Goal: Task Accomplishment & Management: Manage account settings

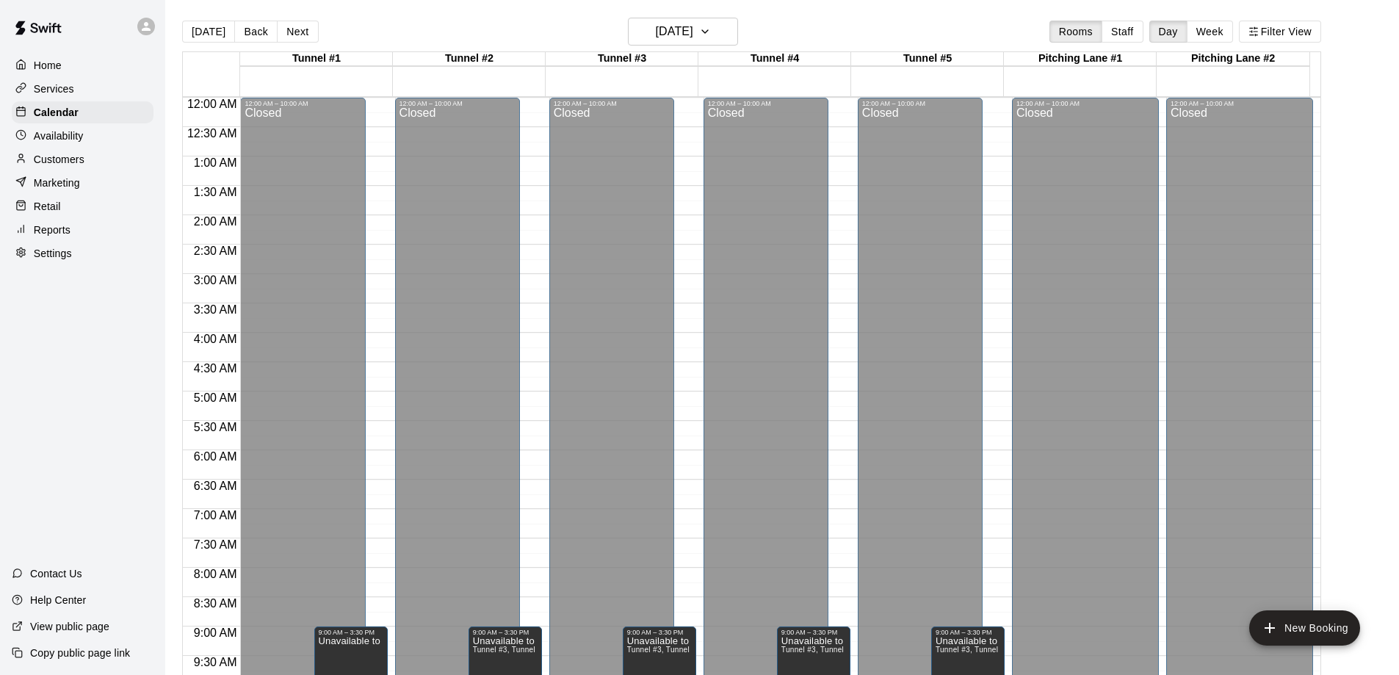
scroll to position [724, 0]
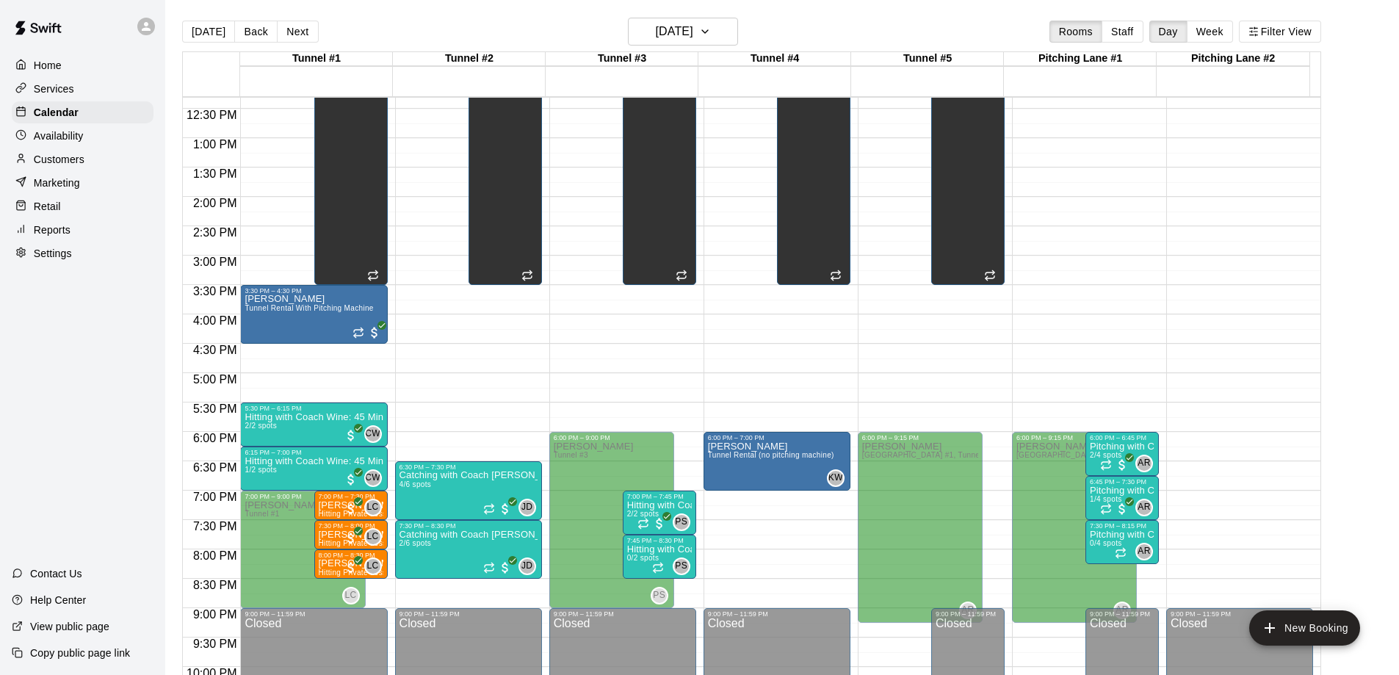
click at [46, 259] on p "Settings" at bounding box center [53, 253] width 38 height 15
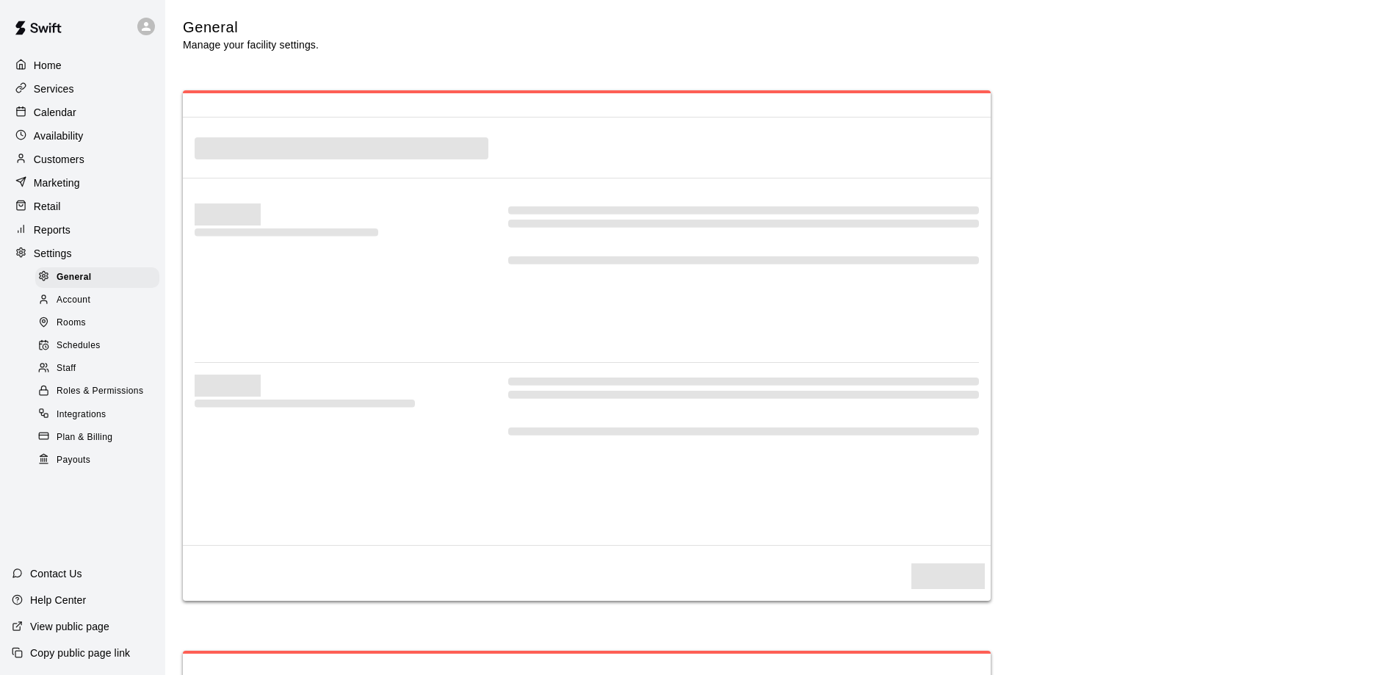
select select "**"
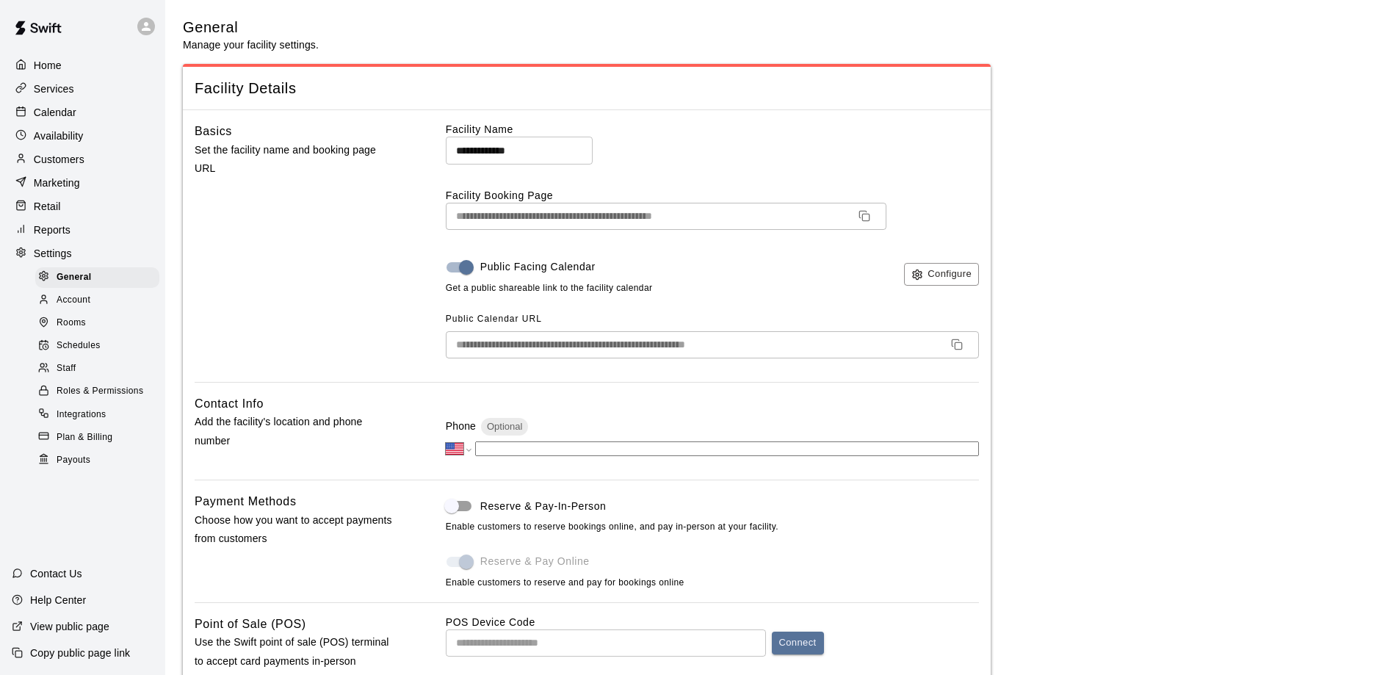
scroll to position [2944, 0]
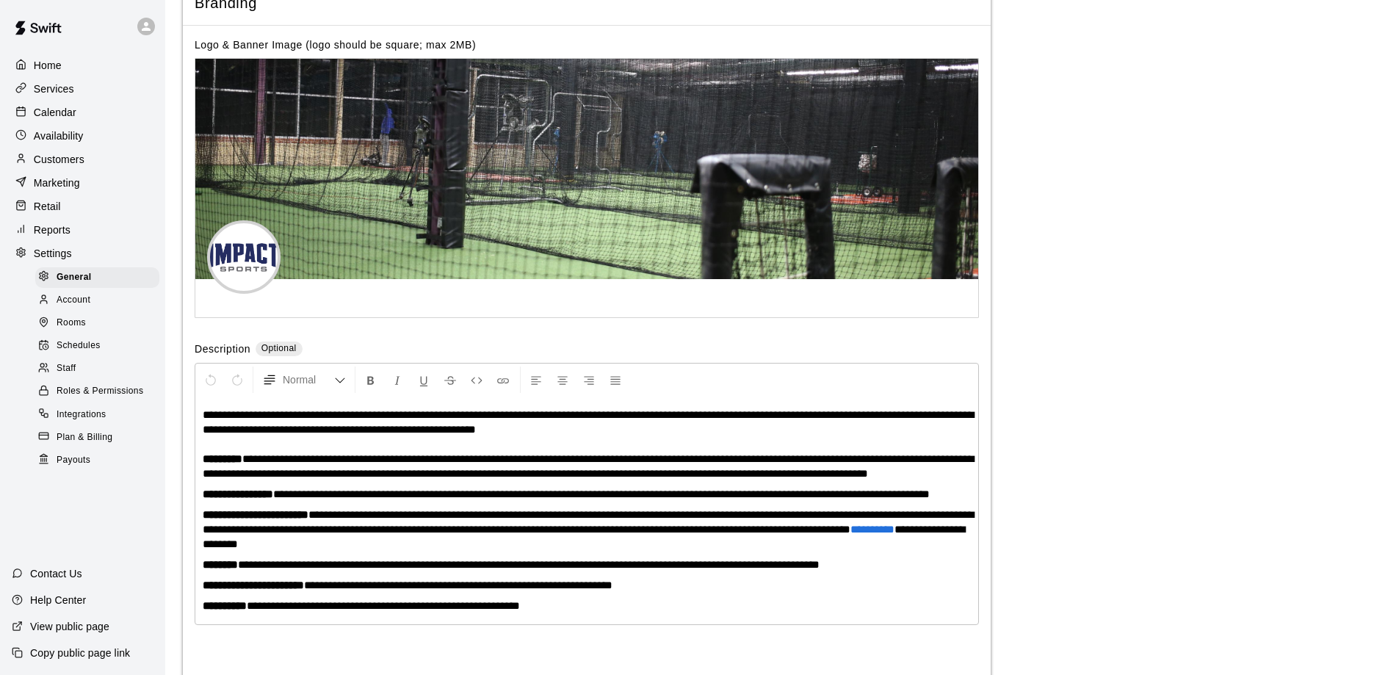
click at [62, 468] on span "Payouts" at bounding box center [74, 460] width 34 height 15
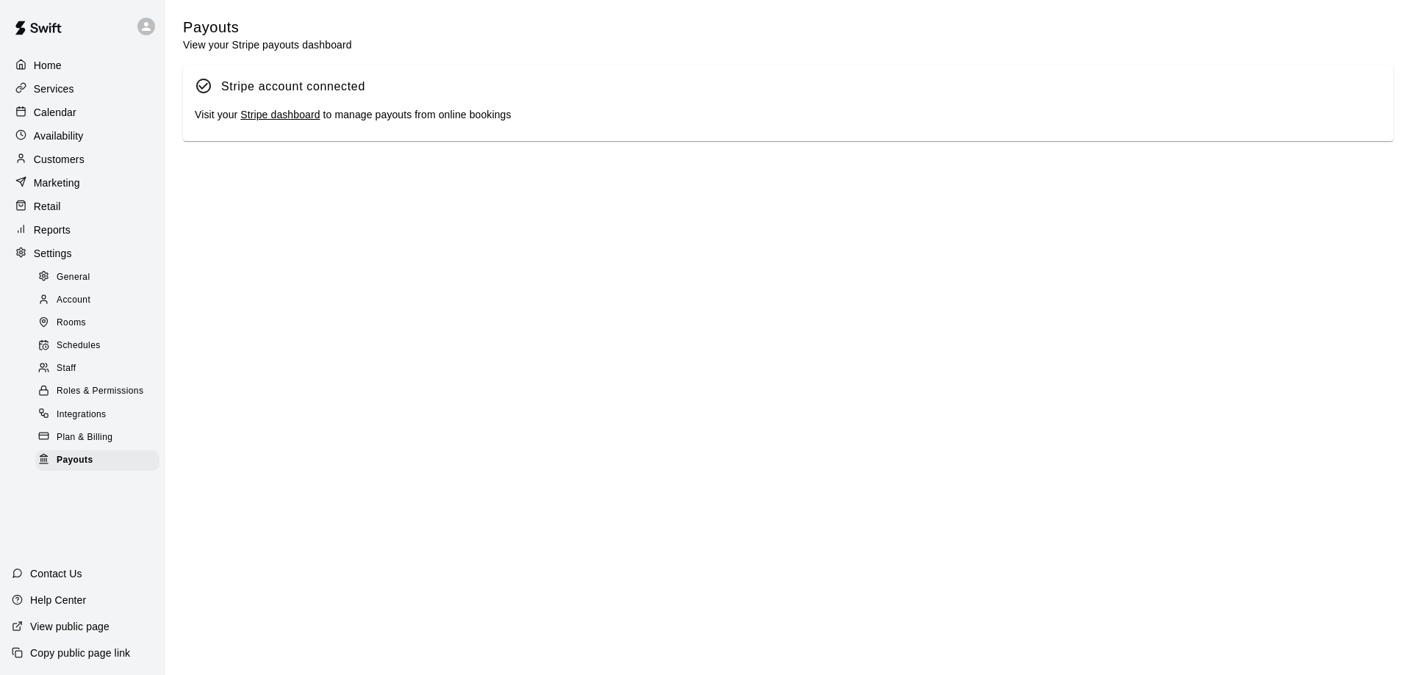
click at [297, 115] on link "Stripe dashboard" at bounding box center [279, 115] width 79 height 12
click at [54, 159] on p "Customers" at bounding box center [59, 159] width 51 height 15
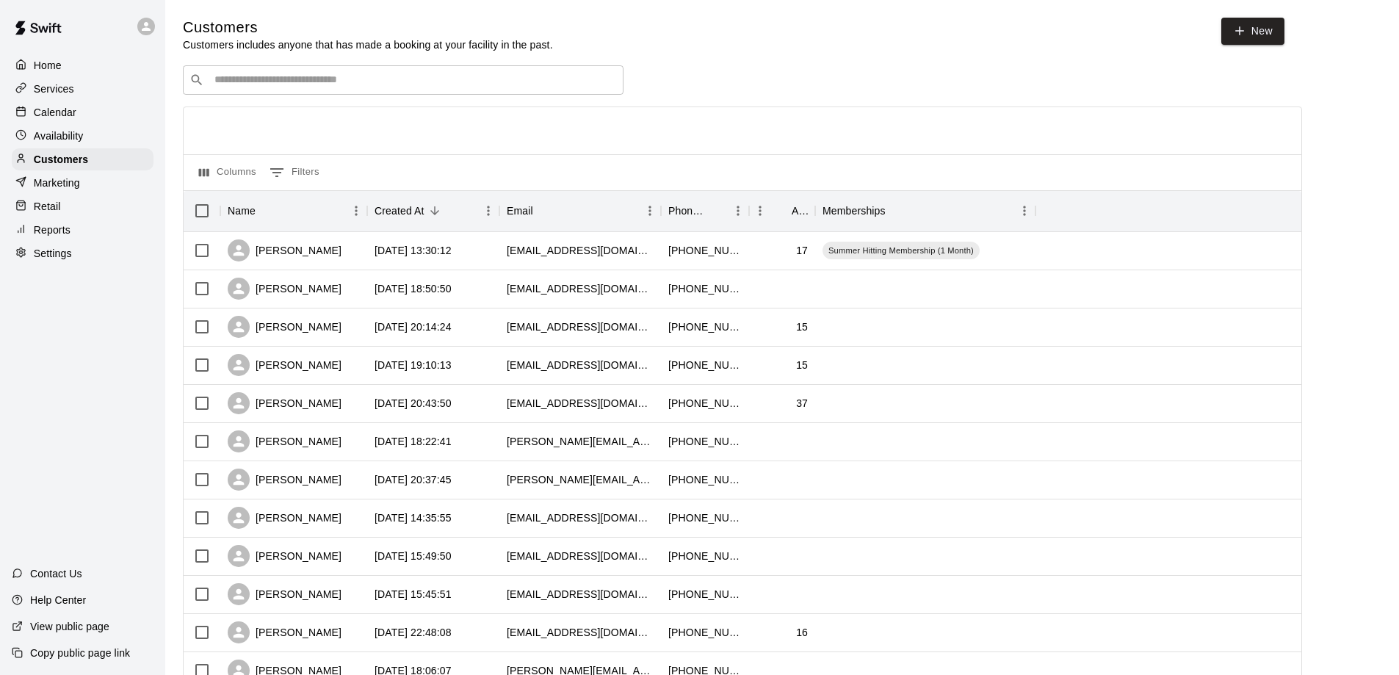
click at [281, 78] on input "Search customers by name or email" at bounding box center [413, 80] width 407 height 15
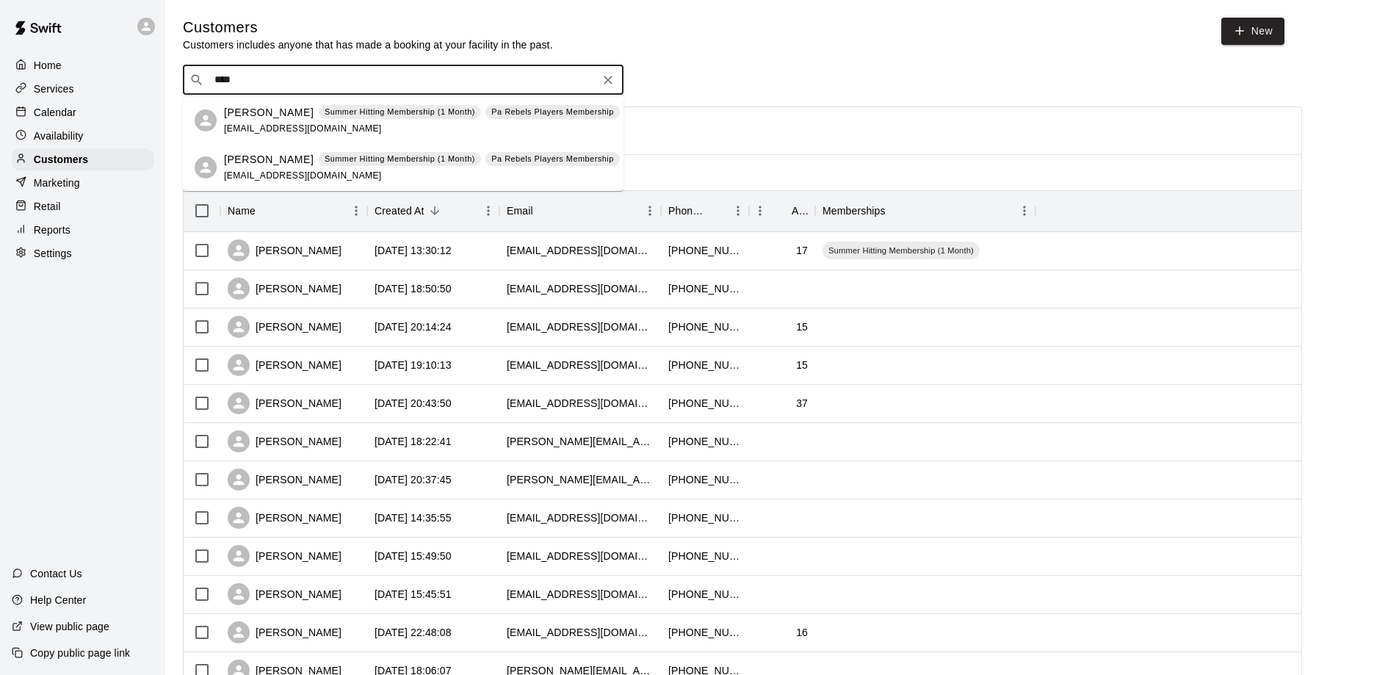
type input "*****"
click at [267, 167] on div "Declan McLaughlin Summer Hitting Membership (1 Month) Pa Rebels Players Members…" at bounding box center [422, 168] width 396 height 32
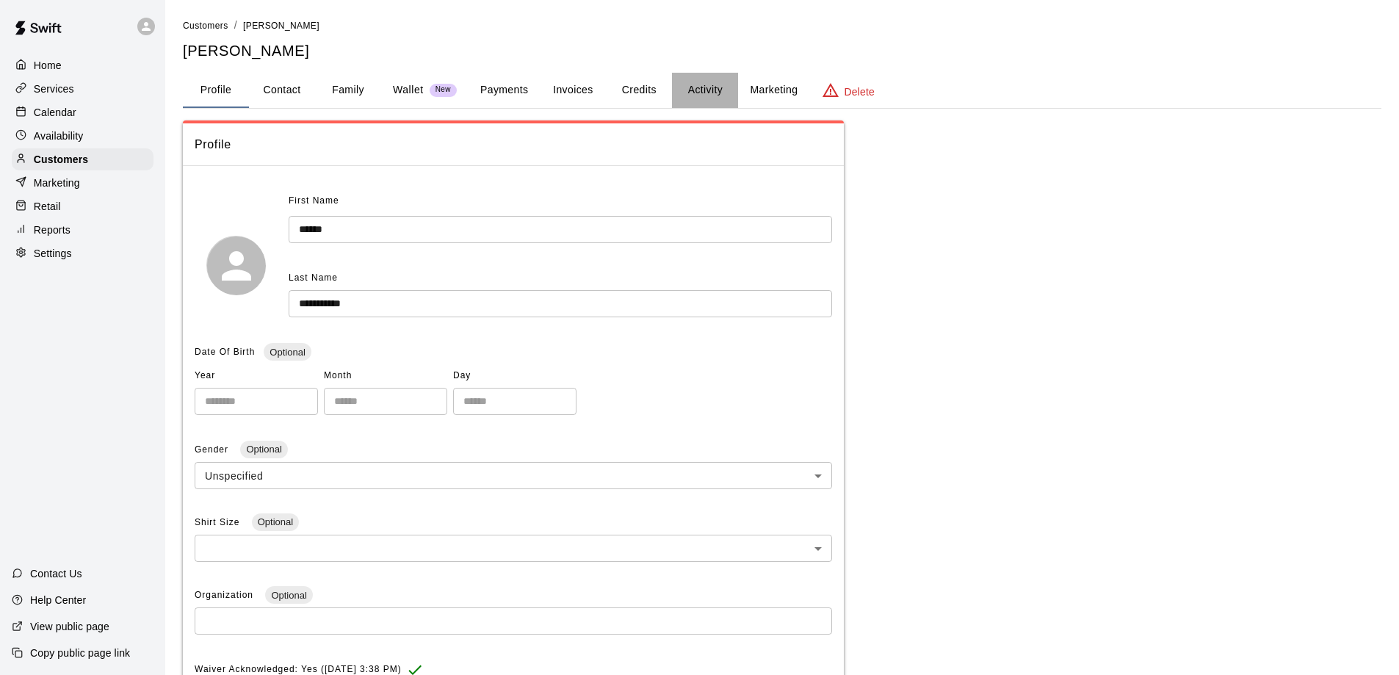
click at [712, 91] on button "Activity" at bounding box center [705, 90] width 66 height 35
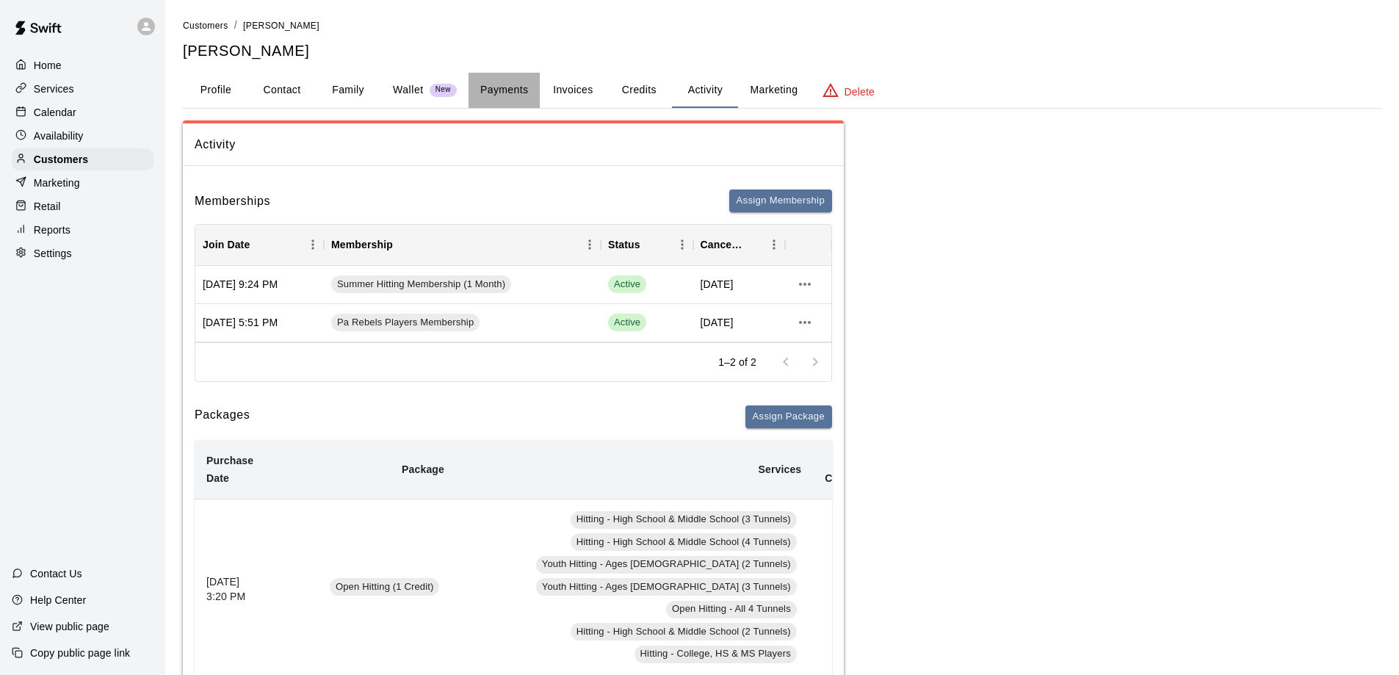
click at [495, 82] on button "Payments" at bounding box center [504, 90] width 71 height 35
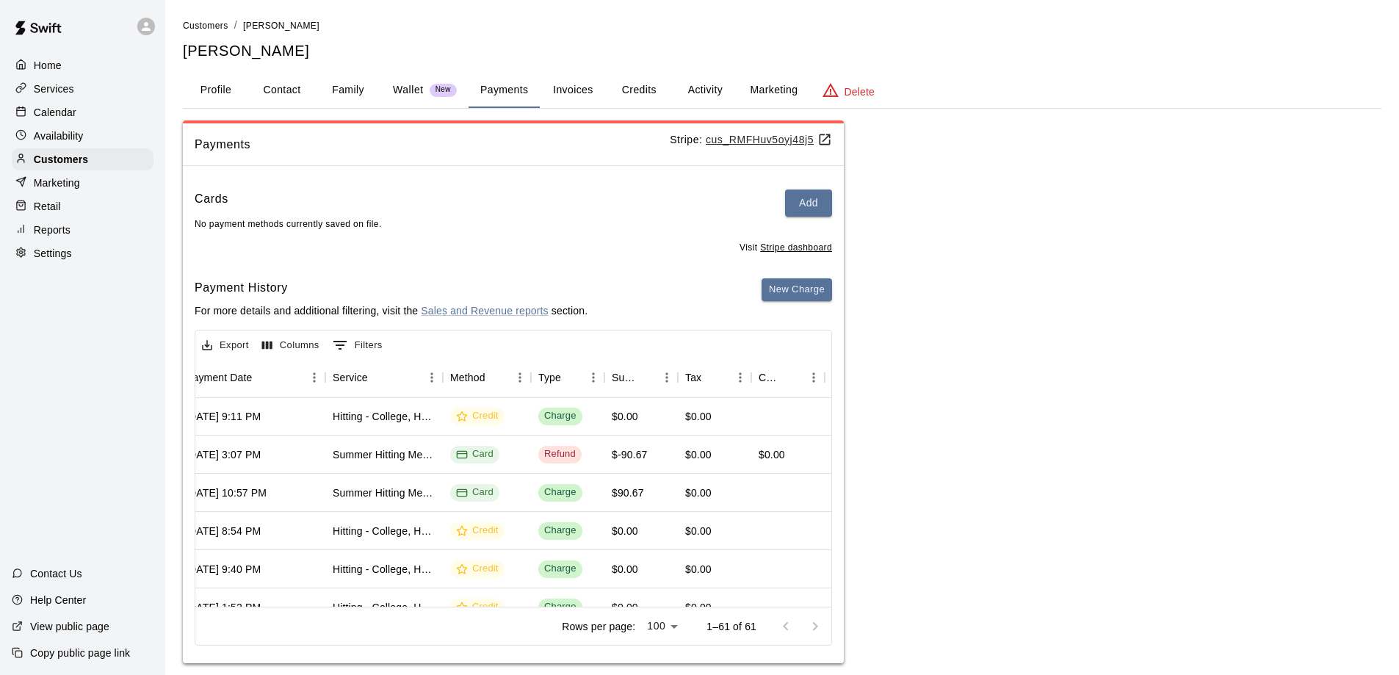
scroll to position [0, 204]
click at [701, 84] on button "Activity" at bounding box center [705, 90] width 66 height 35
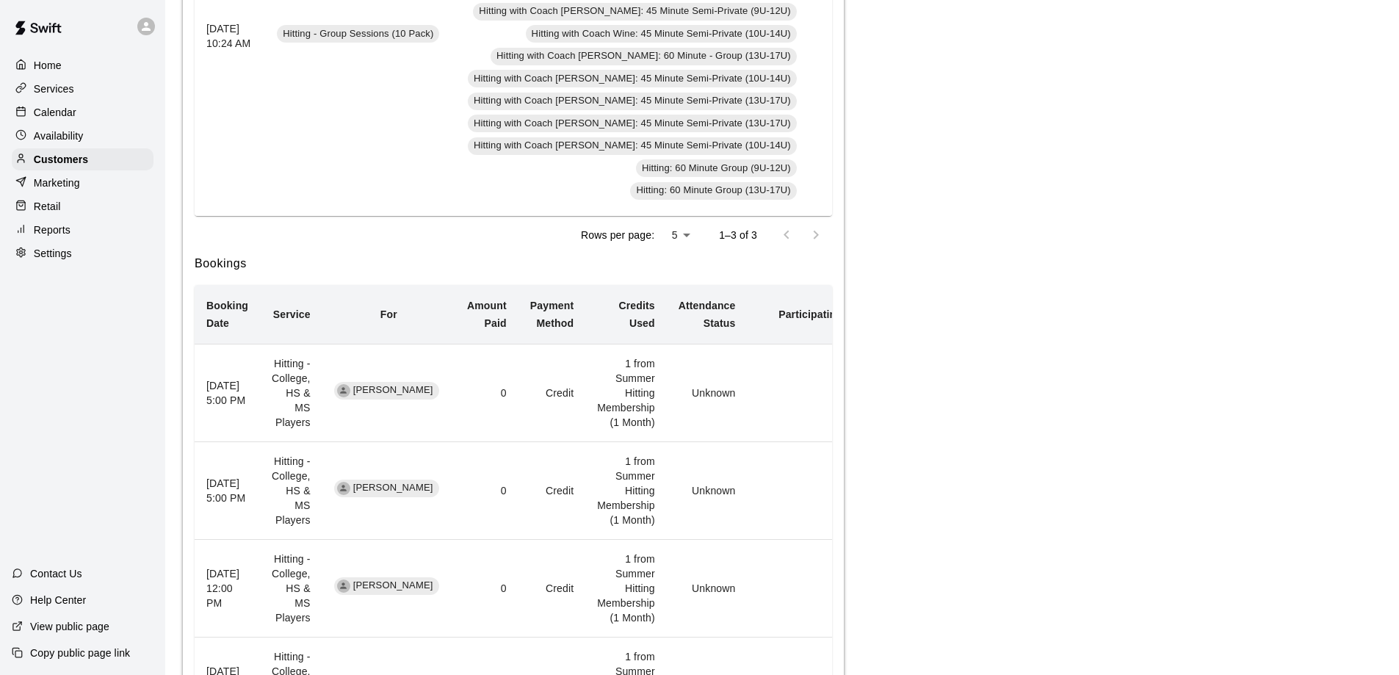
scroll to position [1102, 0]
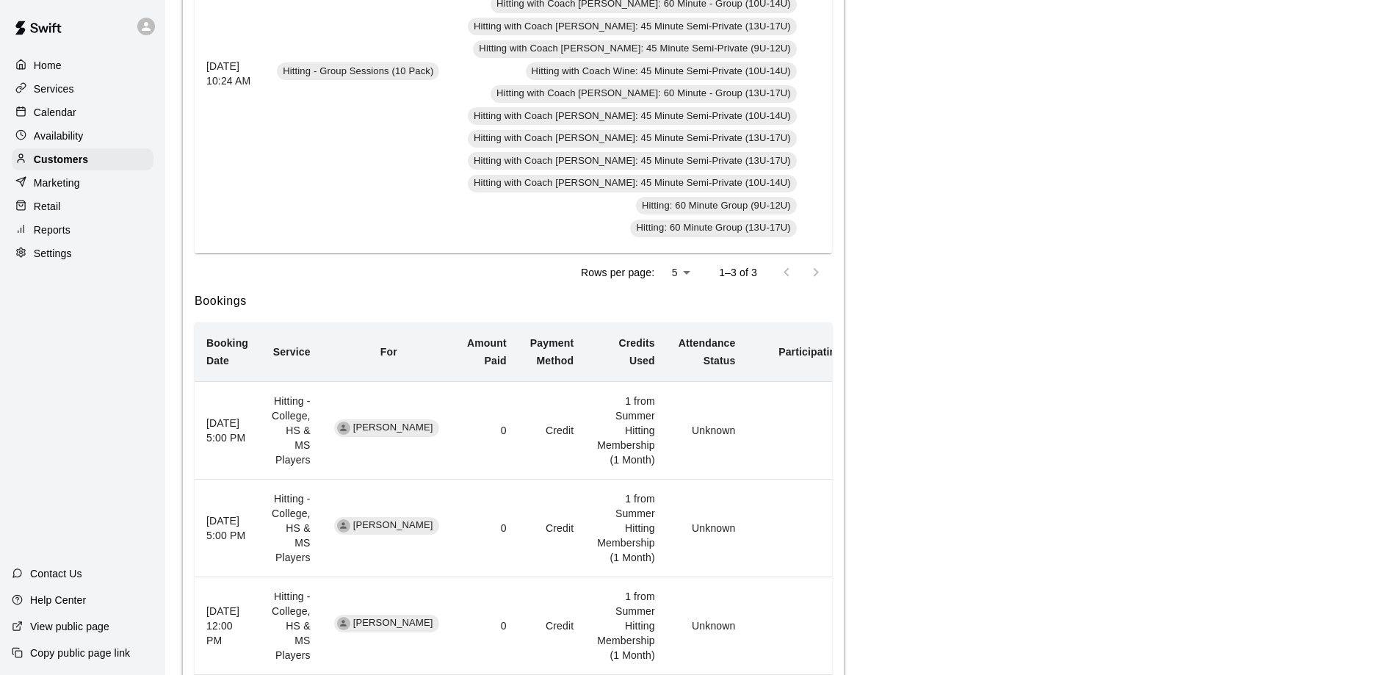
click at [745, 450] on td "Unknown" at bounding box center [707, 430] width 81 height 98
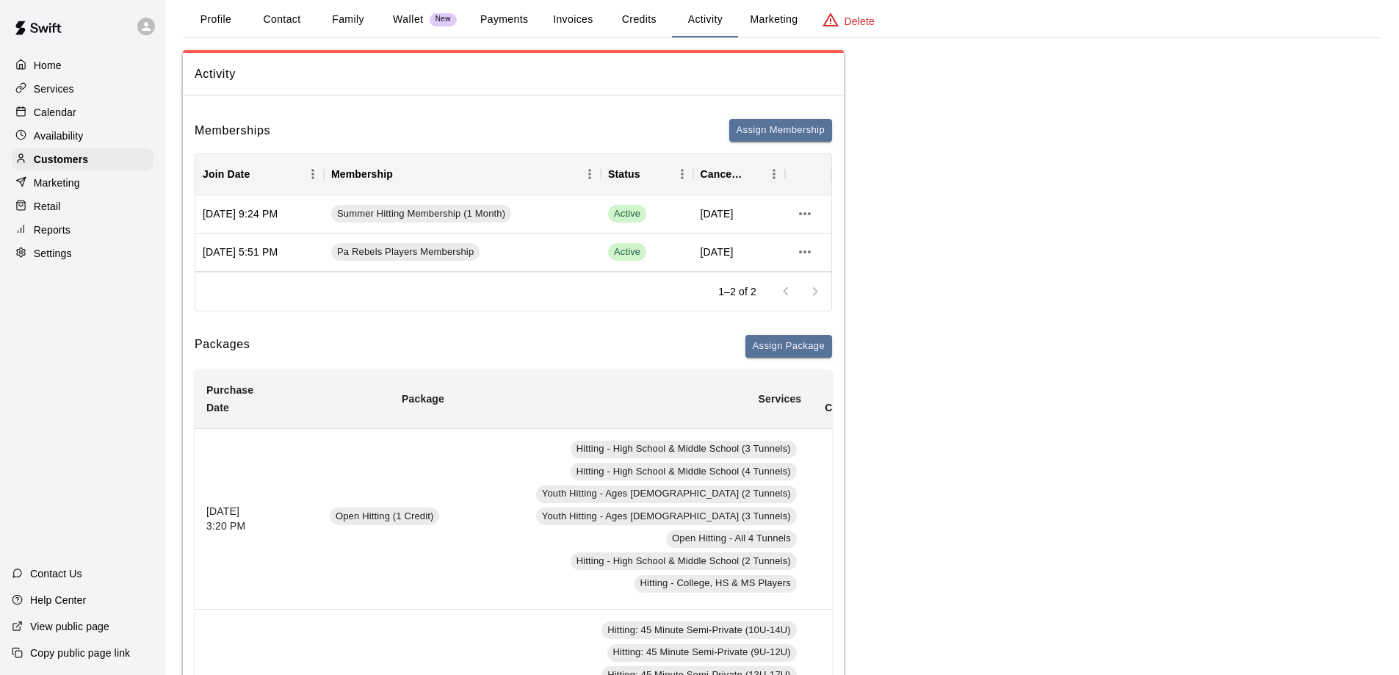
scroll to position [0, 0]
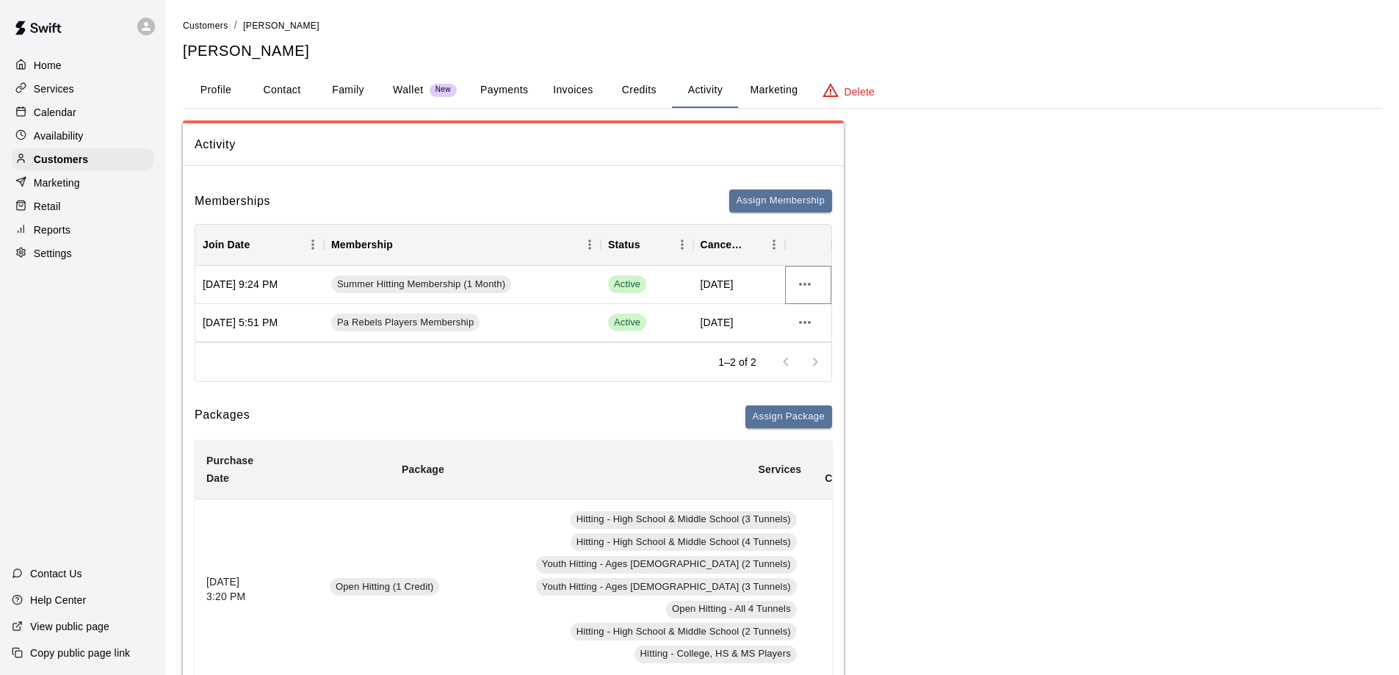
click at [807, 286] on icon "more actions" at bounding box center [805, 284] width 18 height 18
click at [832, 314] on li "View details" at bounding box center [834, 315] width 83 height 24
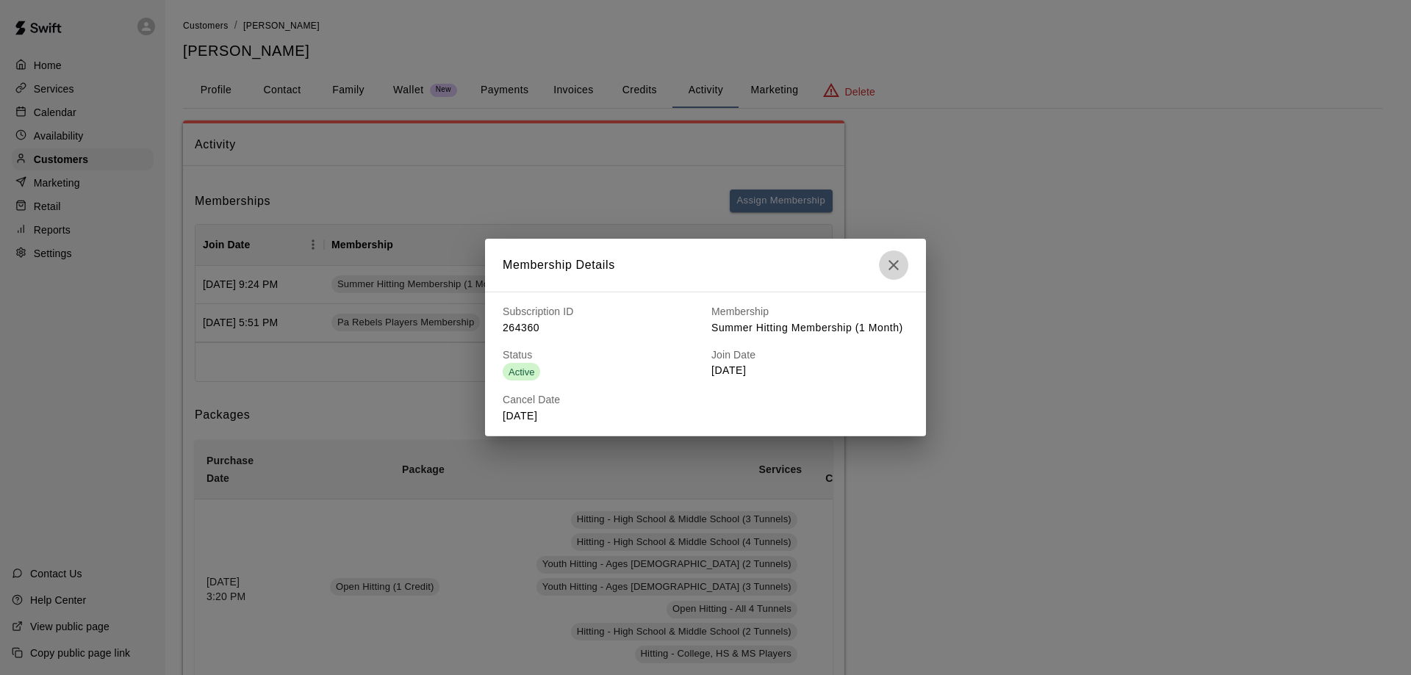
click at [888, 264] on icon "button" at bounding box center [894, 265] width 18 height 18
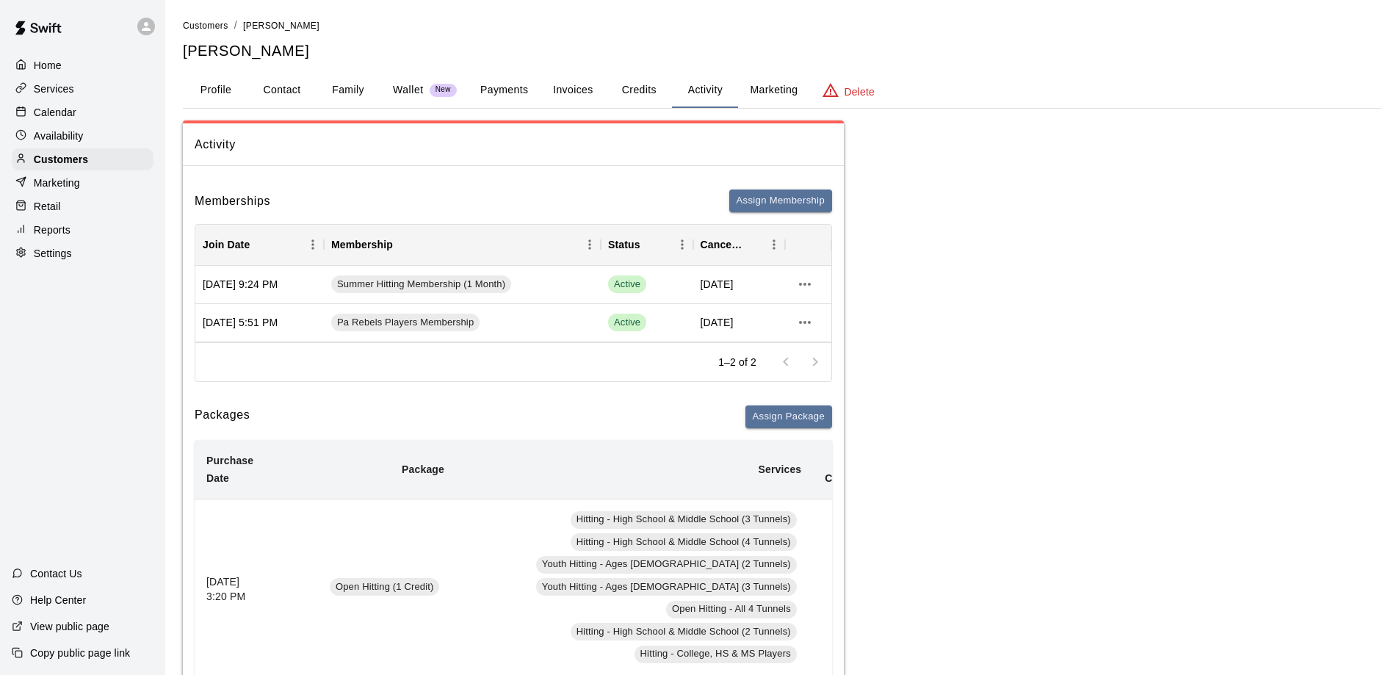
click at [338, 86] on button "Family" at bounding box center [348, 90] width 66 height 35
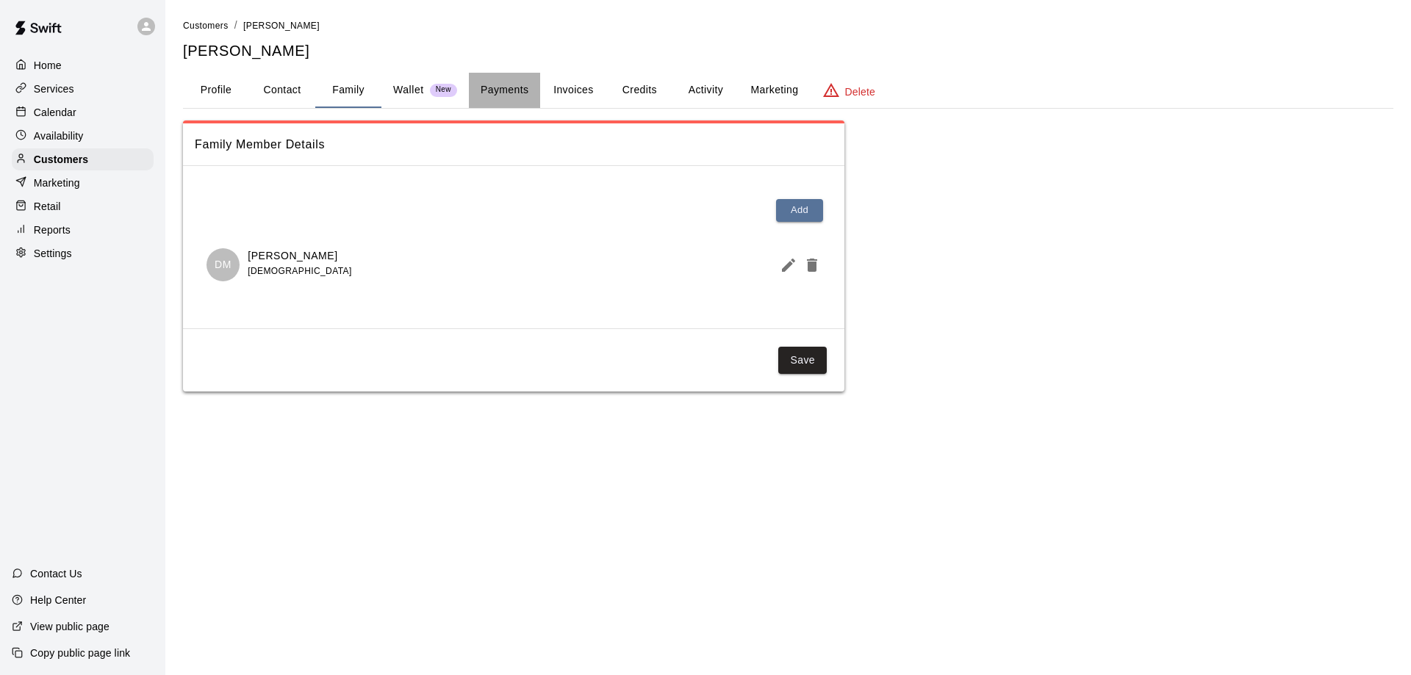
click at [501, 87] on button "Payments" at bounding box center [504, 90] width 71 height 35
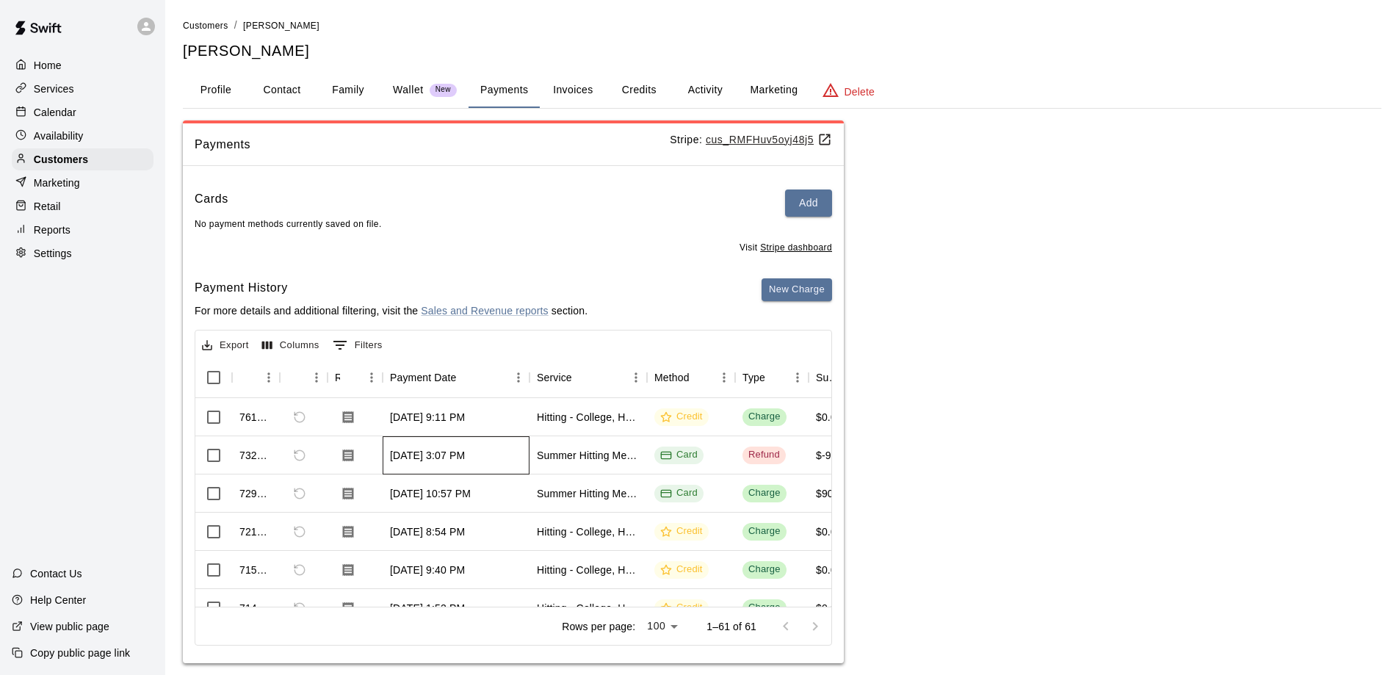
click at [464, 454] on div "Aug 2, 2025, 3:07 PM" at bounding box center [427, 455] width 75 height 15
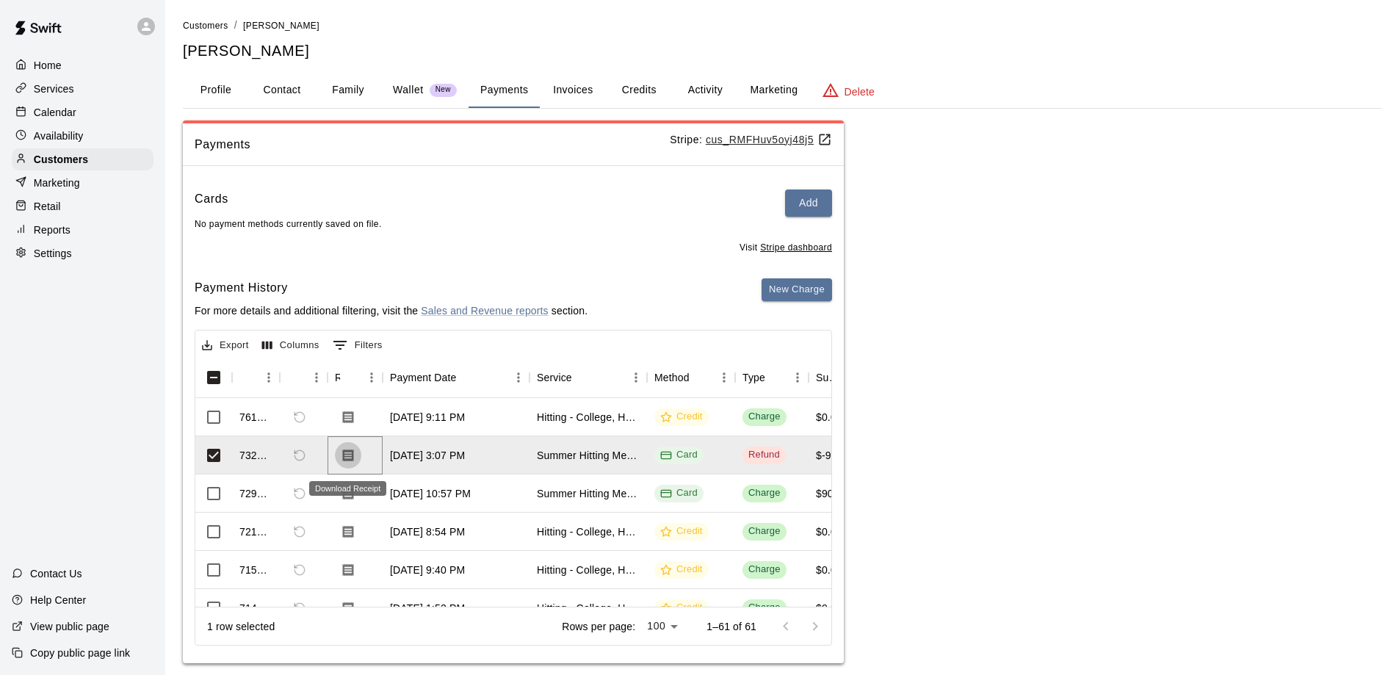
click at [345, 458] on icon "Download Receipt" at bounding box center [348, 455] width 15 height 15
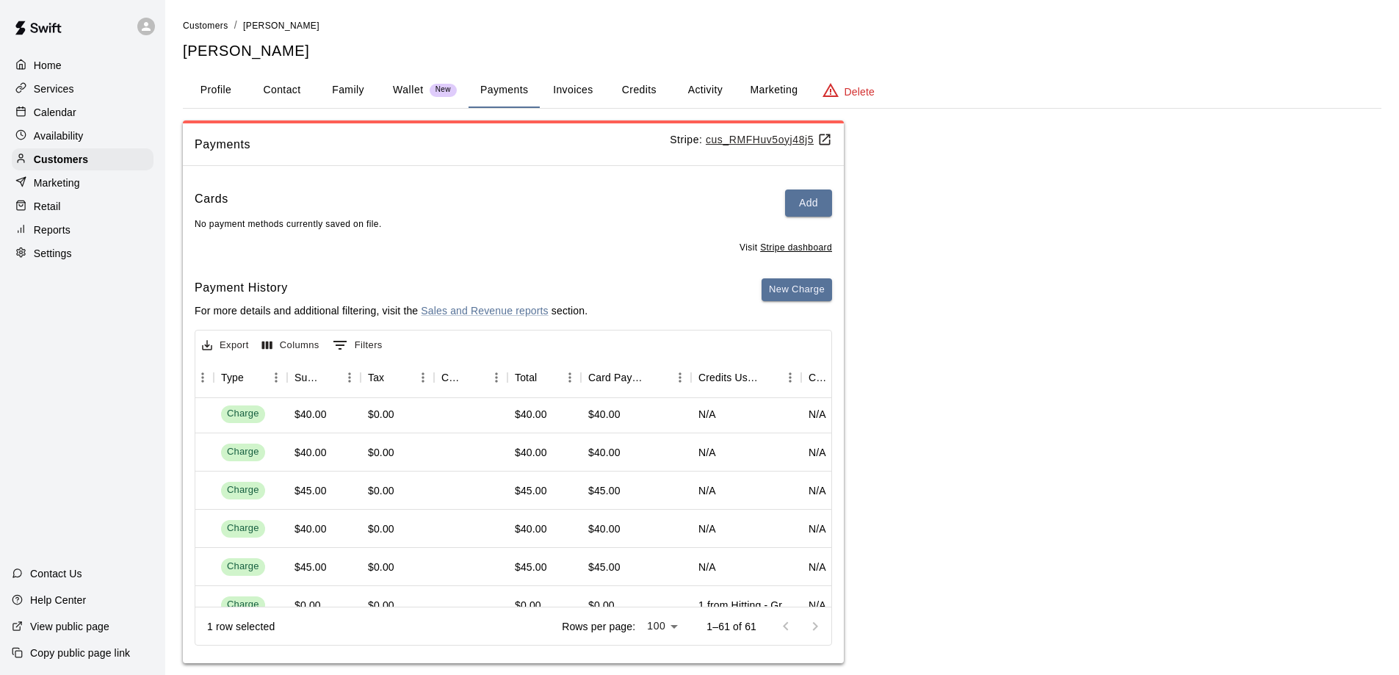
scroll to position [882, 0]
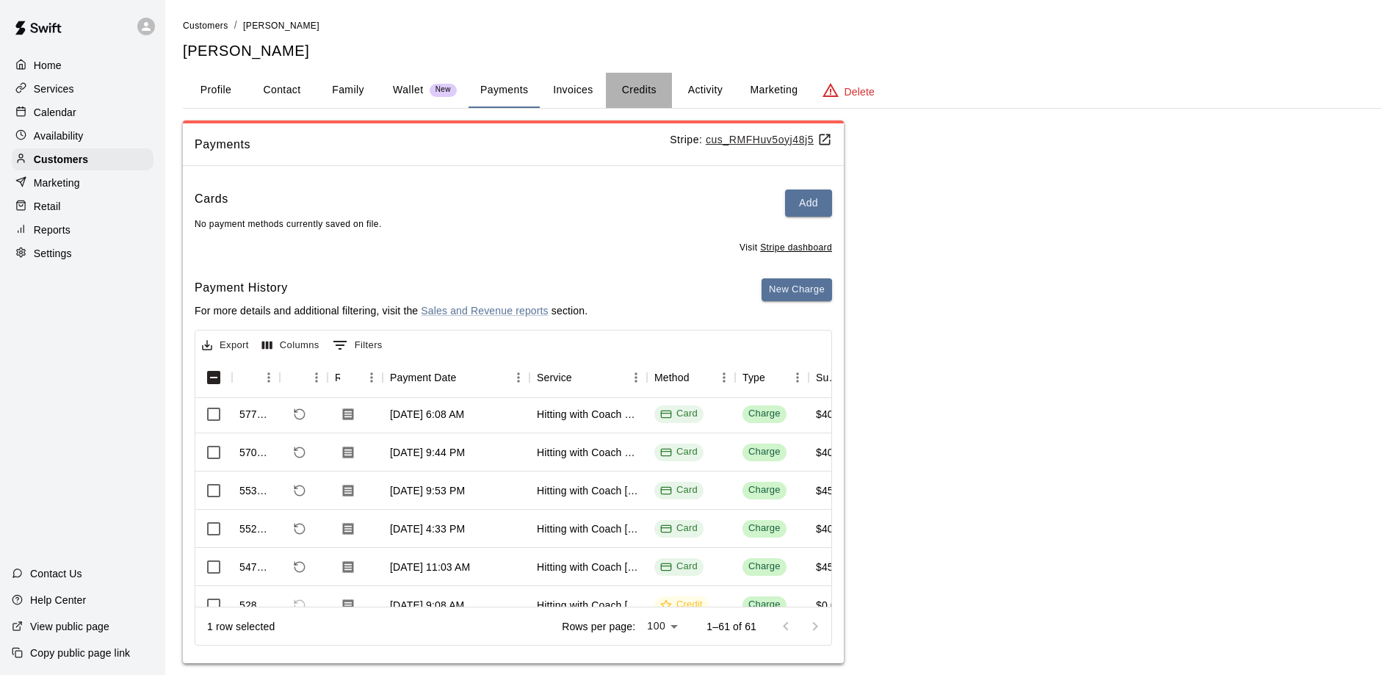
click at [628, 87] on button "Credits" at bounding box center [639, 90] width 66 height 35
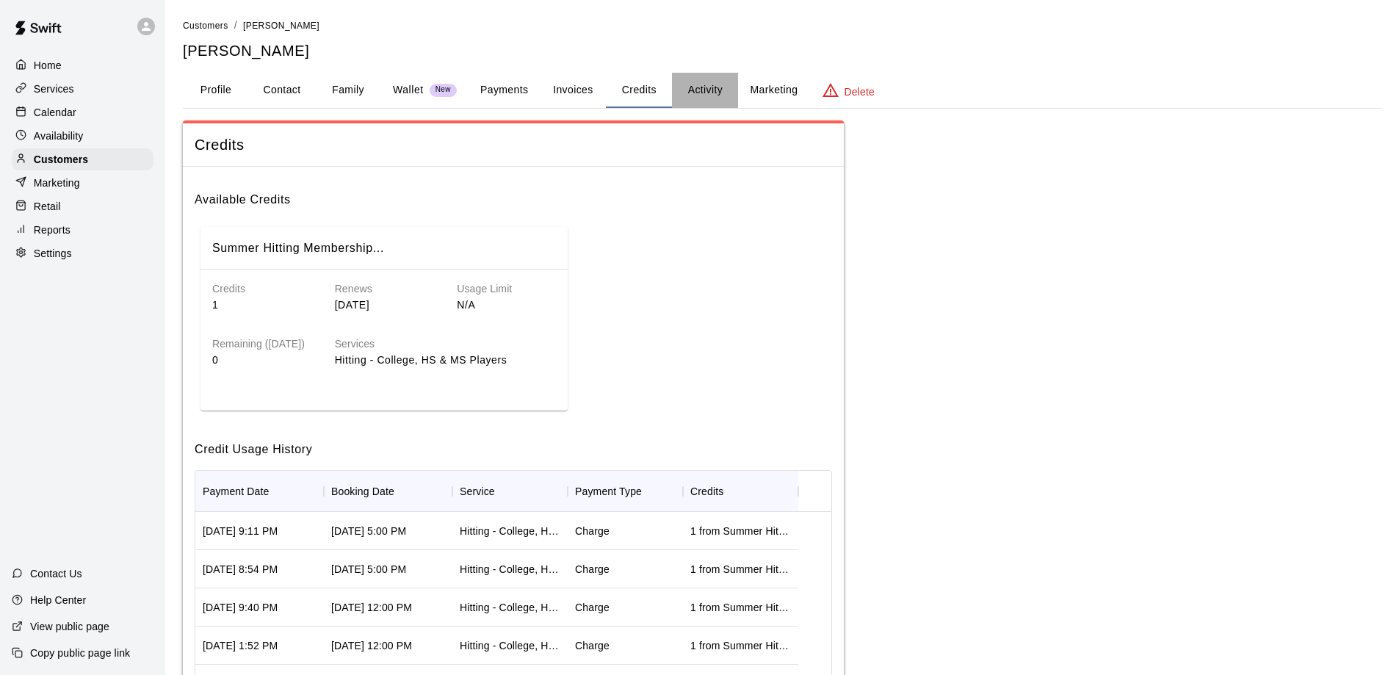
click at [708, 90] on button "Activity" at bounding box center [705, 90] width 66 height 35
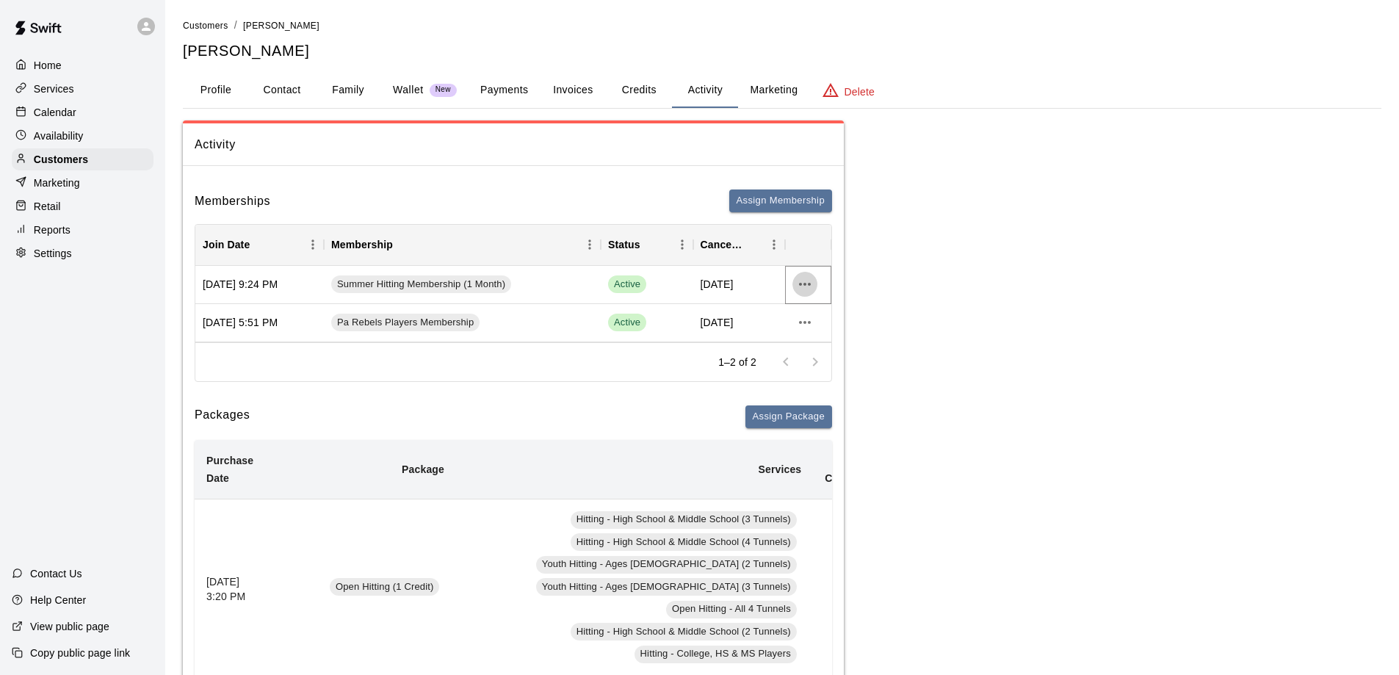
click at [804, 286] on icon "more actions" at bounding box center [805, 284] width 12 height 3
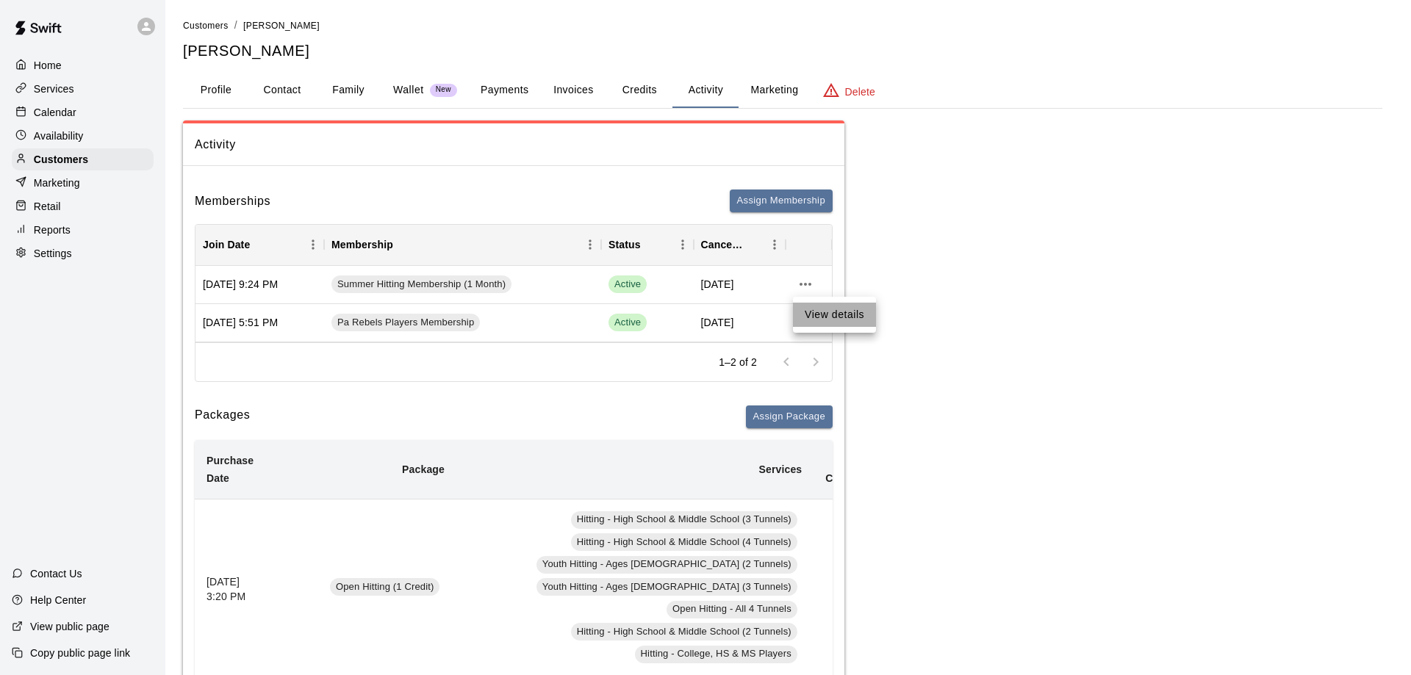
click at [832, 315] on li "View details" at bounding box center [834, 315] width 83 height 24
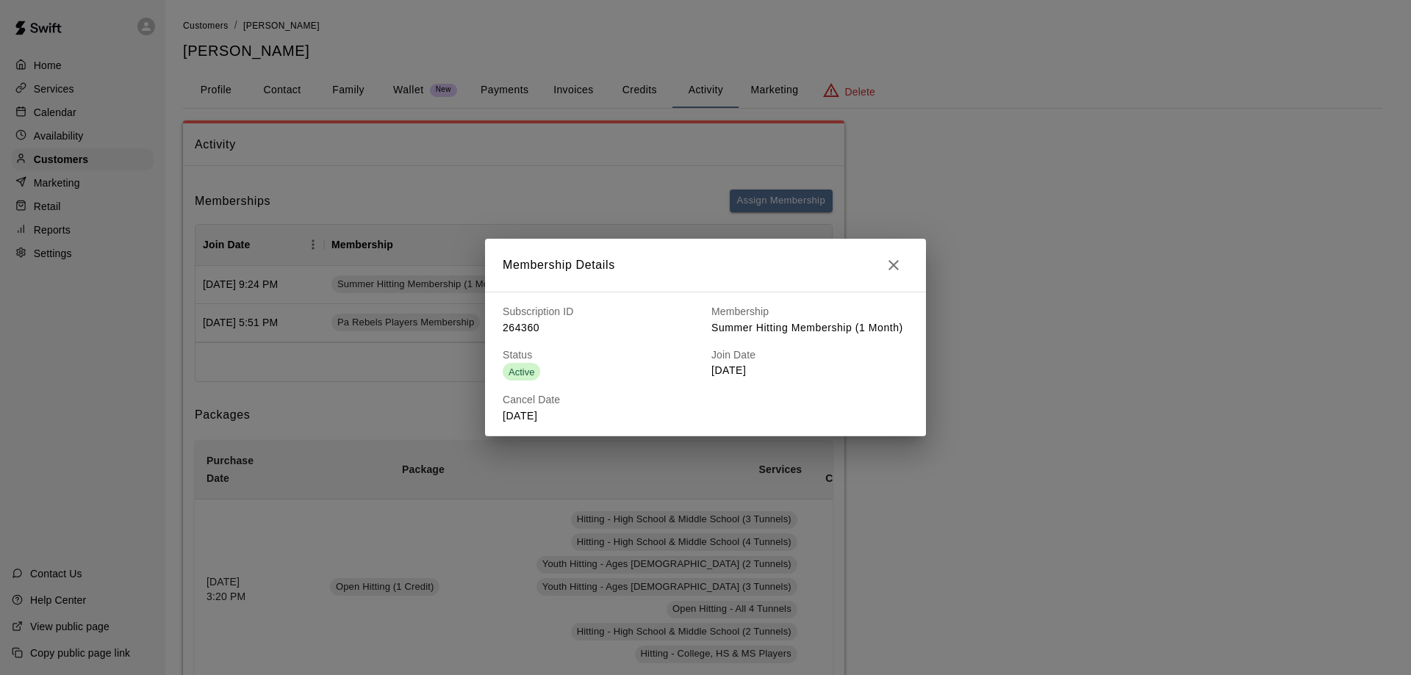
click at [898, 263] on icon "button" at bounding box center [894, 265] width 18 height 18
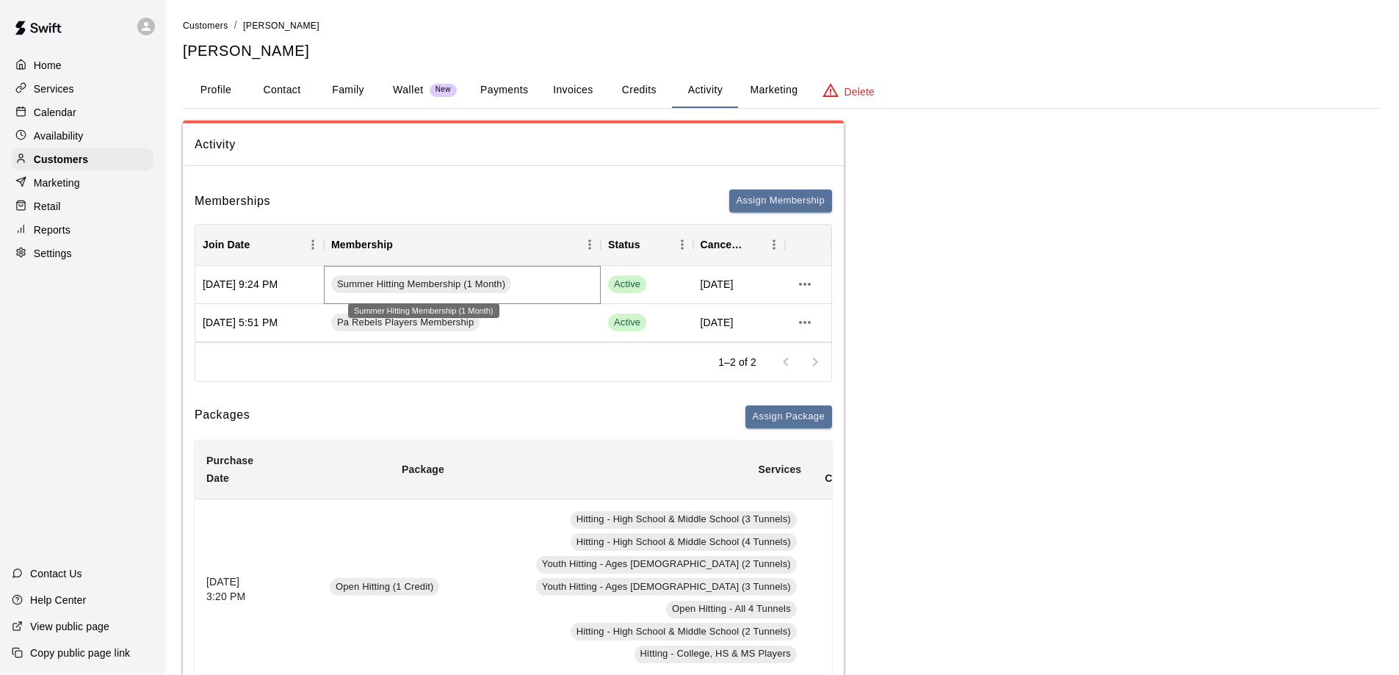
click at [396, 280] on span "Summer Hitting Membership (1 Month)" at bounding box center [421, 285] width 180 height 14
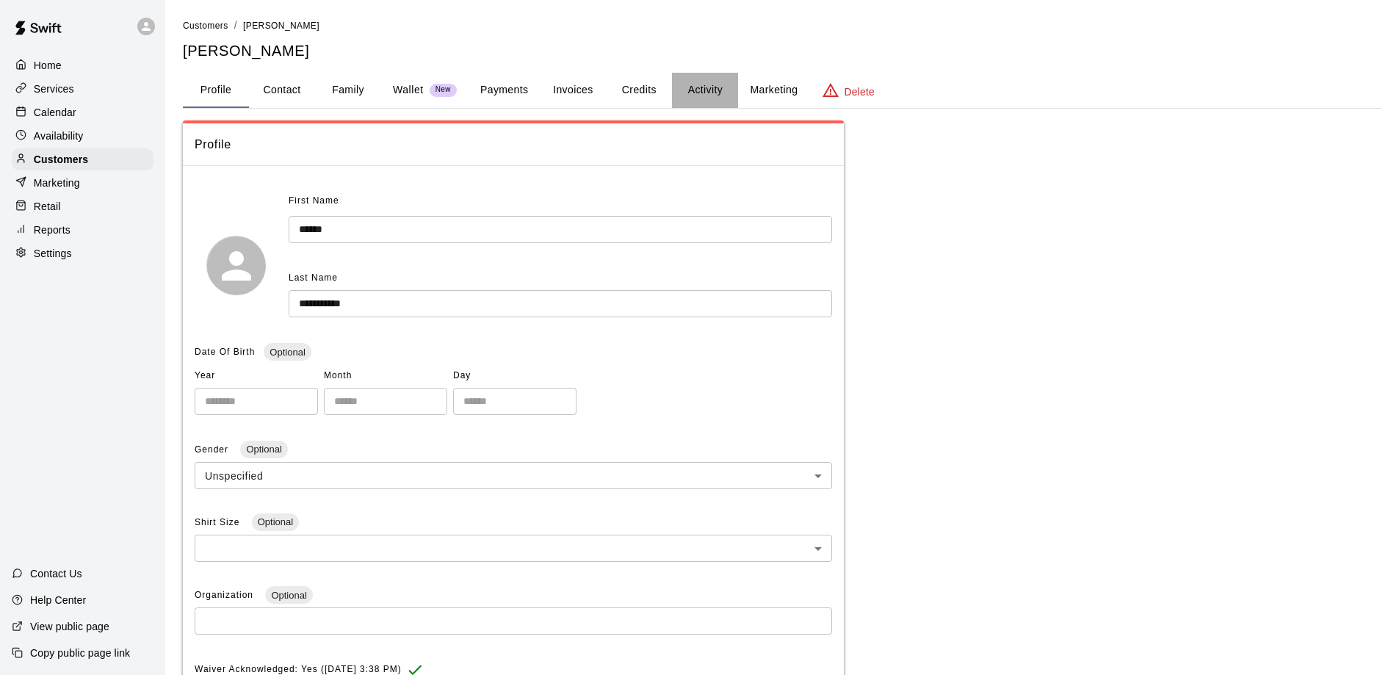
click at [712, 88] on button "Activity" at bounding box center [705, 90] width 66 height 35
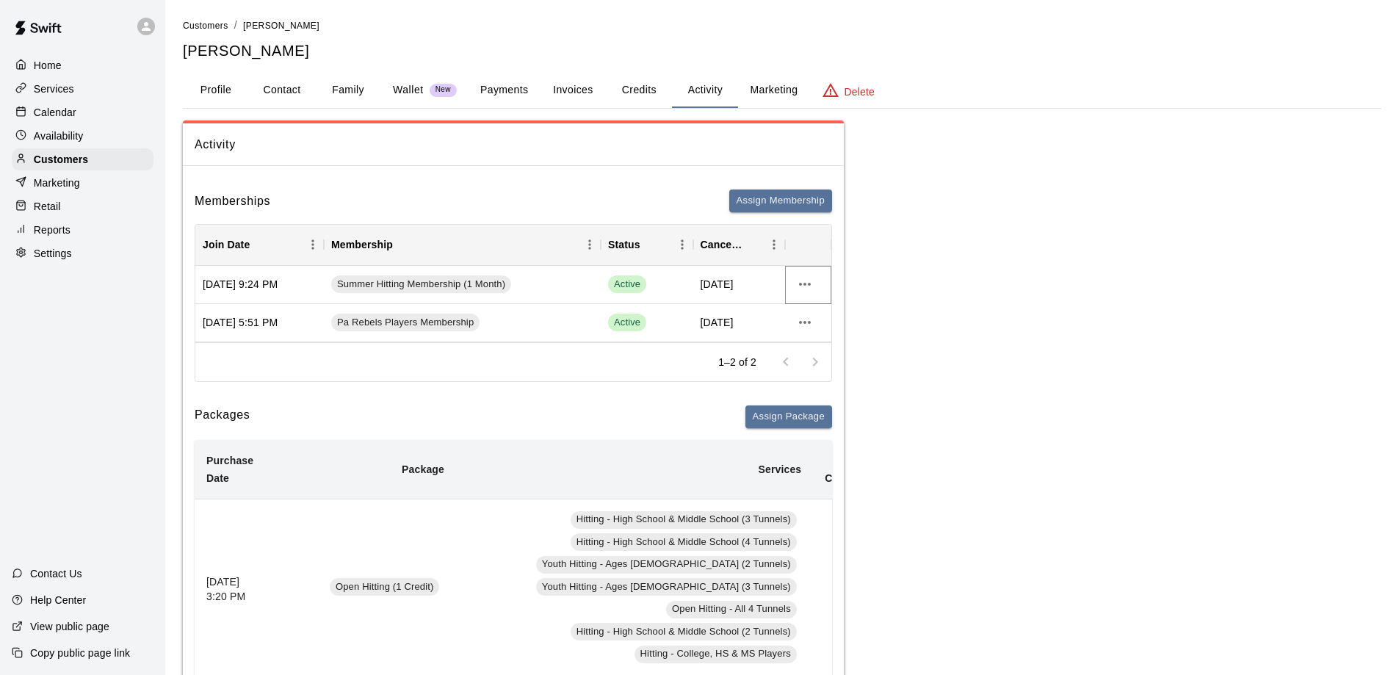
click at [805, 281] on icon "more actions" at bounding box center [805, 284] width 18 height 18
click at [839, 313] on li "View details" at bounding box center [834, 315] width 83 height 24
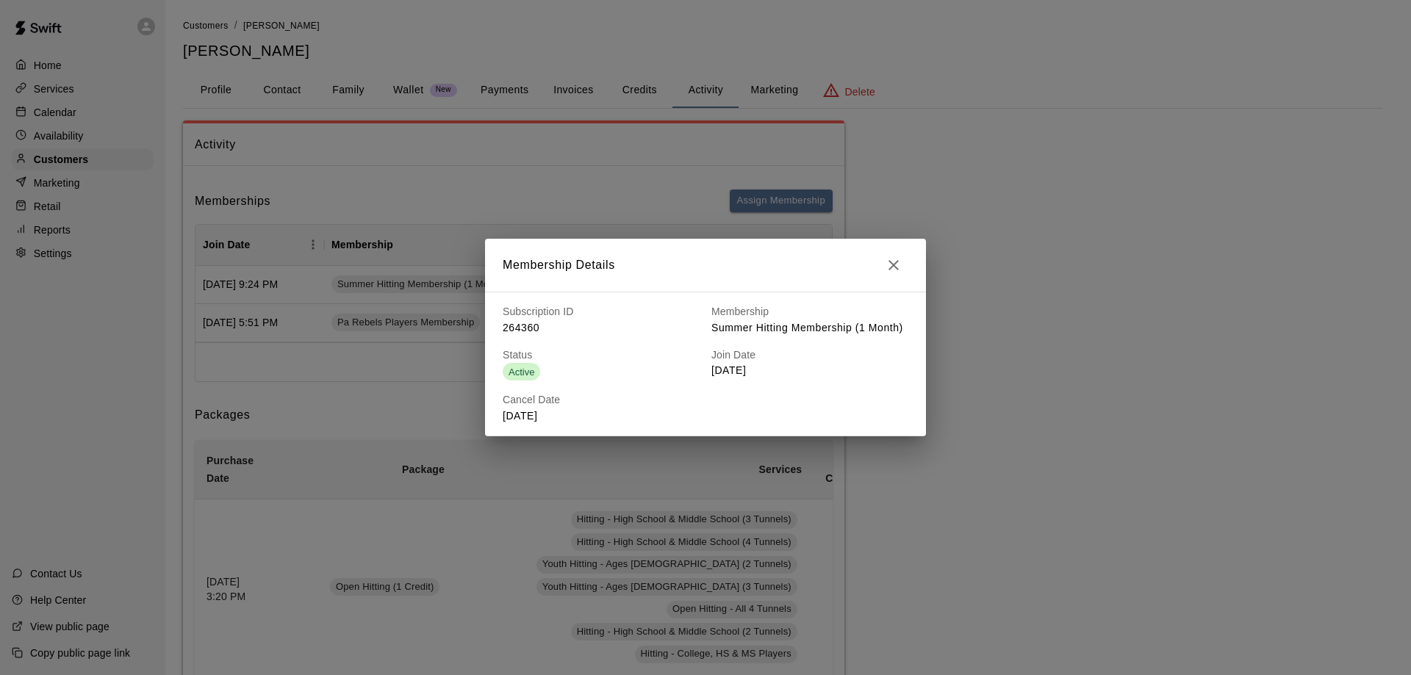
click at [528, 414] on p "August 29, 2025" at bounding box center [600, 415] width 197 height 15
click at [882, 267] on button "button" at bounding box center [893, 265] width 29 height 29
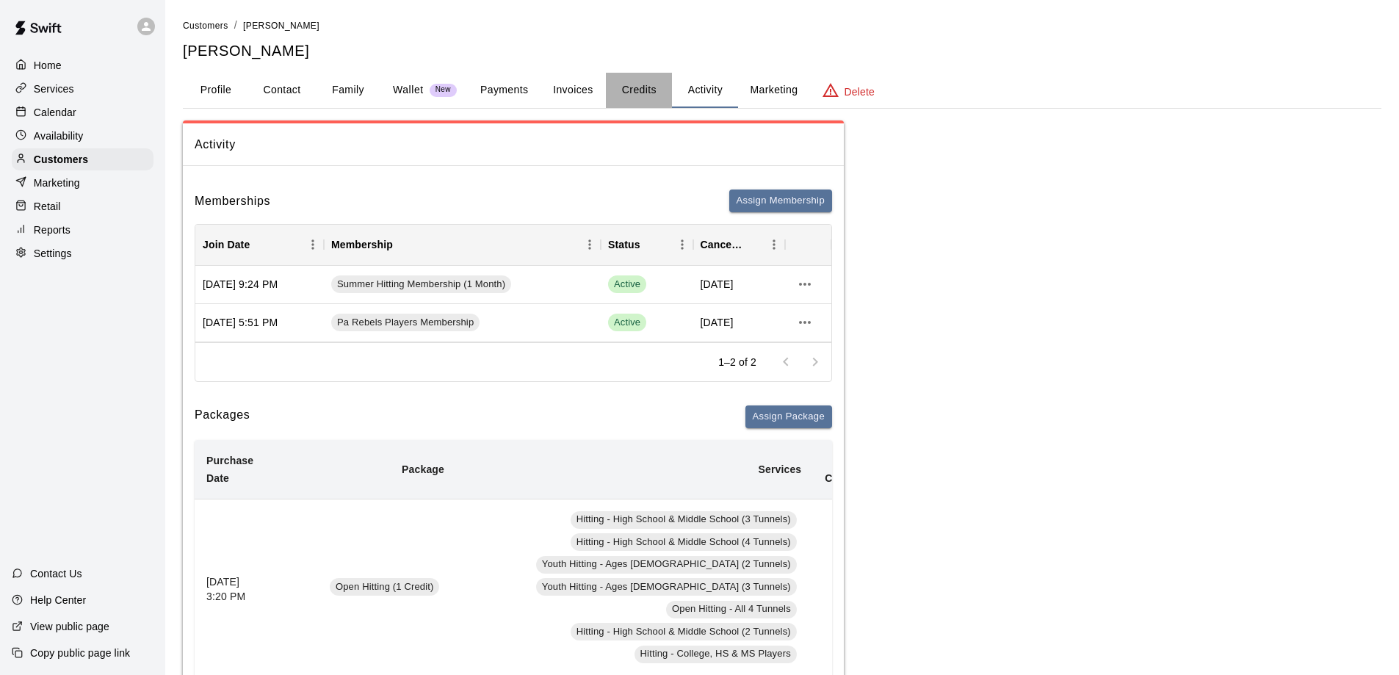
click at [640, 94] on button "Credits" at bounding box center [639, 90] width 66 height 35
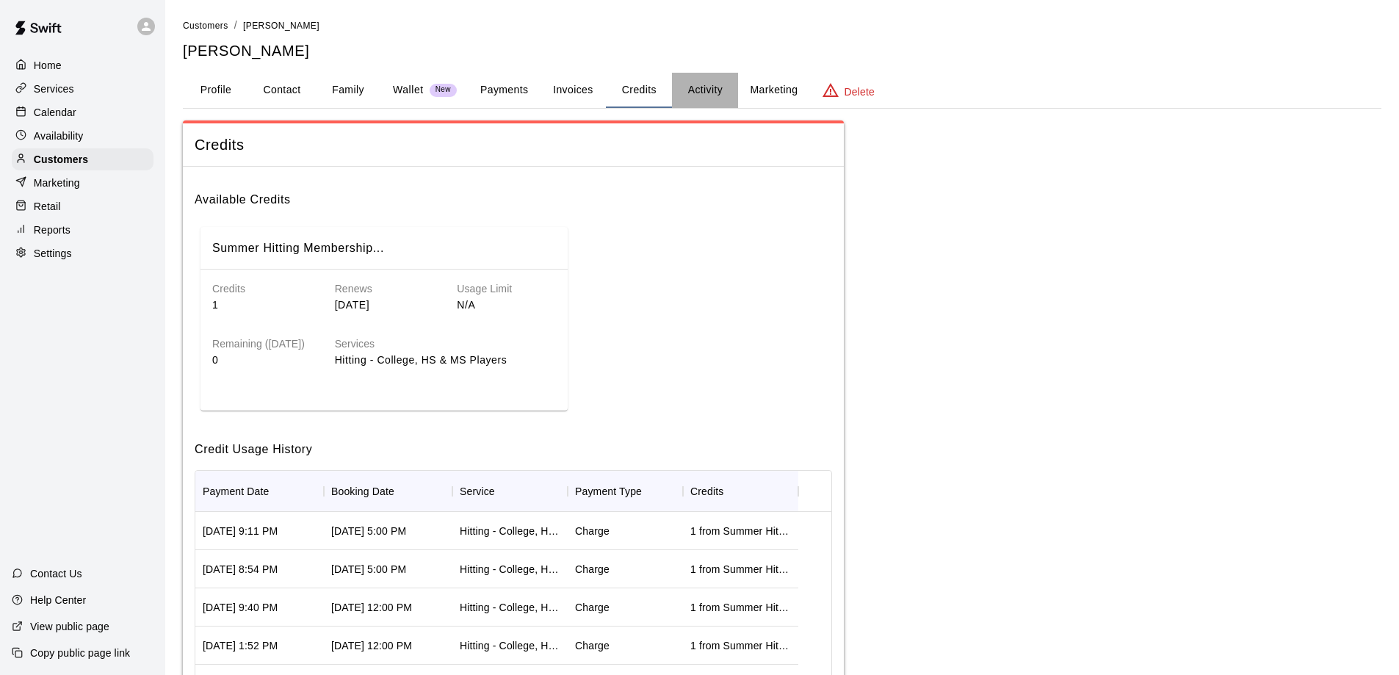
click at [714, 88] on button "Activity" at bounding box center [705, 90] width 66 height 35
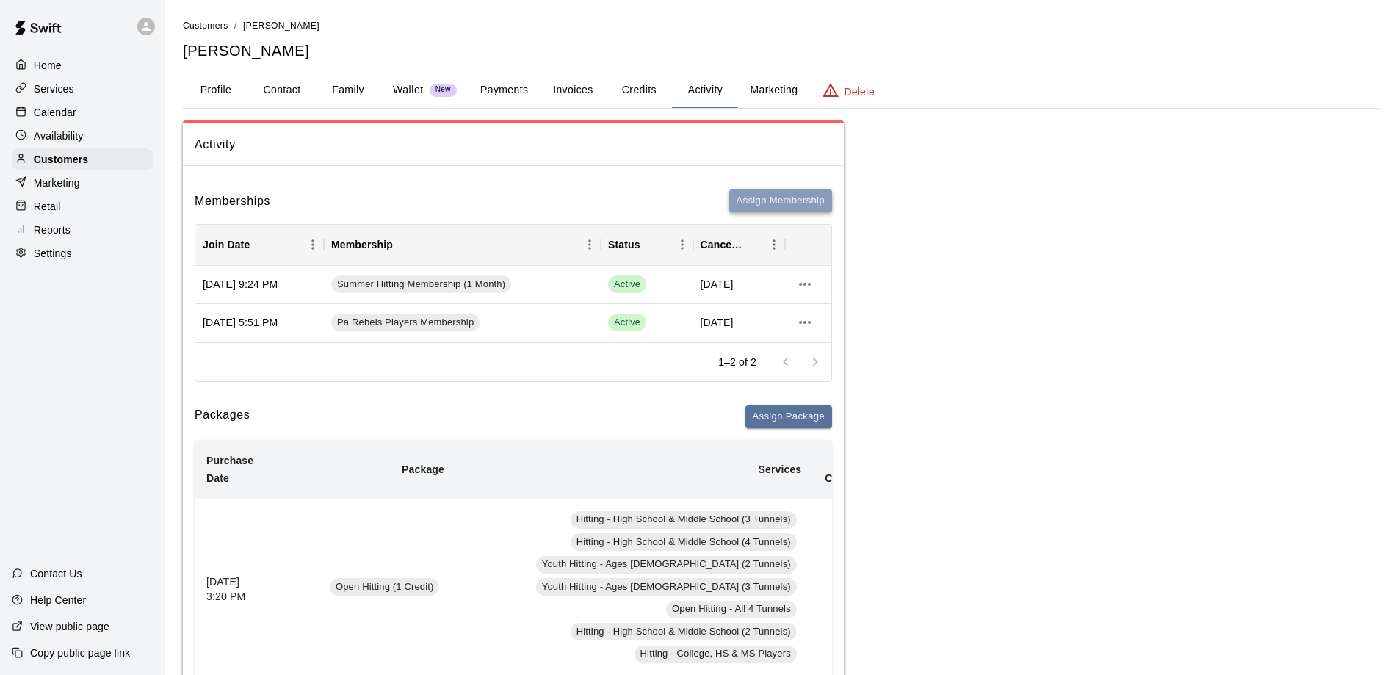
click at [777, 204] on button "Assign Membership" at bounding box center [780, 201] width 103 height 23
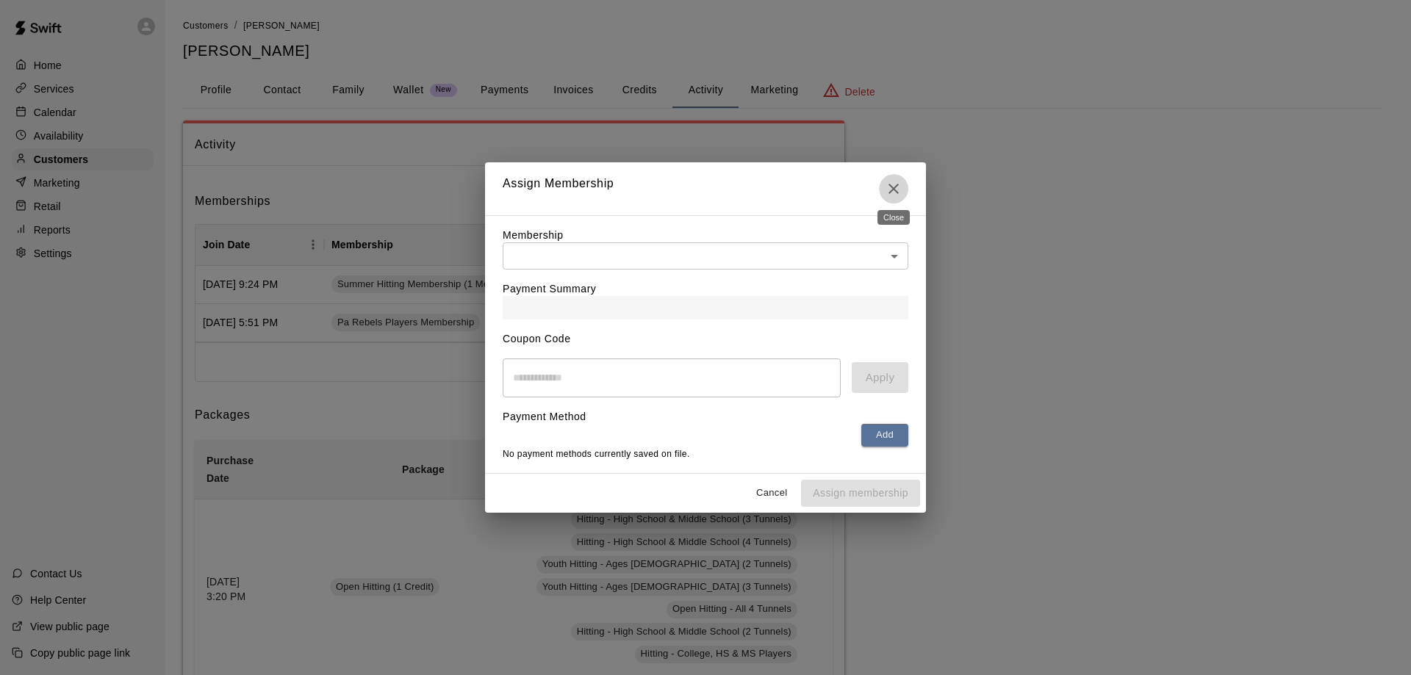
click at [895, 184] on icon "Close" at bounding box center [894, 189] width 18 height 18
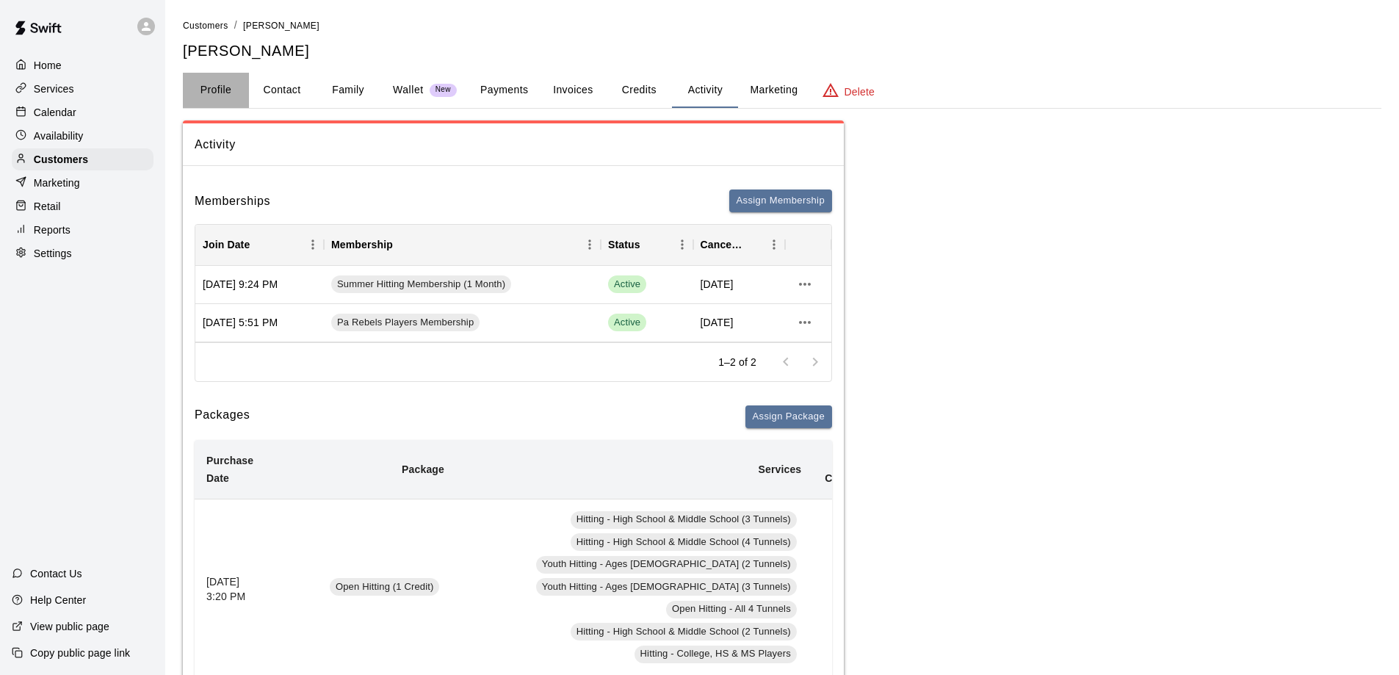
drag, startPoint x: 222, startPoint y: 86, endPoint x: 231, endPoint y: 97, distance: 14.6
click at [222, 86] on button "Profile" at bounding box center [216, 90] width 66 height 35
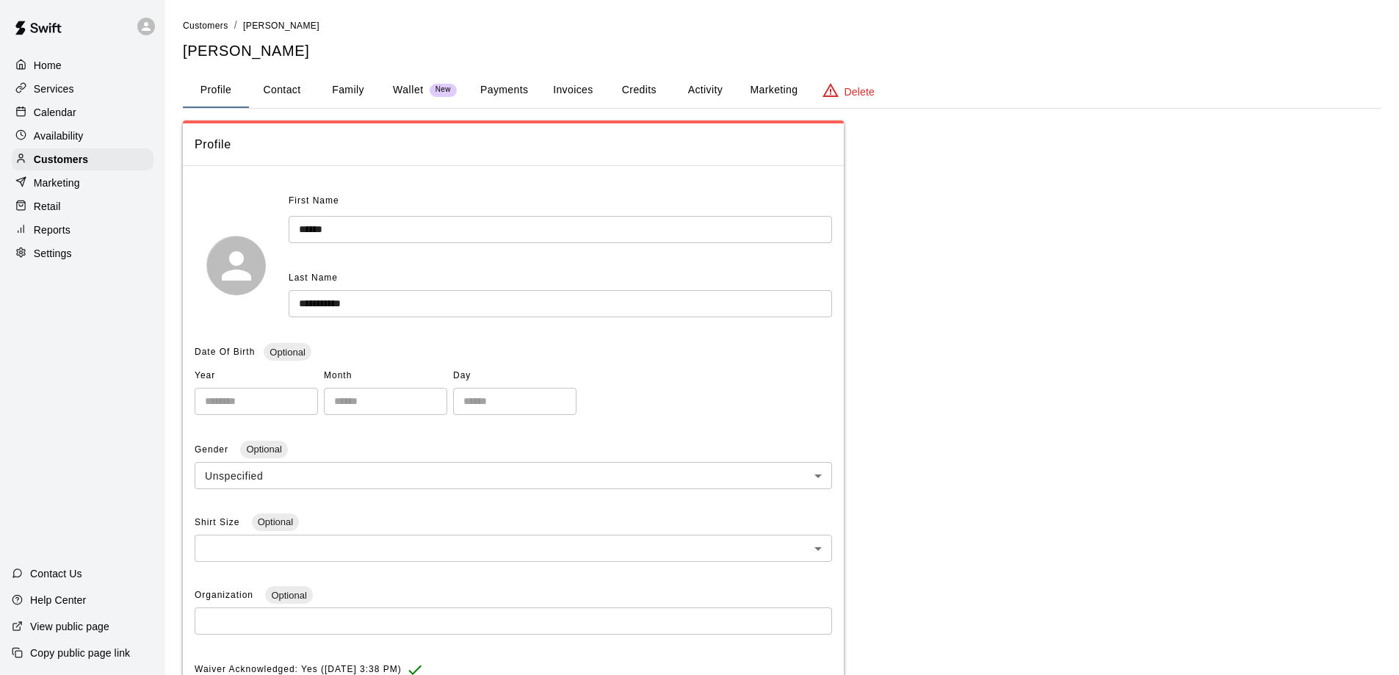
click at [283, 84] on button "Contact" at bounding box center [282, 90] width 66 height 35
select select "**"
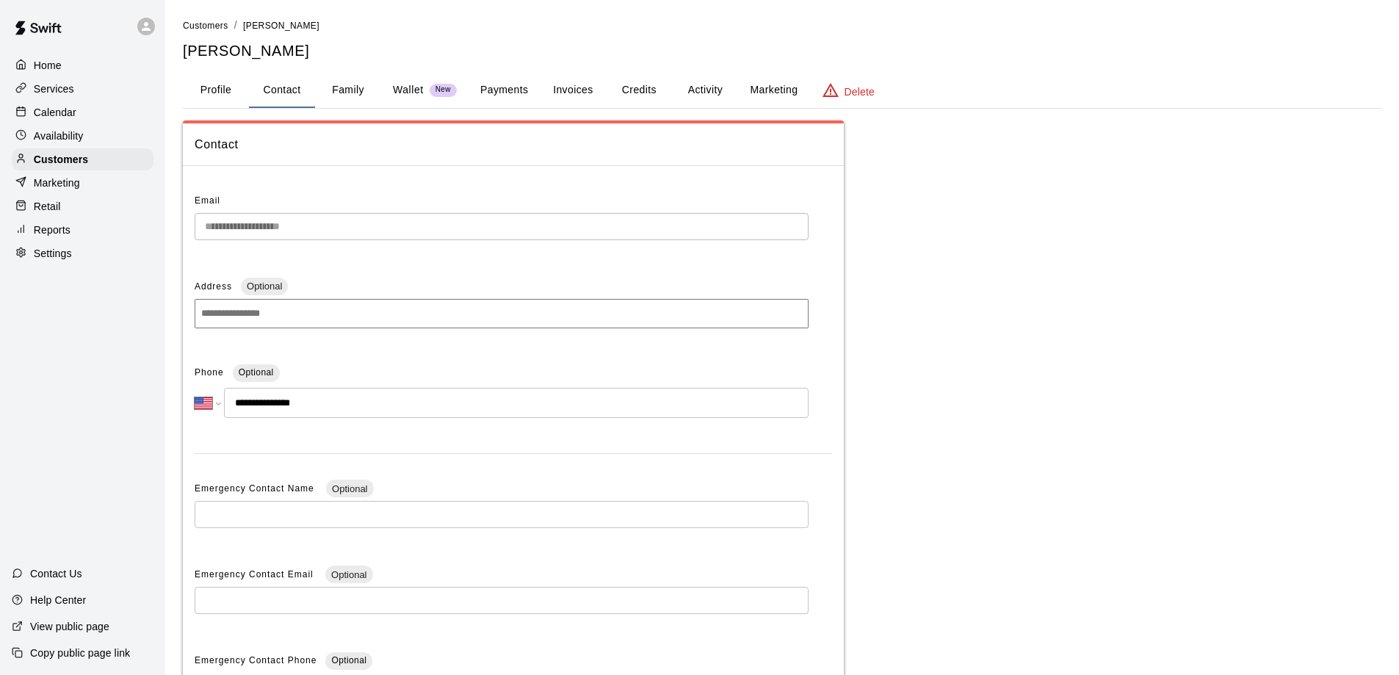
click at [652, 88] on button "Credits" at bounding box center [639, 90] width 66 height 35
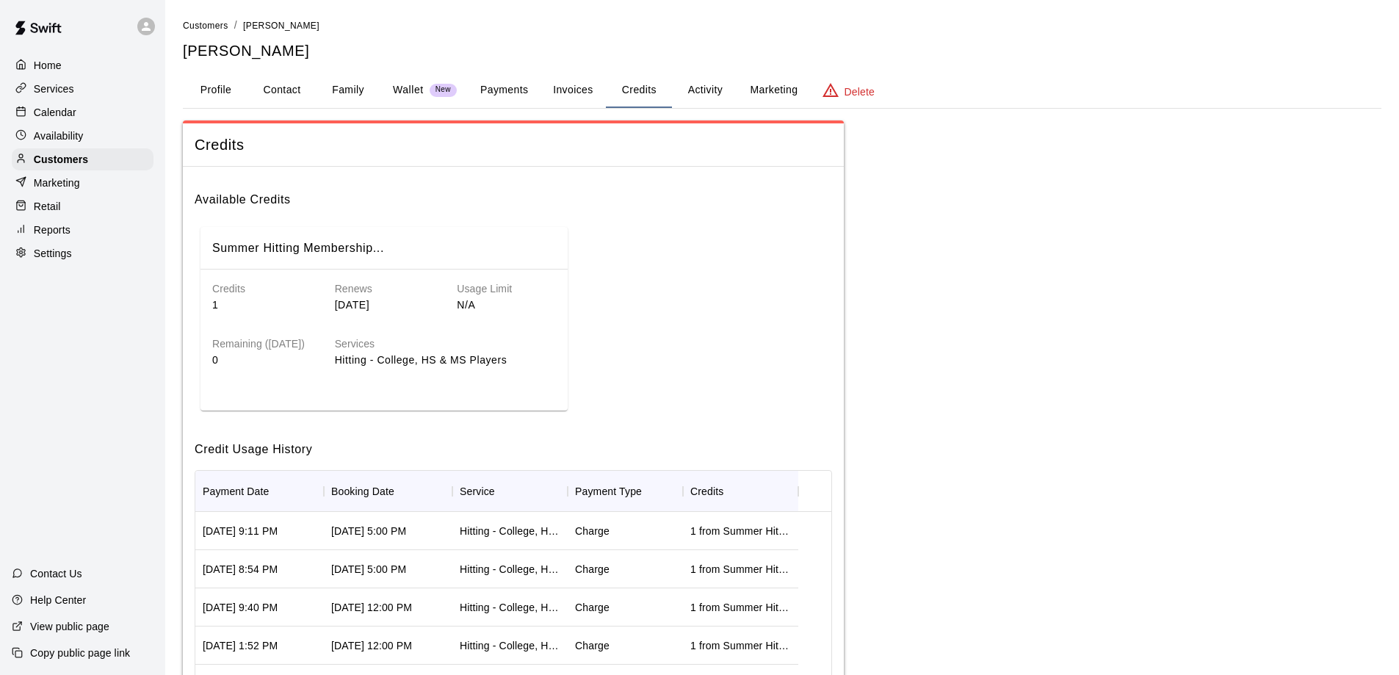
click at [713, 93] on button "Activity" at bounding box center [705, 90] width 66 height 35
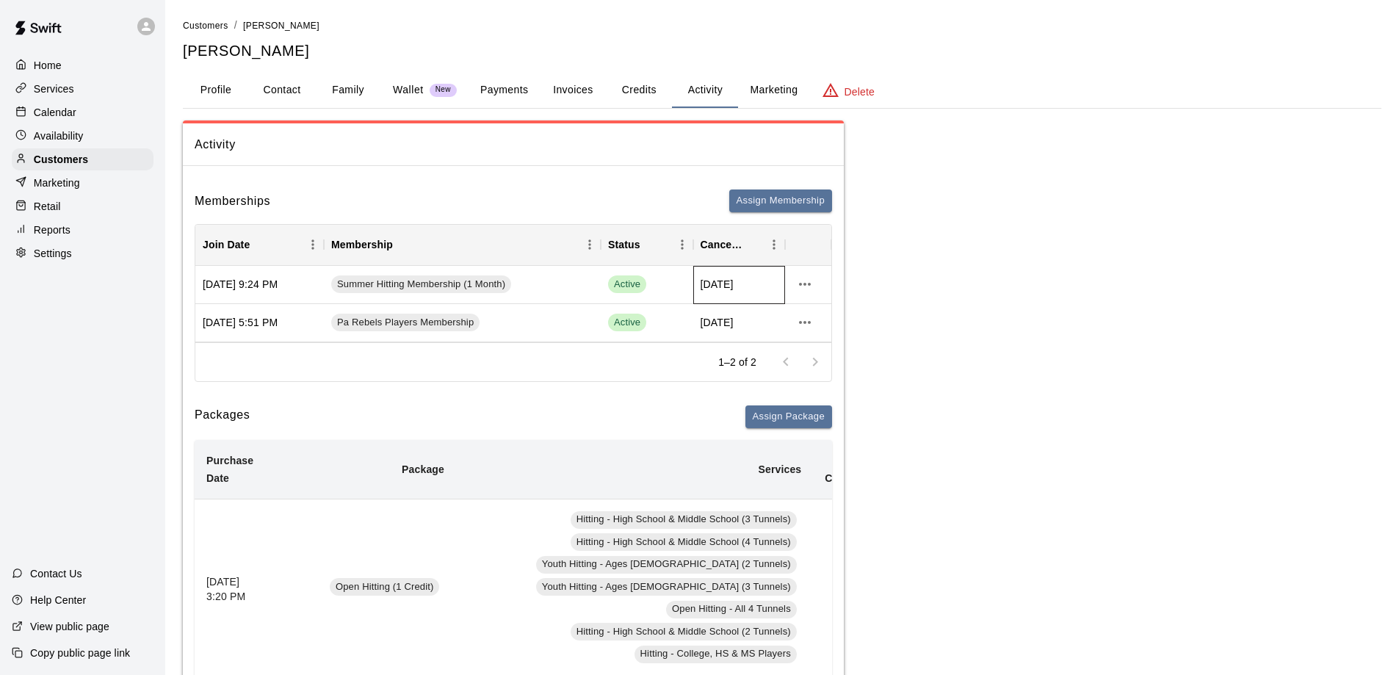
click at [734, 287] on span "Aug 29, 2025" at bounding box center [717, 284] width 33 height 15
click at [803, 287] on icon "more actions" at bounding box center [805, 284] width 18 height 18
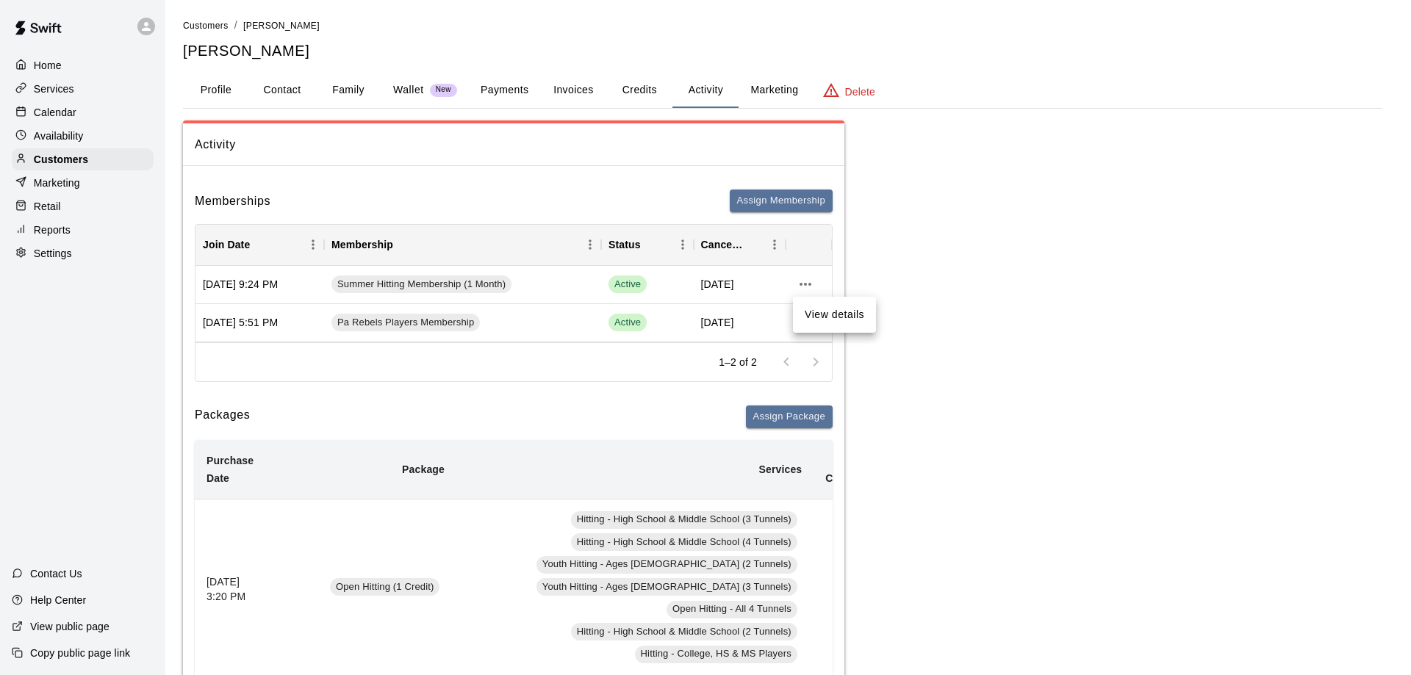
click at [817, 364] on div at bounding box center [705, 337] width 1411 height 675
drag, startPoint x: 378, startPoint y: 280, endPoint x: 325, endPoint y: 374, distance: 107.5
click at [325, 374] on div "1–2 of 2" at bounding box center [513, 361] width 636 height 39
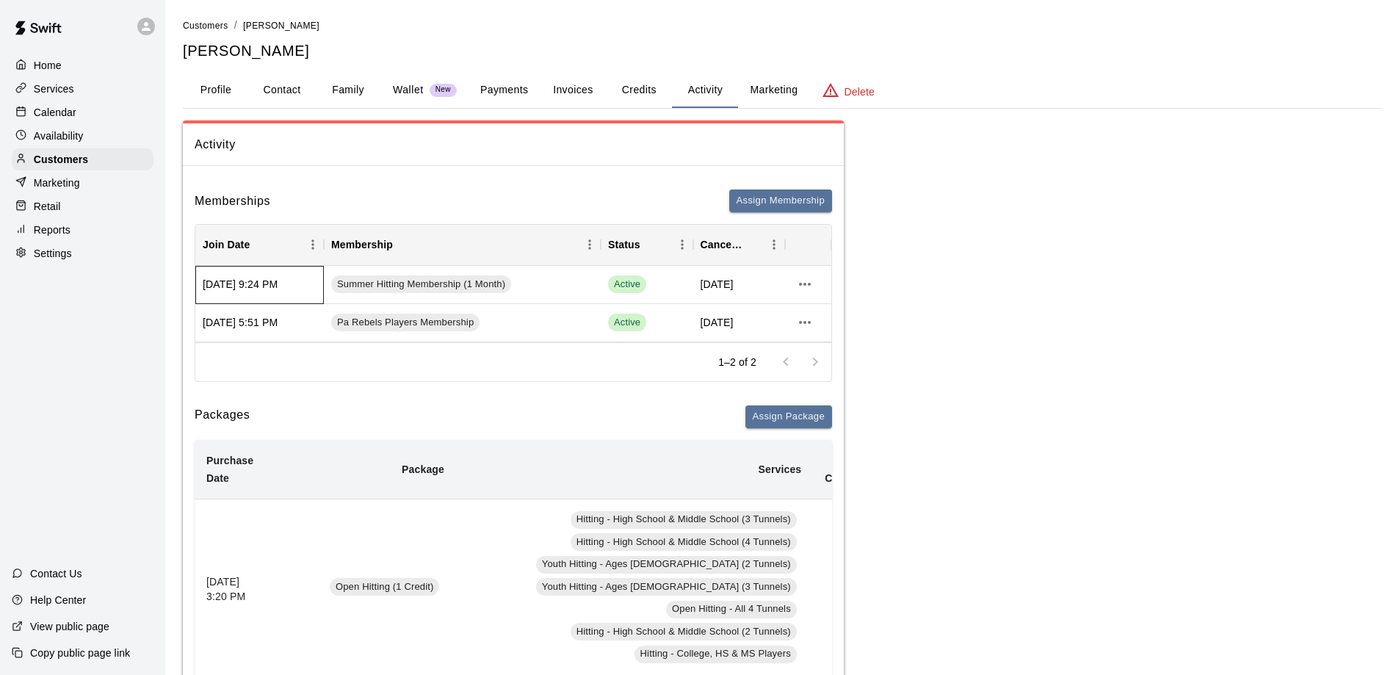
click at [242, 285] on div "Jun 30, 2025 9:24 PM" at bounding box center [259, 285] width 129 height 38
click at [763, 95] on button "Marketing" at bounding box center [773, 90] width 71 height 35
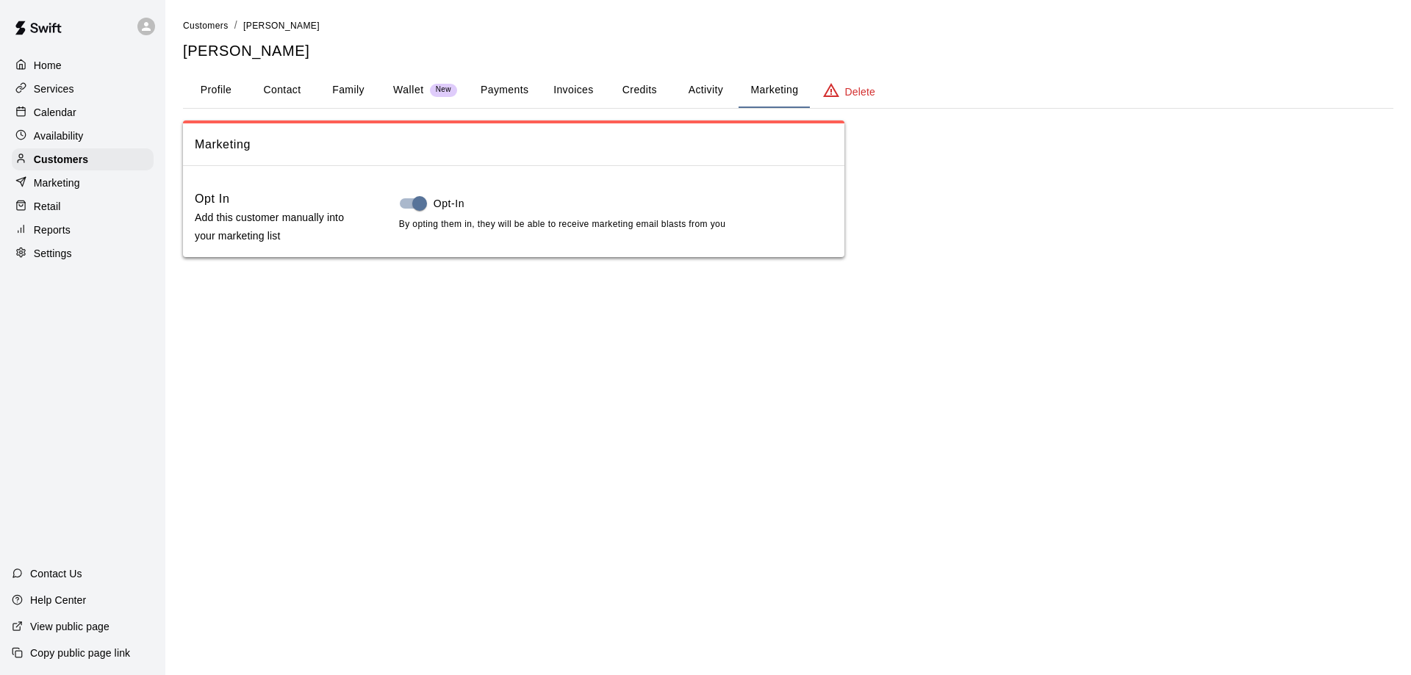
click at [698, 91] on button "Activity" at bounding box center [705, 90] width 66 height 35
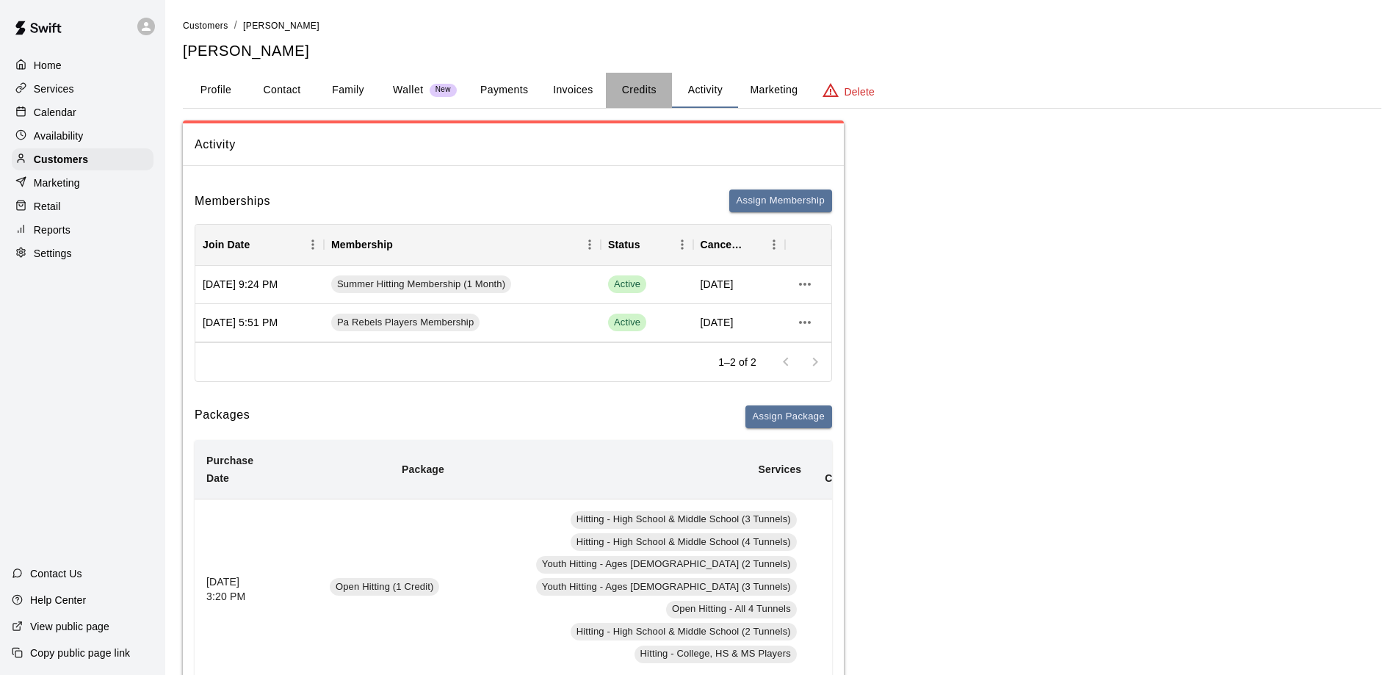
click at [630, 90] on button "Credits" at bounding box center [639, 90] width 66 height 35
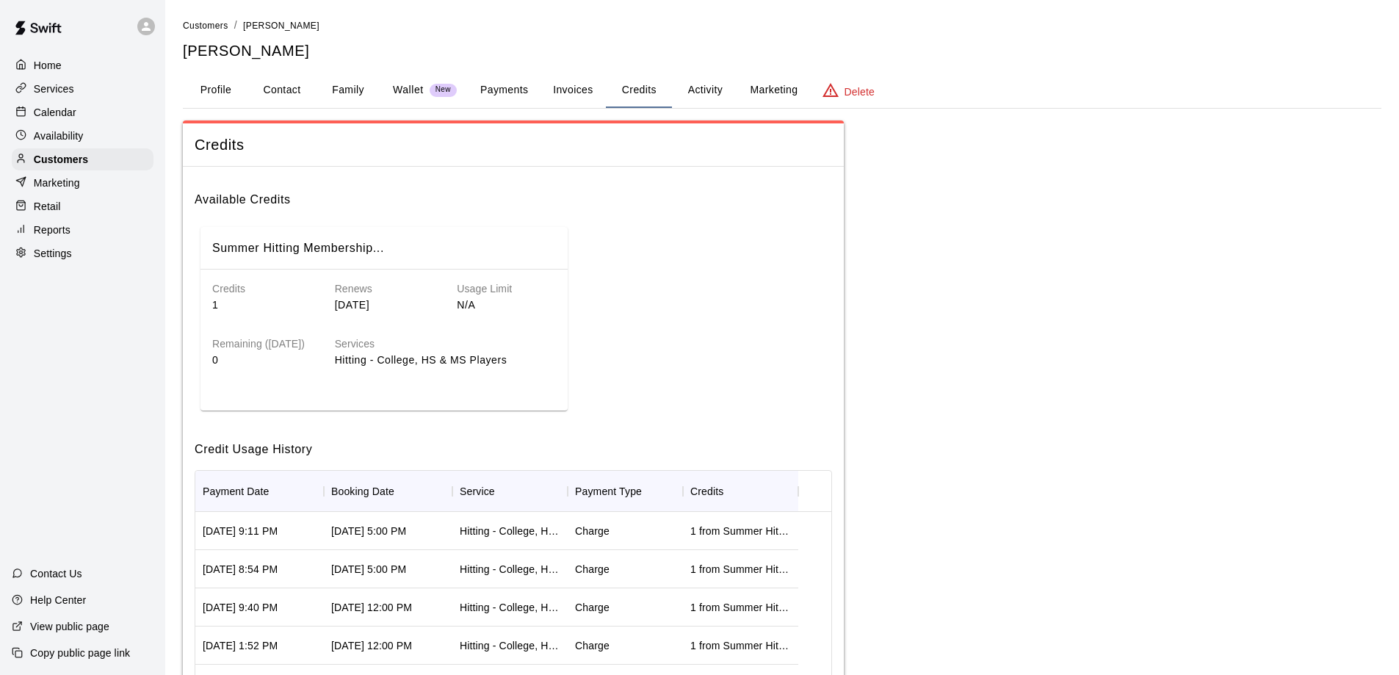
click at [777, 92] on button "Marketing" at bounding box center [773, 90] width 71 height 35
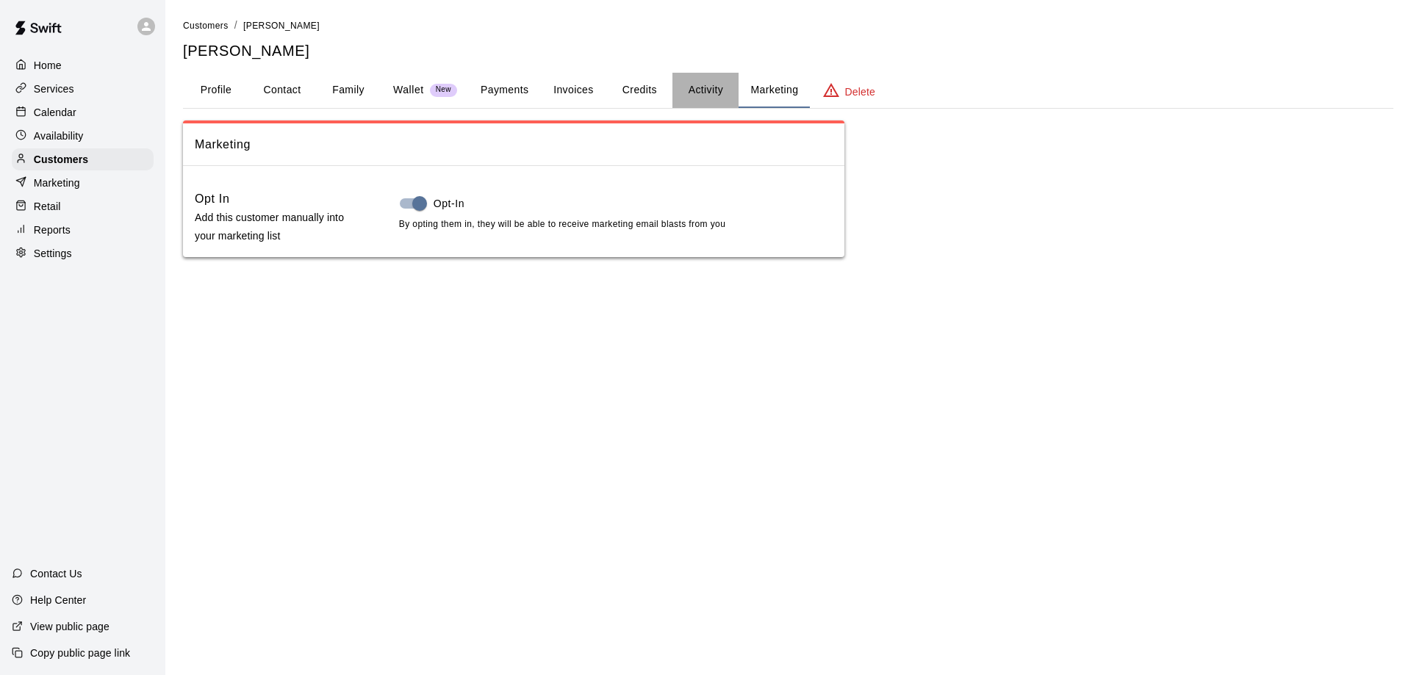
click at [686, 90] on button "Activity" at bounding box center [705, 90] width 66 height 35
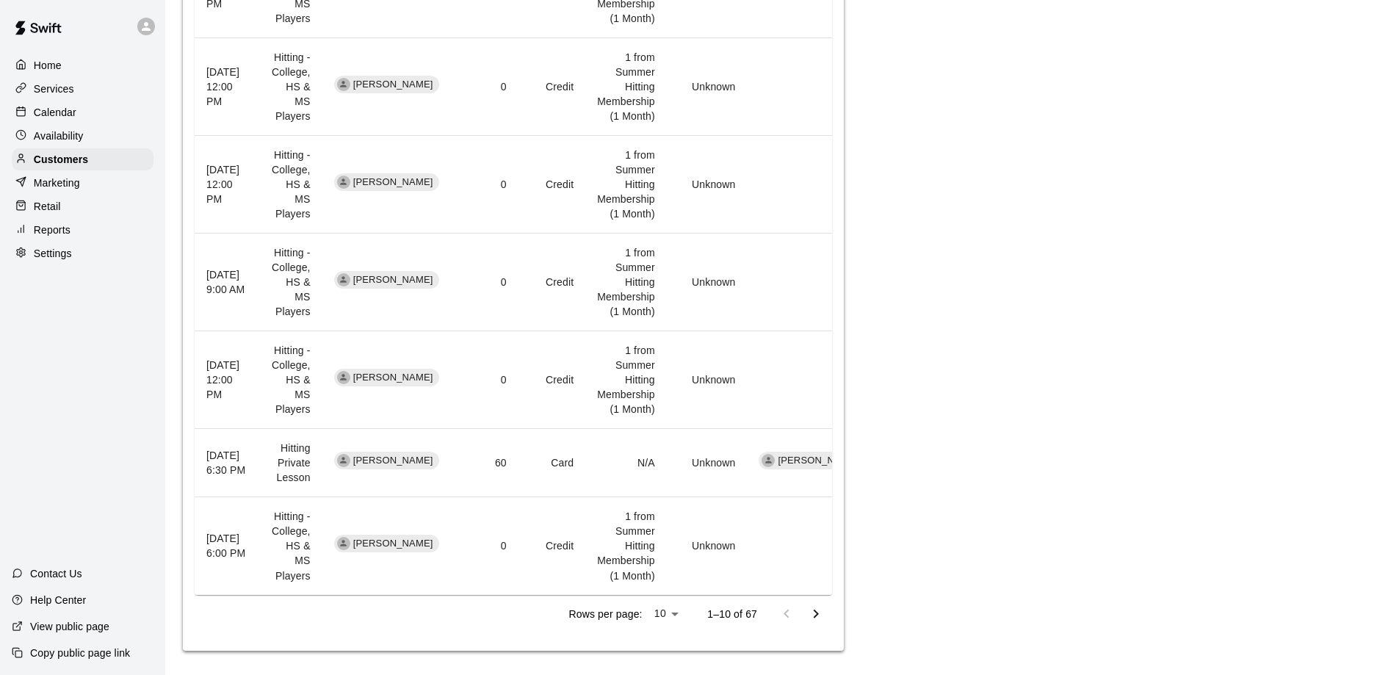
scroll to position [1864, 0]
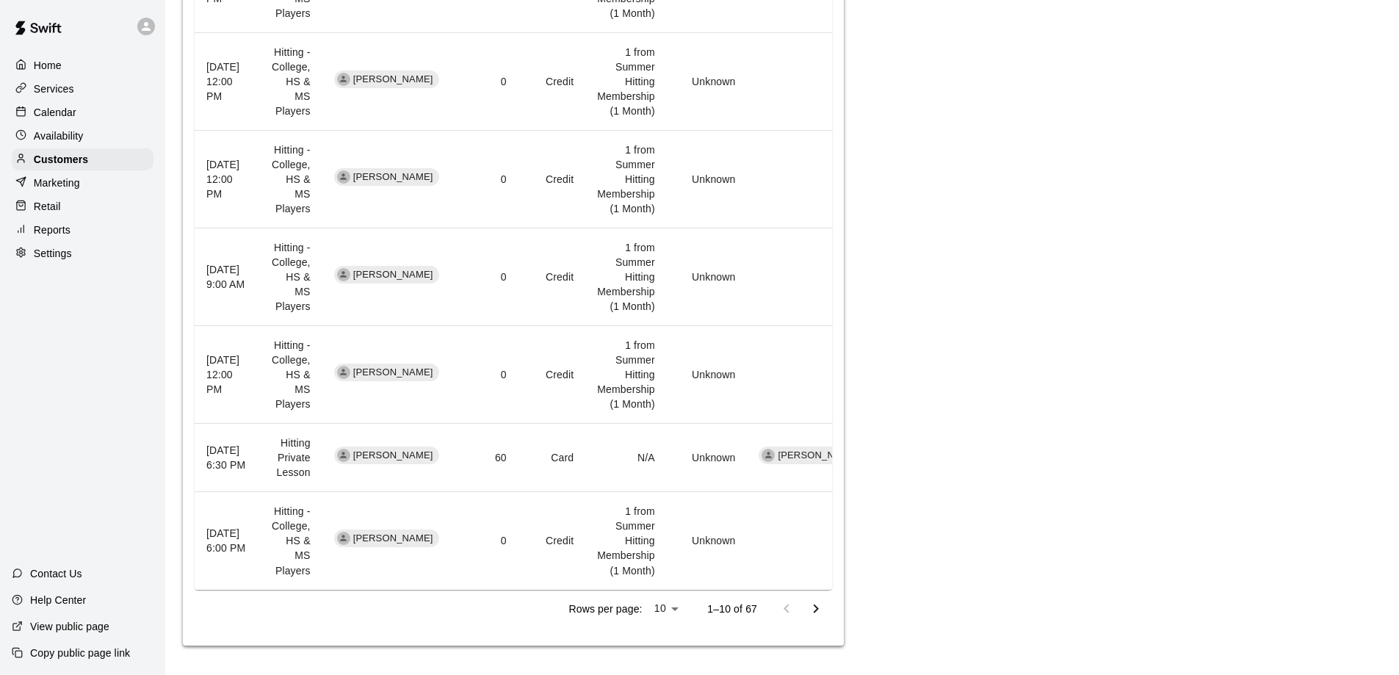
click at [811, 610] on icon "Go to next page" at bounding box center [816, 609] width 18 height 18
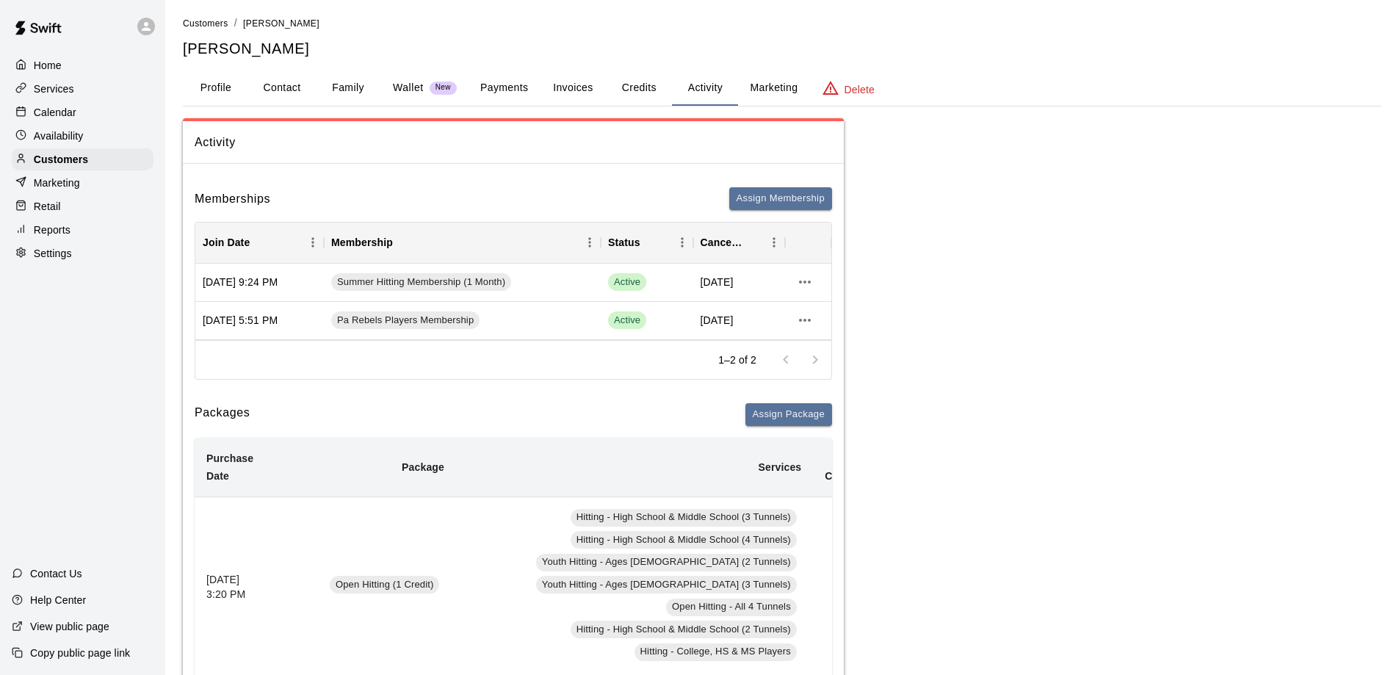
scroll to position [0, 0]
click at [505, 87] on button "Payments" at bounding box center [504, 90] width 71 height 35
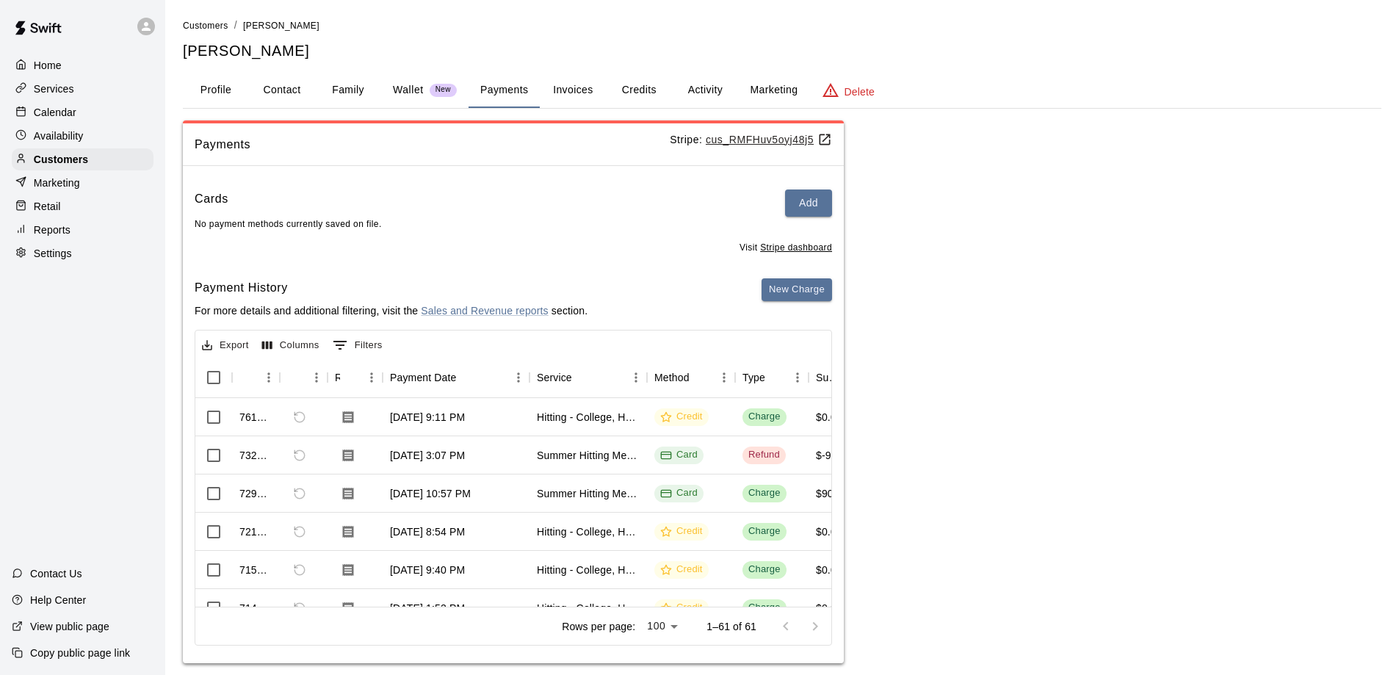
click at [707, 90] on button "Activity" at bounding box center [705, 90] width 66 height 35
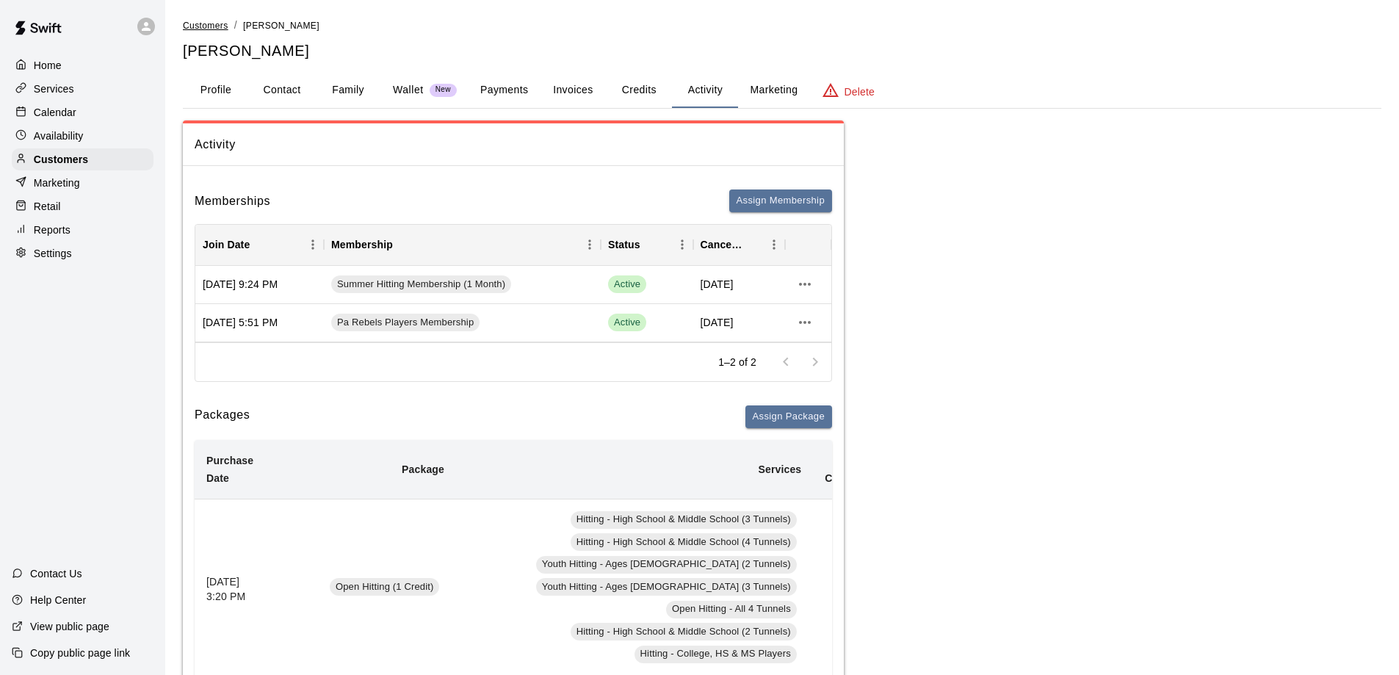
click at [210, 22] on span "Customers" at bounding box center [206, 26] width 46 height 10
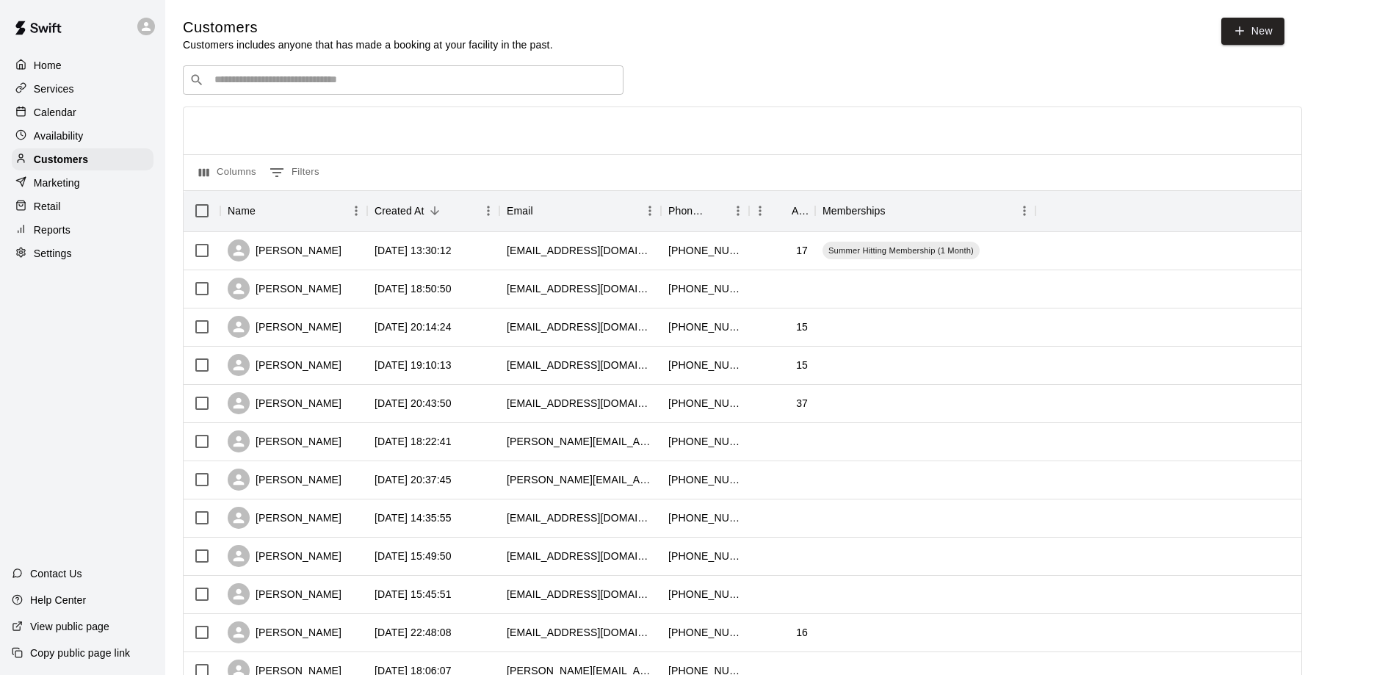
click at [275, 82] on input "Search customers by name or email" at bounding box center [413, 80] width 407 height 15
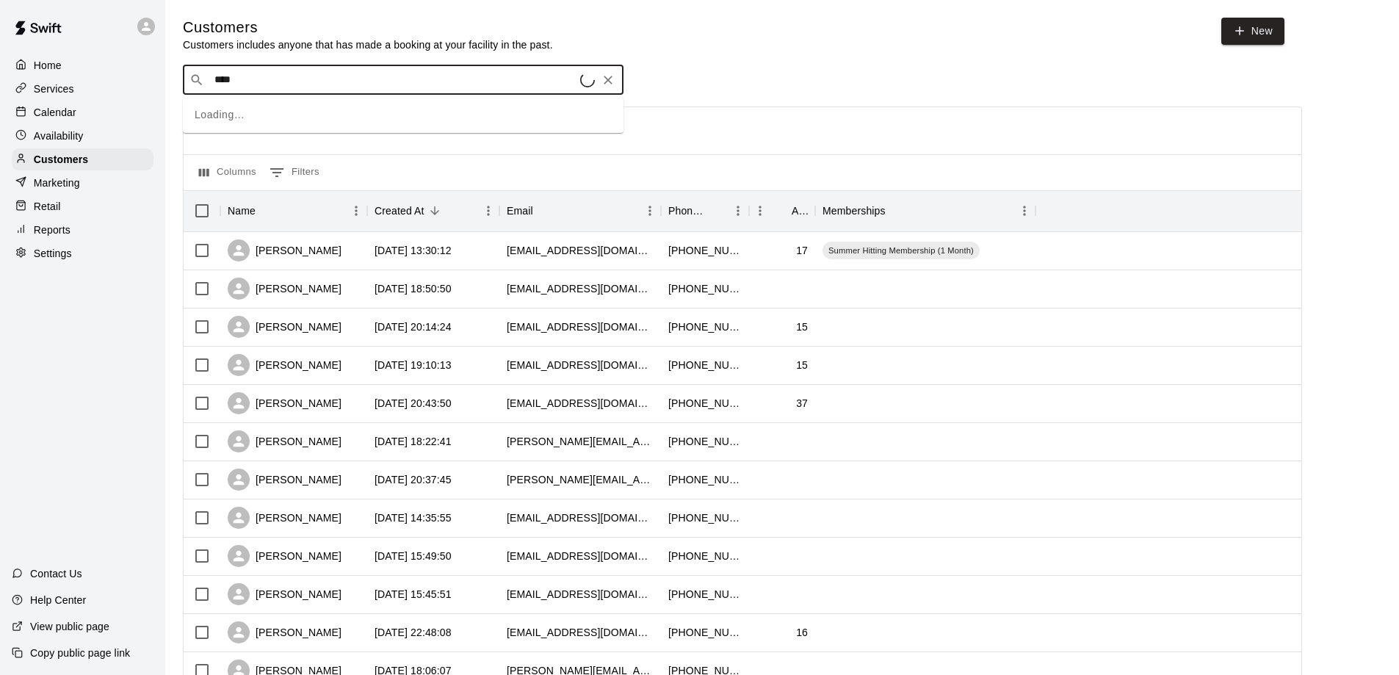
type input "****"
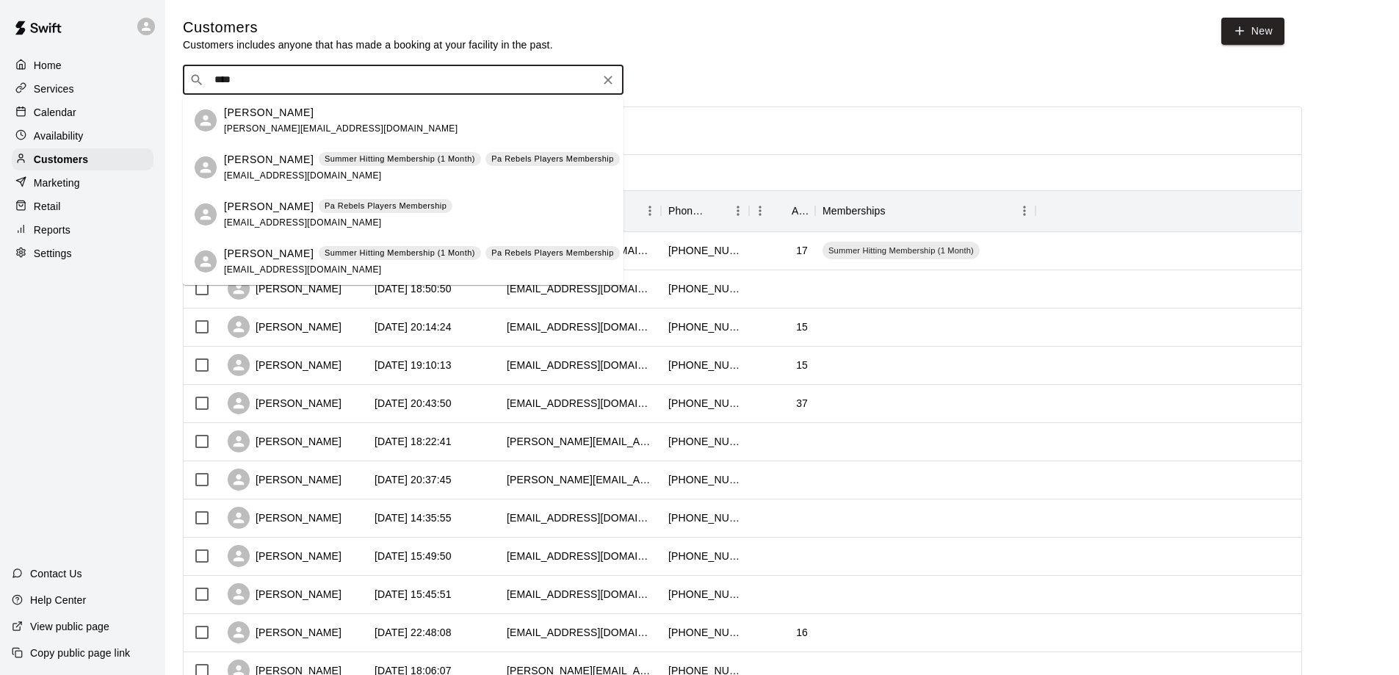
click at [291, 80] on input "****" at bounding box center [402, 80] width 385 height 15
click at [248, 165] on p "Ian Kerr" at bounding box center [269, 159] width 90 height 15
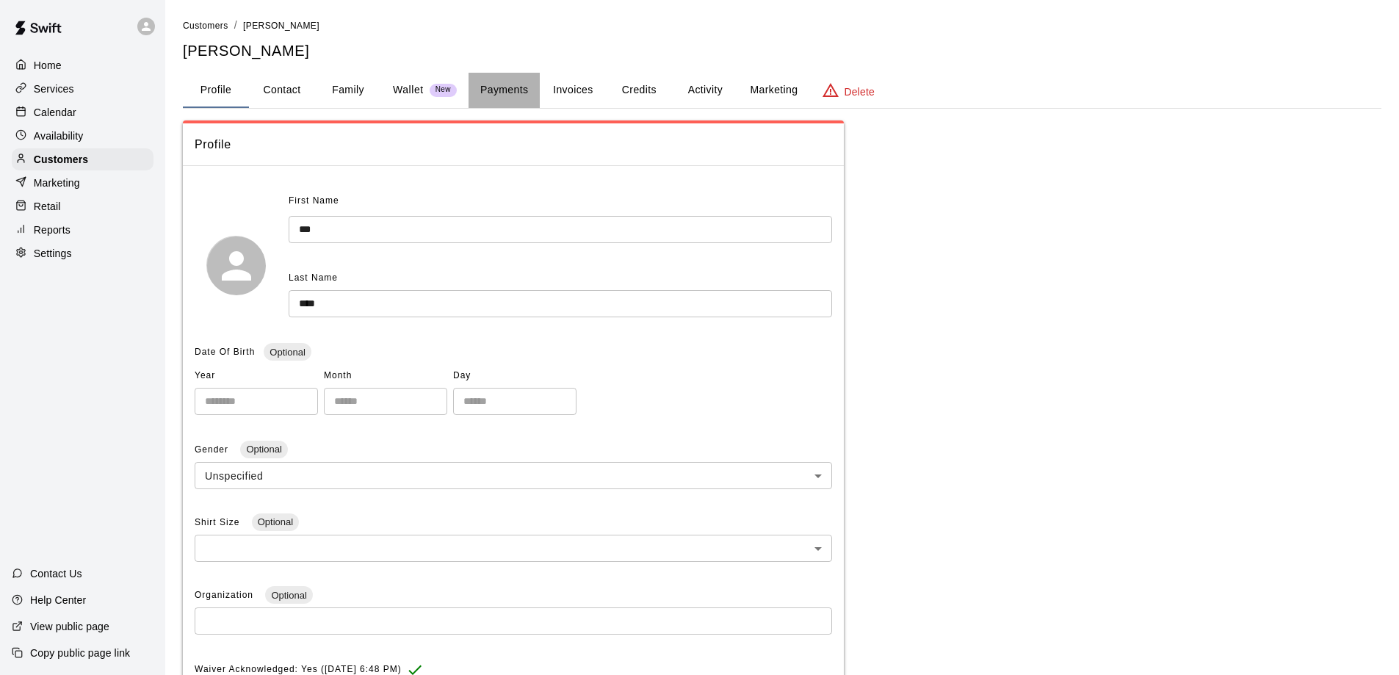
click at [509, 90] on button "Payments" at bounding box center [504, 90] width 71 height 35
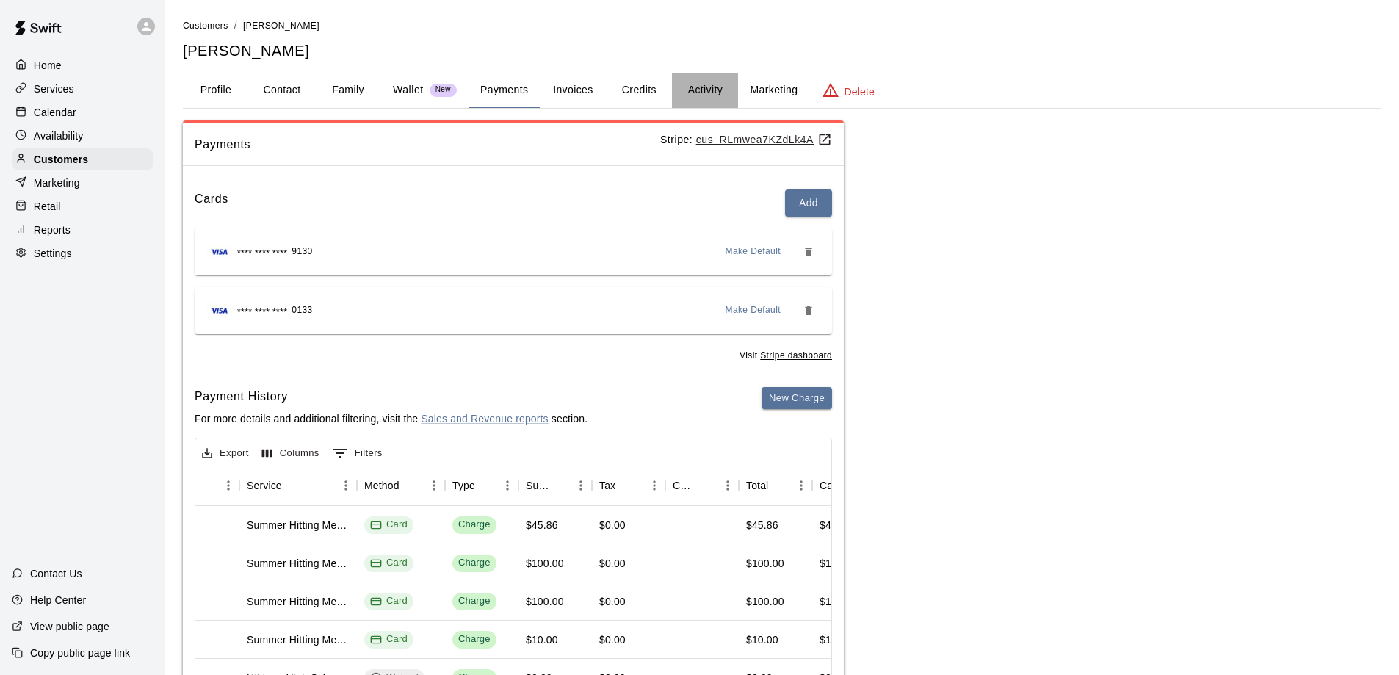
click at [695, 88] on button "Activity" at bounding box center [705, 90] width 66 height 35
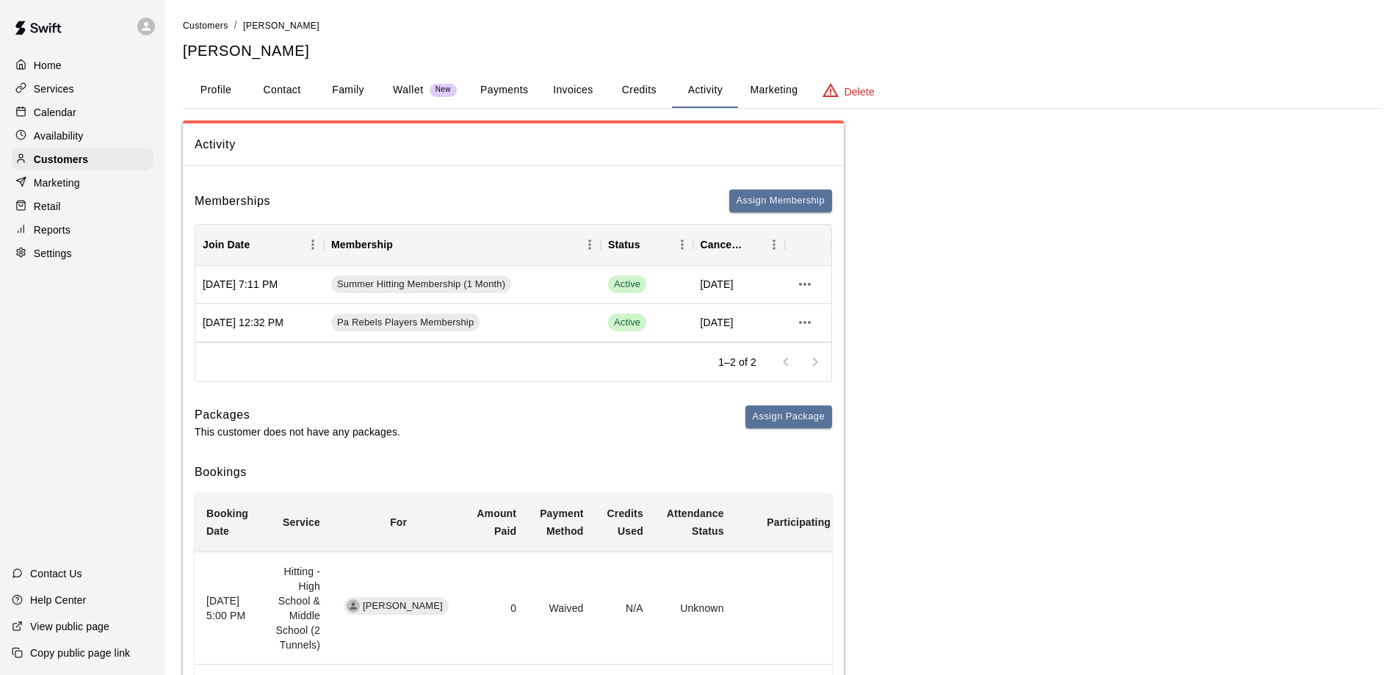
click at [494, 90] on button "Payments" at bounding box center [504, 90] width 71 height 35
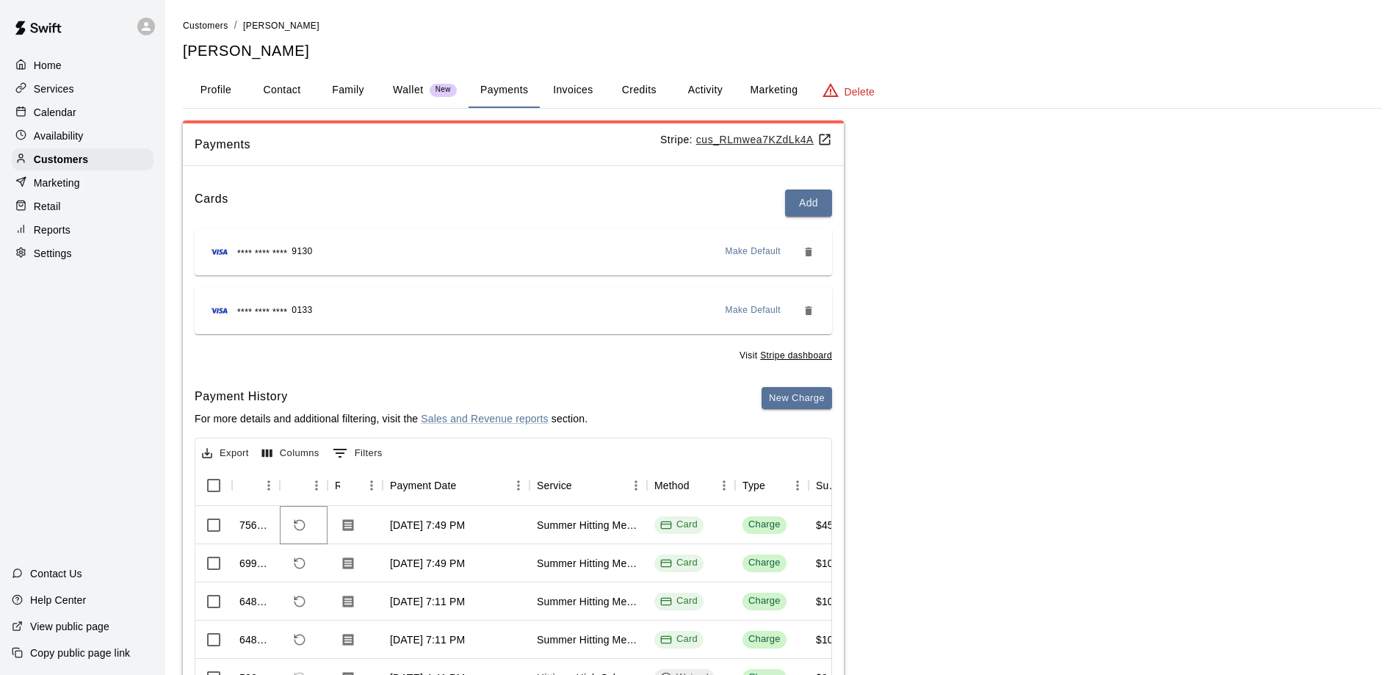
click at [296, 524] on icon "Refund payment" at bounding box center [299, 525] width 13 height 13
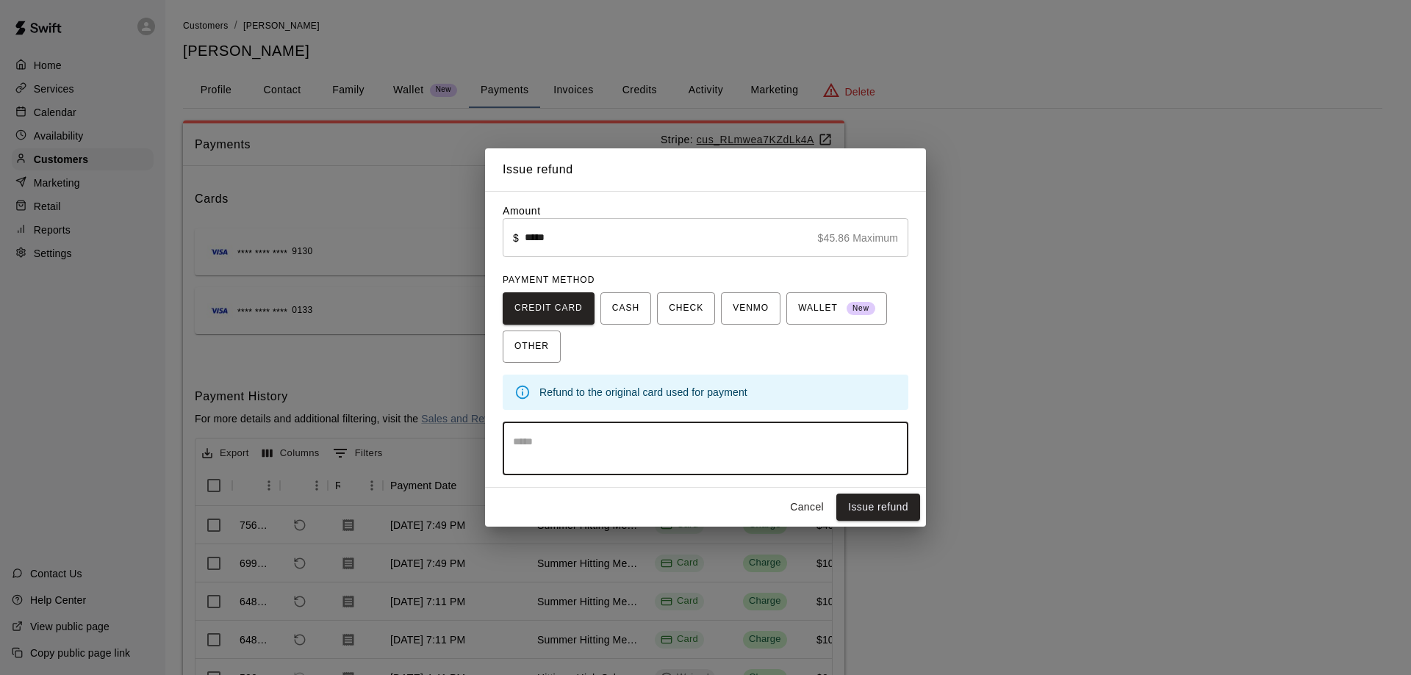
click at [608, 440] on textarea at bounding box center [705, 448] width 385 height 29
type textarea "*"
type textarea "**********"
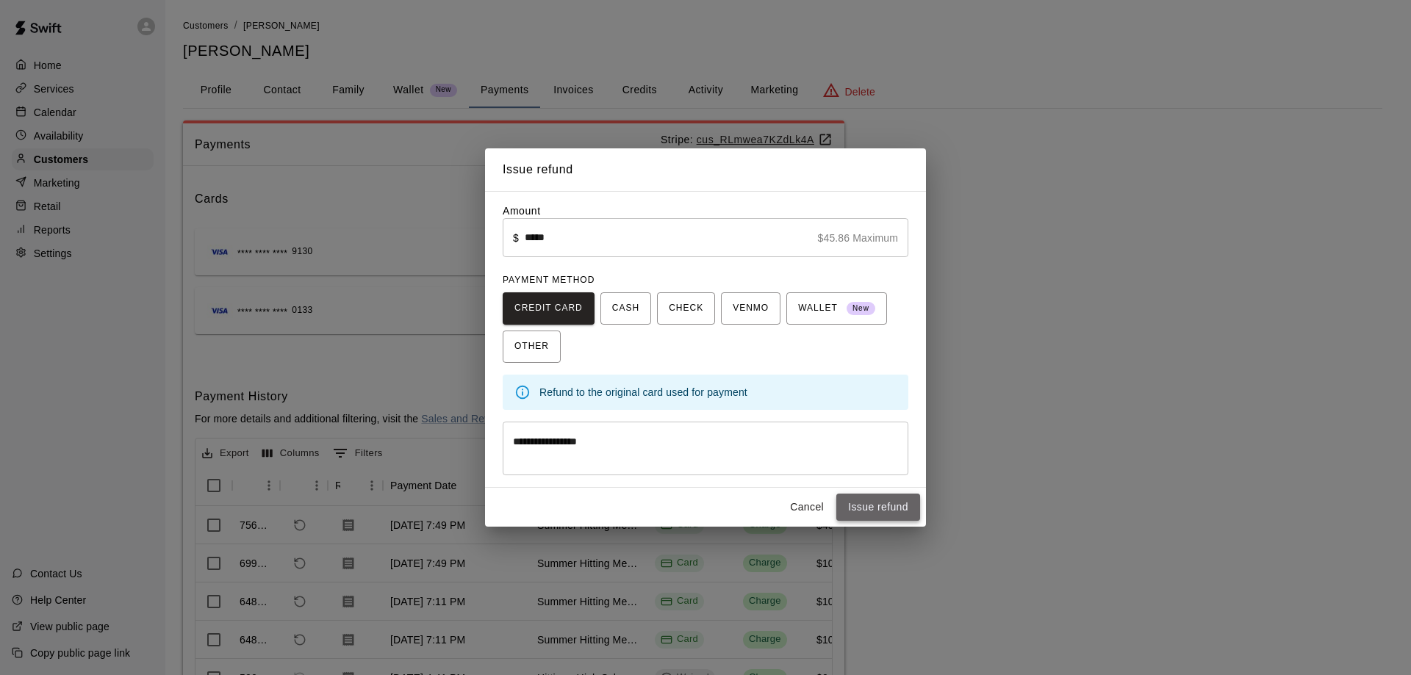
click at [875, 508] on button "Issue refund" at bounding box center [878, 507] width 84 height 27
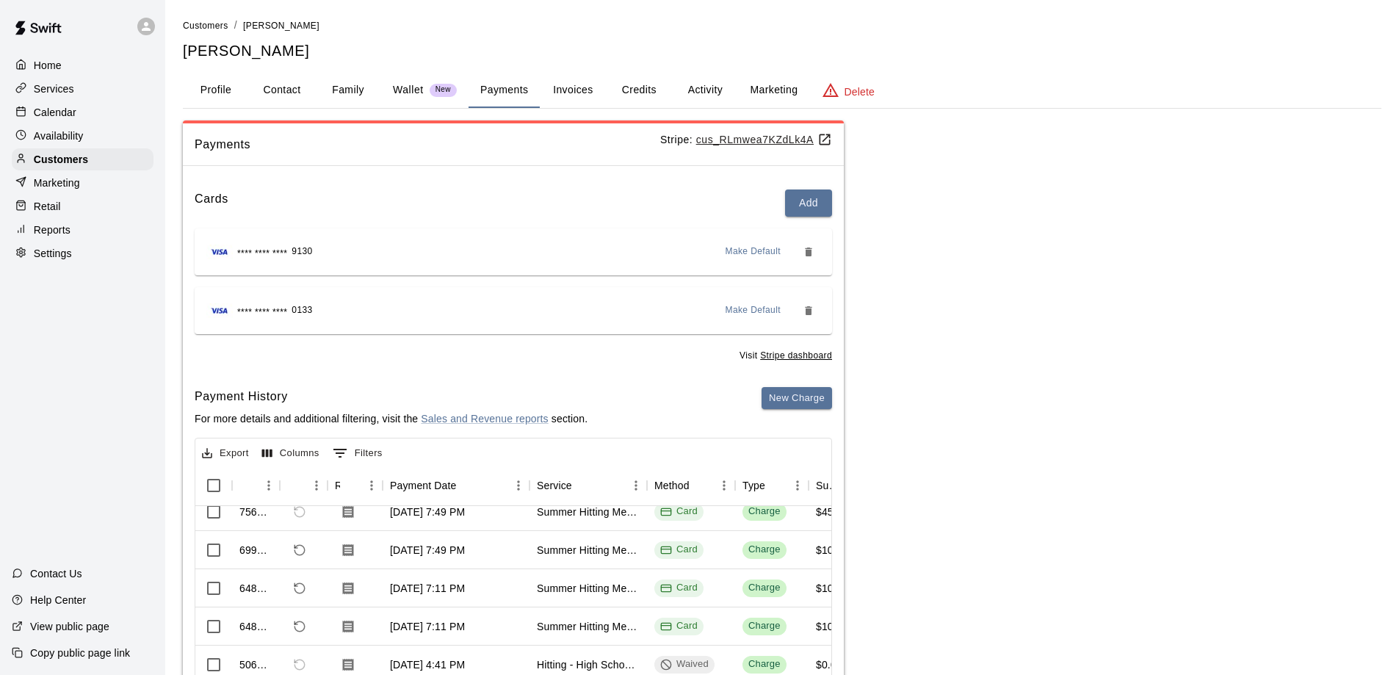
scroll to position [73, 0]
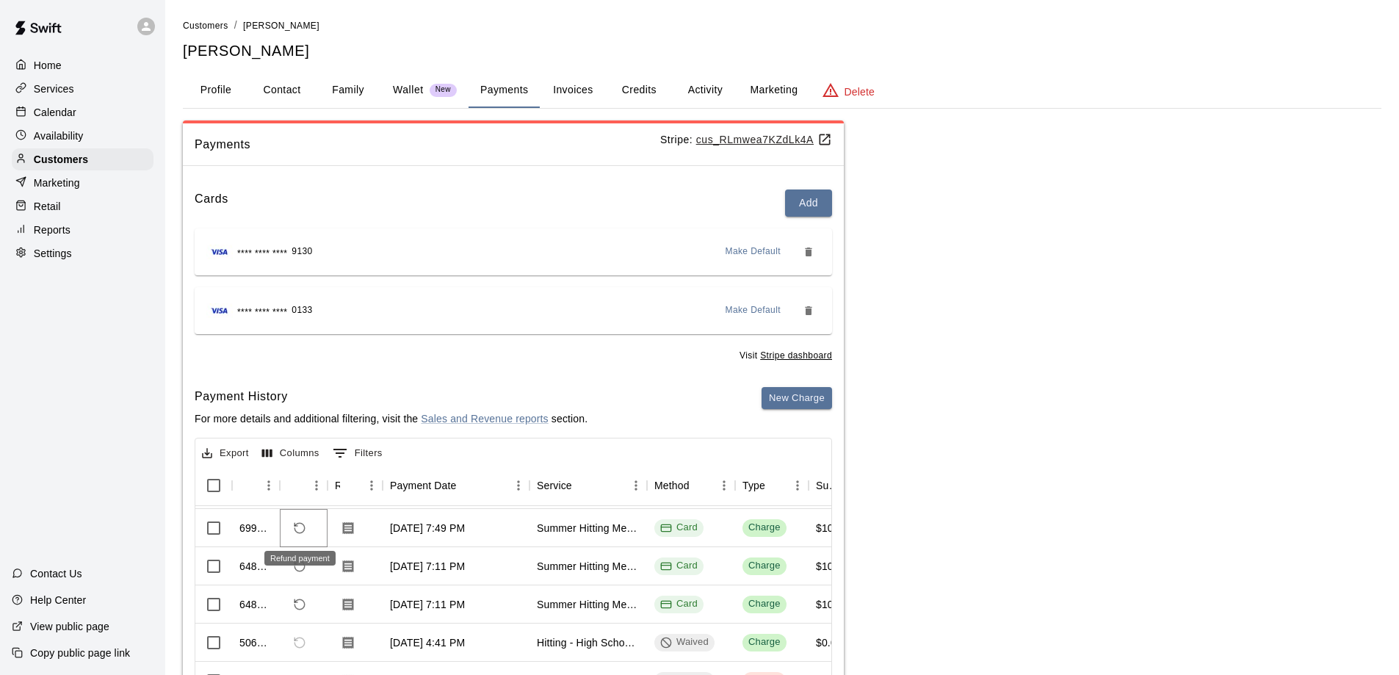
click at [301, 525] on icon "Refund payment" at bounding box center [299, 528] width 13 height 13
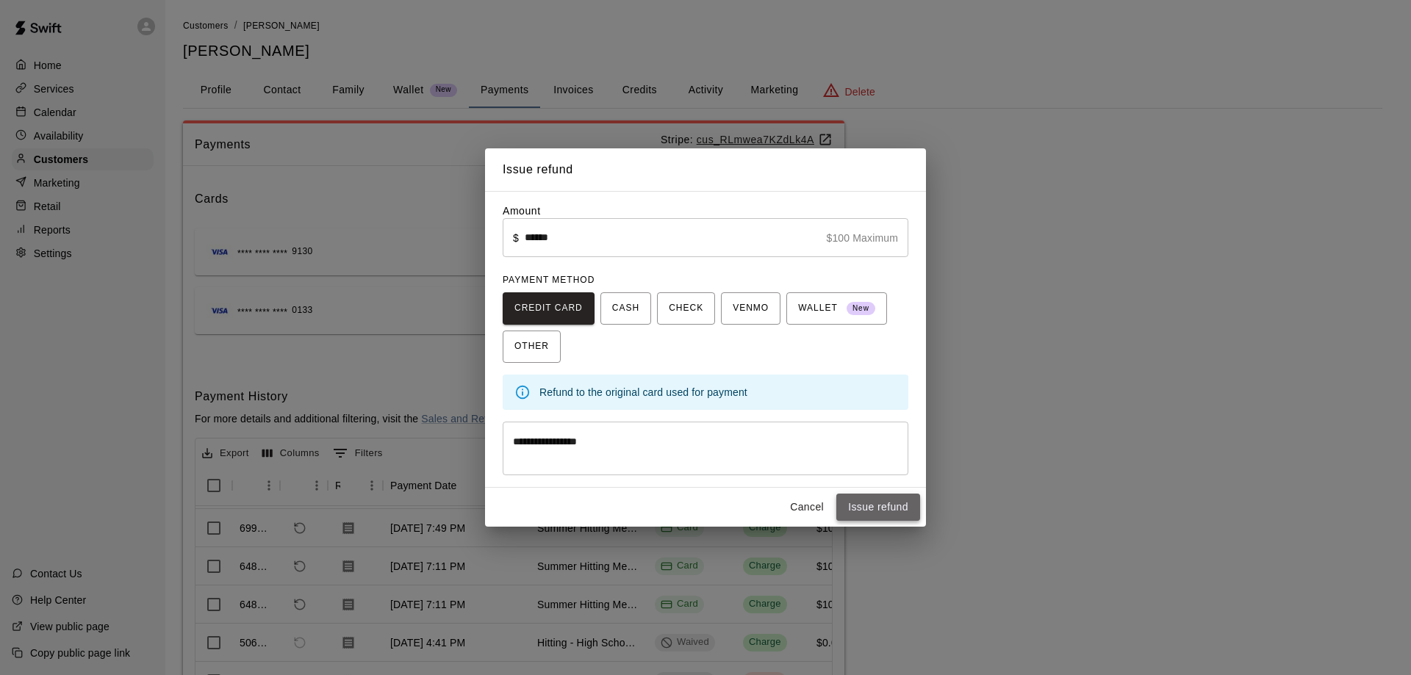
click at [887, 504] on button "Issue refund" at bounding box center [878, 507] width 84 height 27
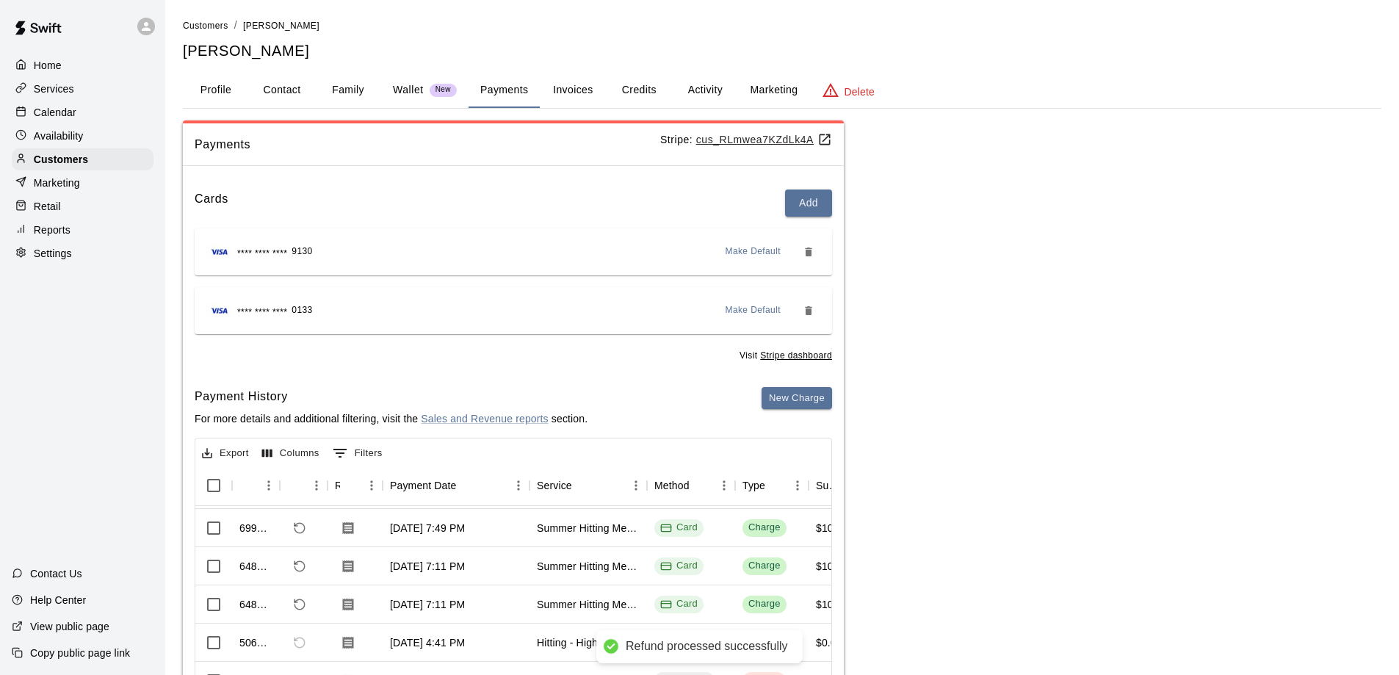
scroll to position [112, 0]
click at [68, 331] on div "Home Services Calendar Availability Customers Marketing Retail Reports Settings…" at bounding box center [82, 337] width 165 height 675
click at [38, 63] on p "Home" at bounding box center [48, 65] width 28 height 15
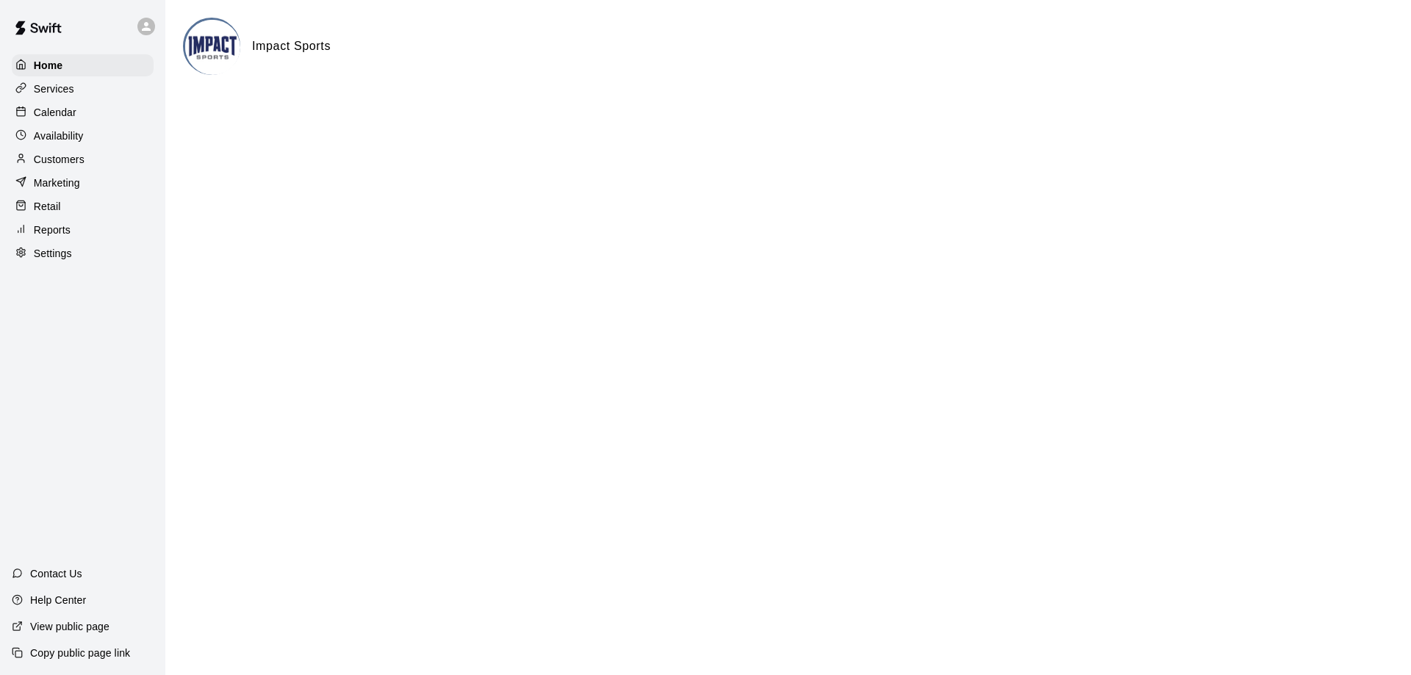
click at [65, 235] on p "Reports" at bounding box center [52, 230] width 37 height 15
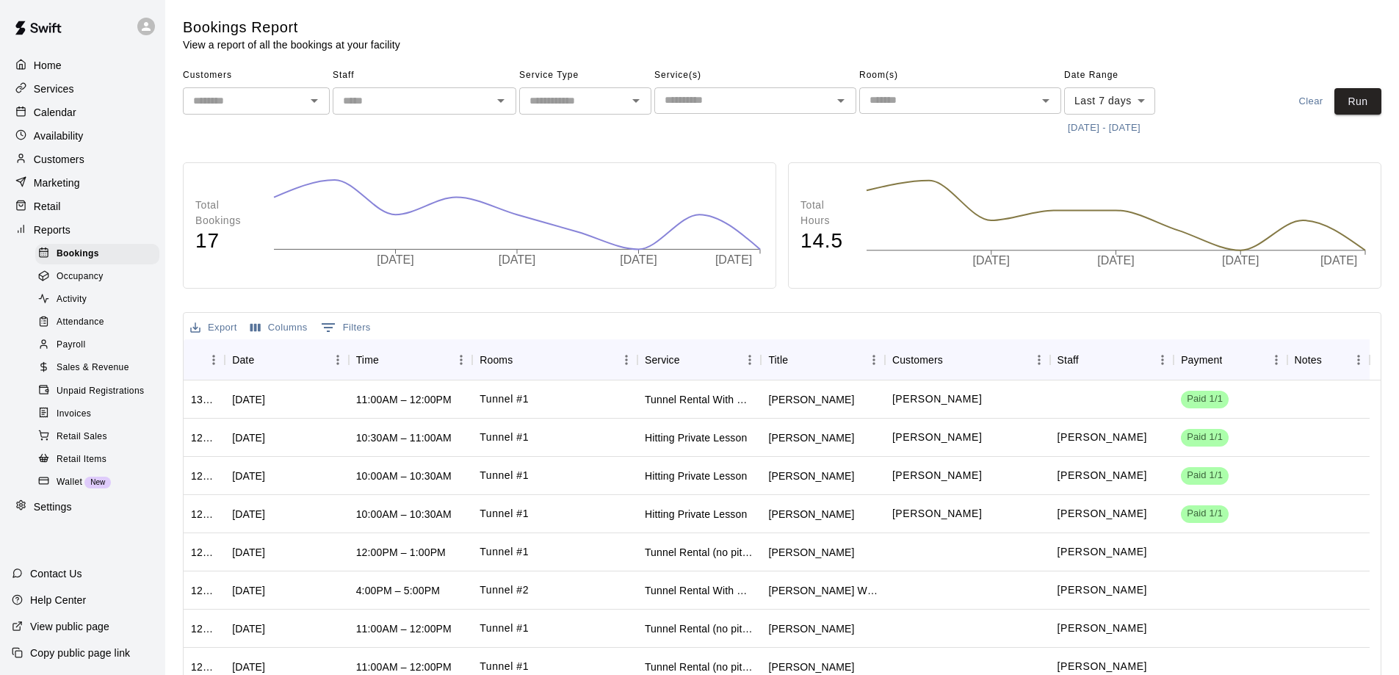
click at [92, 354] on div "Payroll" at bounding box center [97, 345] width 124 height 21
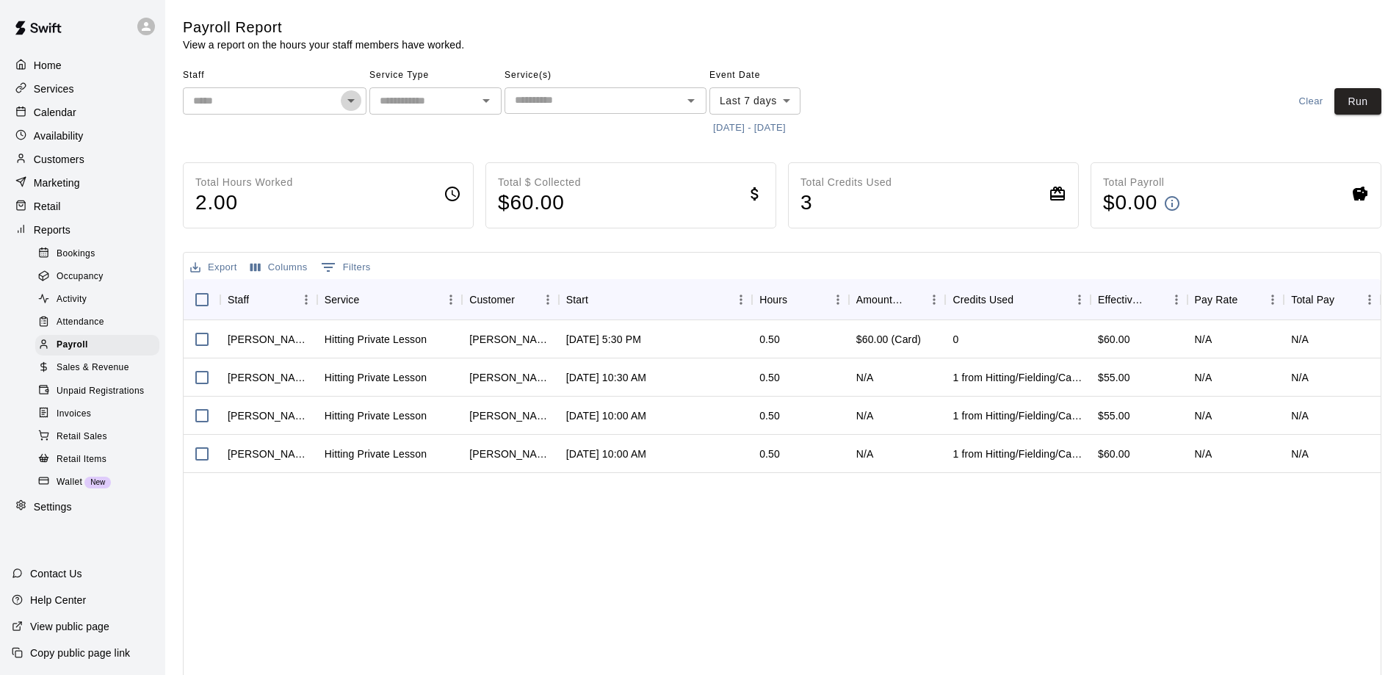
click at [350, 103] on icon "Open" at bounding box center [351, 101] width 18 height 18
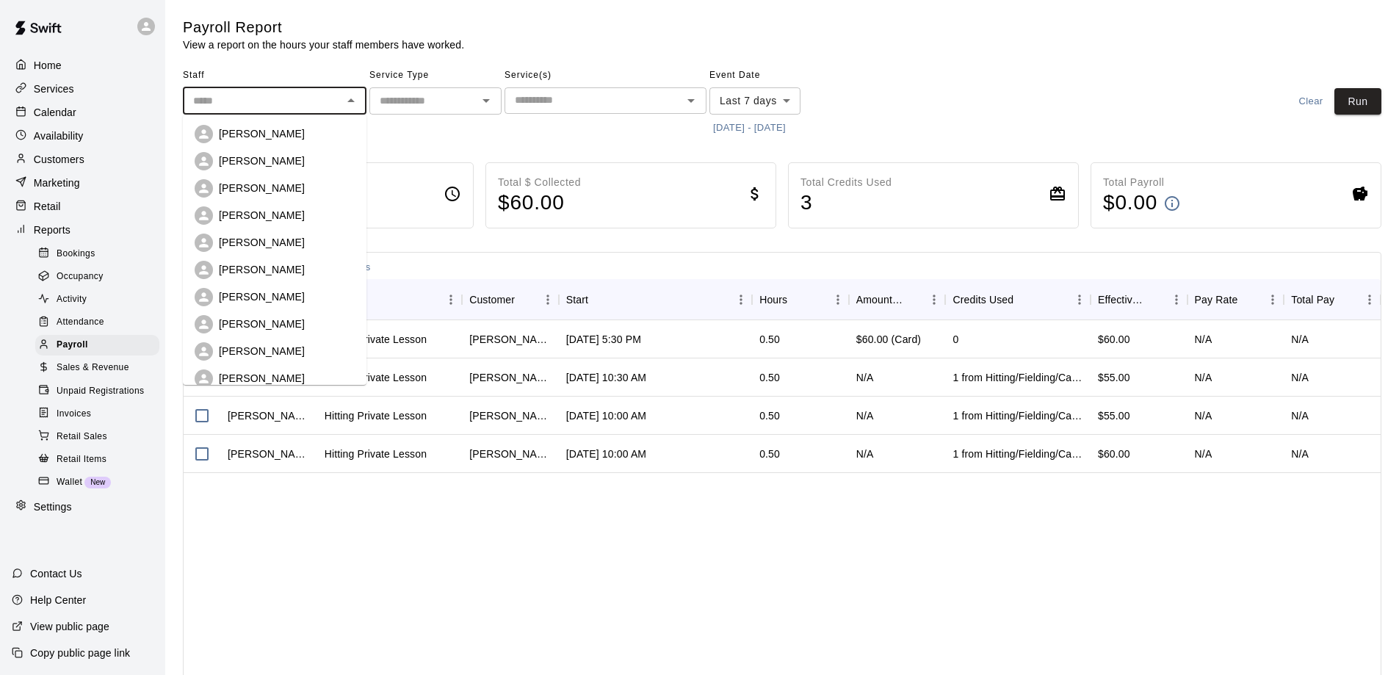
click at [259, 104] on input "text" at bounding box center [262, 101] width 151 height 18
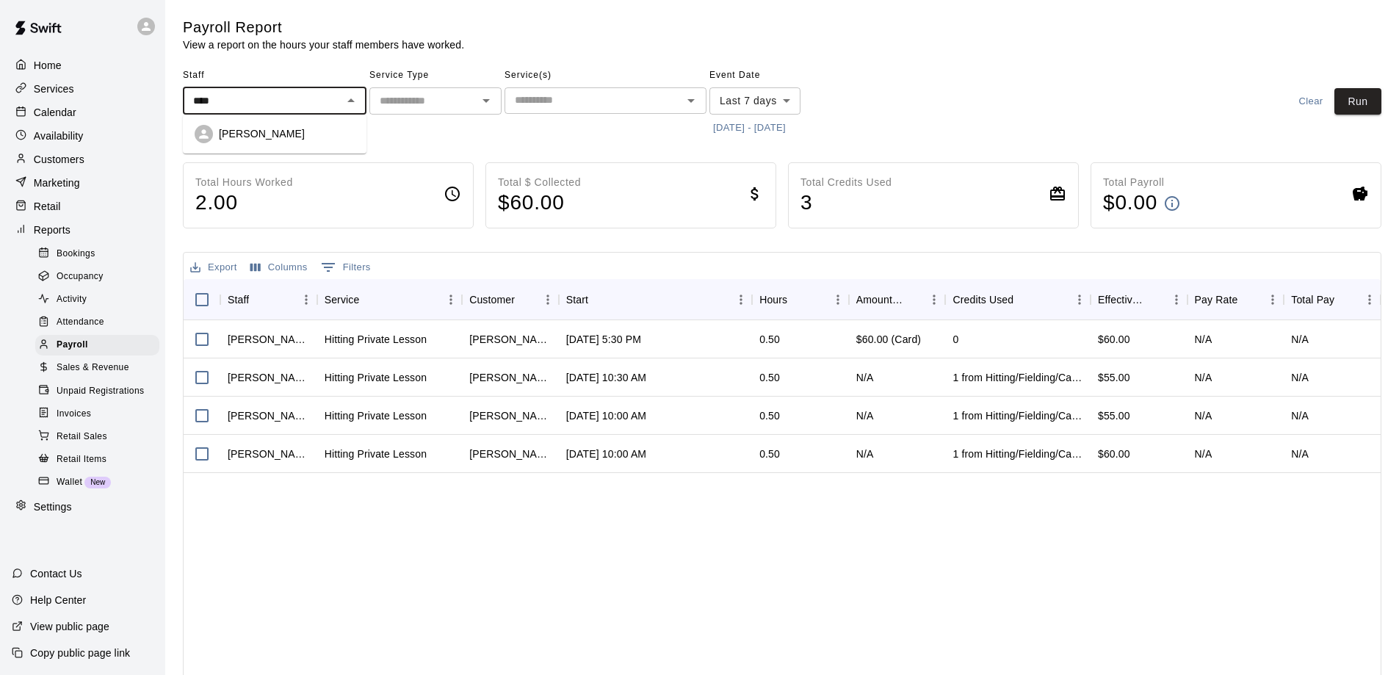
click at [242, 131] on p "Pat Shevlin" at bounding box center [262, 133] width 86 height 15
type input "**********"
click at [785, 126] on button "8/11/2025 - 8/18/2025" at bounding box center [750, 128] width 80 height 23
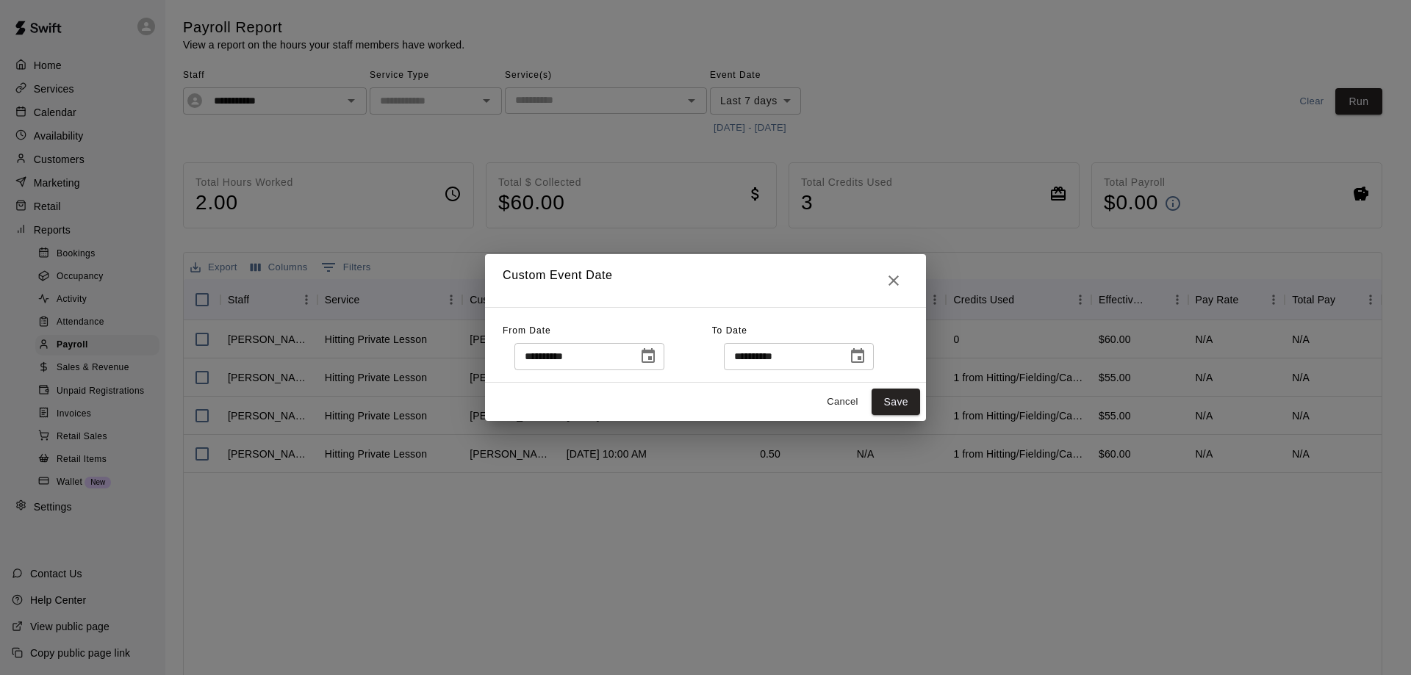
click at [655, 358] on icon "Choose date, selected date is Aug 11, 2025" at bounding box center [647, 355] width 13 height 15
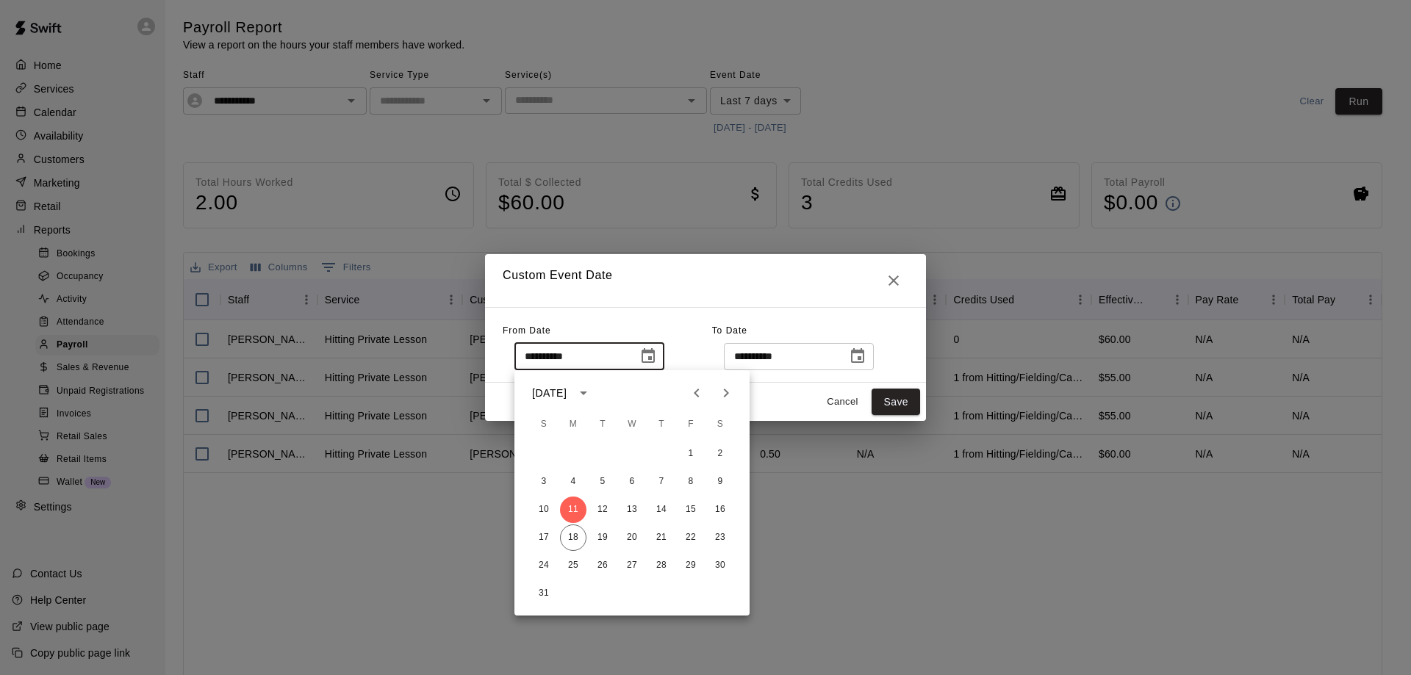
click at [692, 396] on icon "Previous month" at bounding box center [697, 393] width 18 height 18
click at [600, 506] on button "15" at bounding box center [602, 510] width 26 height 26
type input "**********"
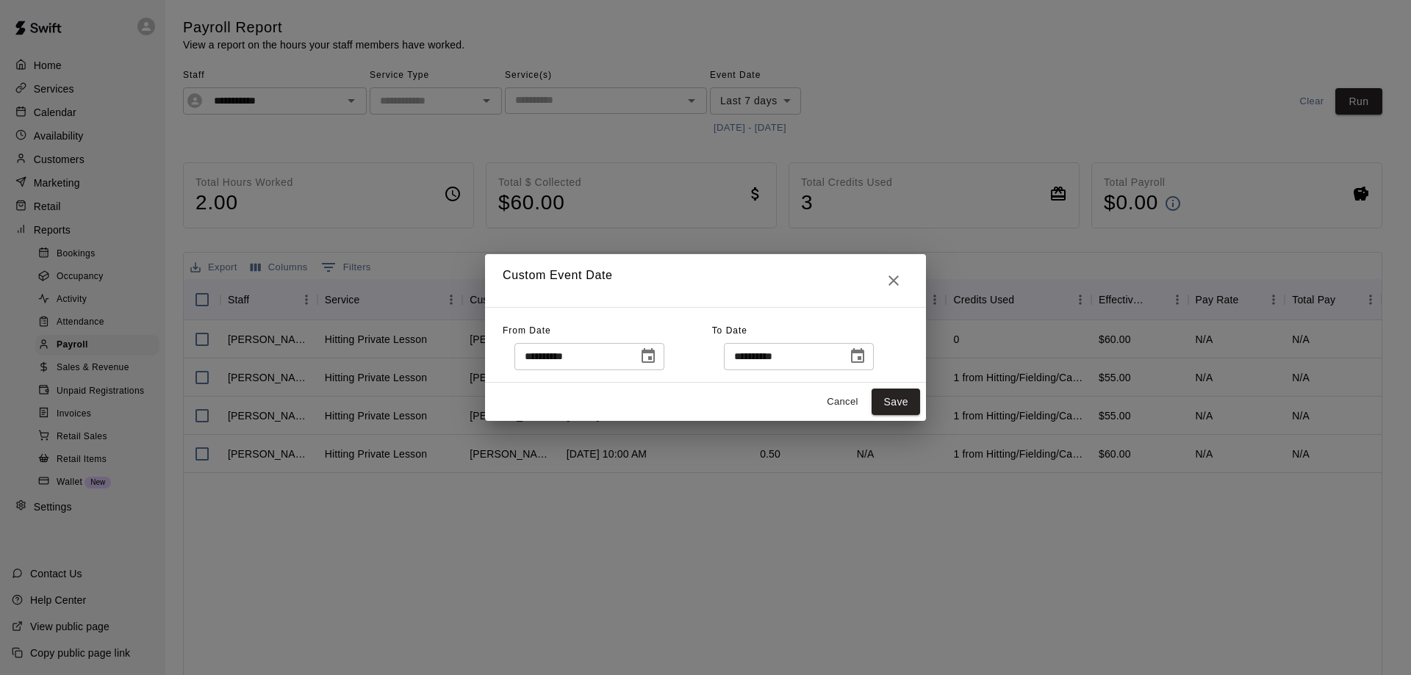
drag, startPoint x: 890, startPoint y: 399, endPoint x: 887, endPoint y: 347, distance: 51.5
click at [887, 347] on div "**********" at bounding box center [705, 337] width 441 height 167
click at [864, 354] on icon "Choose date, selected date is Aug 18, 2025" at bounding box center [857, 355] width 13 height 15
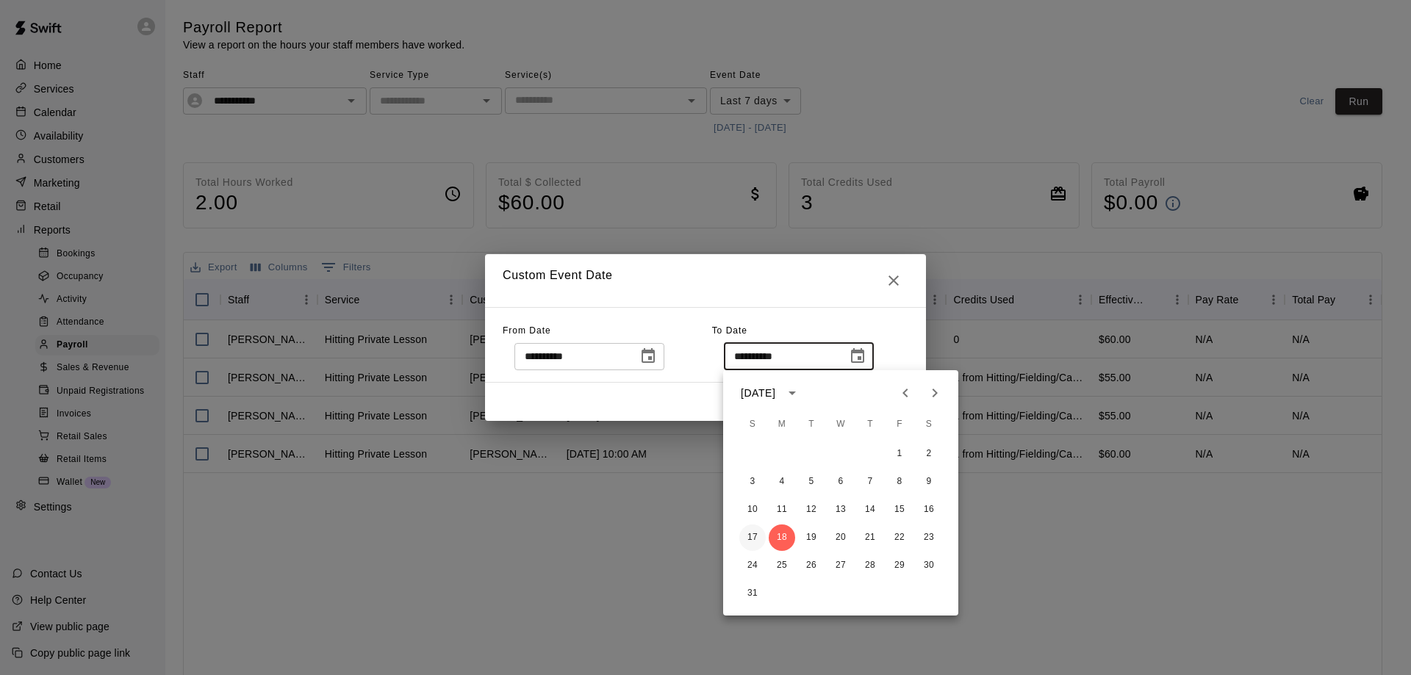
click at [754, 536] on button "17" at bounding box center [752, 538] width 26 height 26
type input "**********"
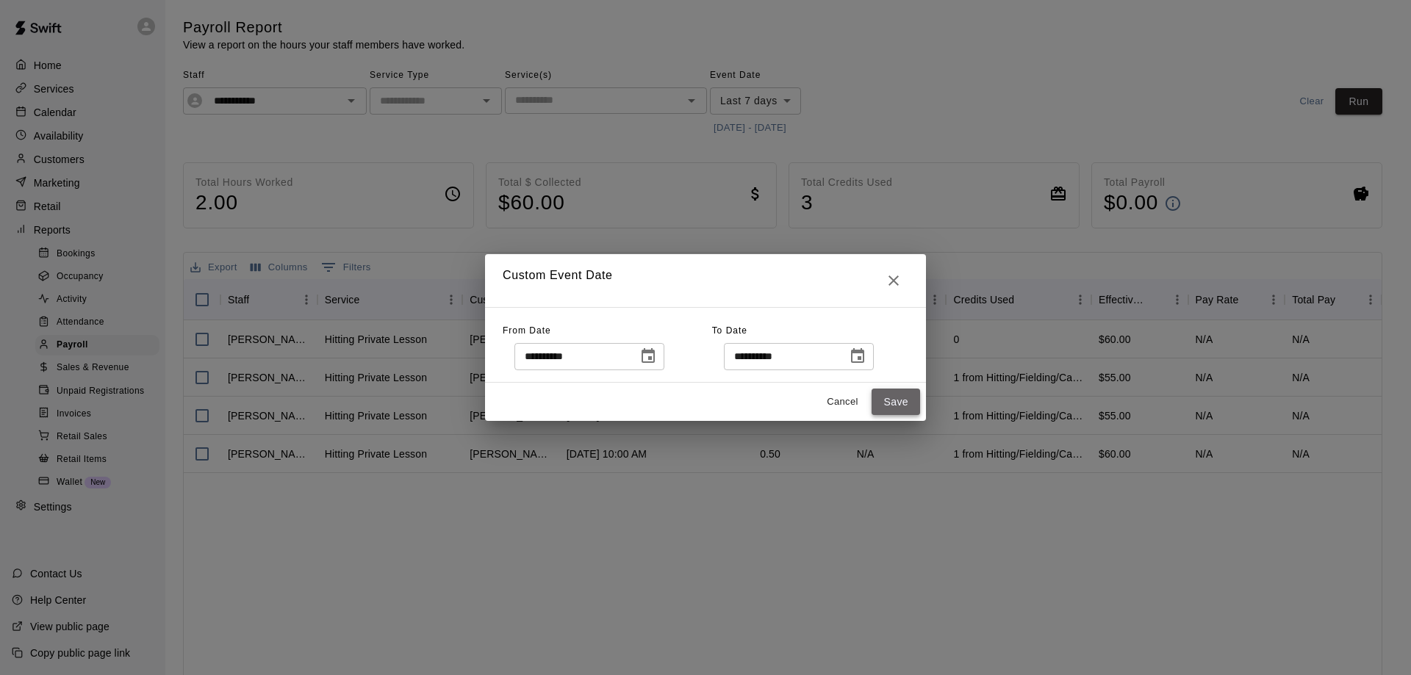
click at [898, 396] on button "Save" at bounding box center [895, 402] width 48 height 27
type input "******"
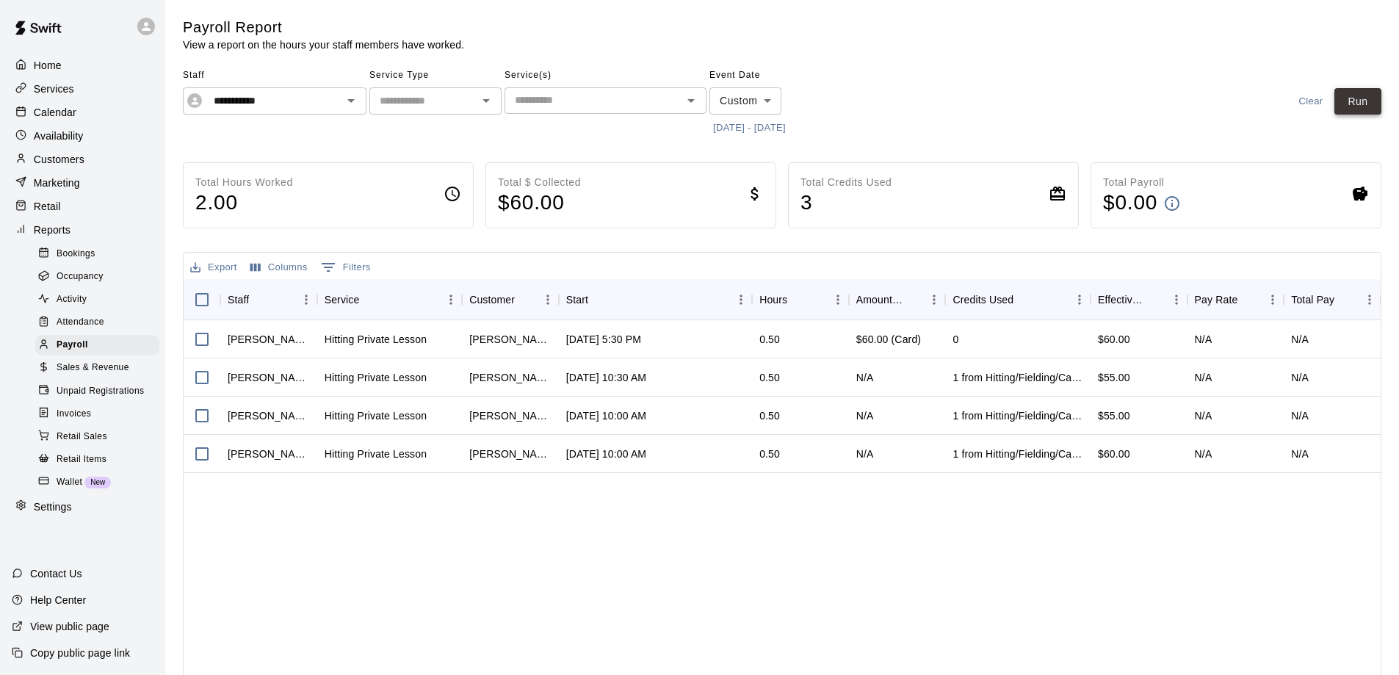
click at [1361, 107] on button "Run" at bounding box center [1358, 101] width 47 height 27
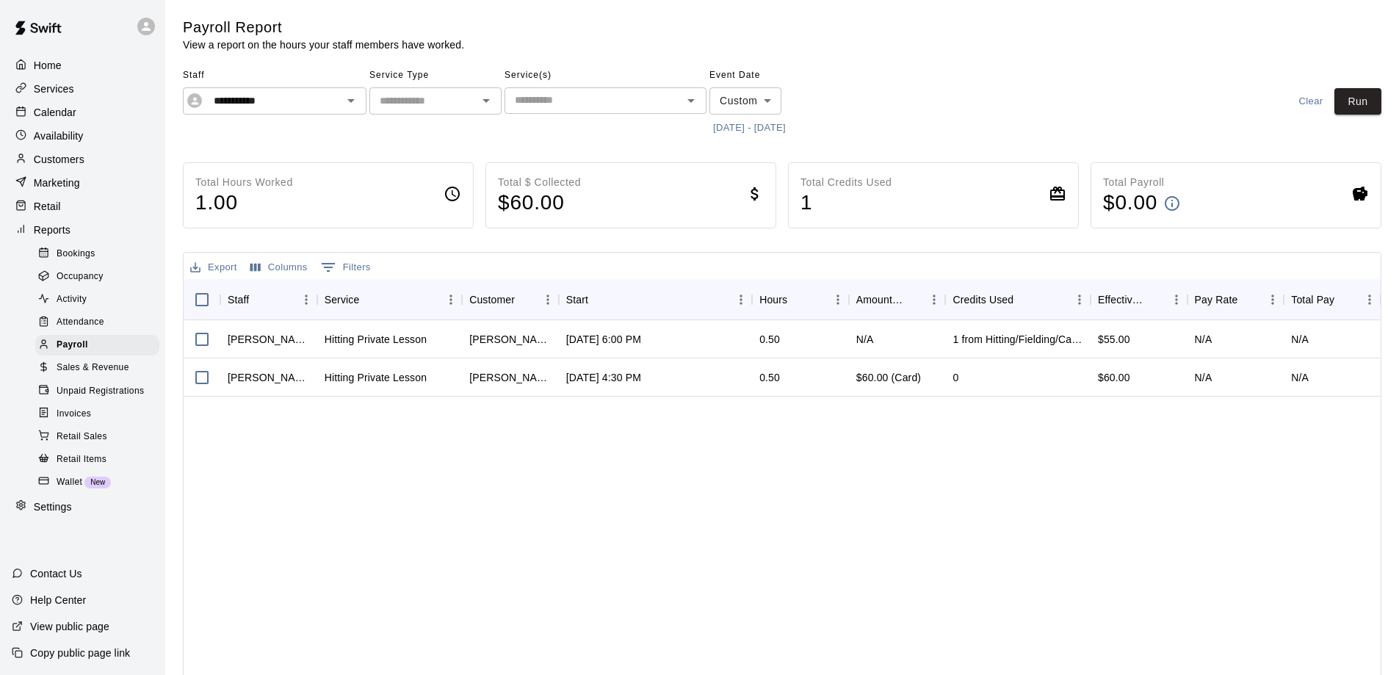
click at [70, 160] on p "Customers" at bounding box center [59, 159] width 51 height 15
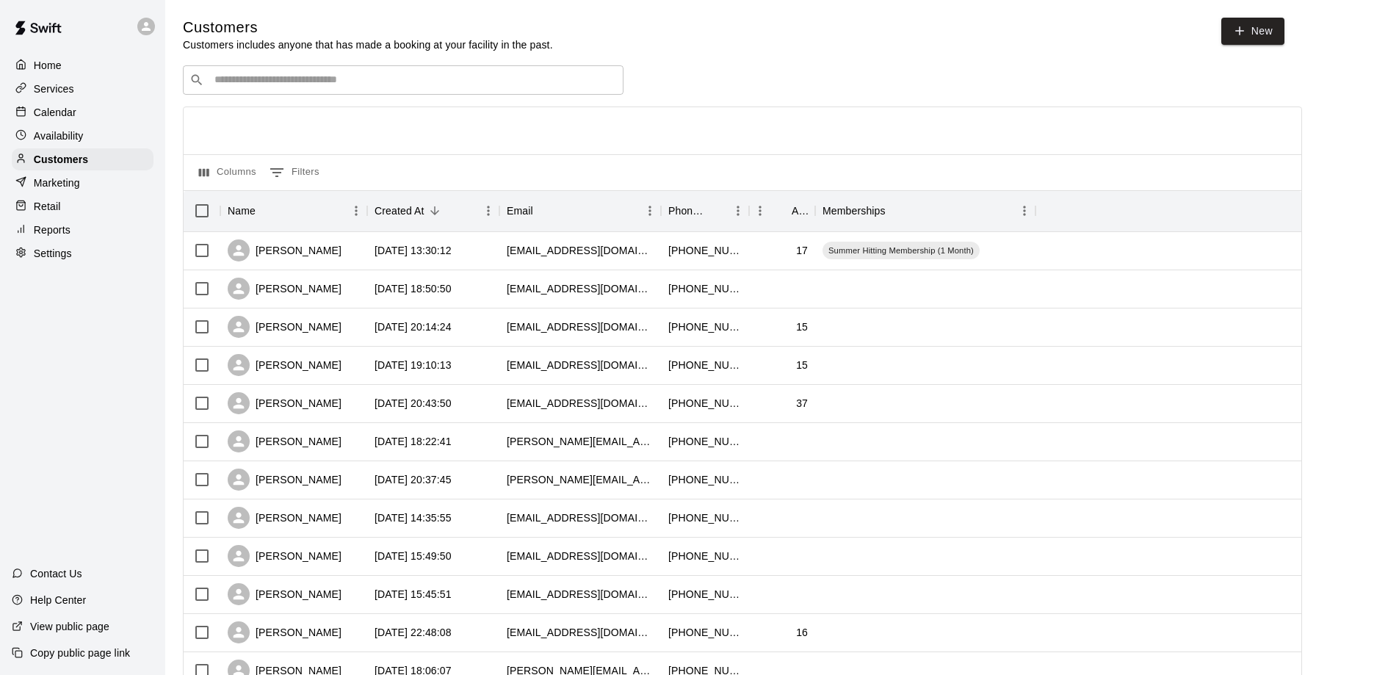
click at [347, 84] on input "Search customers by name or email" at bounding box center [413, 80] width 407 height 15
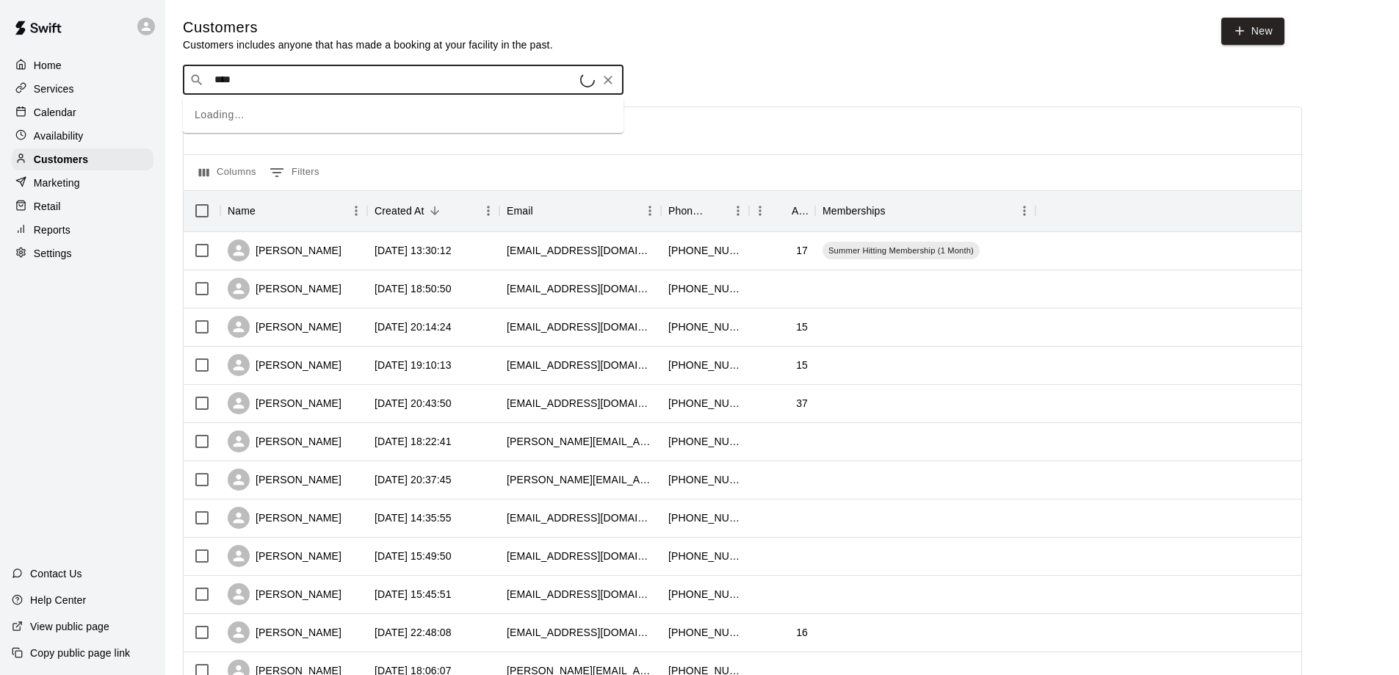
type input "*****"
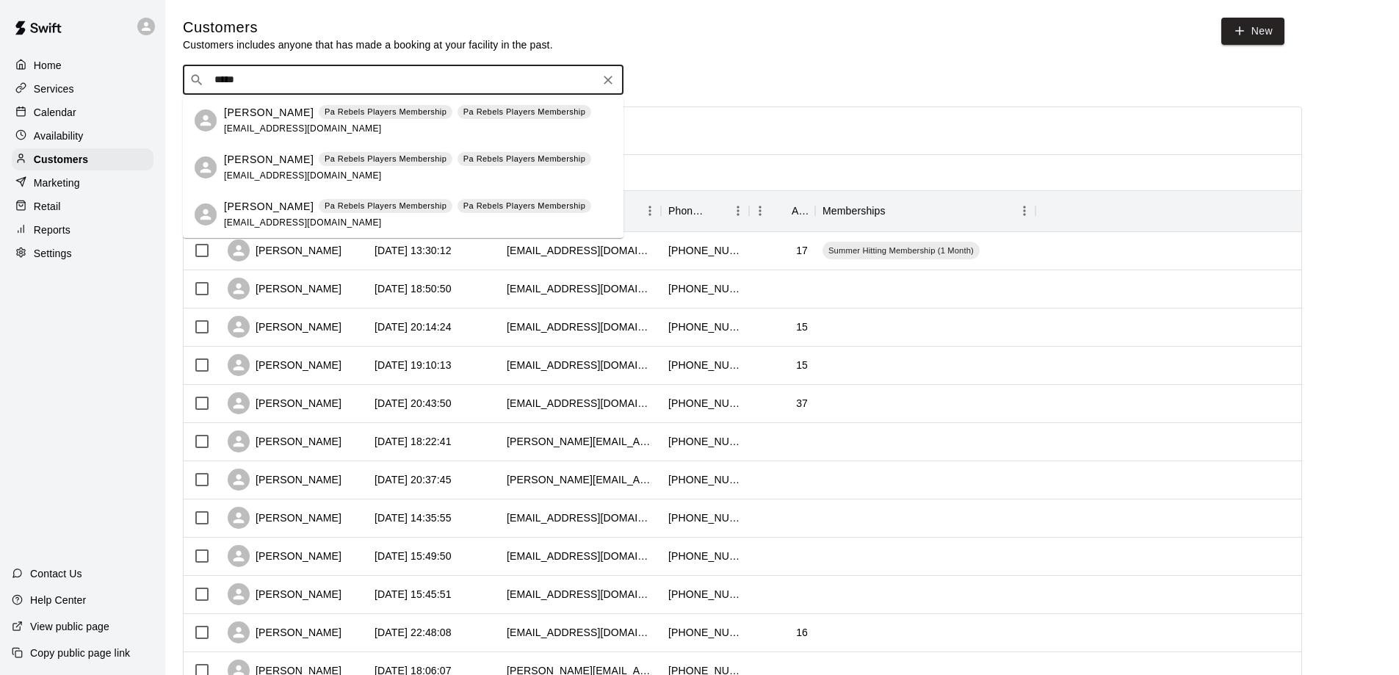
click at [271, 109] on p "Carolina DiGiorgio" at bounding box center [269, 112] width 90 height 15
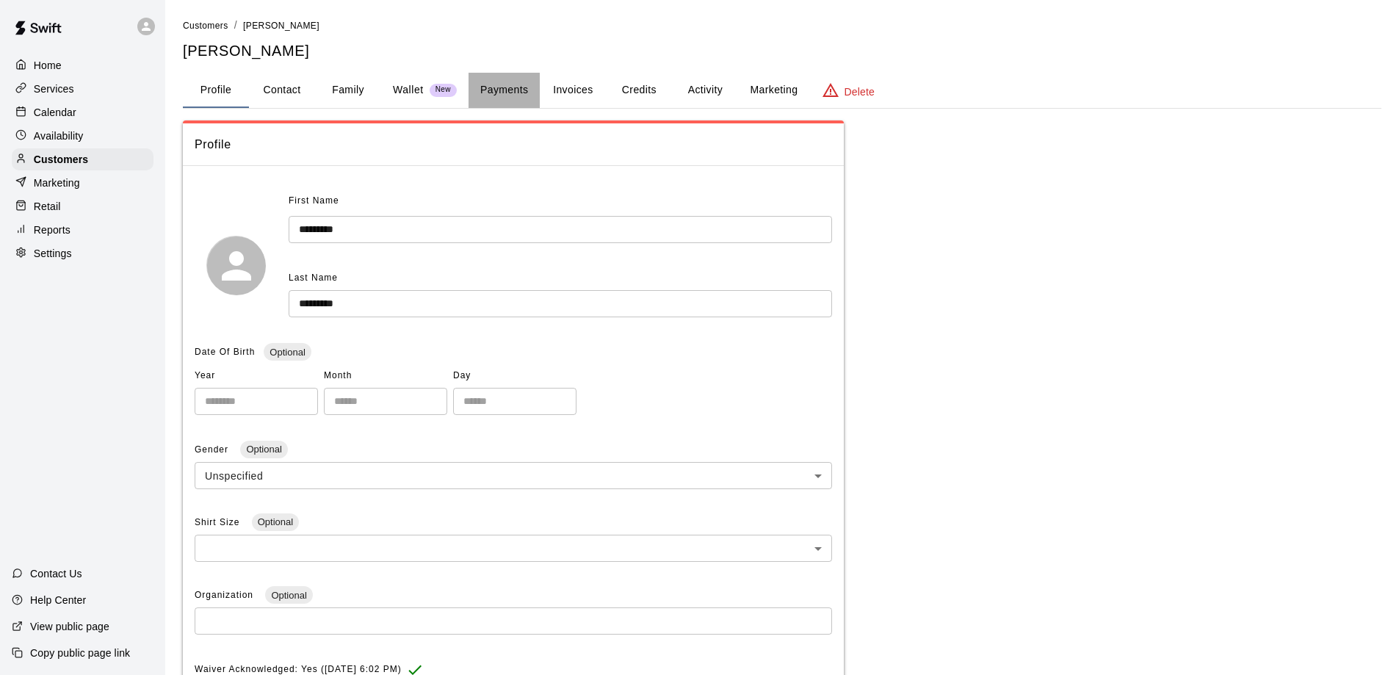
click at [516, 91] on button "Payments" at bounding box center [504, 90] width 71 height 35
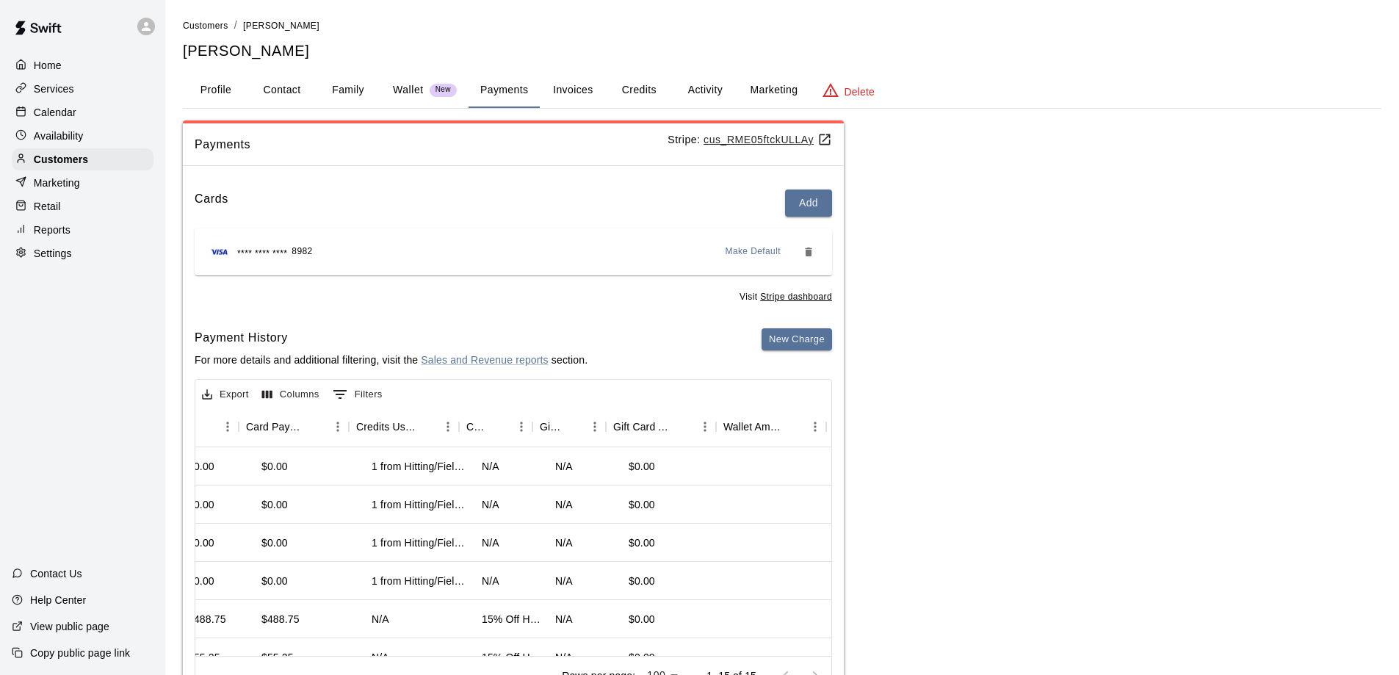
scroll to position [0, 864]
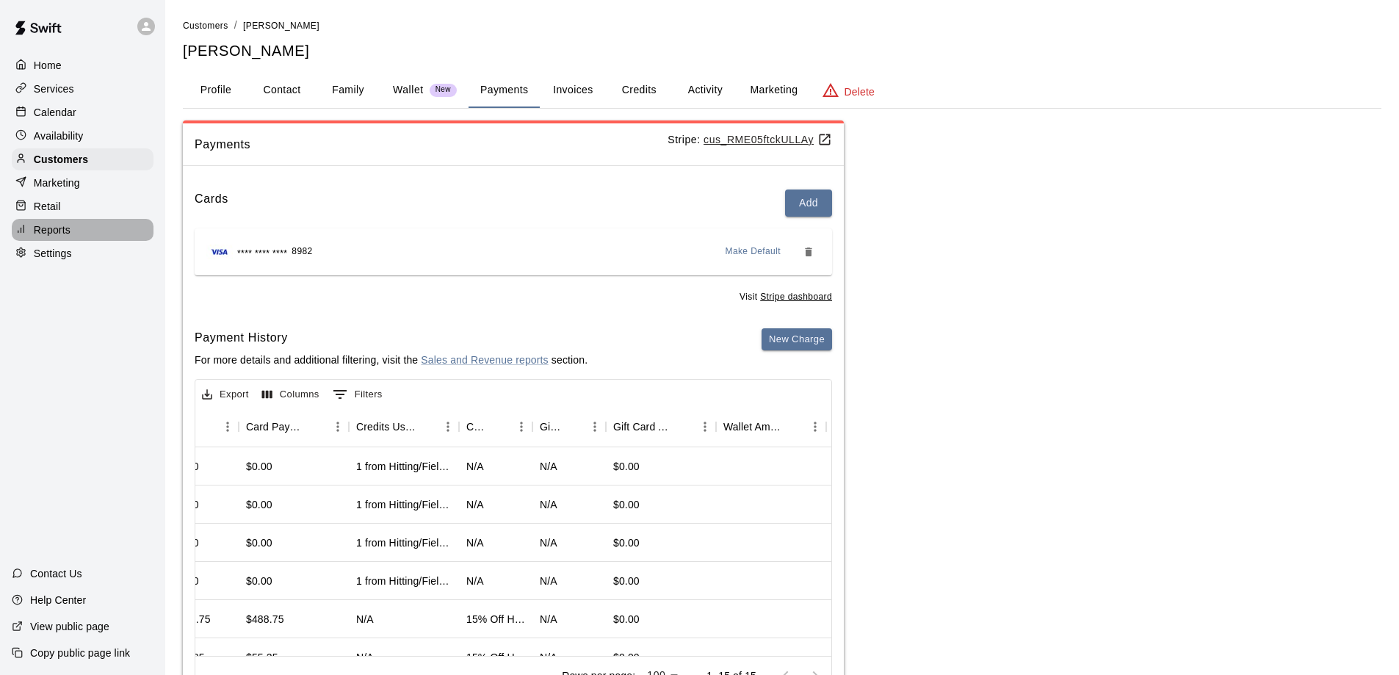
click at [65, 237] on p "Reports" at bounding box center [52, 230] width 37 height 15
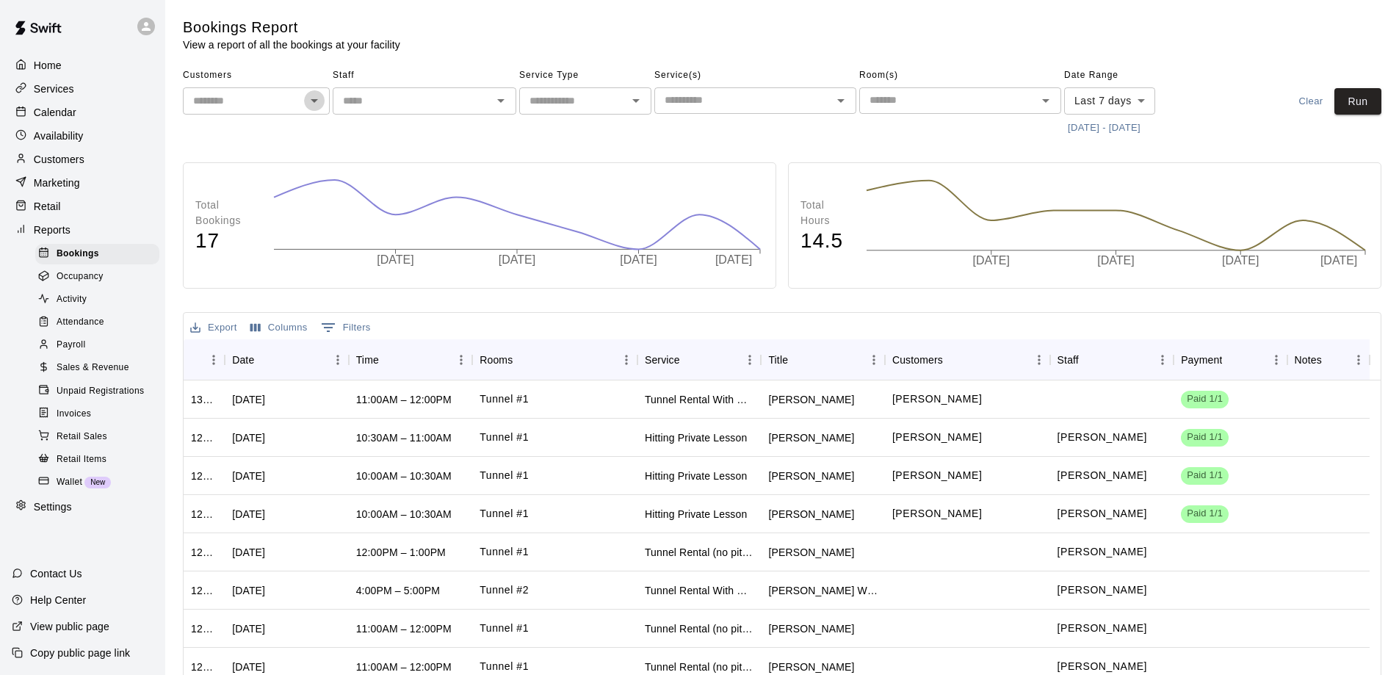
click at [312, 103] on icon "Open" at bounding box center [315, 101] width 18 height 18
click at [75, 353] on span "Payroll" at bounding box center [71, 345] width 29 height 15
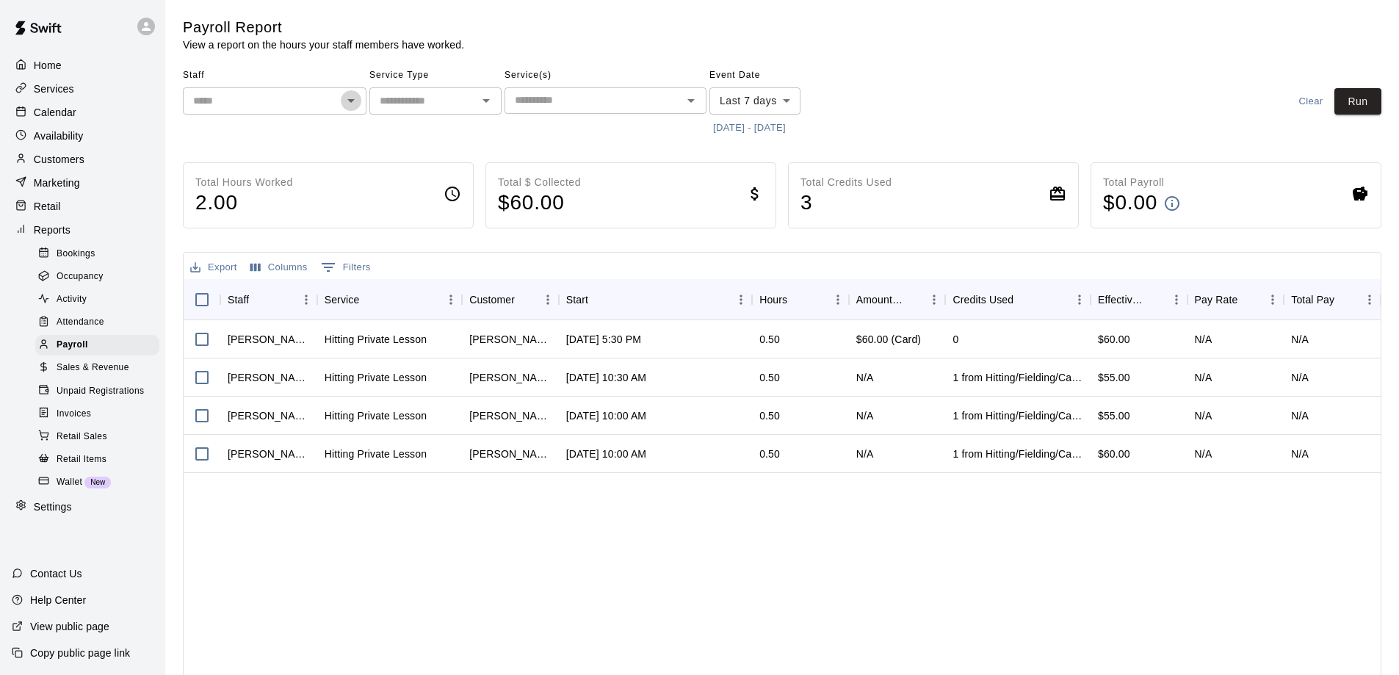
click at [353, 107] on icon "Open" at bounding box center [351, 101] width 18 height 18
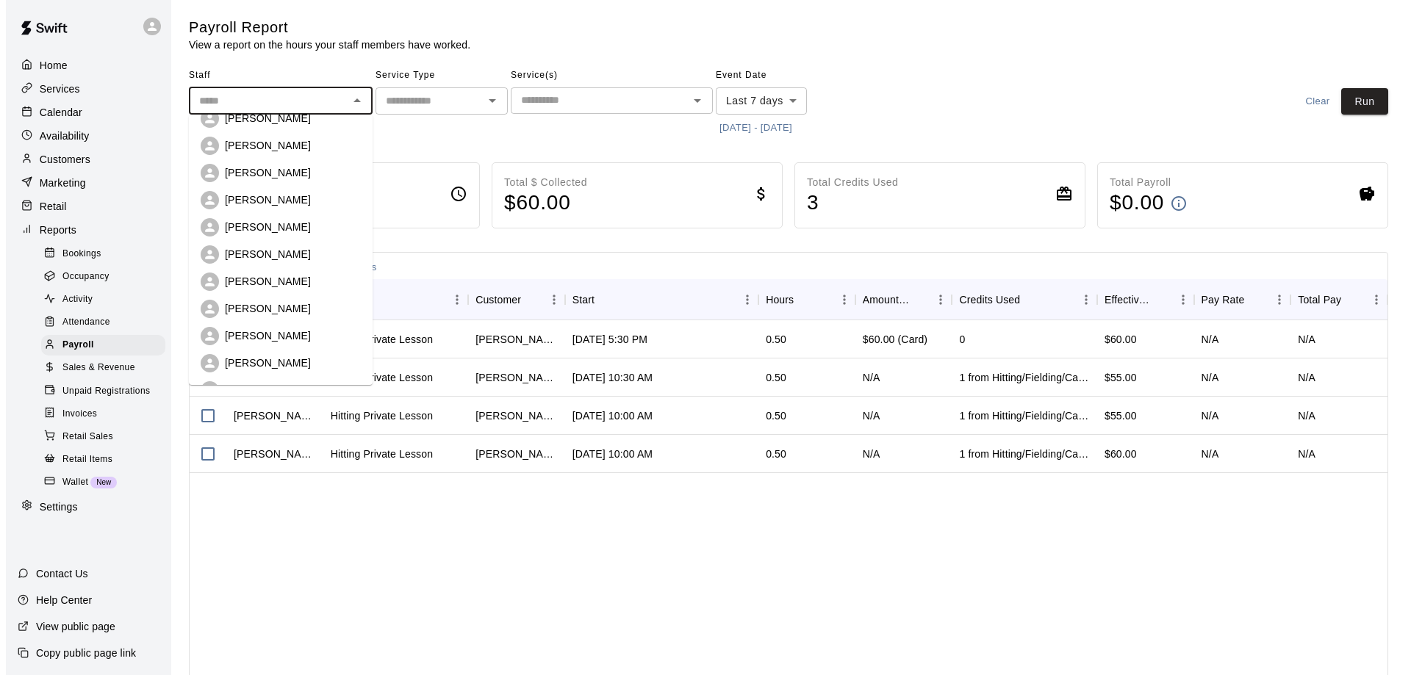
scroll to position [147, 0]
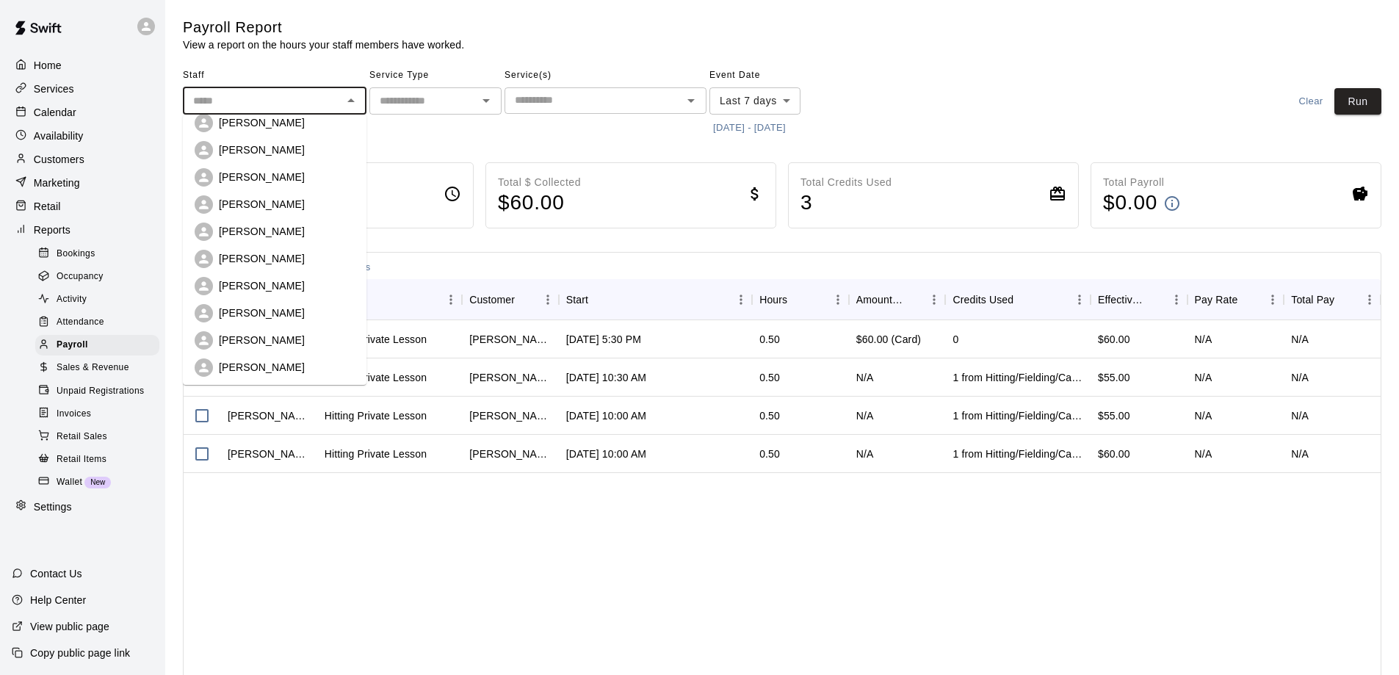
click at [263, 362] on p "Luke Cantwell" at bounding box center [262, 367] width 86 height 15
type input "**********"
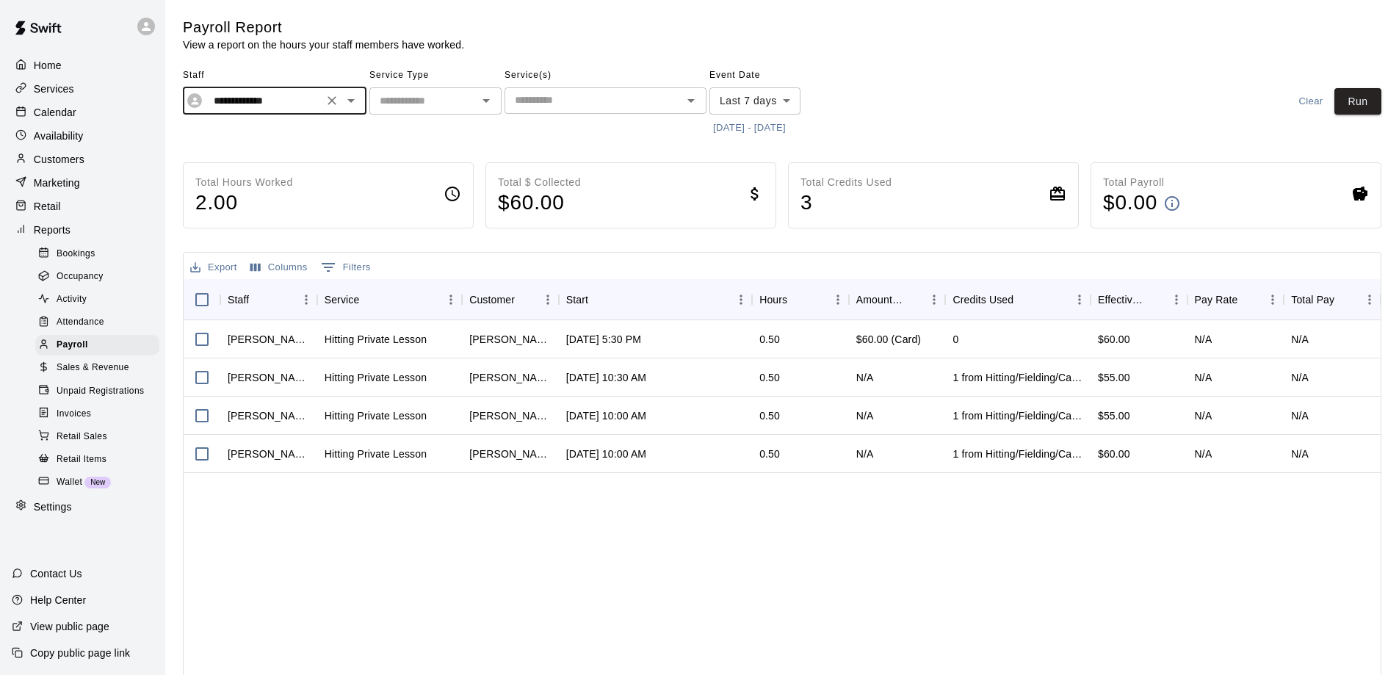
click at [780, 126] on button "8/11/2025 - 8/18/2025" at bounding box center [750, 128] width 80 height 23
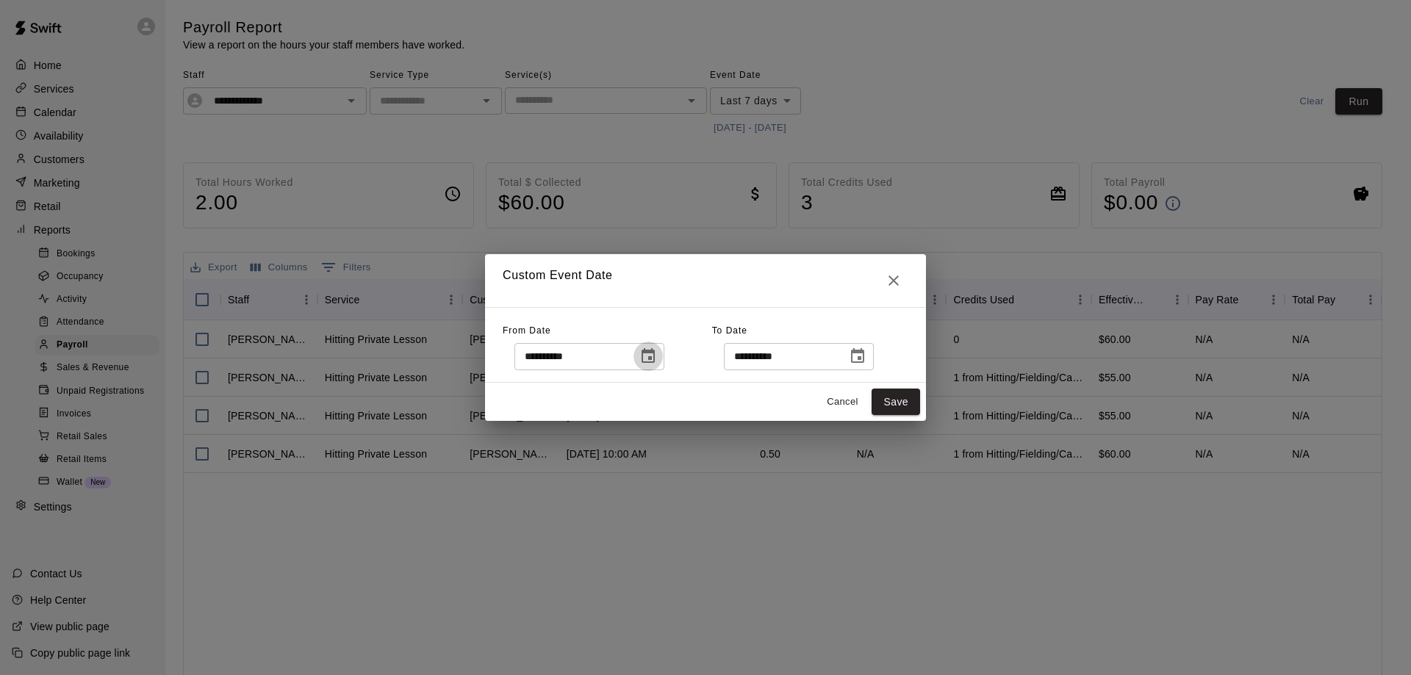
click at [657, 356] on icon "Choose date, selected date is Aug 11, 2025" at bounding box center [648, 356] width 18 height 18
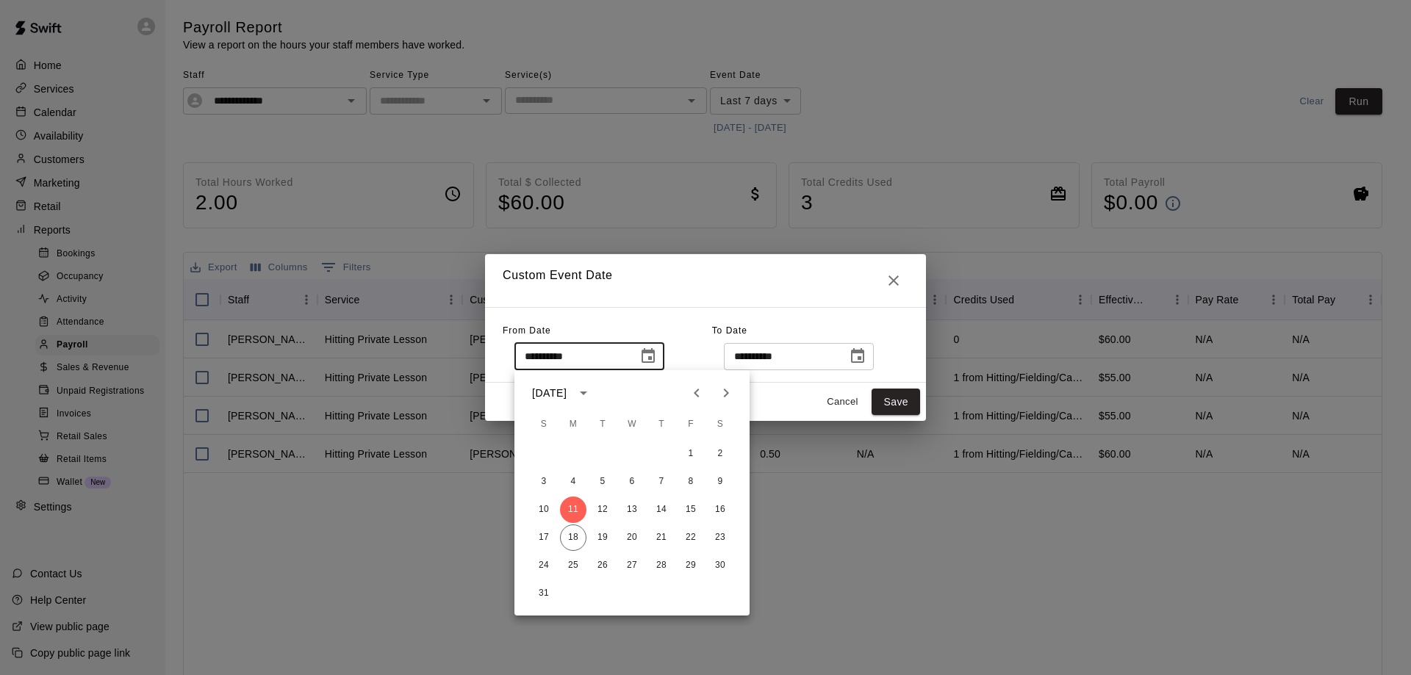
click at [702, 394] on icon "Previous month" at bounding box center [697, 393] width 18 height 18
click at [691, 394] on icon "Previous month" at bounding box center [697, 393] width 18 height 18
click at [574, 482] on button "9" at bounding box center [573, 482] width 26 height 26
type input "**********"
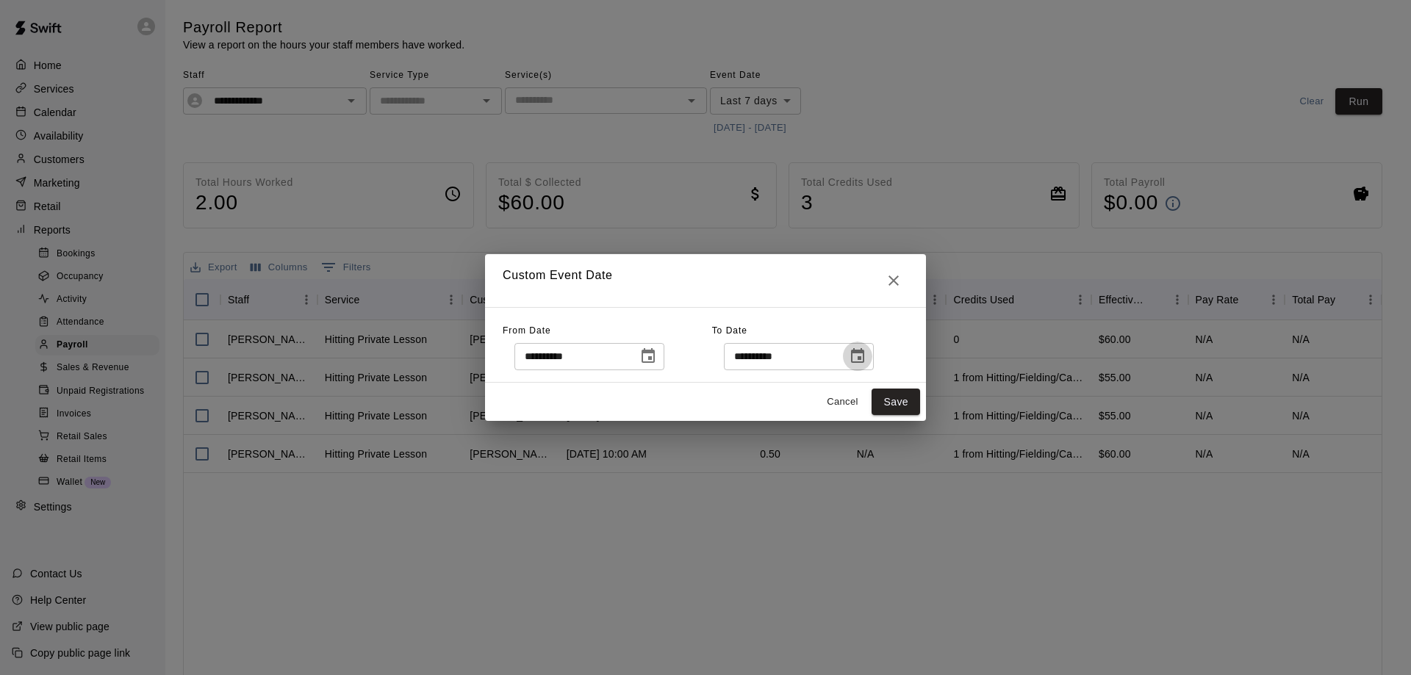
click at [866, 356] on icon "Choose date, selected date is Aug 18, 2025" at bounding box center [858, 356] width 18 height 18
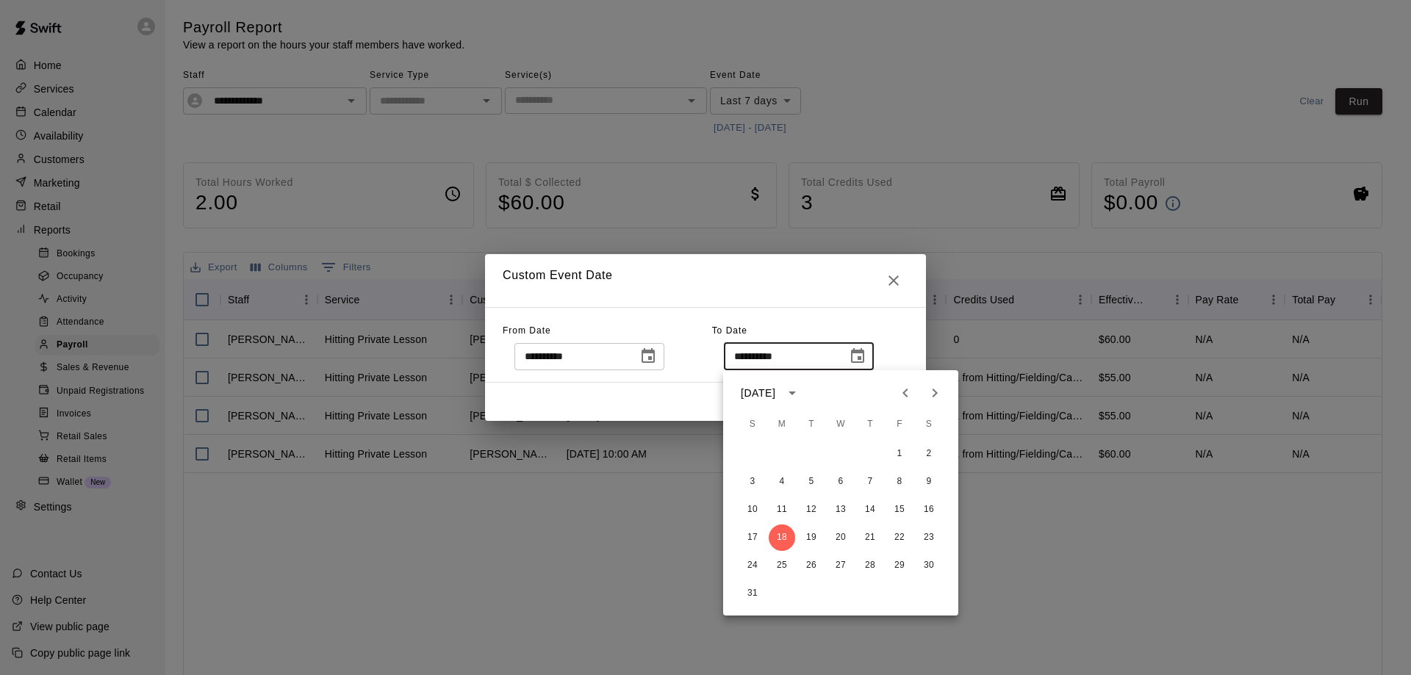
drag, startPoint x: 932, startPoint y: 389, endPoint x: 851, endPoint y: 408, distance: 82.5
click at [858, 406] on div "August 2025 S M T W T F S 1 2 3 4 5 6 7 8 9 10 11 12 13 14 15 16 17 18 19 20 21…" at bounding box center [840, 492] width 235 height 245
click at [904, 391] on icon "Previous month" at bounding box center [904, 393] width 5 height 9
click at [754, 565] on button "29" at bounding box center [752, 565] width 26 height 26
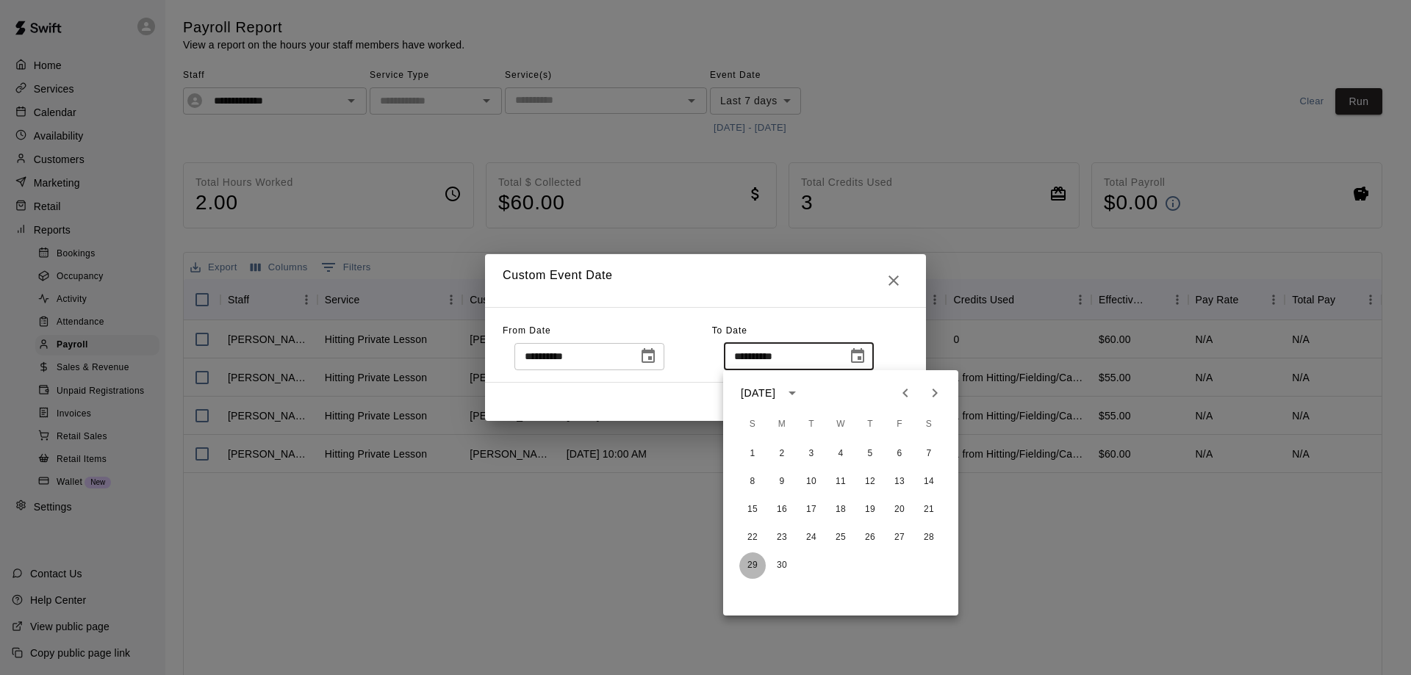
type input "**********"
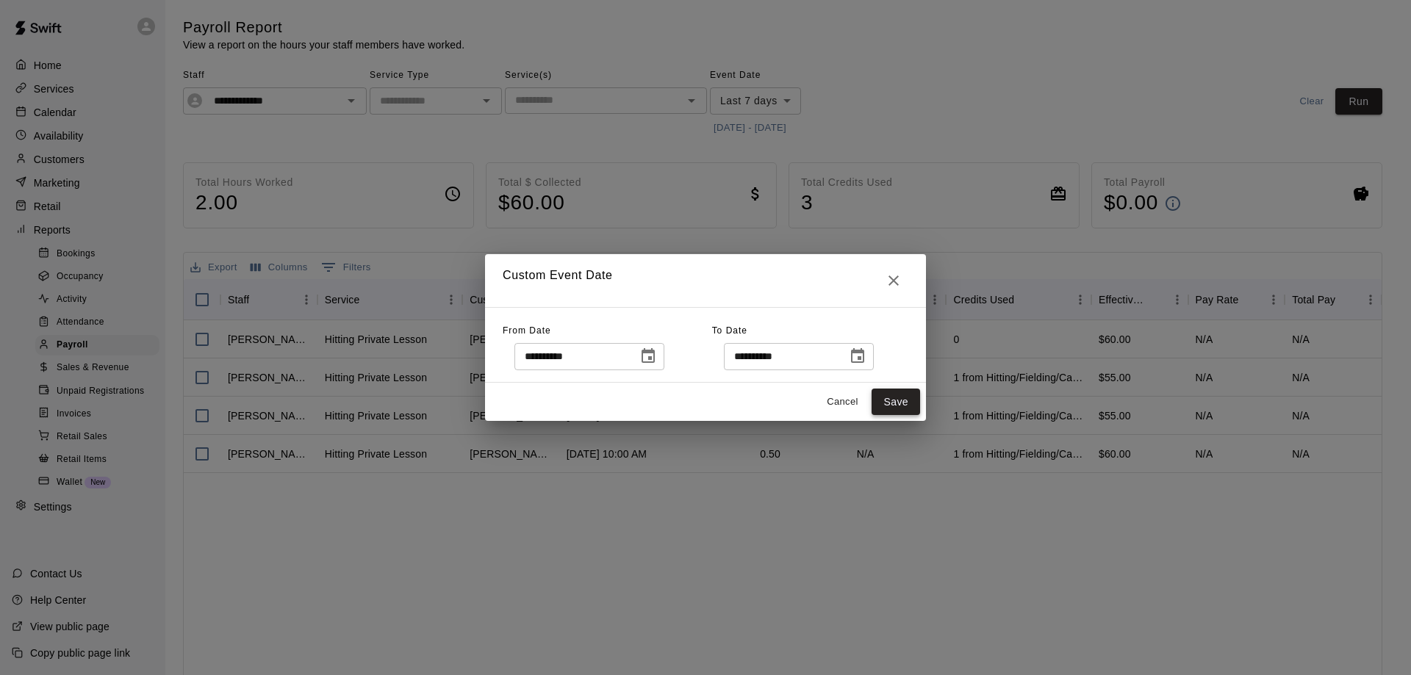
click at [893, 398] on button "Save" at bounding box center [895, 402] width 48 height 27
type input "******"
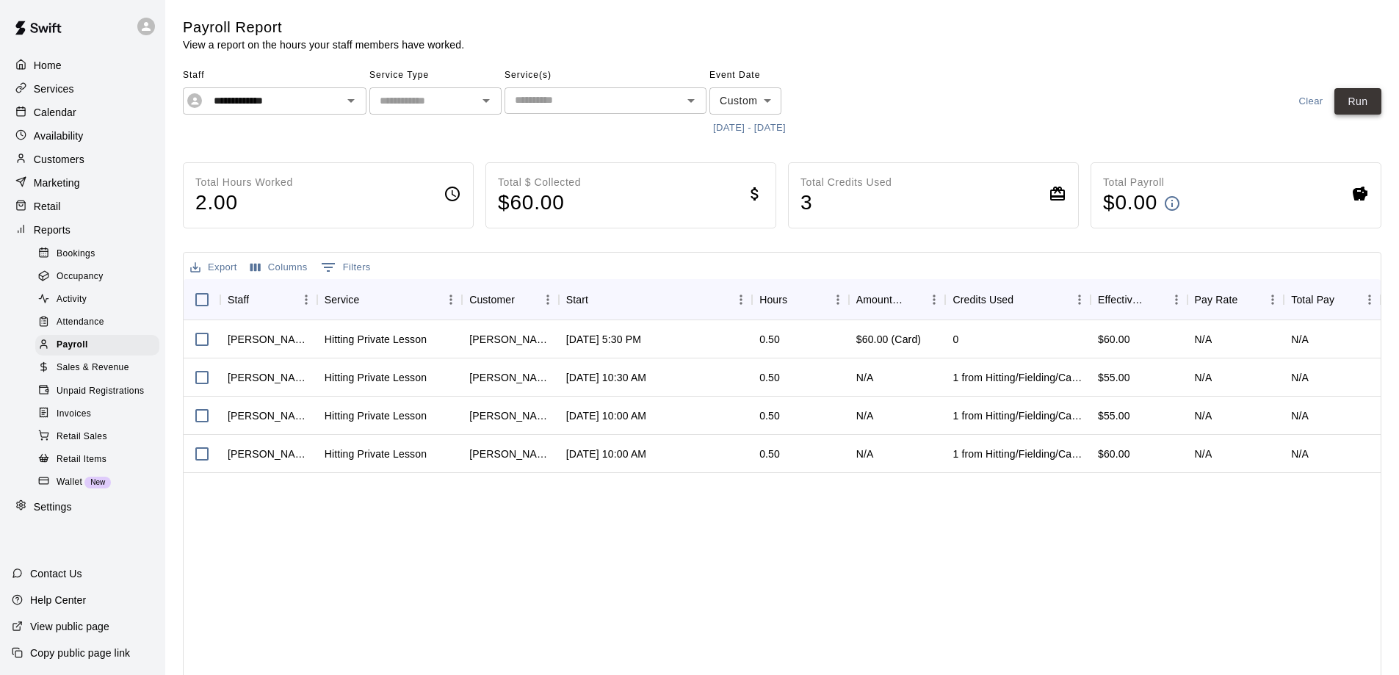
click at [1347, 105] on button "Run" at bounding box center [1358, 101] width 47 height 27
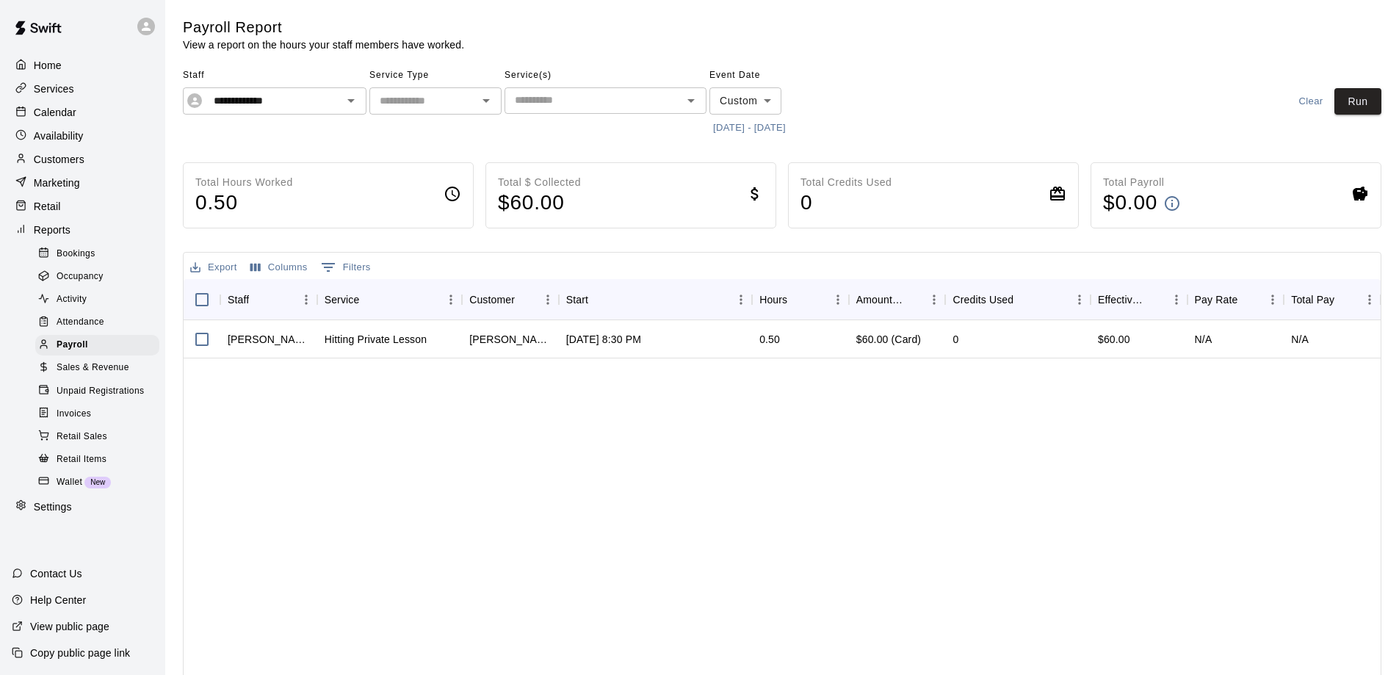
click at [790, 126] on button "6/9/2025 - 6/29/2025" at bounding box center [750, 128] width 80 height 23
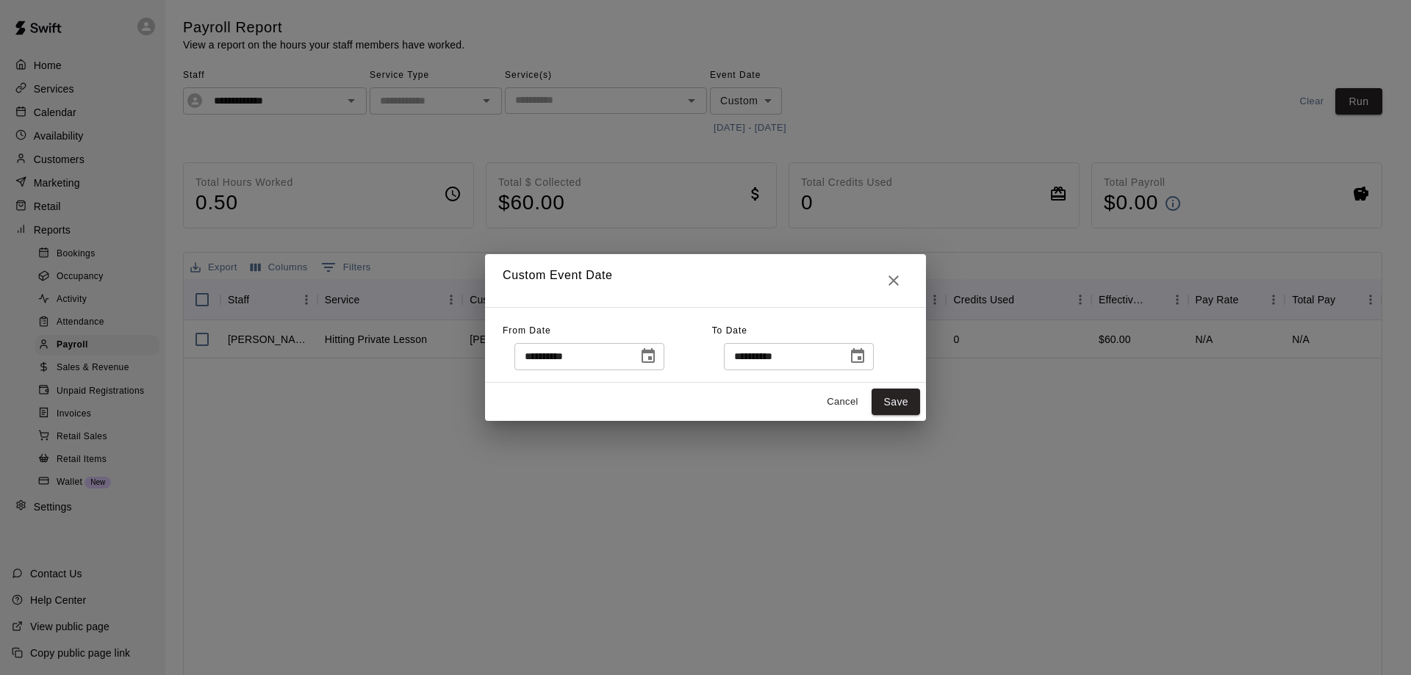
click at [657, 356] on icon "Choose date, selected date is Jun 9, 2025" at bounding box center [648, 356] width 18 height 18
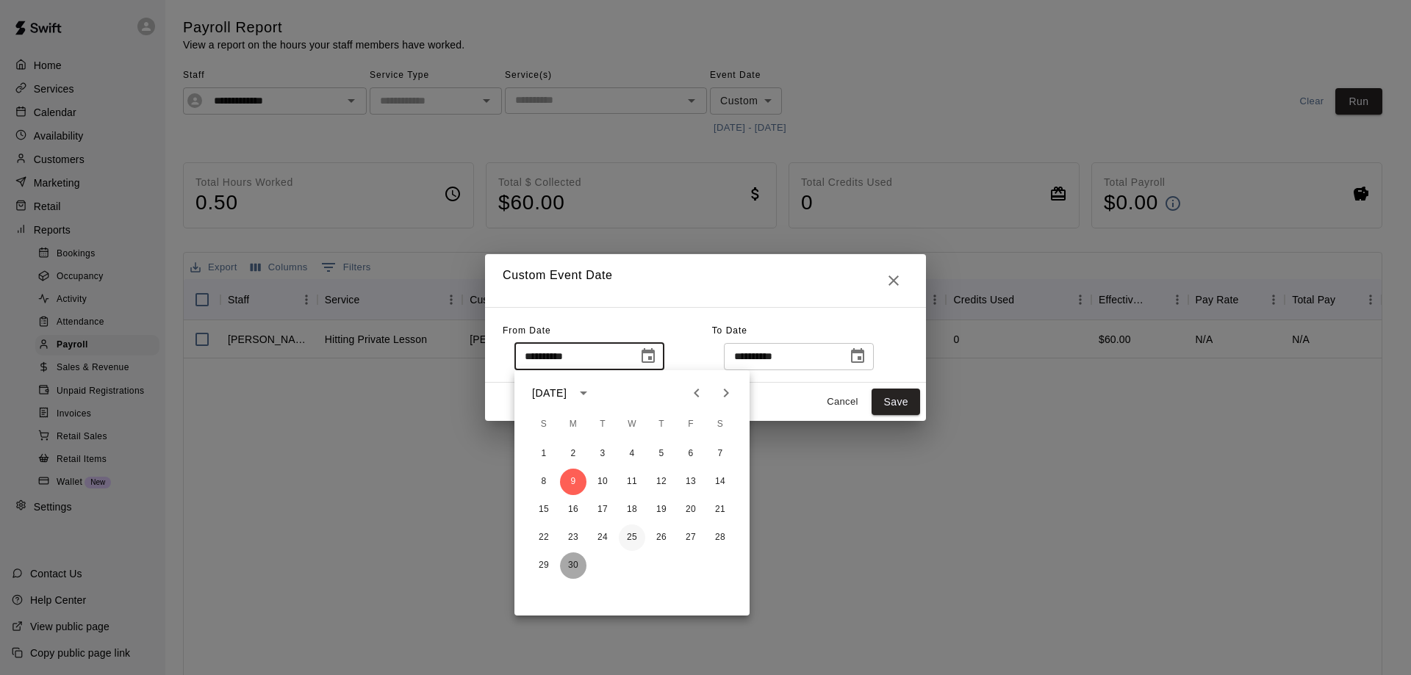
drag, startPoint x: 571, startPoint y: 565, endPoint x: 630, endPoint y: 534, distance: 67.0
click at [572, 565] on button "30" at bounding box center [573, 565] width 26 height 26
type input "**********"
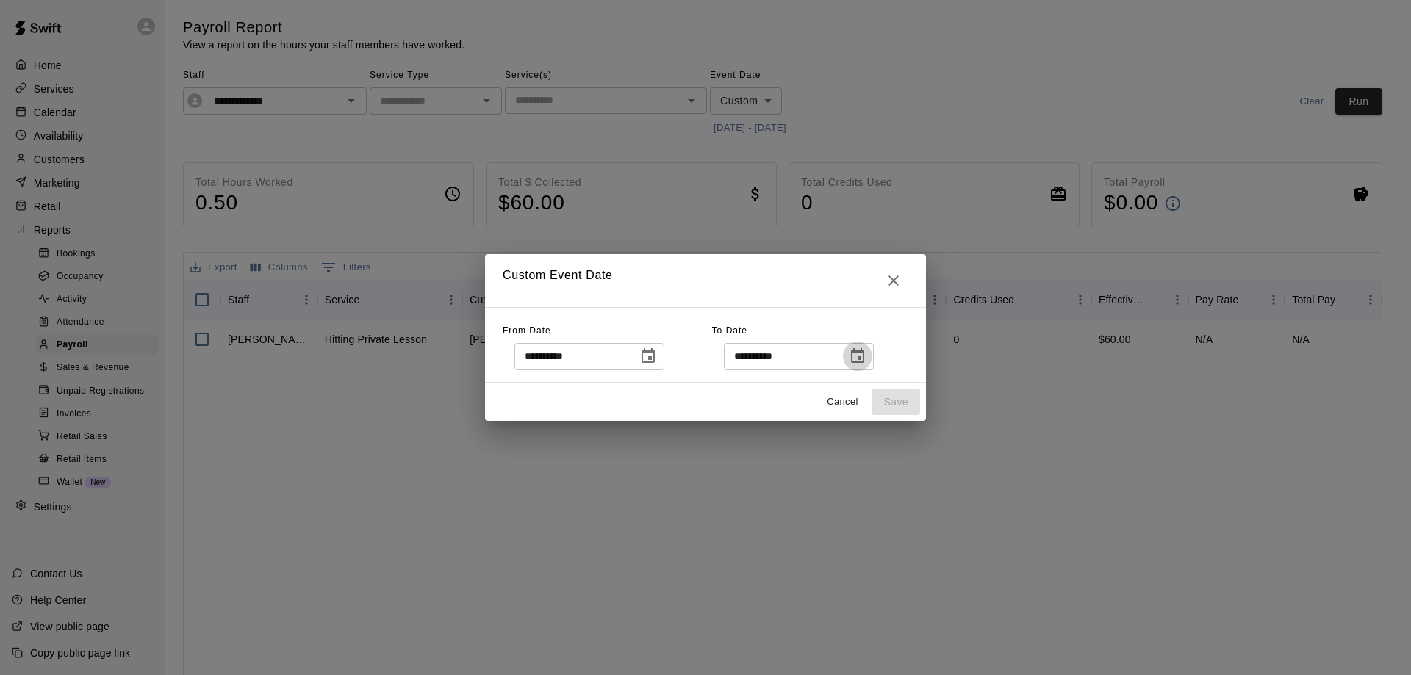
click at [866, 357] on icon "Choose date, selected date is Jun 29, 2025" at bounding box center [858, 356] width 18 height 18
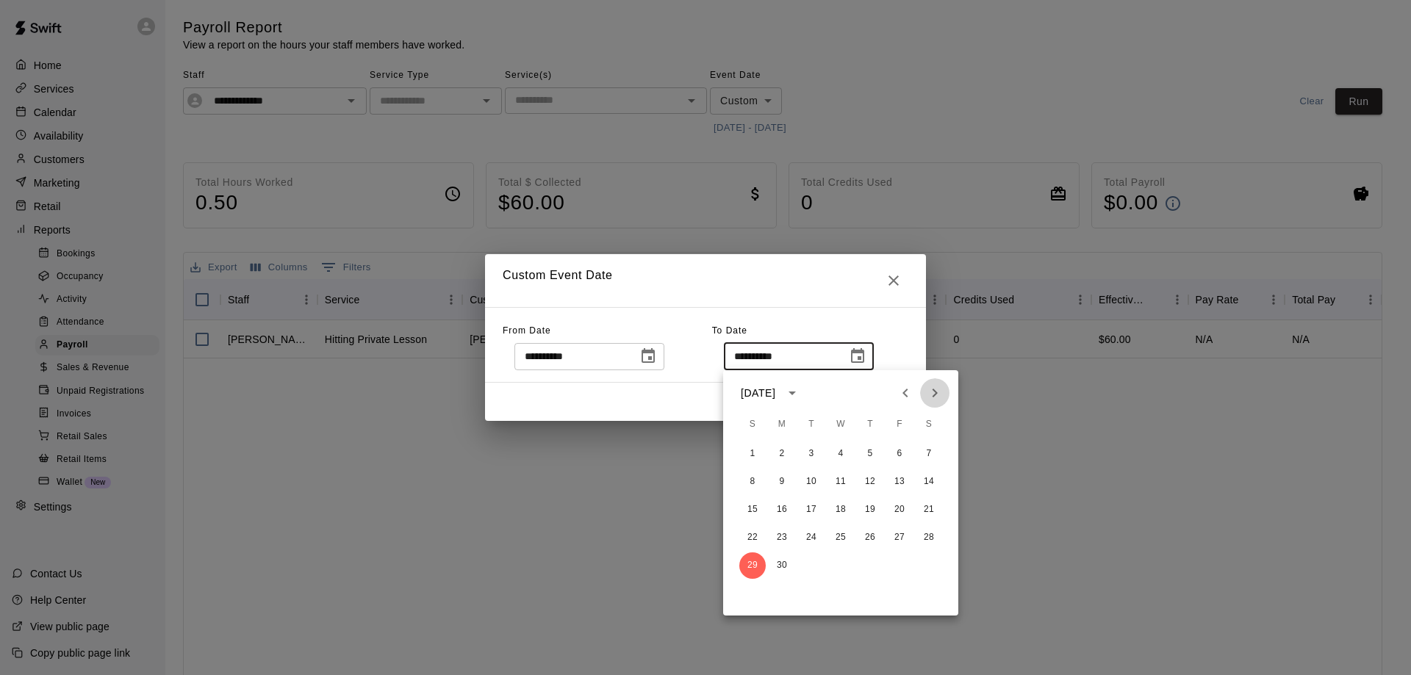
click at [936, 397] on icon "Next month" at bounding box center [935, 393] width 18 height 18
click at [750, 563] on button "27" at bounding box center [752, 565] width 26 height 26
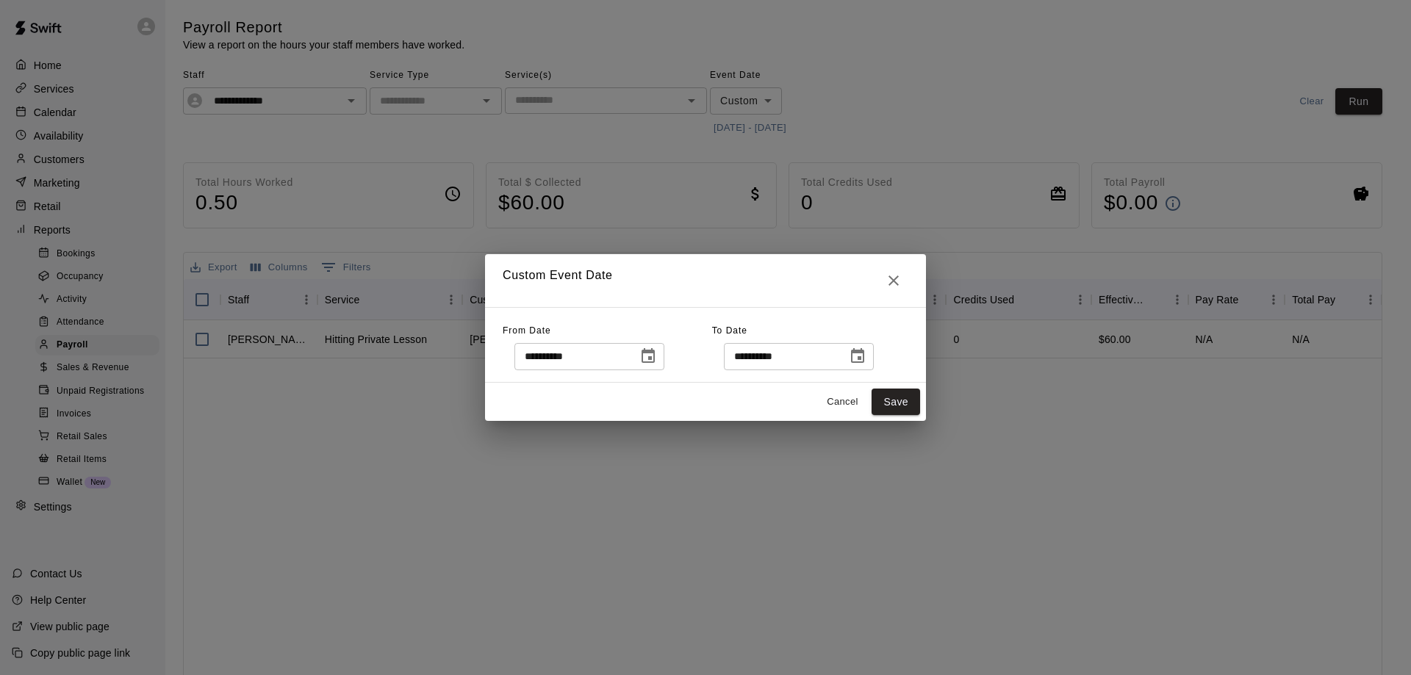
type input "**********"
click at [896, 404] on button "Save" at bounding box center [895, 402] width 48 height 27
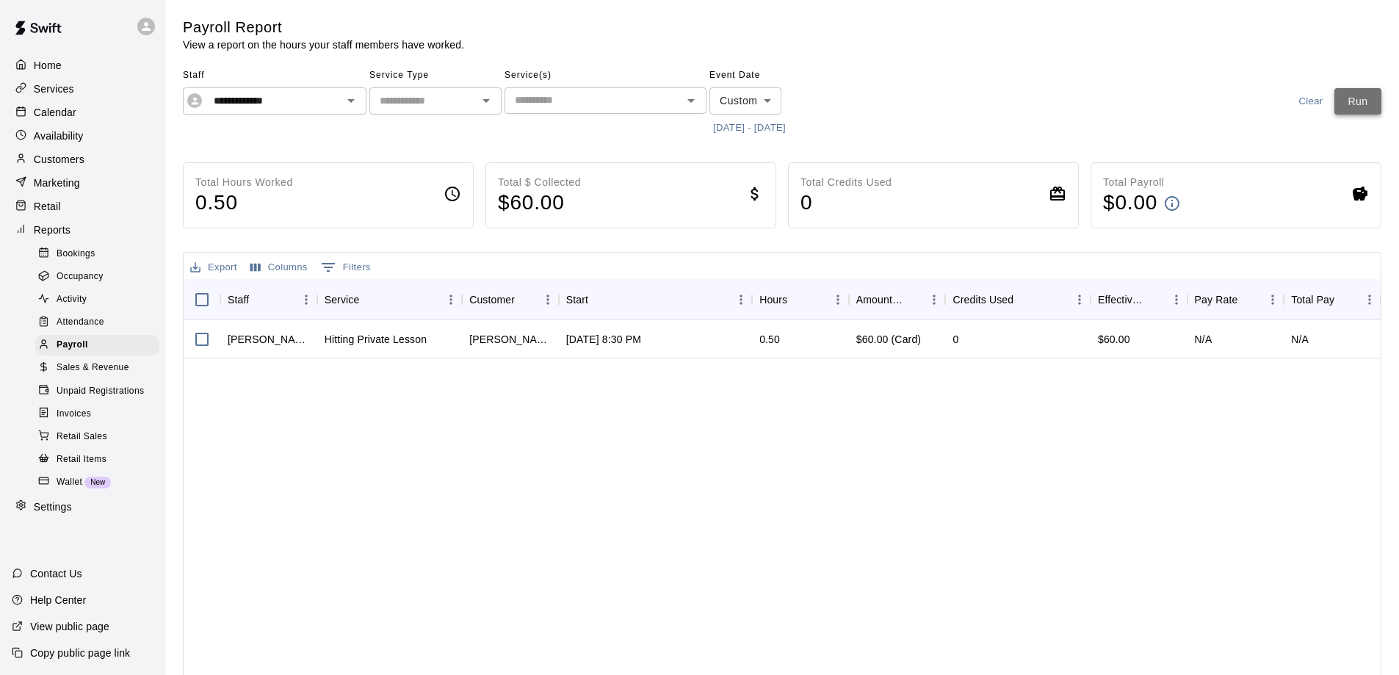
click at [1354, 102] on button "Run" at bounding box center [1358, 101] width 47 height 27
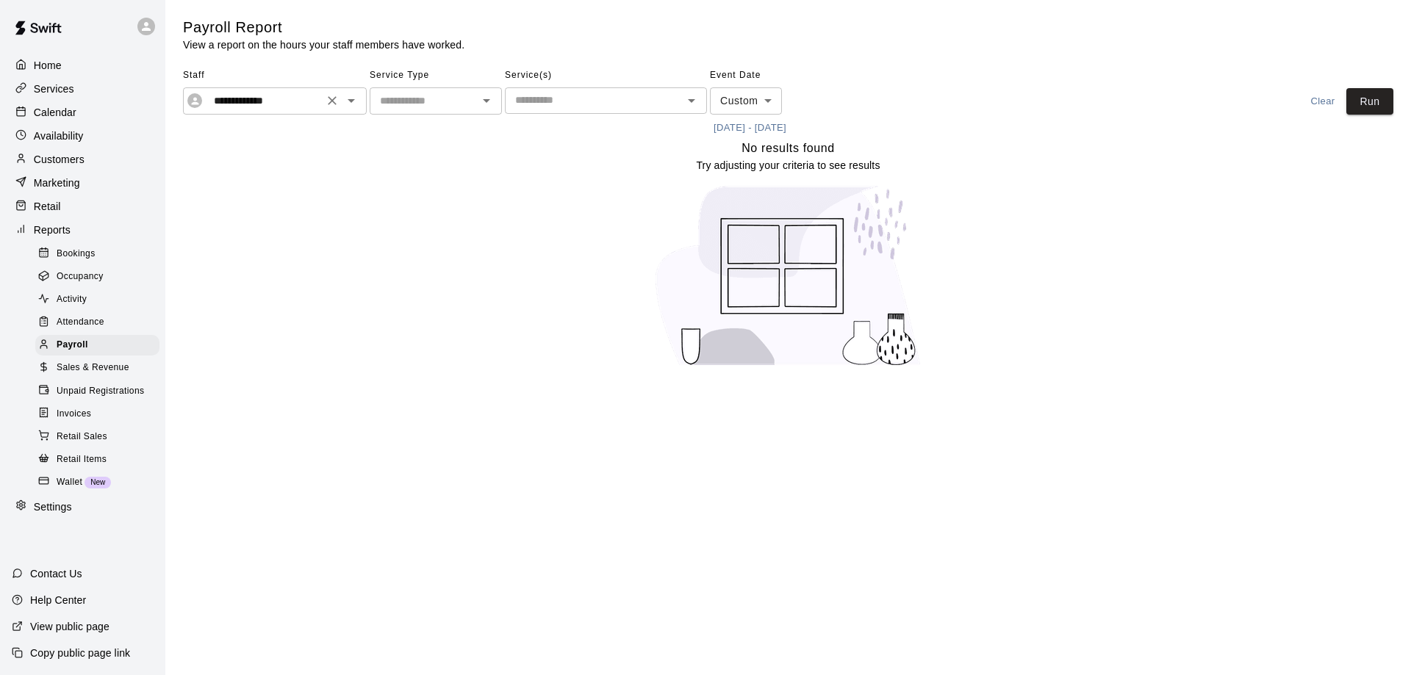
click at [351, 100] on icon "Open" at bounding box center [350, 101] width 7 height 4
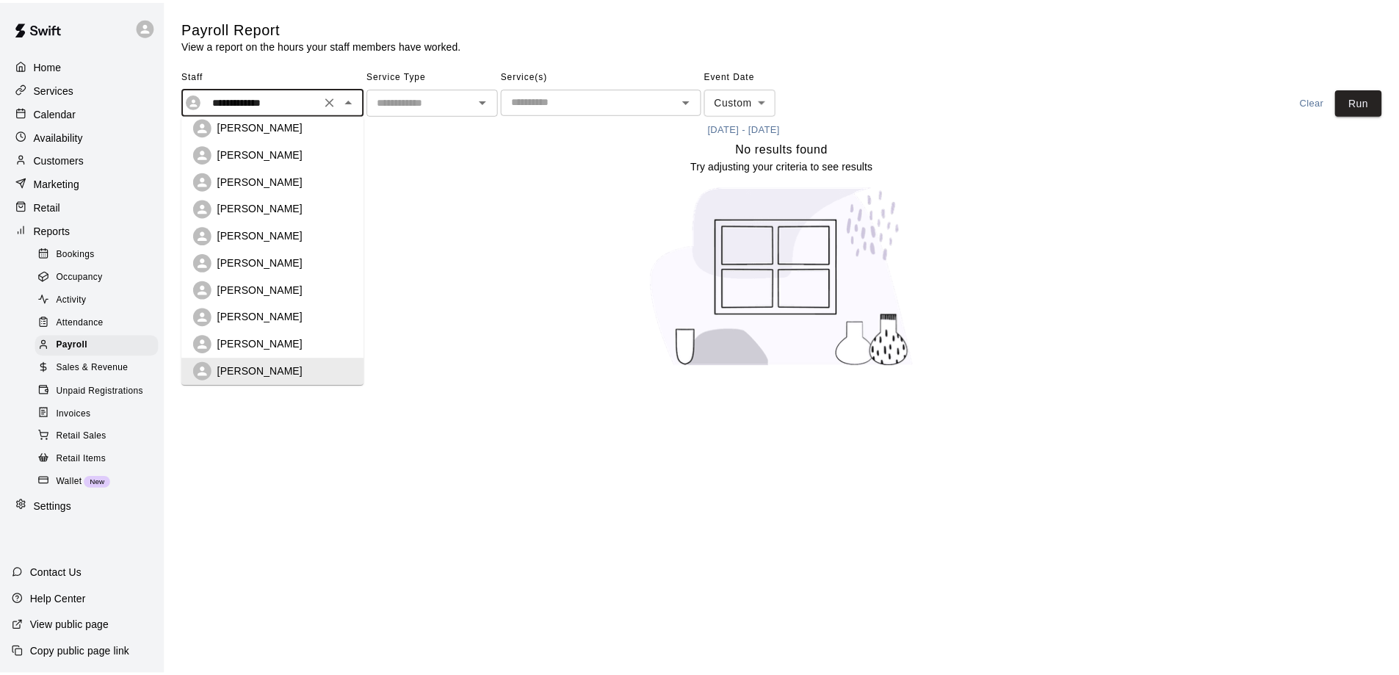
scroll to position [380, 0]
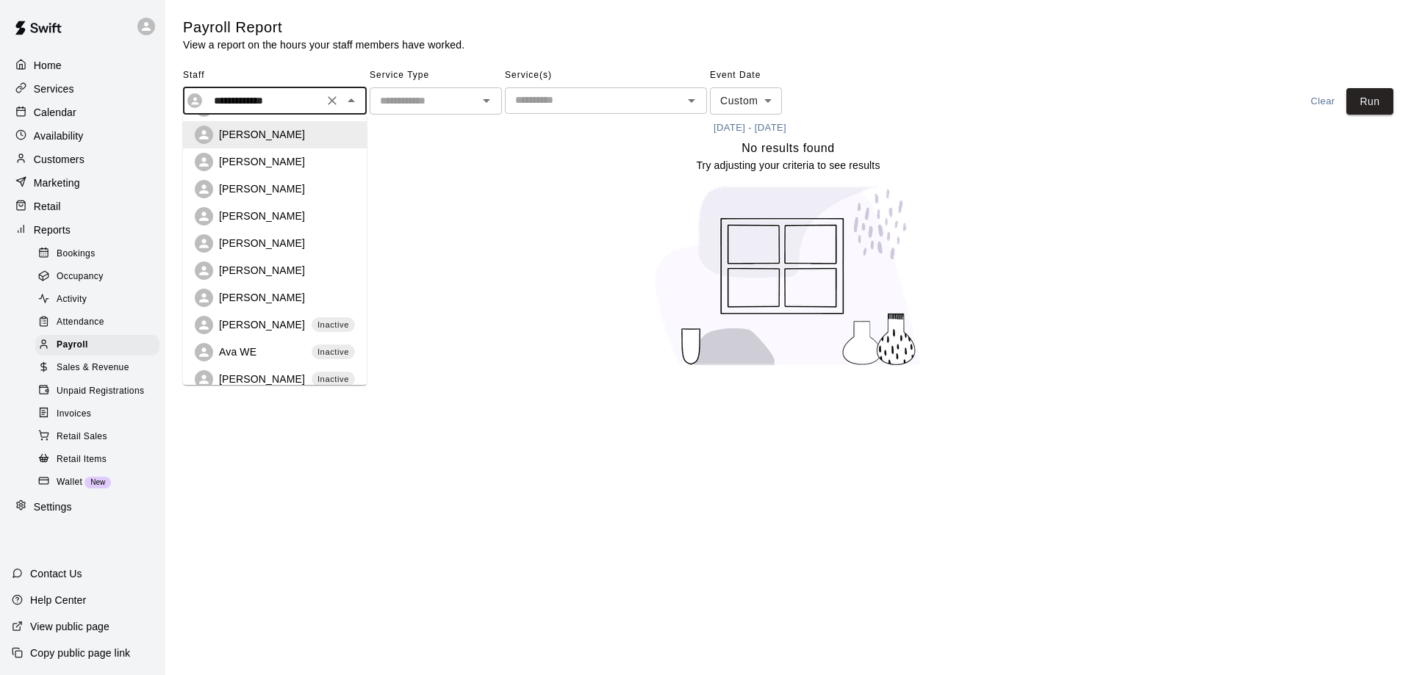
drag, startPoint x: 528, startPoint y: 211, endPoint x: 648, endPoint y: 156, distance: 131.8
click at [530, 210] on div "No results found Try adjusting your criteria to see results" at bounding box center [788, 259] width 1210 height 240
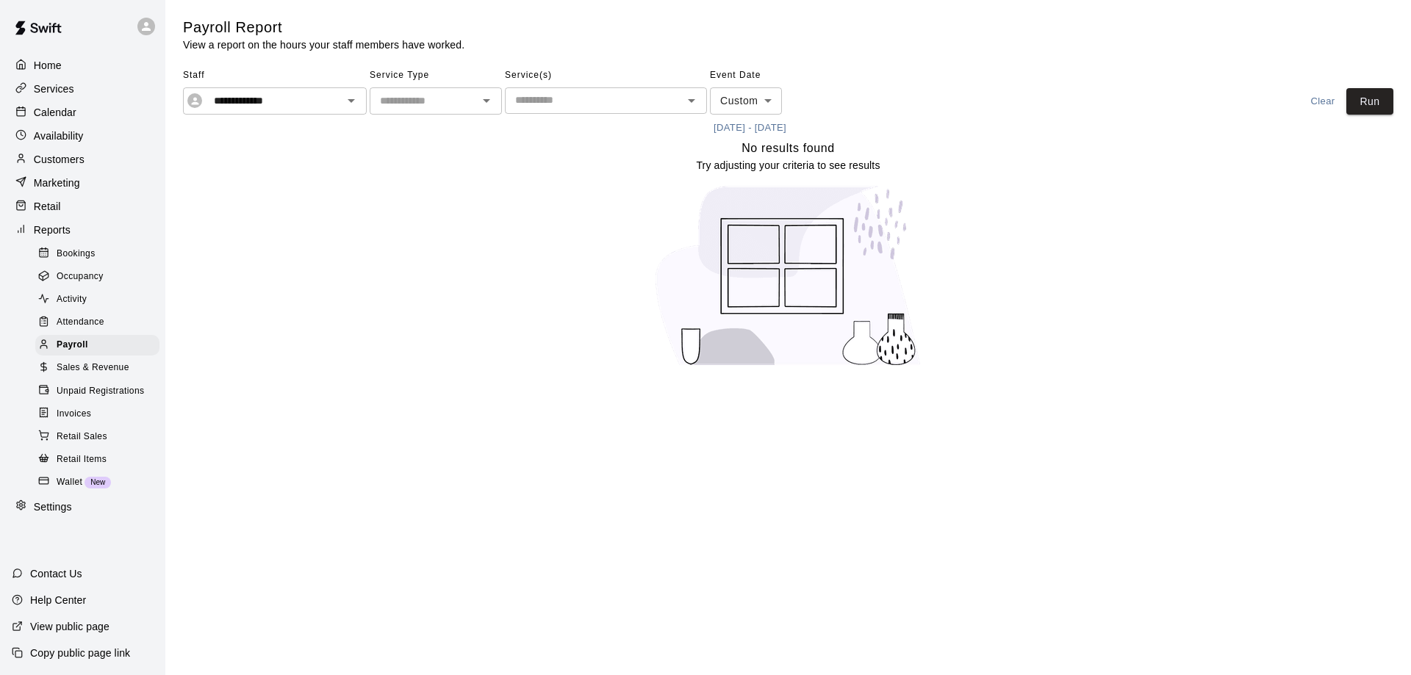
click at [774, 126] on button "6/30/2025 - 7/27/2025" at bounding box center [750, 128] width 80 height 23
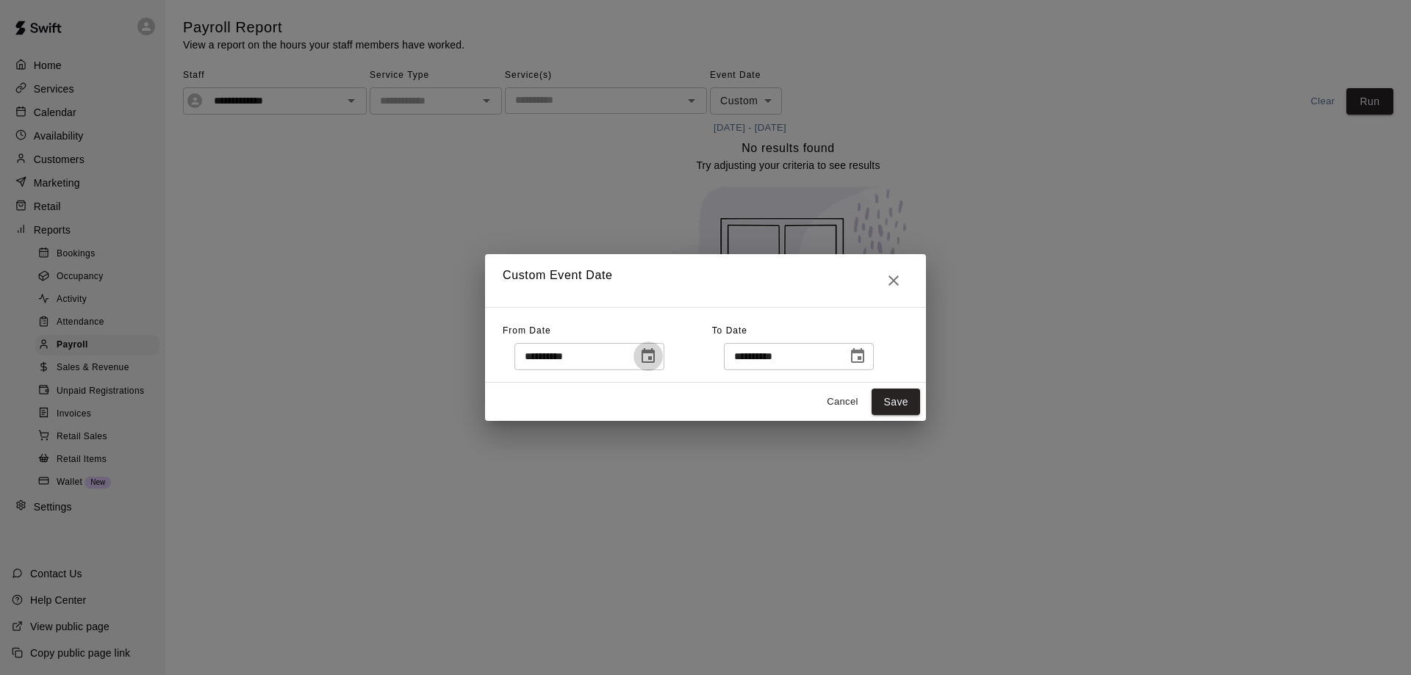
click at [657, 361] on icon "Choose date, selected date is Jun 30, 2025" at bounding box center [648, 356] width 18 height 18
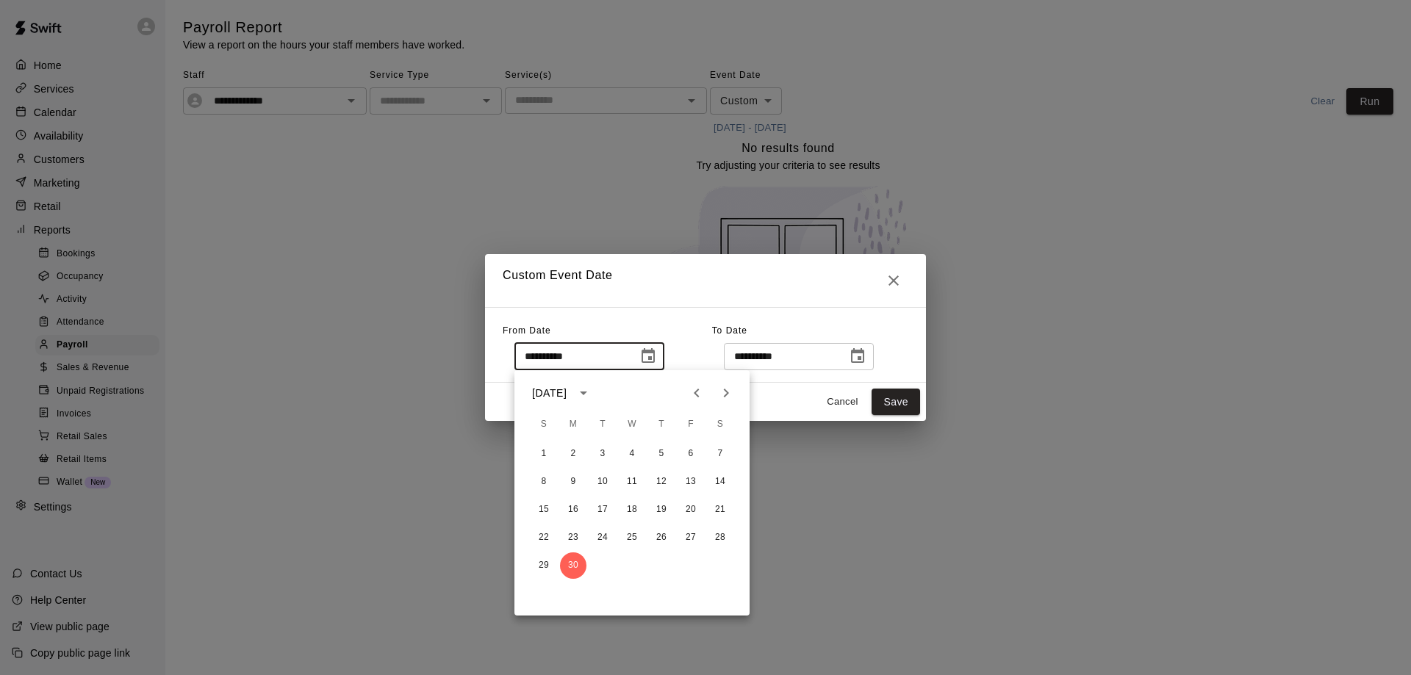
click at [724, 394] on icon "Next month" at bounding box center [726, 393] width 18 height 18
click at [698, 389] on icon "Previous month" at bounding box center [695, 393] width 5 height 9
click at [722, 393] on icon "Next month" at bounding box center [726, 393] width 18 height 18
click at [572, 564] on button "28" at bounding box center [573, 565] width 26 height 26
type input "**********"
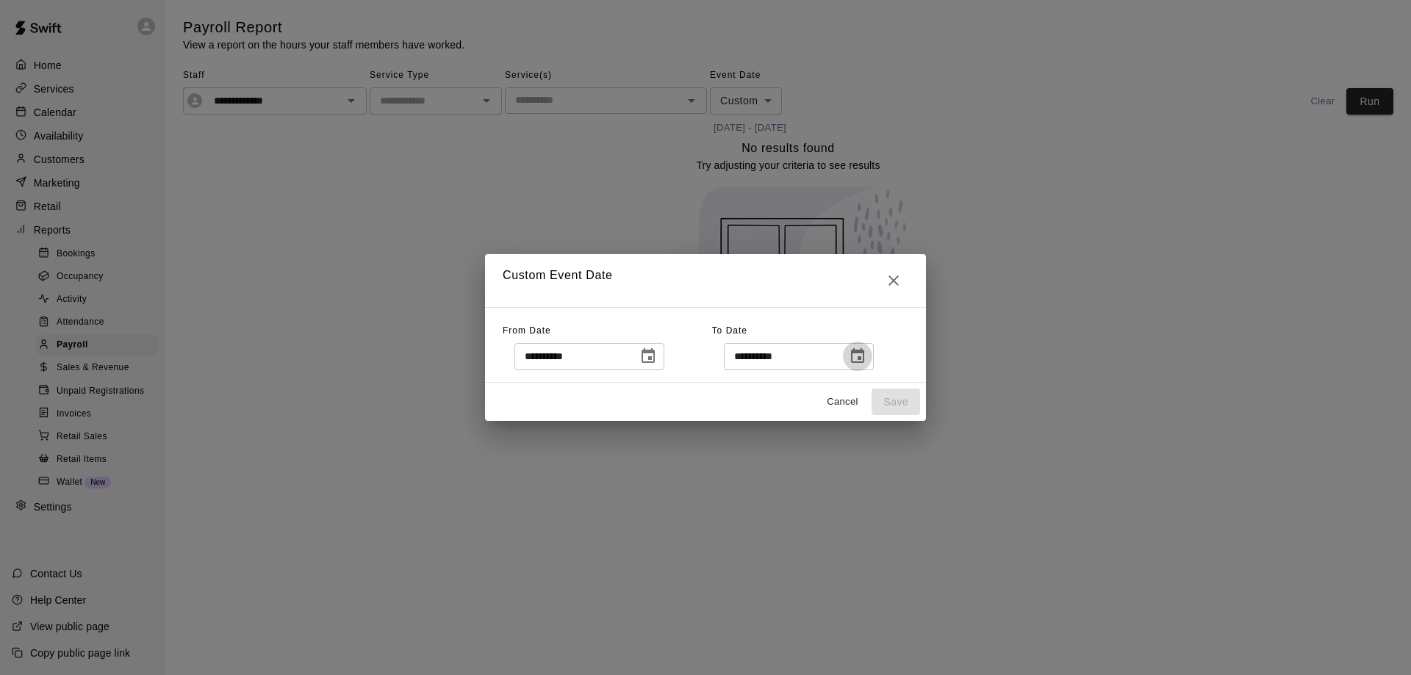
click at [866, 355] on icon "Choose date, selected date is Jul 27, 2025" at bounding box center [858, 356] width 18 height 18
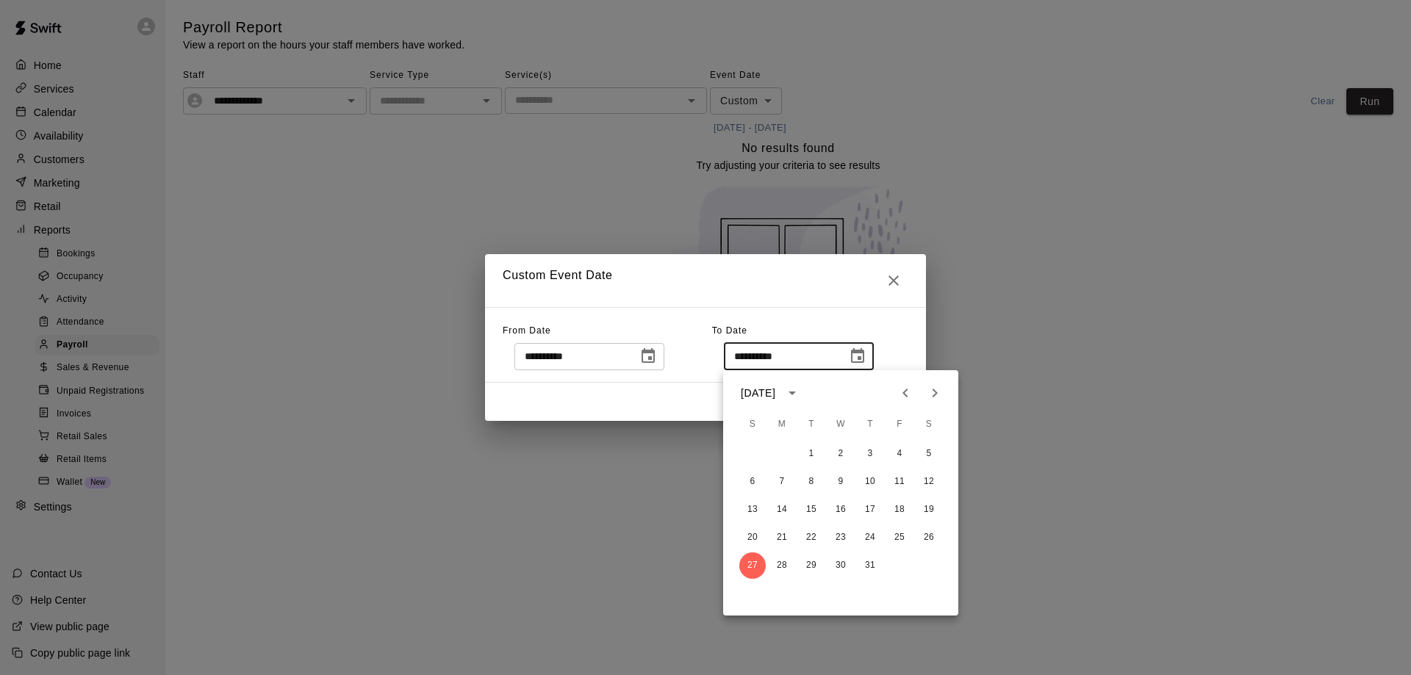
click at [932, 394] on icon "Next month" at bounding box center [935, 393] width 18 height 18
click at [746, 534] on button "17" at bounding box center [752, 538] width 26 height 26
type input "**********"
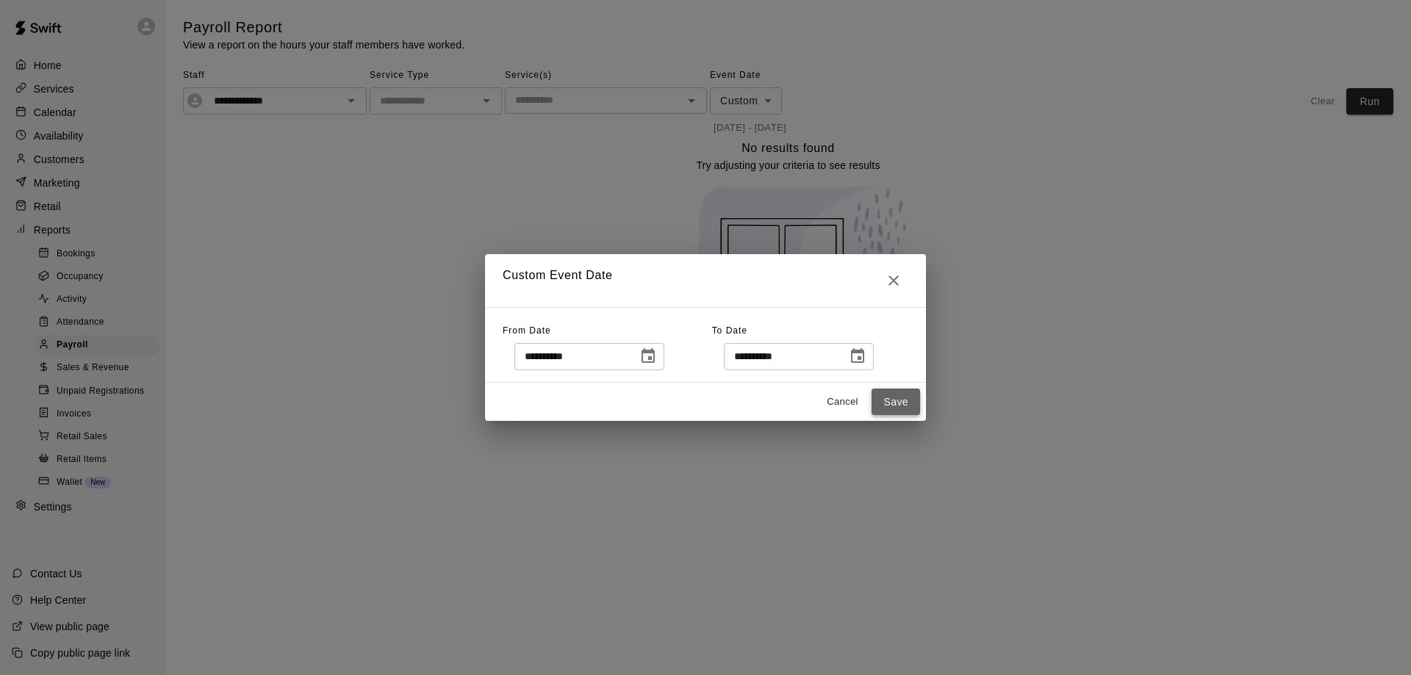
click at [896, 401] on button "Save" at bounding box center [895, 402] width 48 height 27
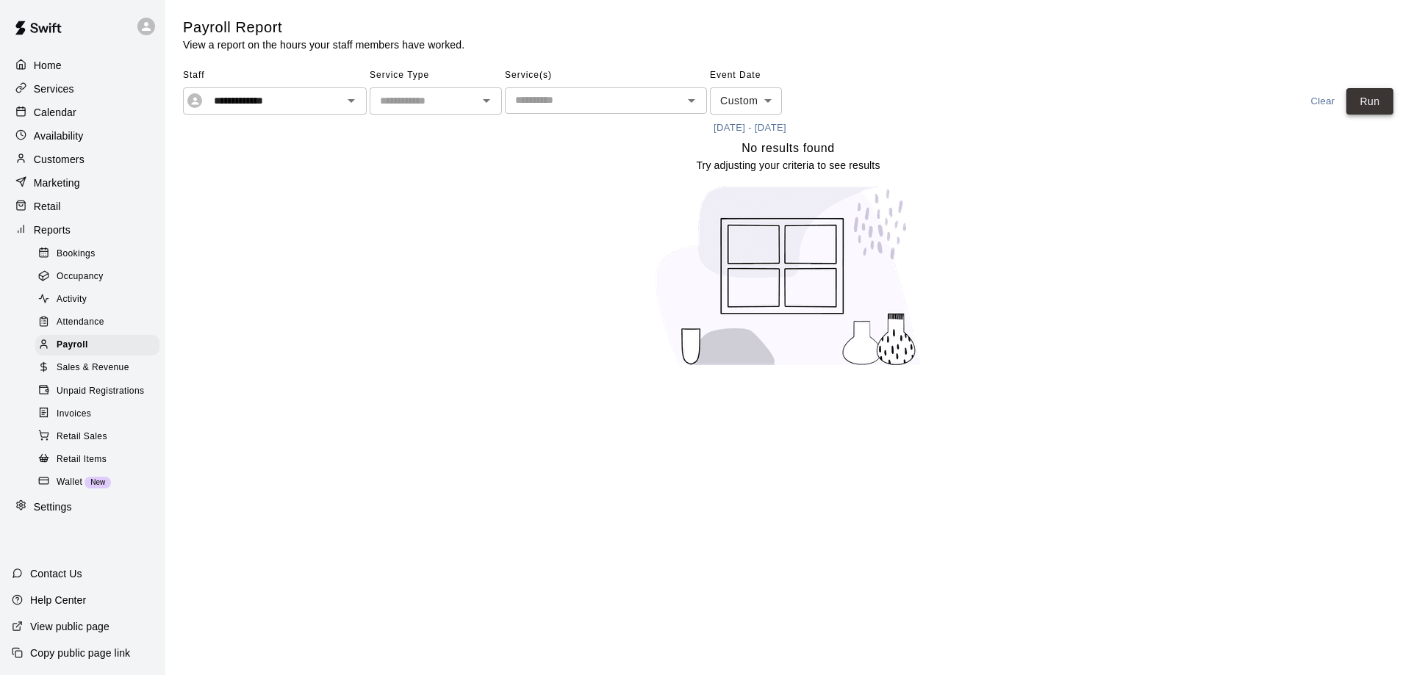
click at [1369, 96] on button "Run" at bounding box center [1369, 101] width 47 height 27
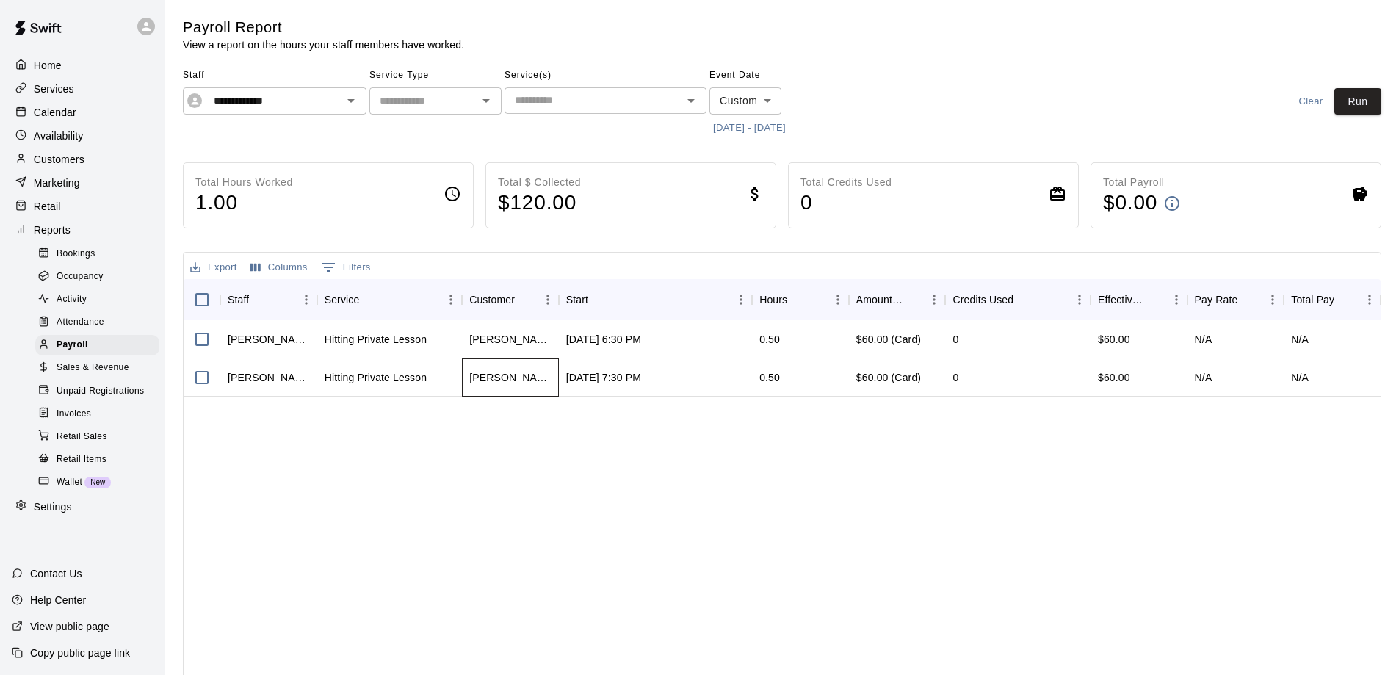
click at [498, 376] on div "Courtney Sheppard" at bounding box center [510, 377] width 82 height 15
click at [755, 125] on button "7/28/2025 - 8/17/2025" at bounding box center [750, 128] width 80 height 23
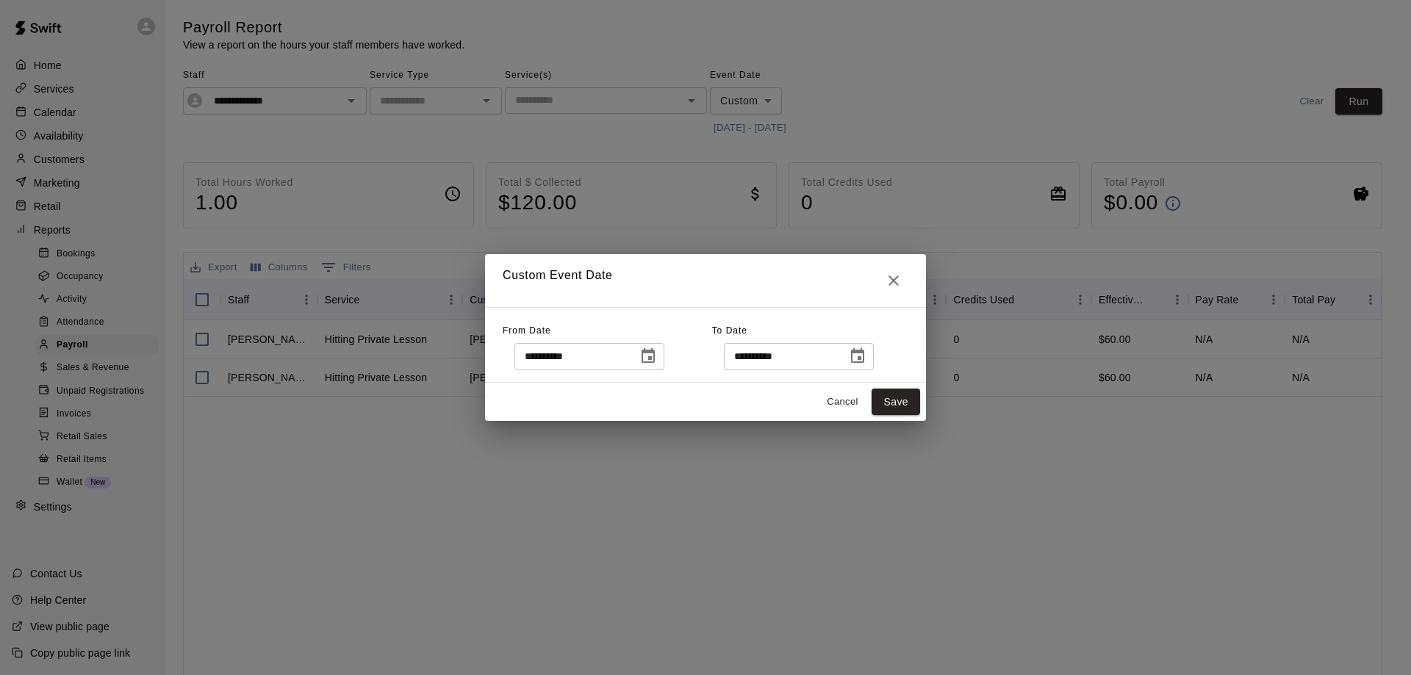
click at [663, 356] on button "Choose date, selected date is Jul 28, 2025" at bounding box center [647, 356] width 29 height 29
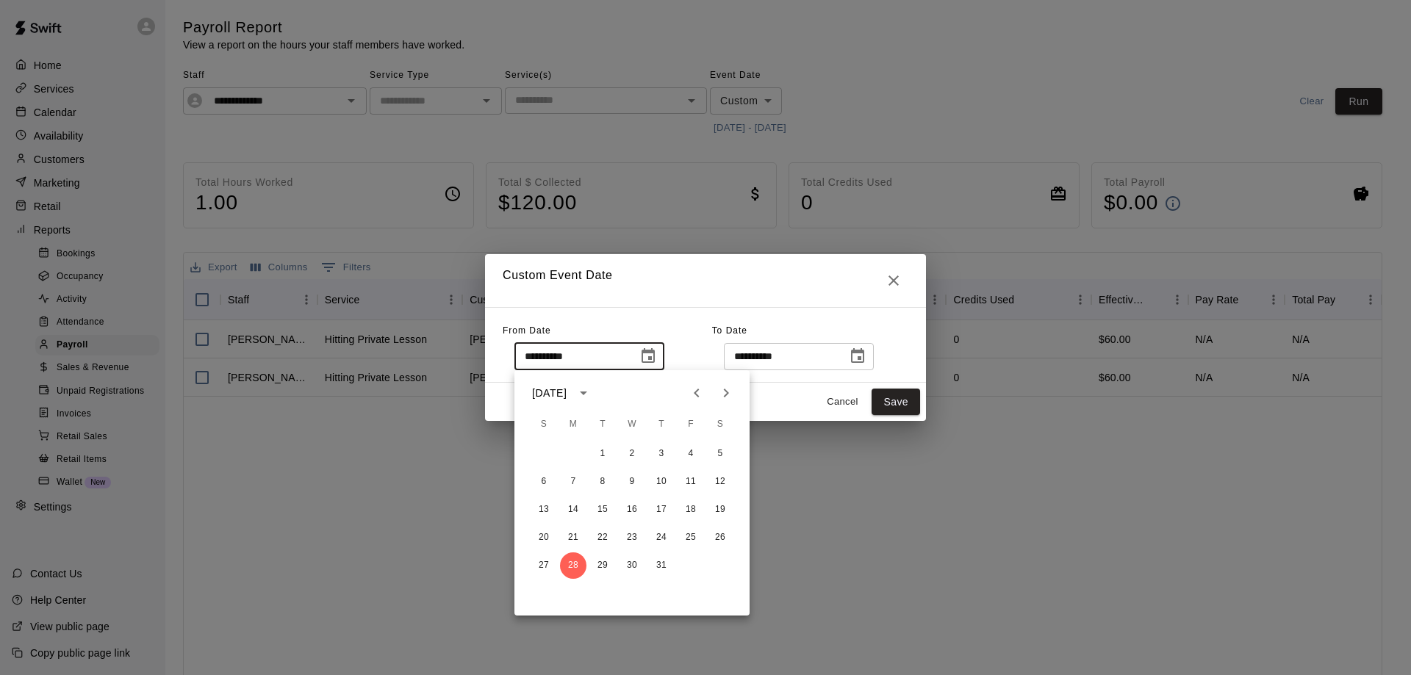
click at [700, 392] on icon "Previous month" at bounding box center [697, 393] width 18 height 18
click at [575, 556] on button "30" at bounding box center [573, 565] width 26 height 26
type input "**********"
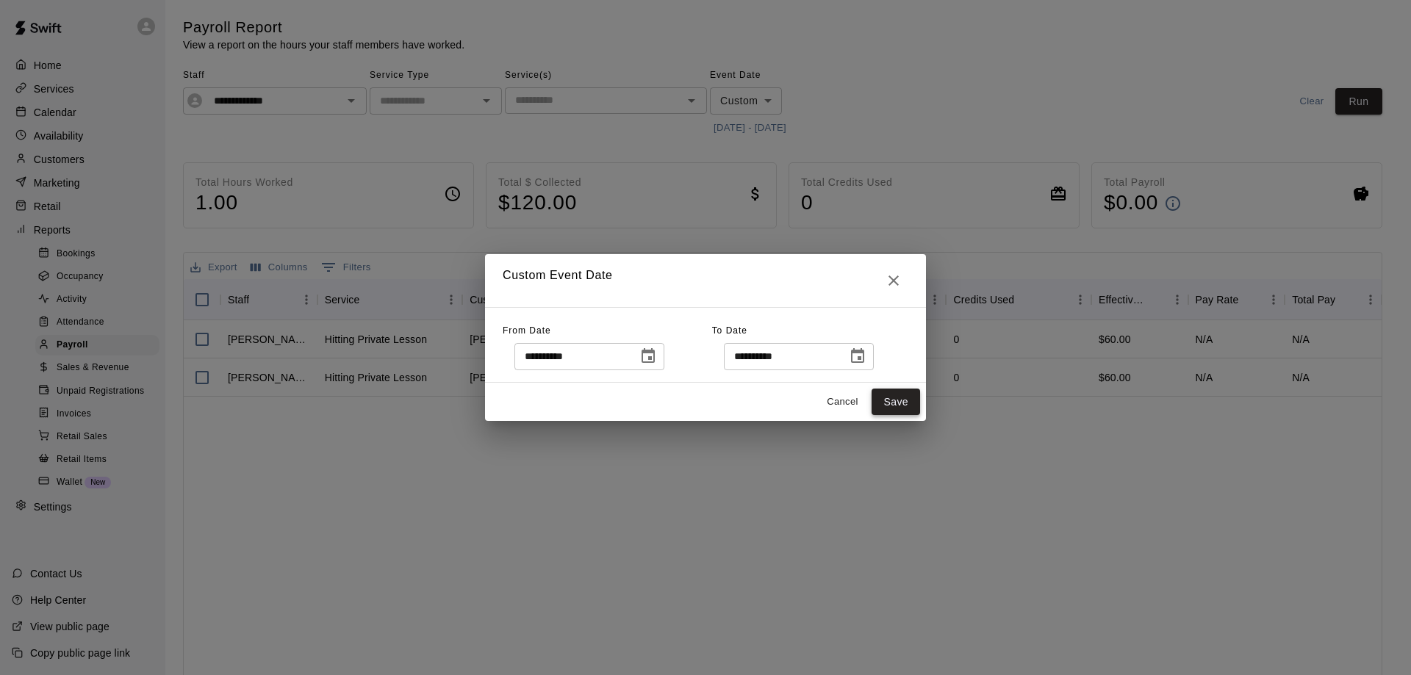
click at [887, 407] on button "Save" at bounding box center [895, 402] width 48 height 27
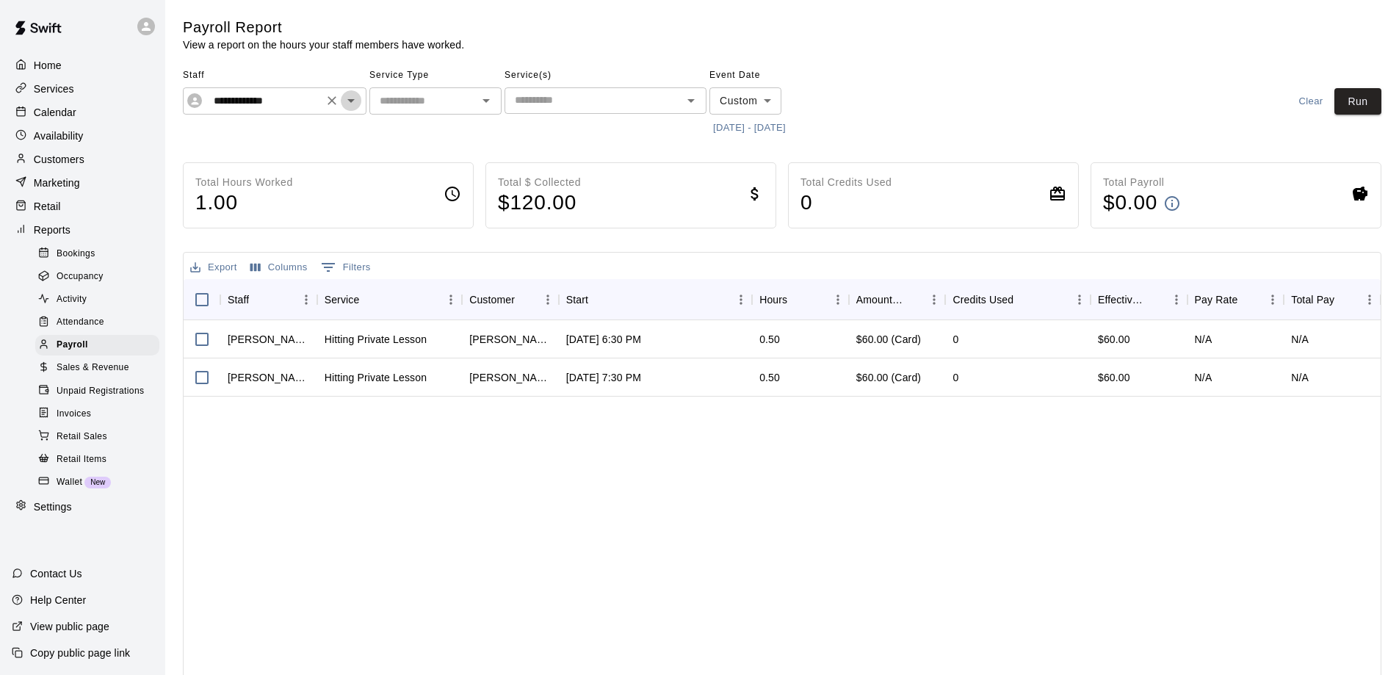
click at [350, 101] on icon "Open" at bounding box center [350, 101] width 7 height 4
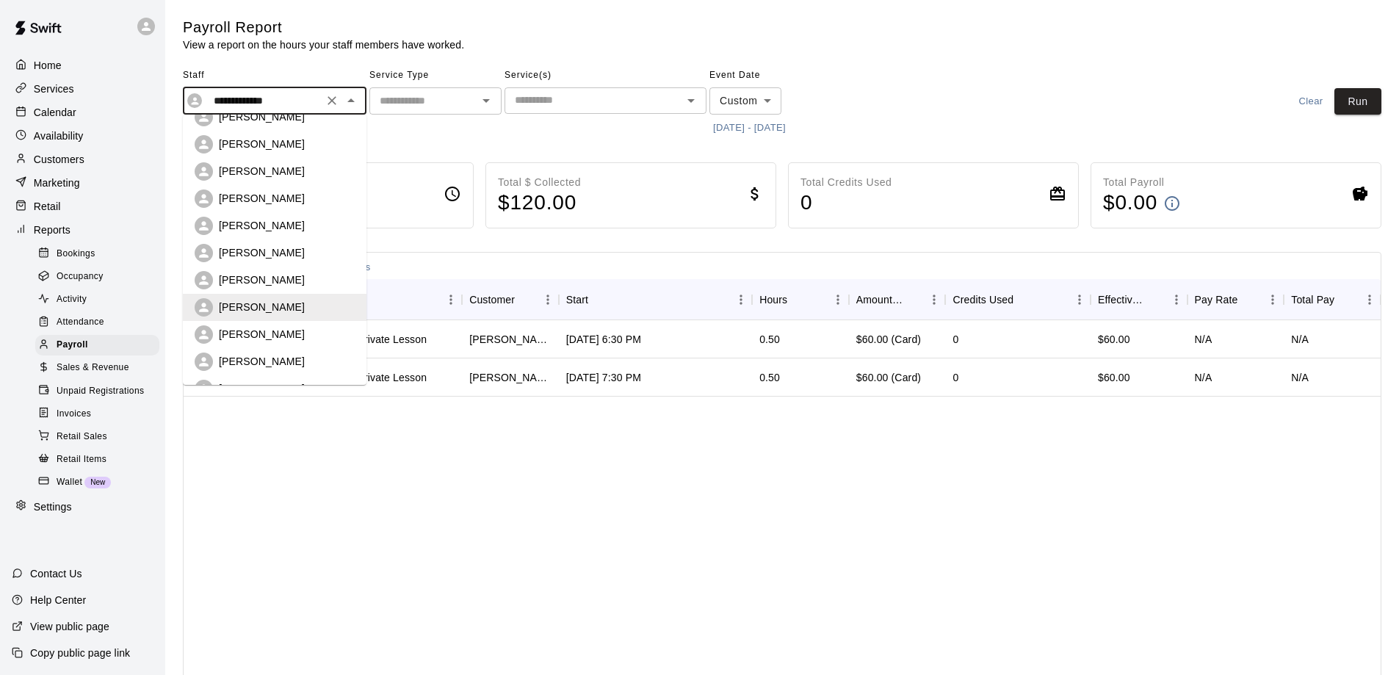
scroll to position [290, 0]
click at [261, 278] on p "Jake Carr" at bounding box center [262, 278] width 86 height 15
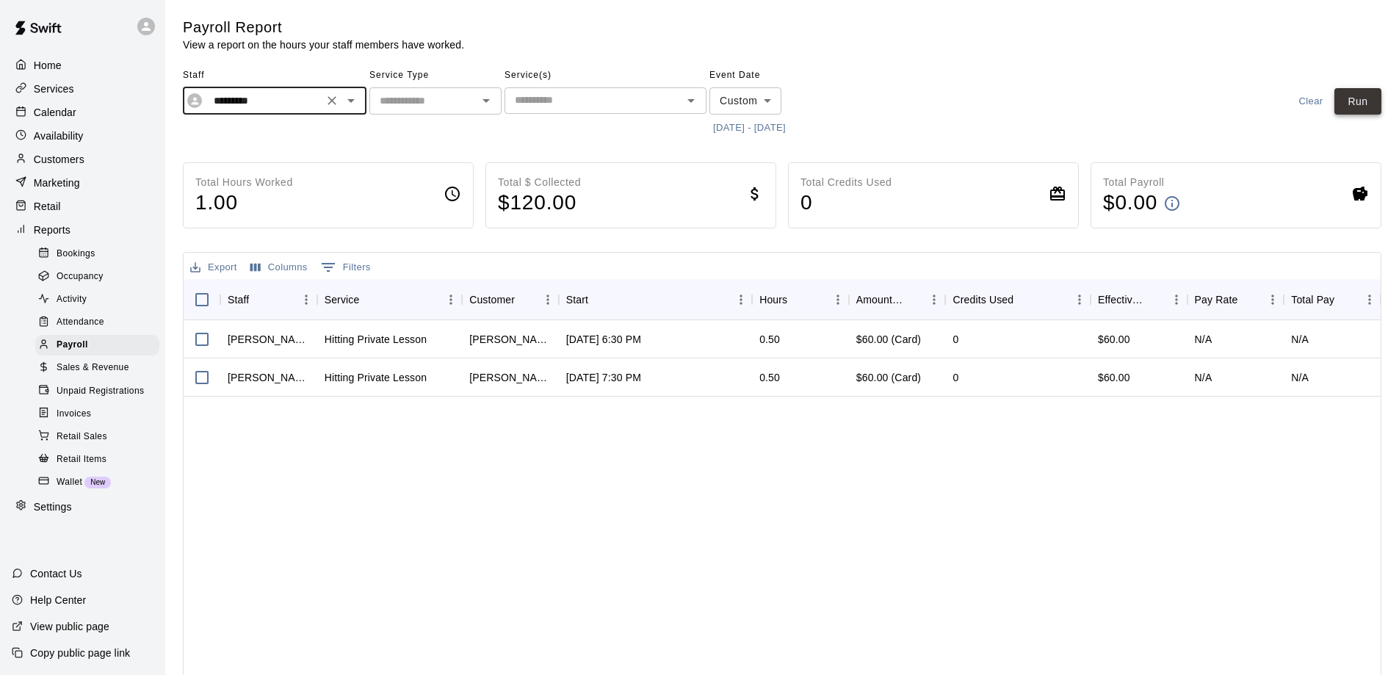
click at [1346, 103] on button "Run" at bounding box center [1358, 101] width 47 height 27
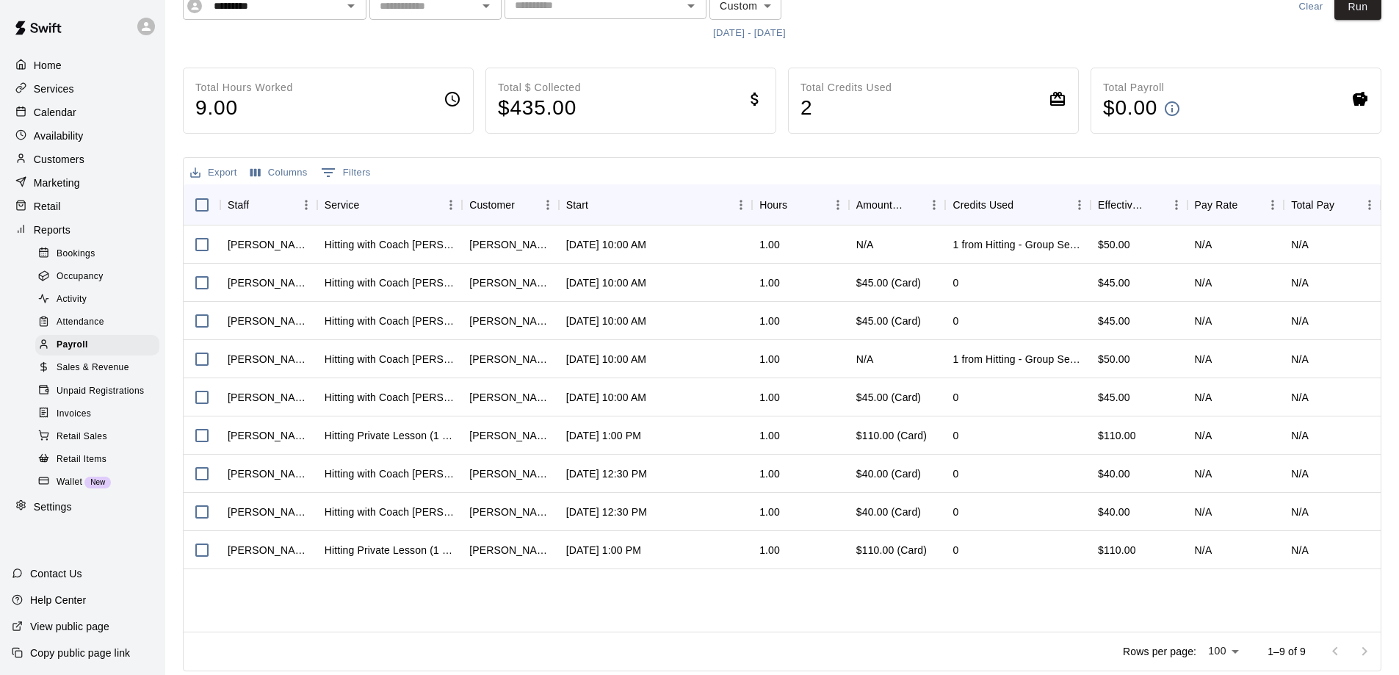
scroll to position [97, 0]
click at [215, 170] on button "Export" at bounding box center [214, 170] width 54 height 23
click at [238, 190] on li "Download as CSV" at bounding box center [243, 199] width 113 height 24
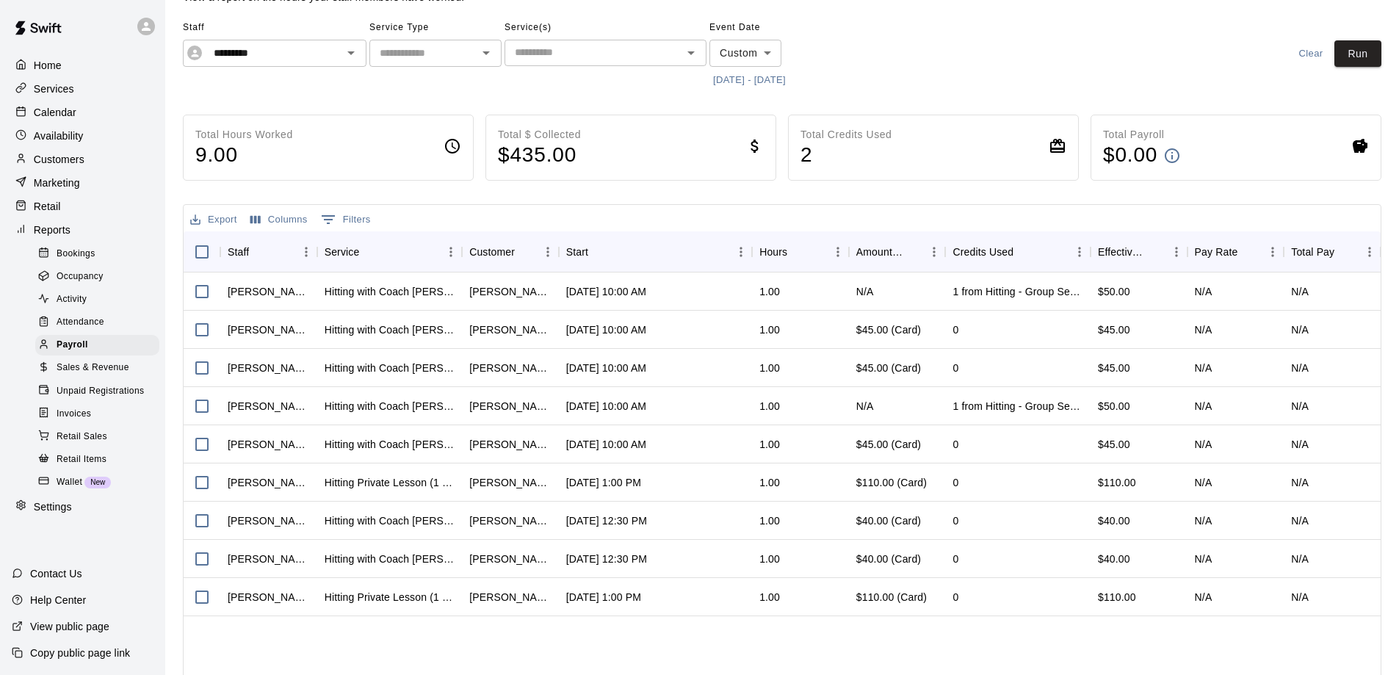
scroll to position [0, 0]
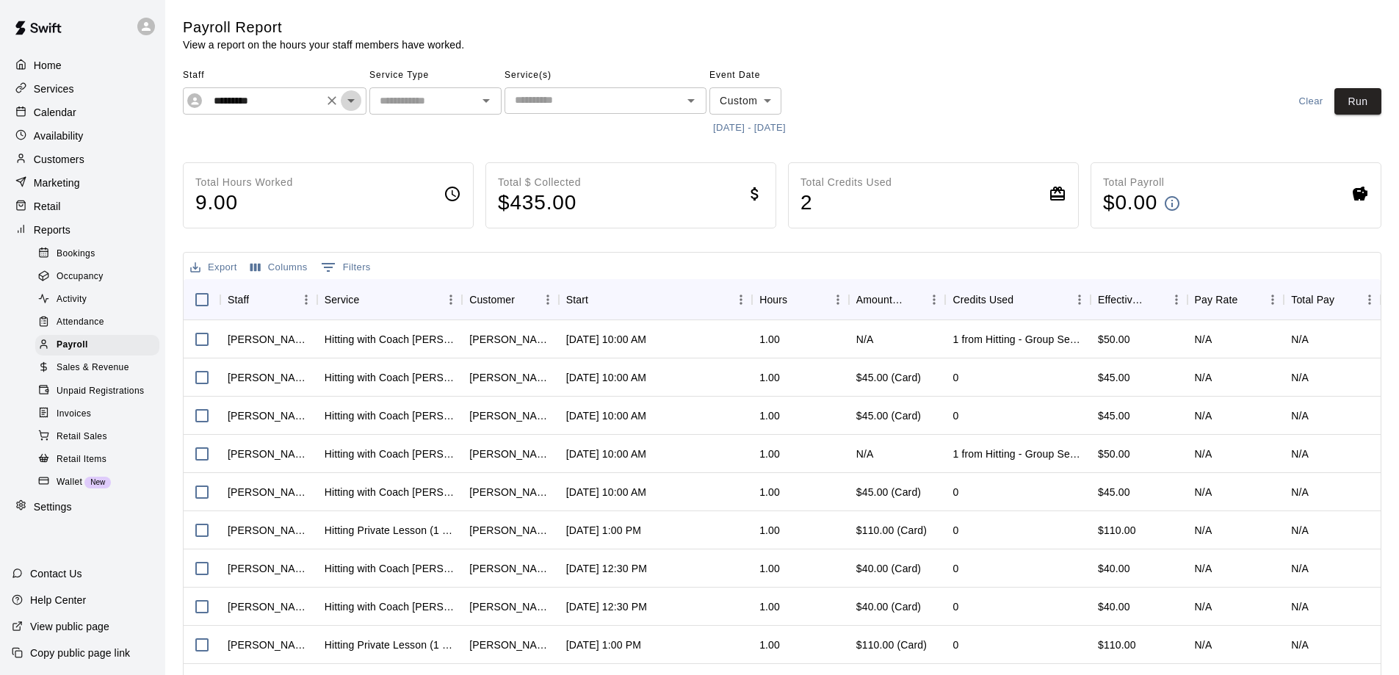
click at [355, 104] on icon "Open" at bounding box center [351, 101] width 18 height 18
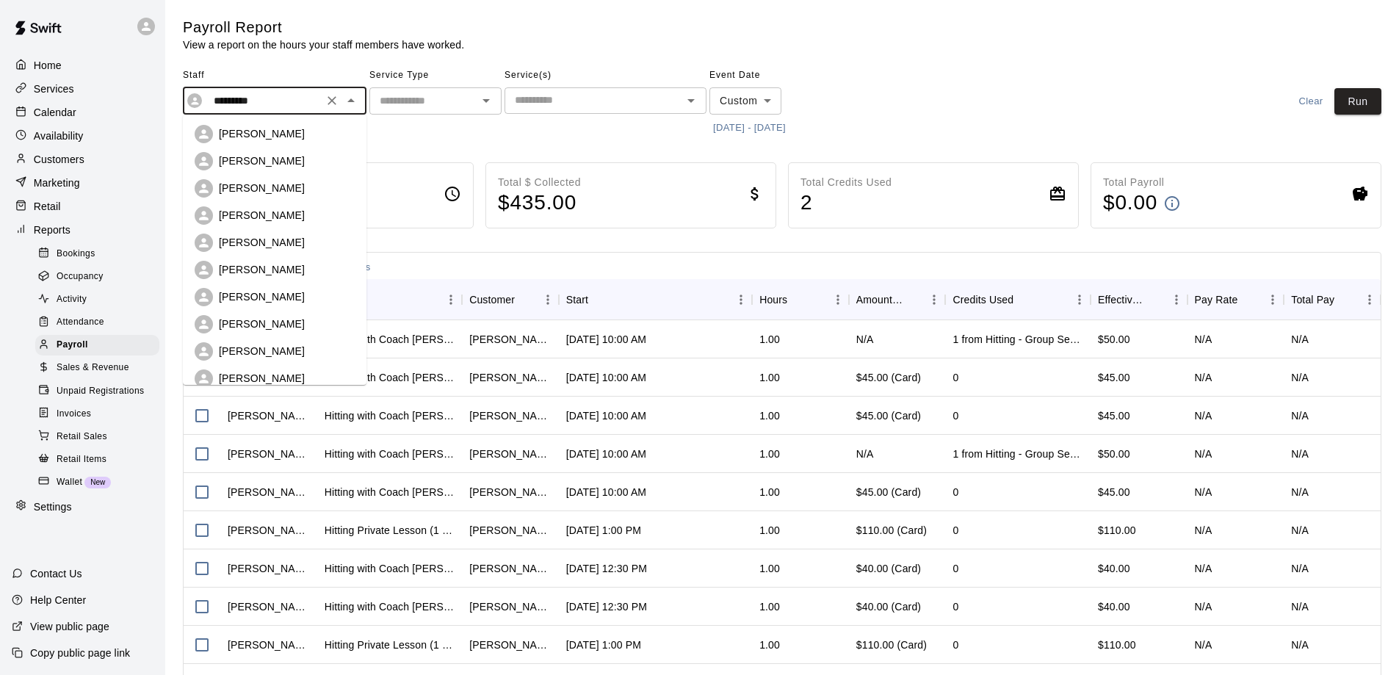
click at [268, 141] on p "Dylan Heyduk" at bounding box center [262, 133] width 86 height 15
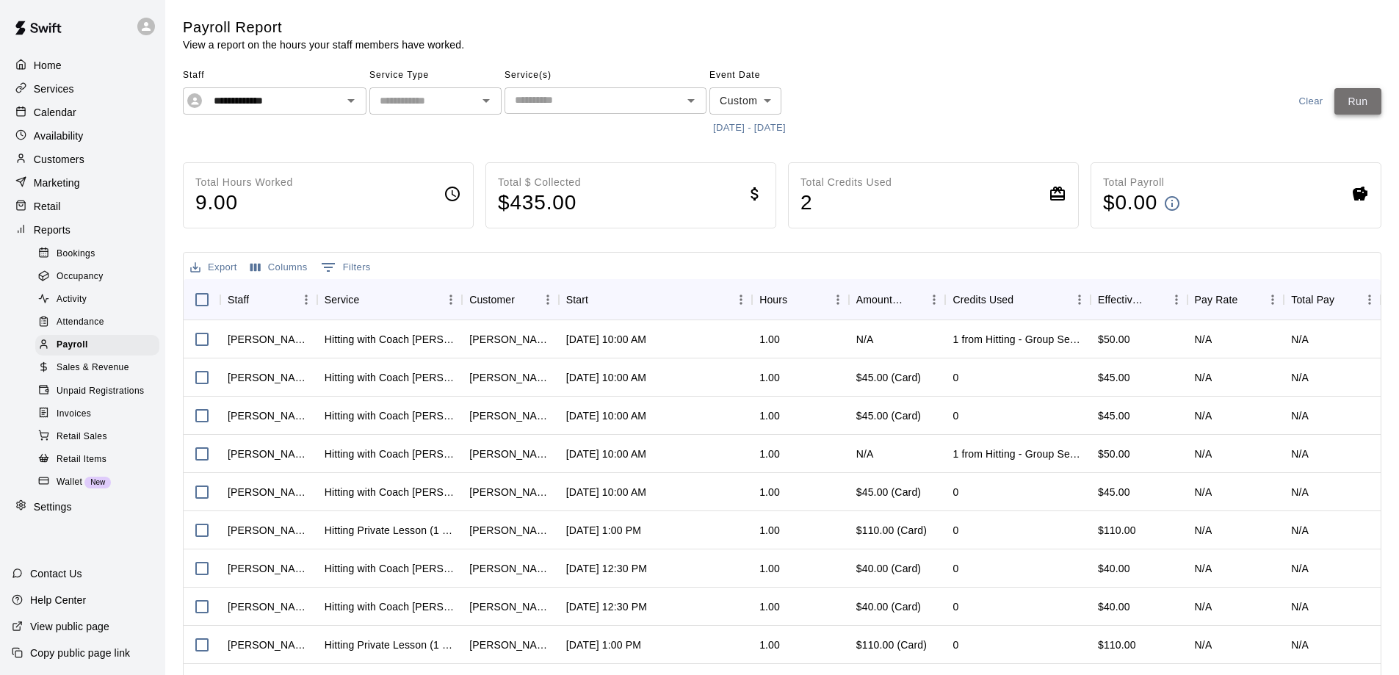
click at [1375, 96] on button "Run" at bounding box center [1358, 101] width 47 height 27
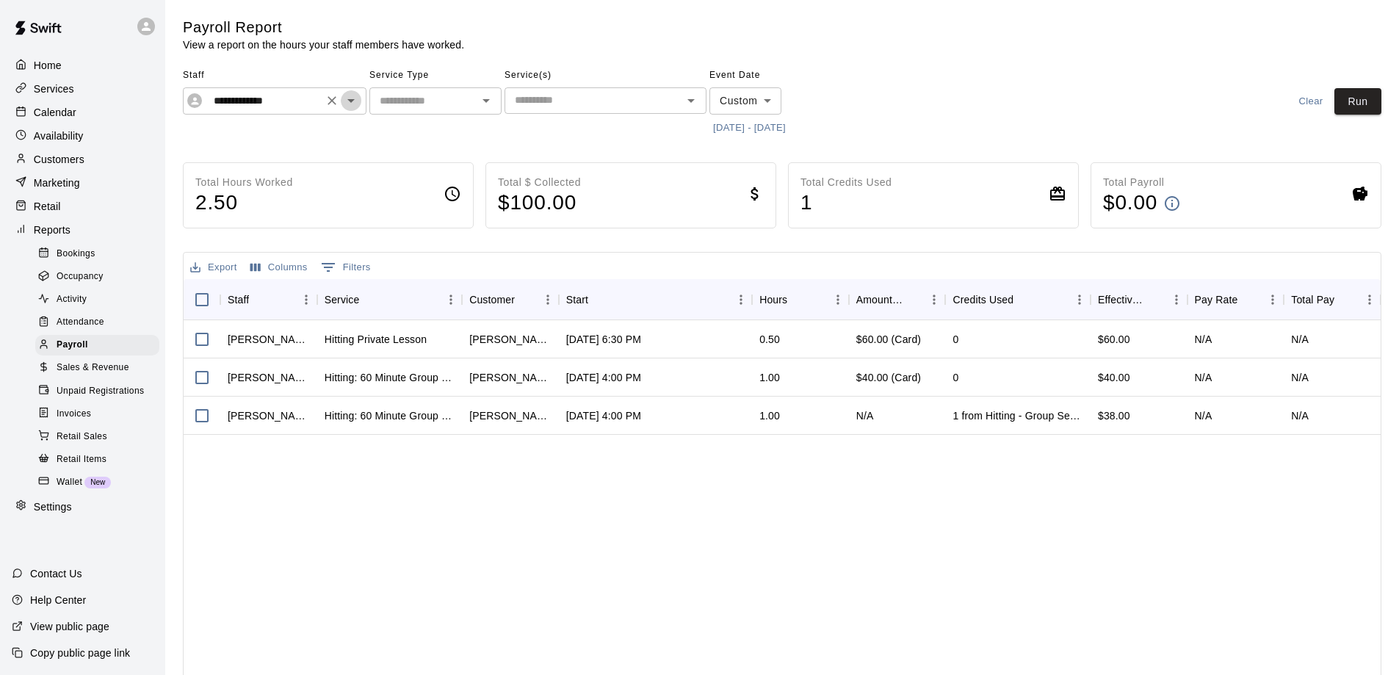
click at [356, 105] on icon "Open" at bounding box center [351, 101] width 18 height 18
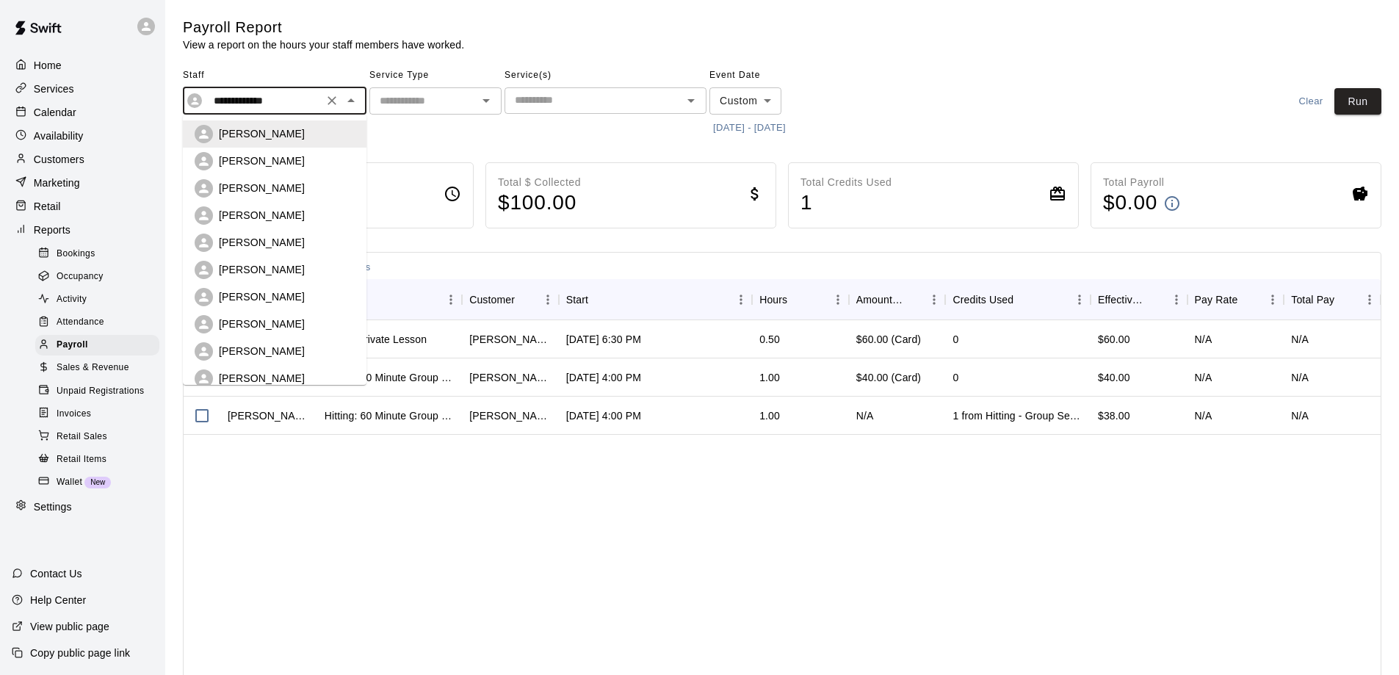
click at [251, 239] on p "John DeMucci" at bounding box center [262, 242] width 86 height 15
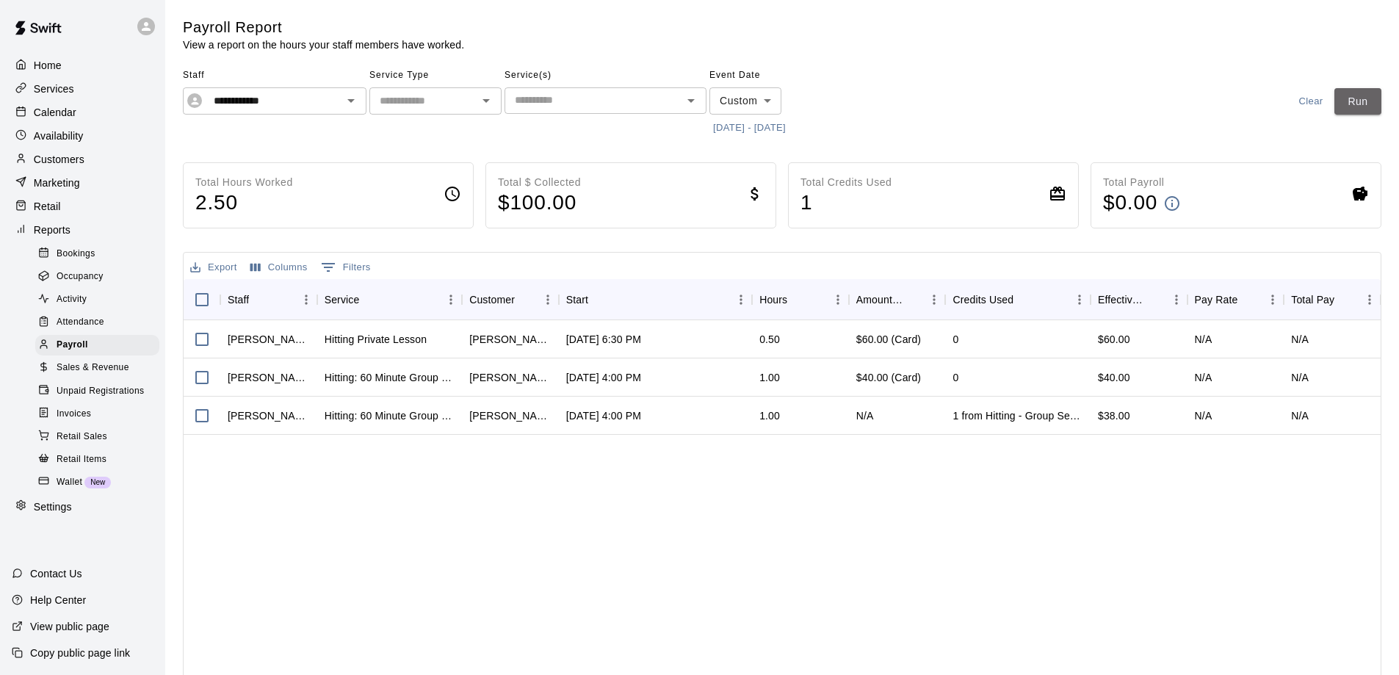
drag, startPoint x: 1357, startPoint y: 98, endPoint x: 929, endPoint y: 120, distance: 428.1
click at [1356, 98] on button "Run" at bounding box center [1358, 101] width 47 height 27
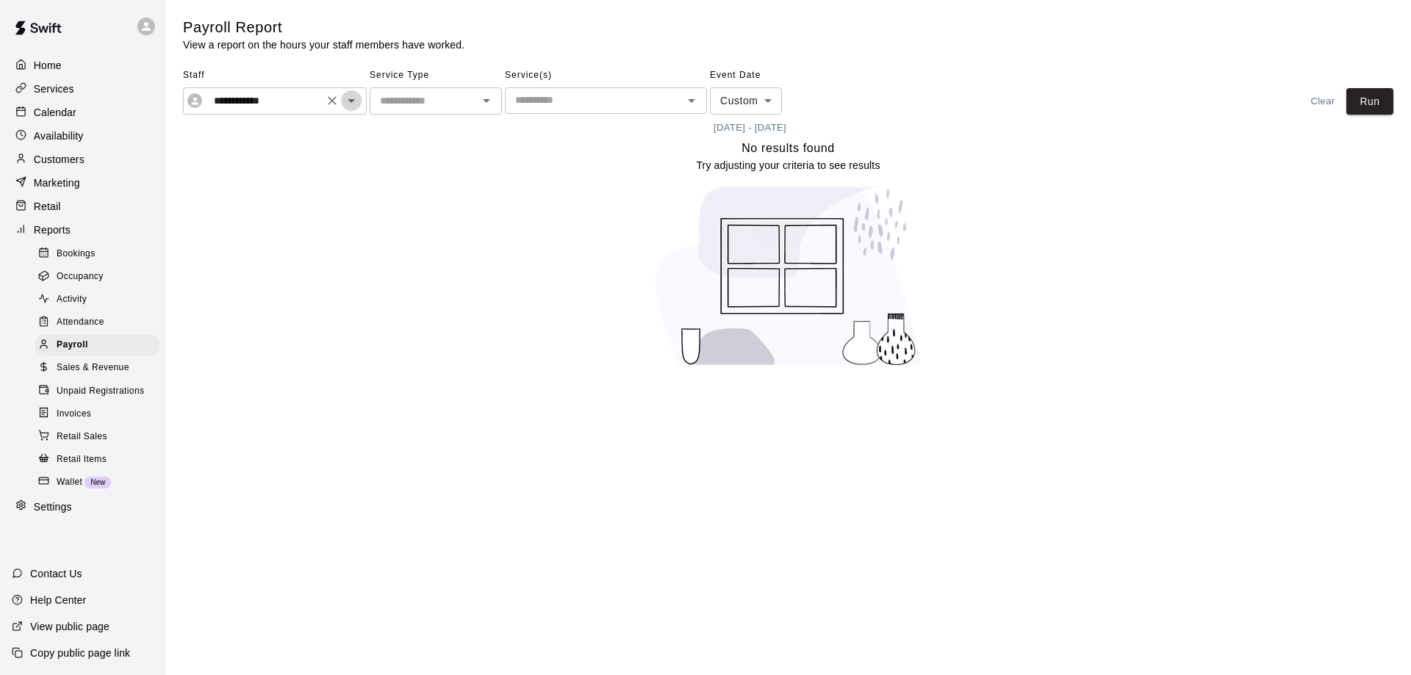
click at [350, 104] on icon "Open" at bounding box center [351, 101] width 18 height 18
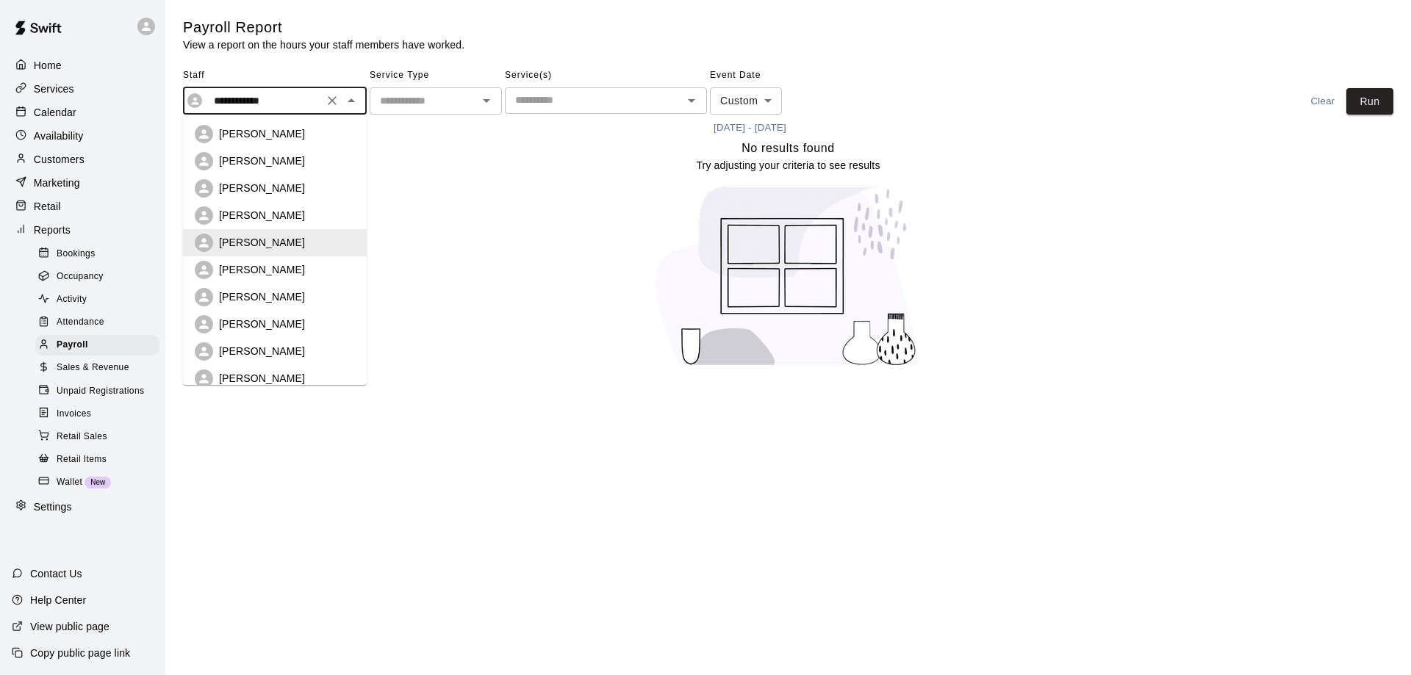
click at [262, 267] on p "John Bellaver" at bounding box center [262, 269] width 86 height 15
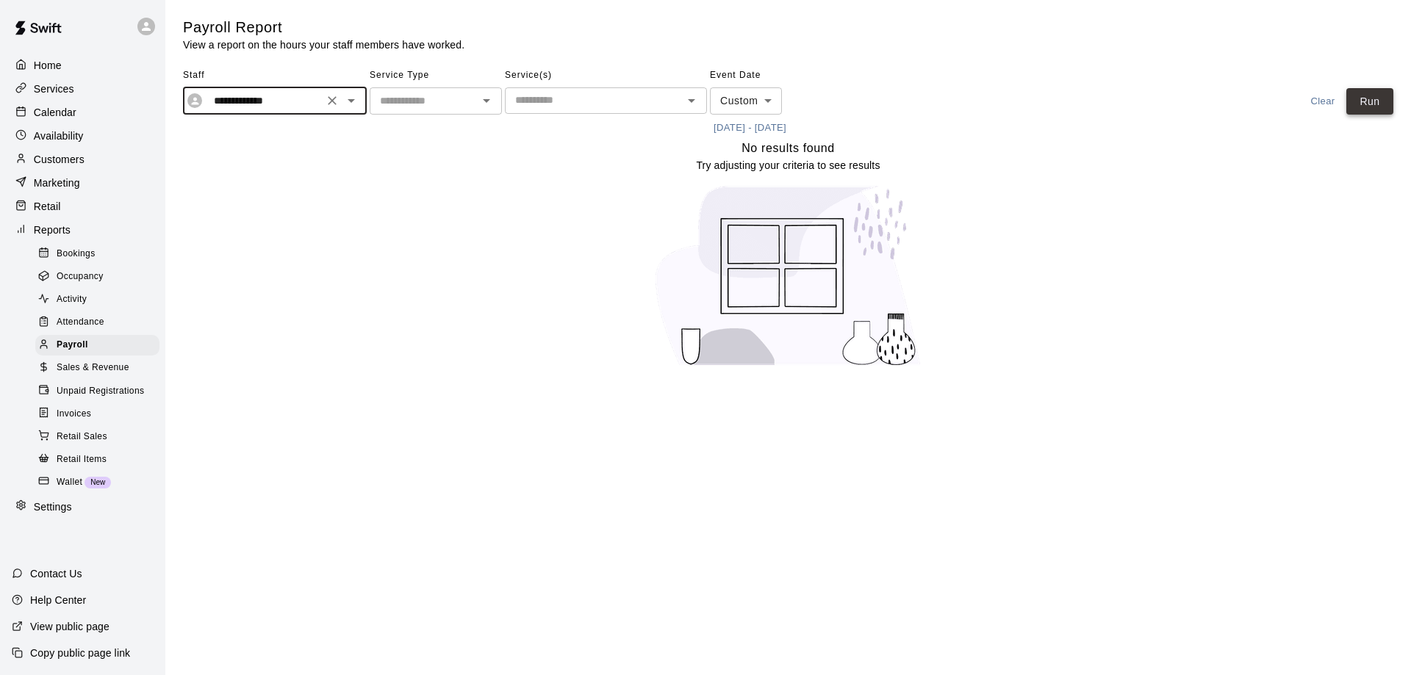
click at [1361, 109] on button "Run" at bounding box center [1369, 101] width 47 height 27
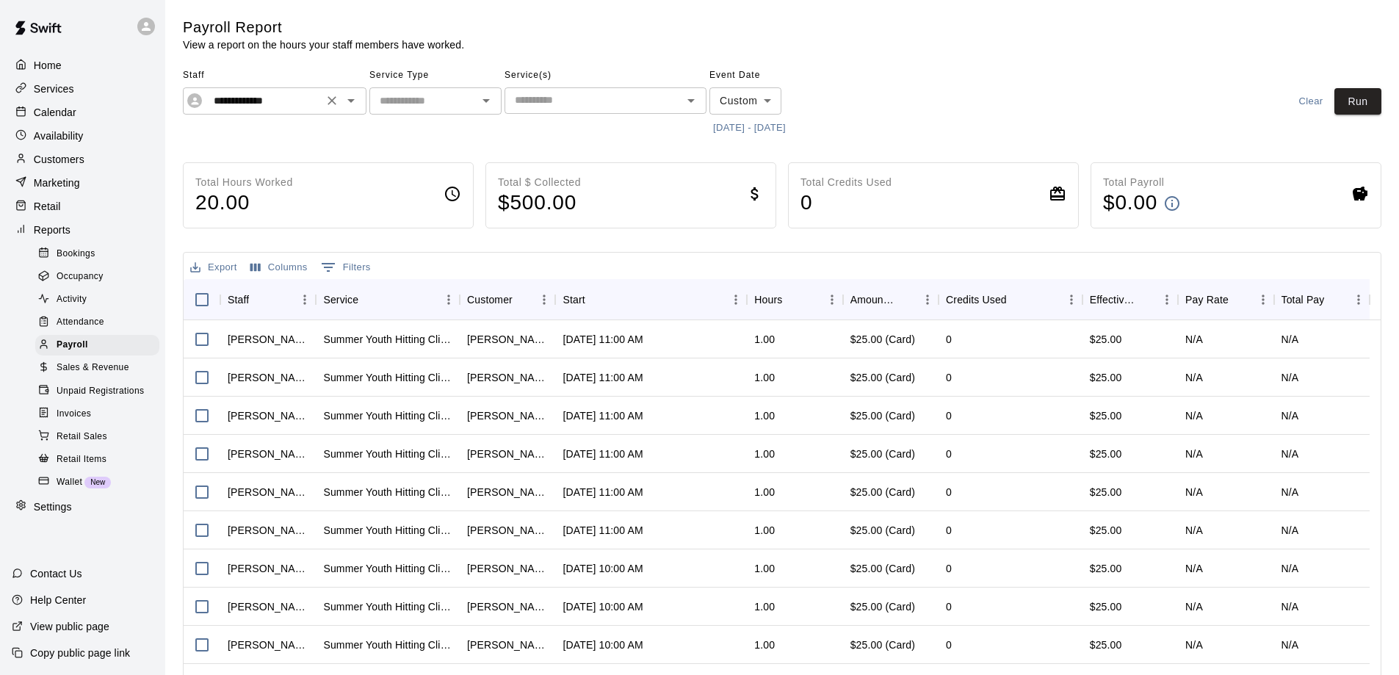
click at [350, 104] on icon "Open" at bounding box center [351, 101] width 18 height 18
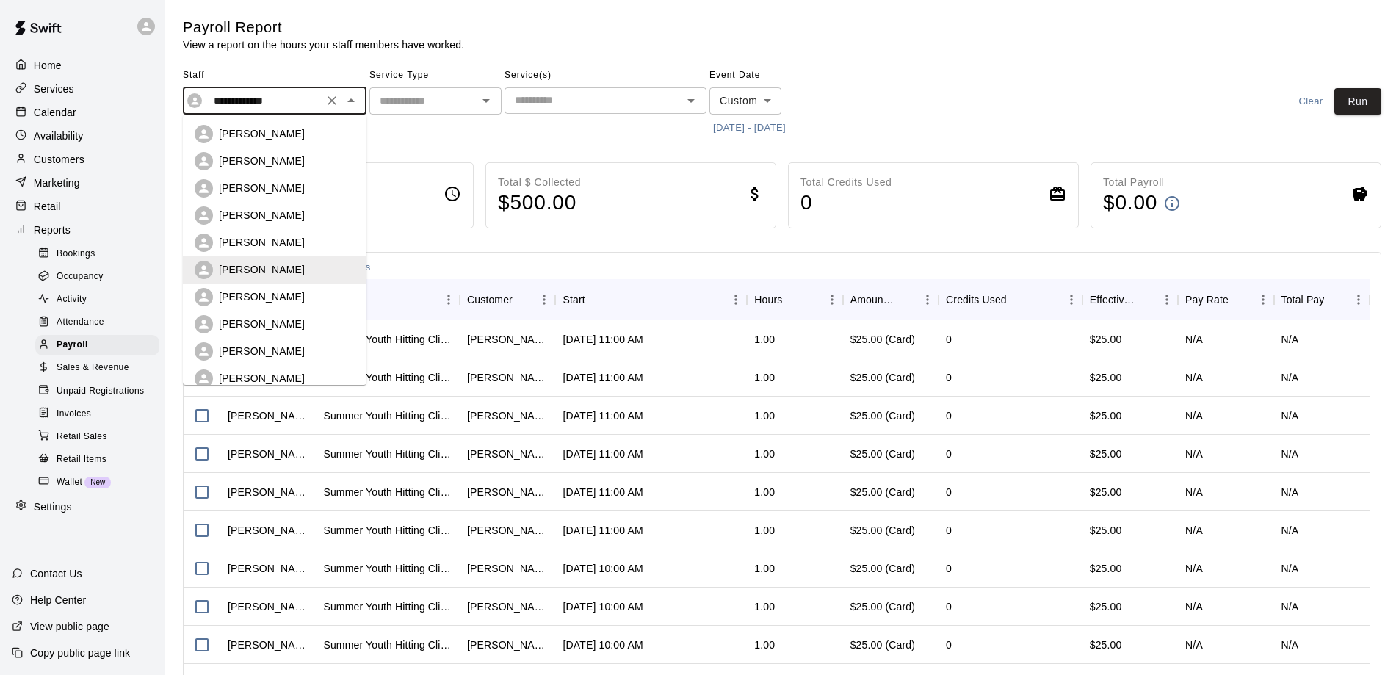
click at [247, 371] on p "Eric Miller" at bounding box center [262, 378] width 86 height 15
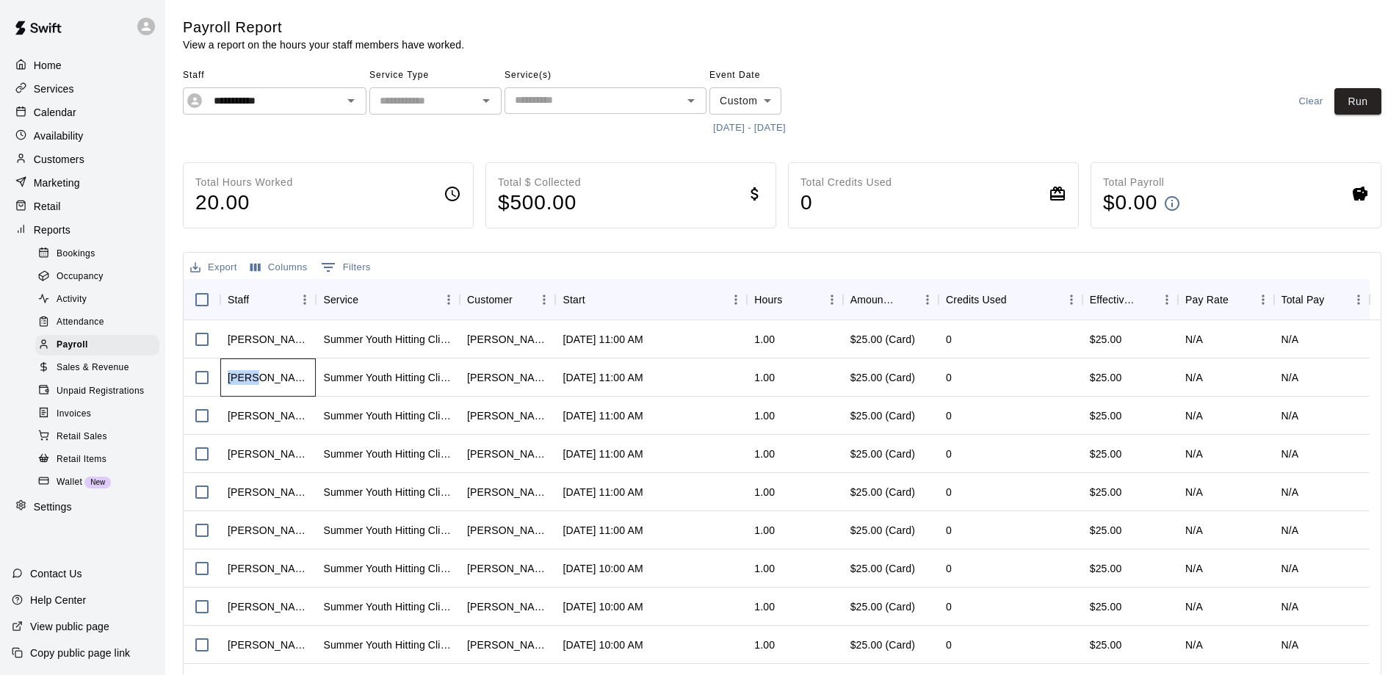
click at [247, 371] on div "John Bellaver" at bounding box center [268, 377] width 81 height 15
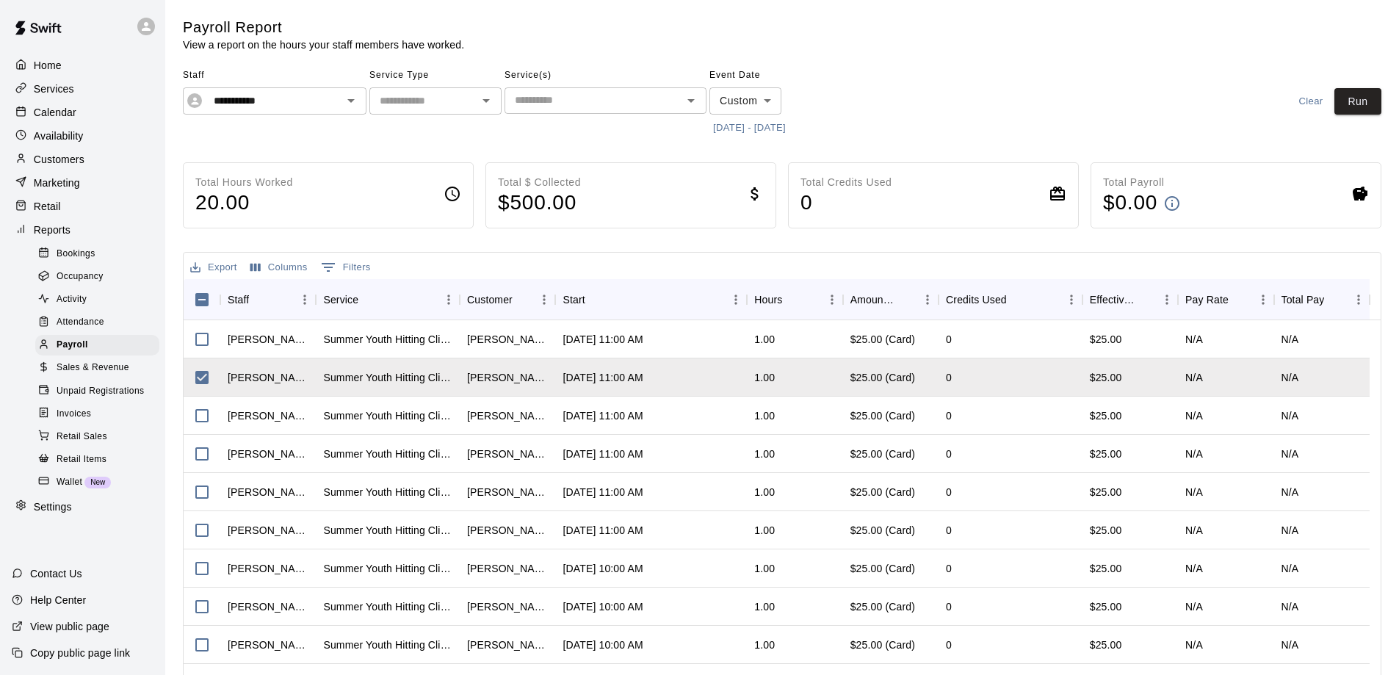
click at [331, 134] on div "**********" at bounding box center [275, 102] width 184 height 76
click at [1365, 101] on button "Run" at bounding box center [1358, 101] width 47 height 27
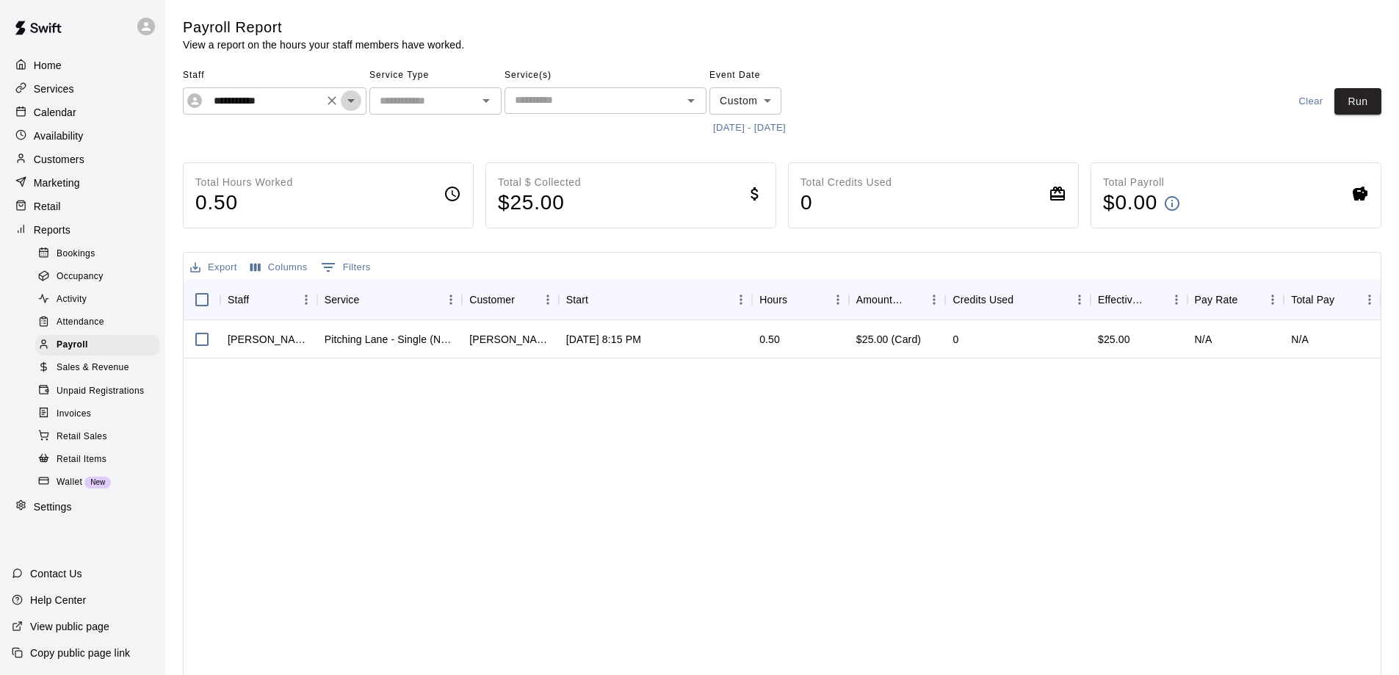
click at [356, 98] on icon "Open" at bounding box center [351, 101] width 18 height 18
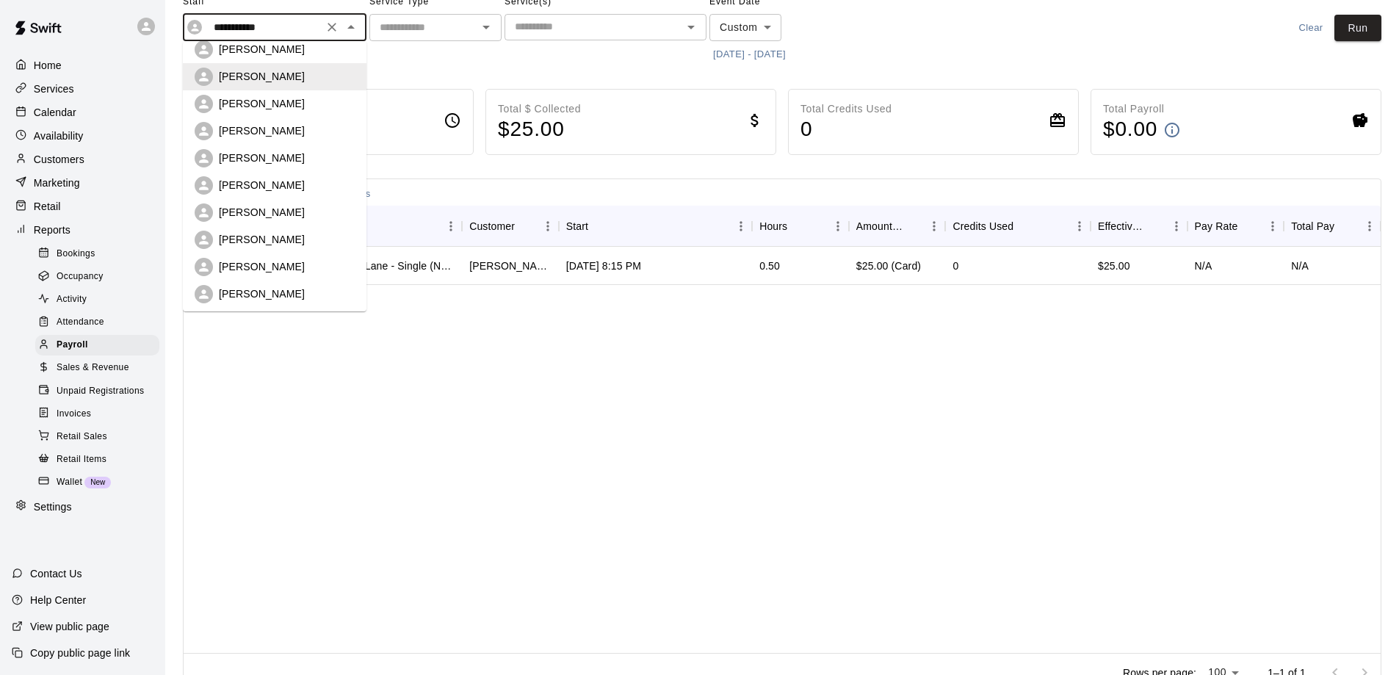
scroll to position [244, 0]
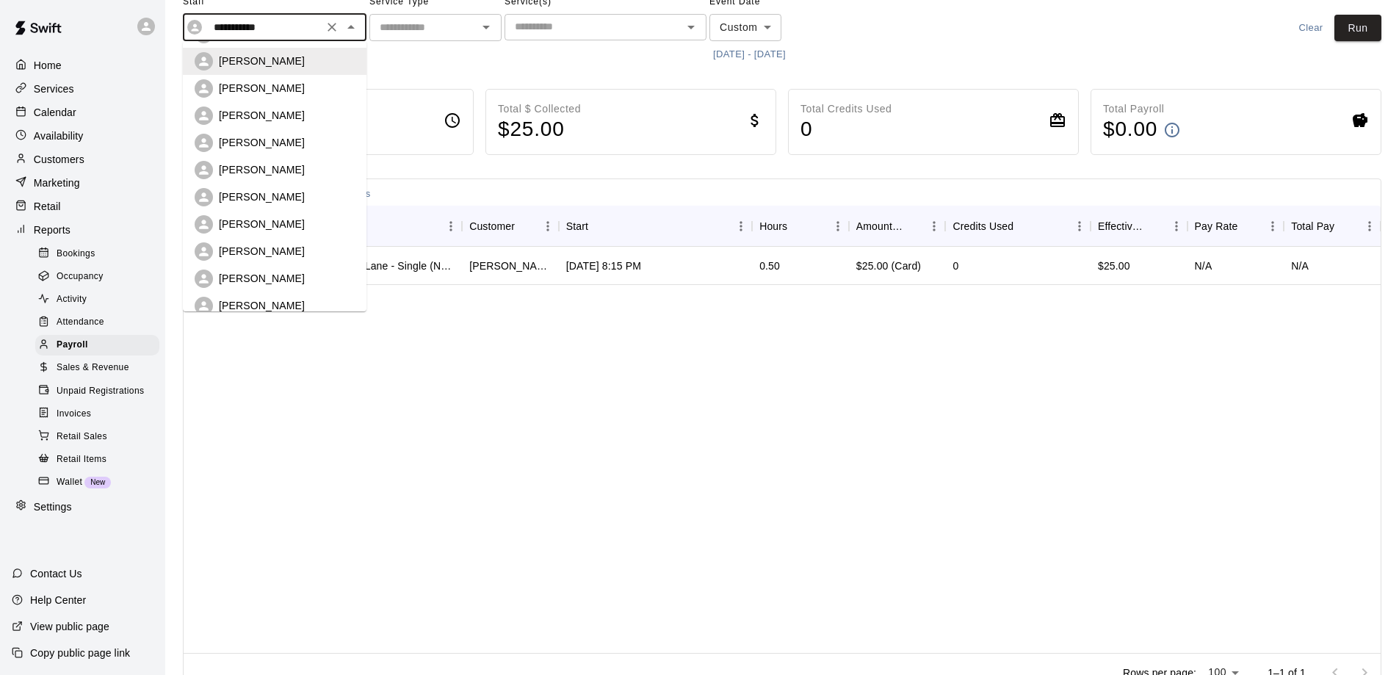
click at [239, 86] on p "Andrew Rodriguez" at bounding box center [262, 88] width 86 height 15
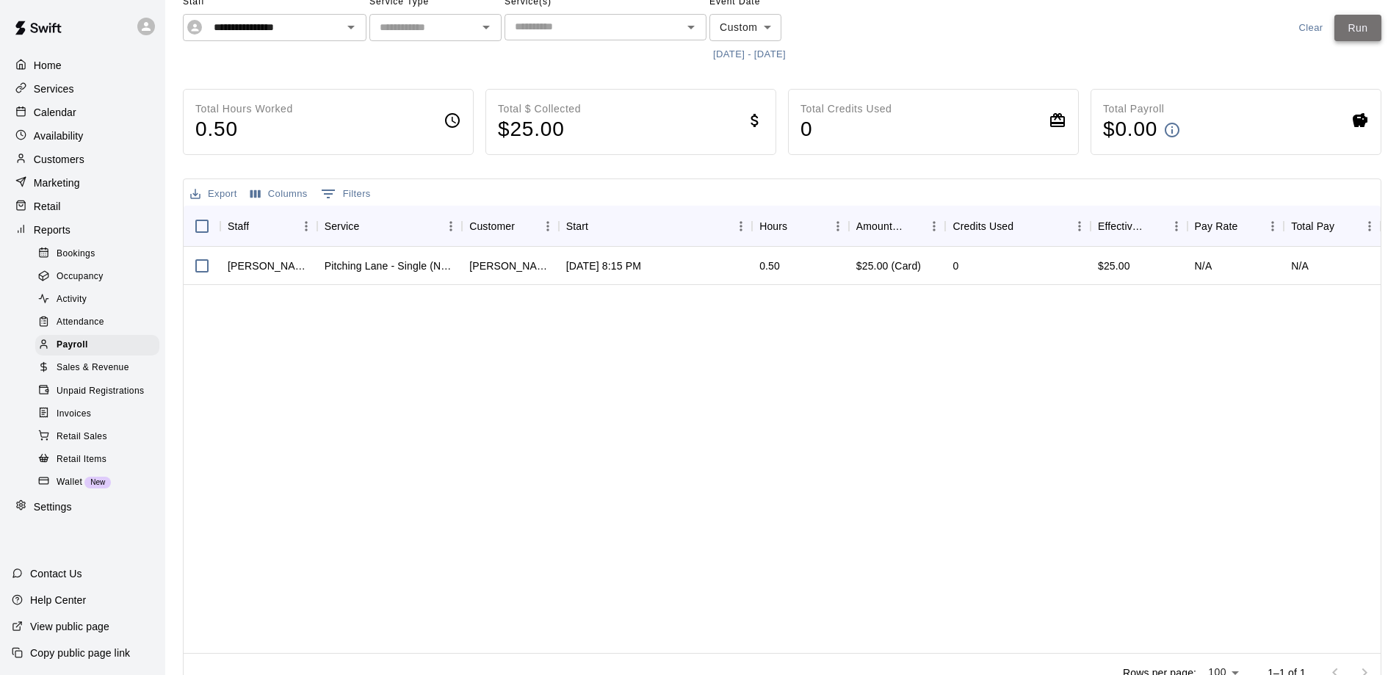
click at [1353, 31] on button "Run" at bounding box center [1358, 28] width 47 height 27
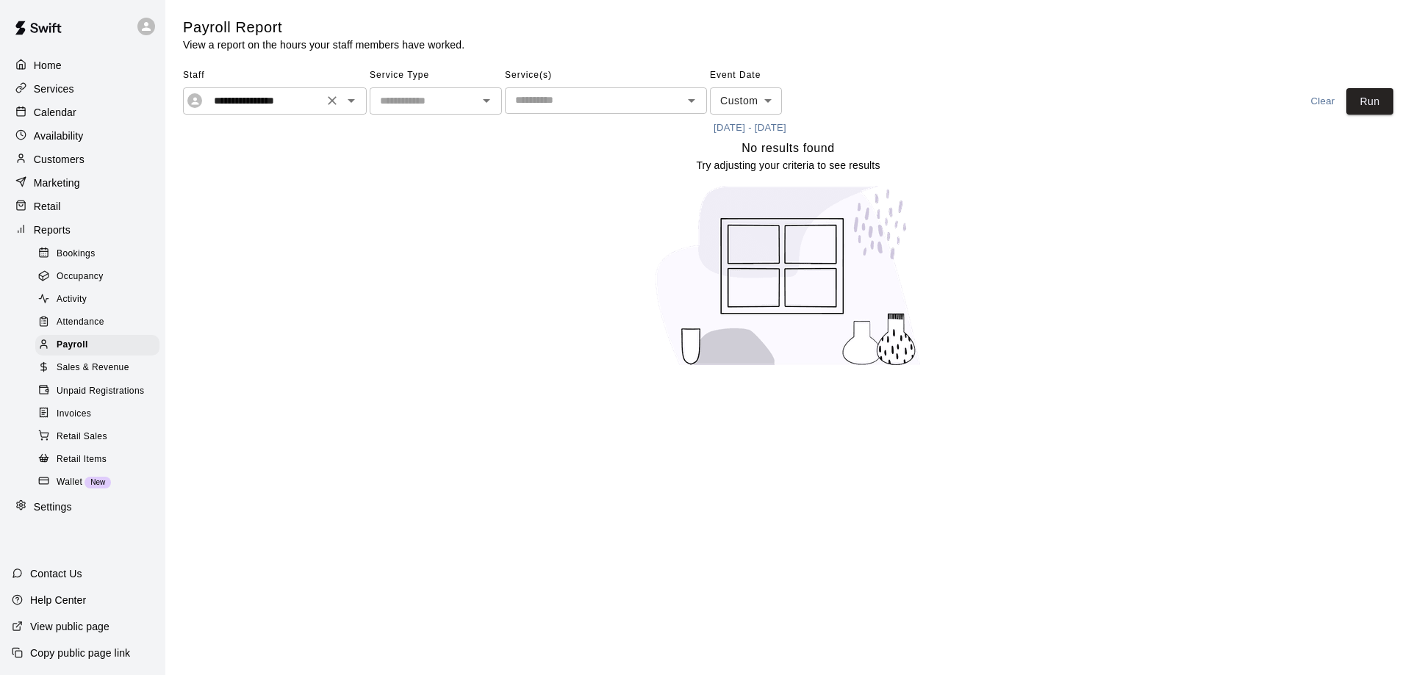
click at [347, 108] on icon "Open" at bounding box center [351, 101] width 18 height 18
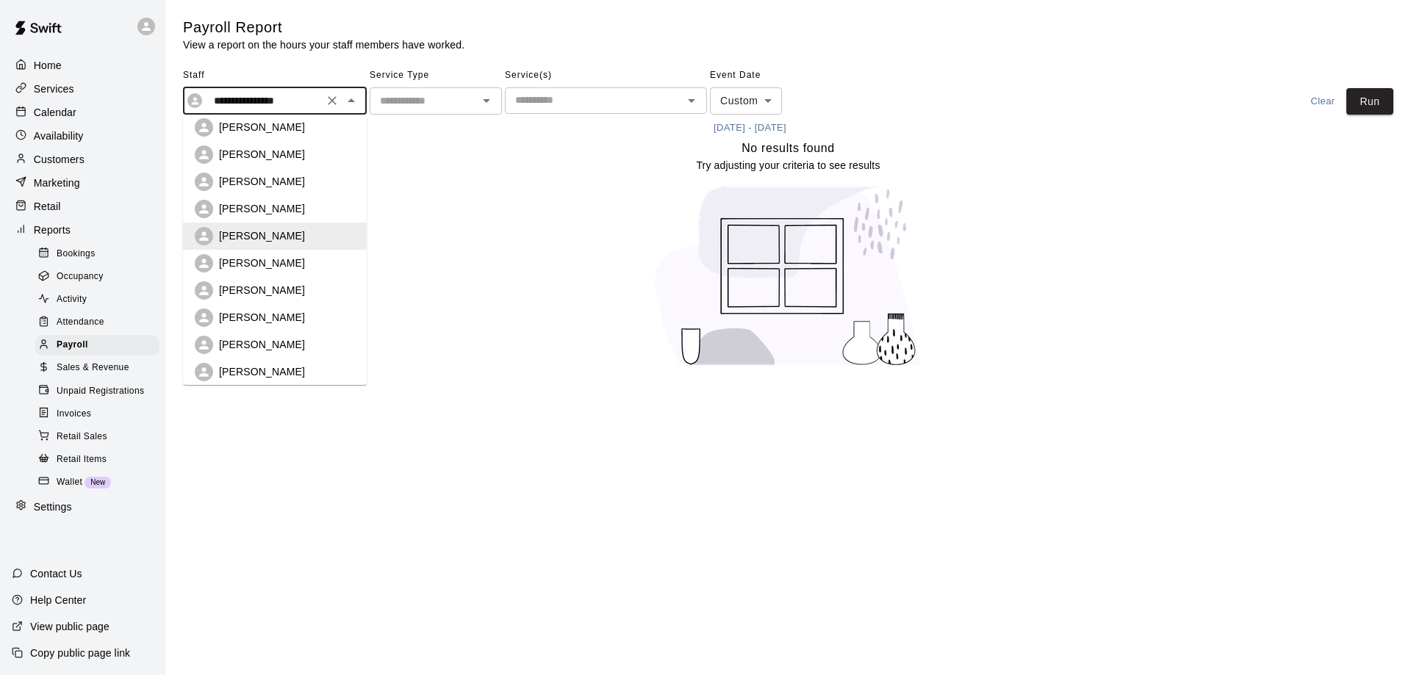
scroll to position [181, 0]
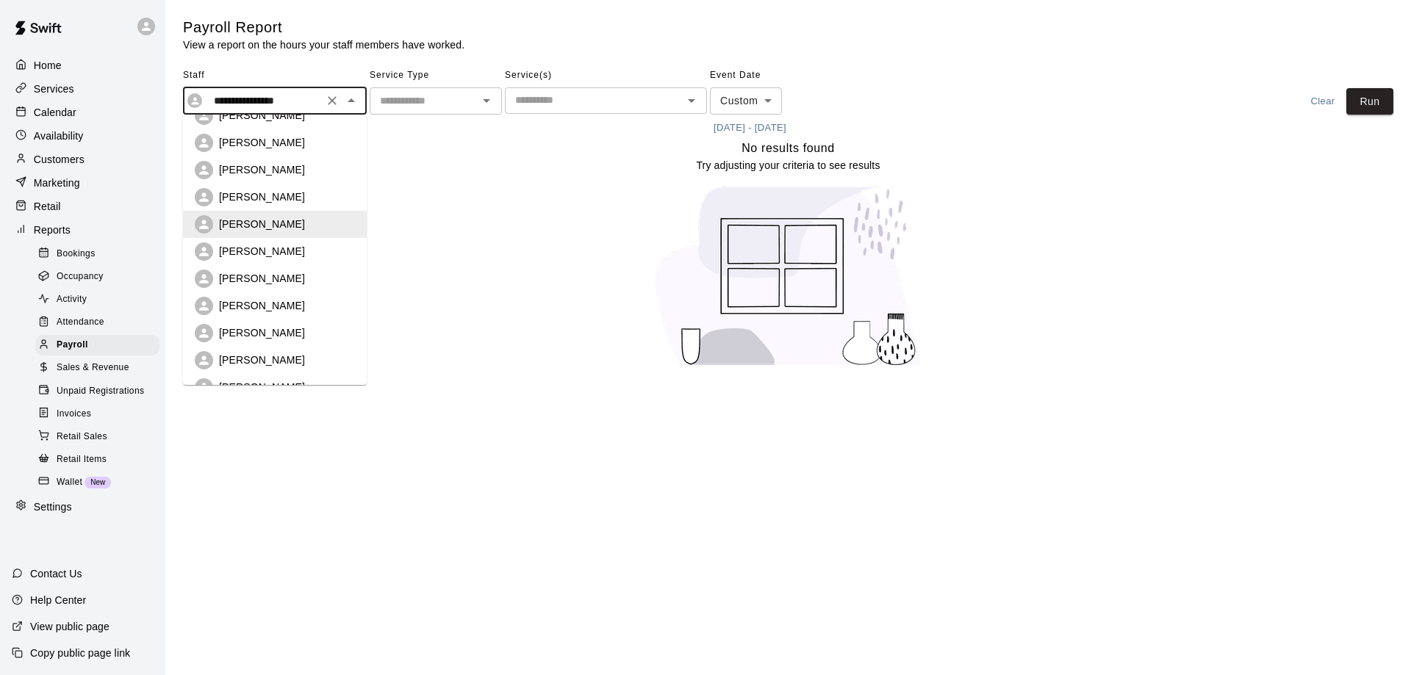
click at [270, 255] on p "Dennis Reardon" at bounding box center [262, 251] width 86 height 15
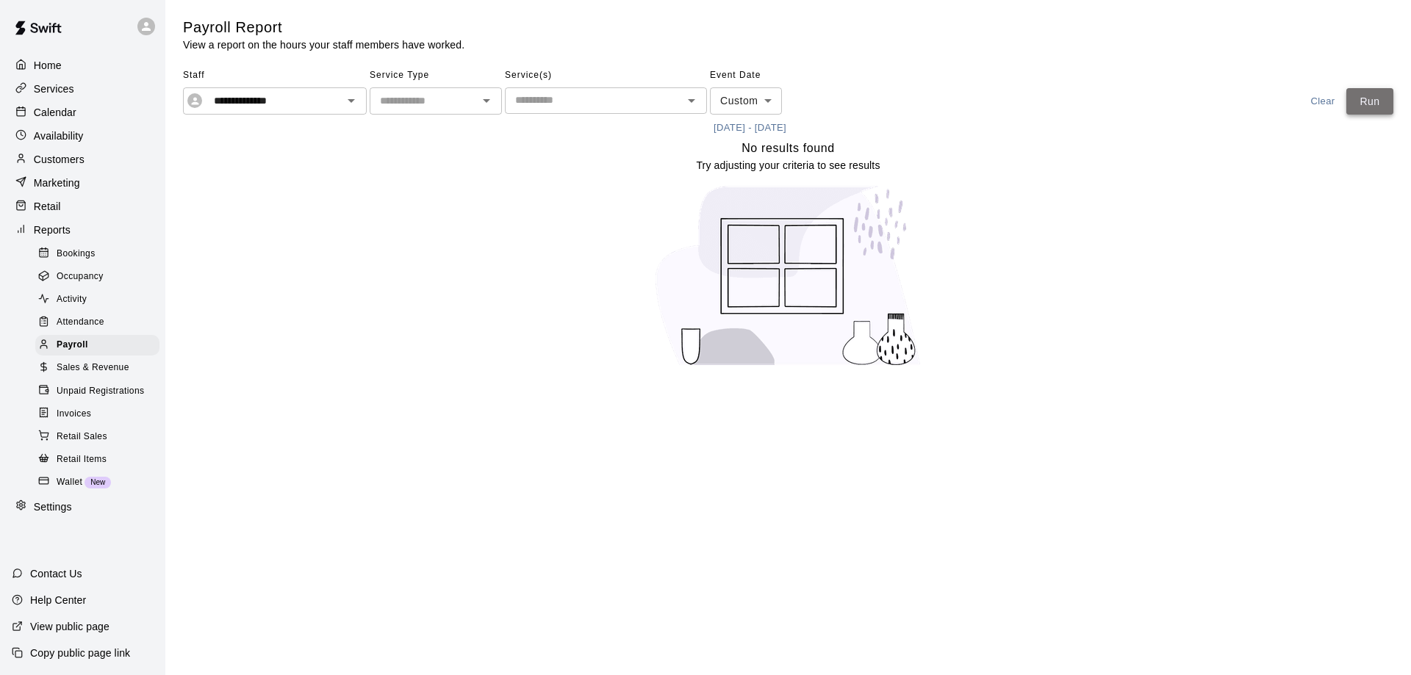
drag, startPoint x: 1363, startPoint y: 101, endPoint x: 706, endPoint y: 117, distance: 657.0
click at [1353, 101] on button "Run" at bounding box center [1369, 101] width 47 height 27
click at [349, 107] on icon "Open" at bounding box center [351, 101] width 18 height 18
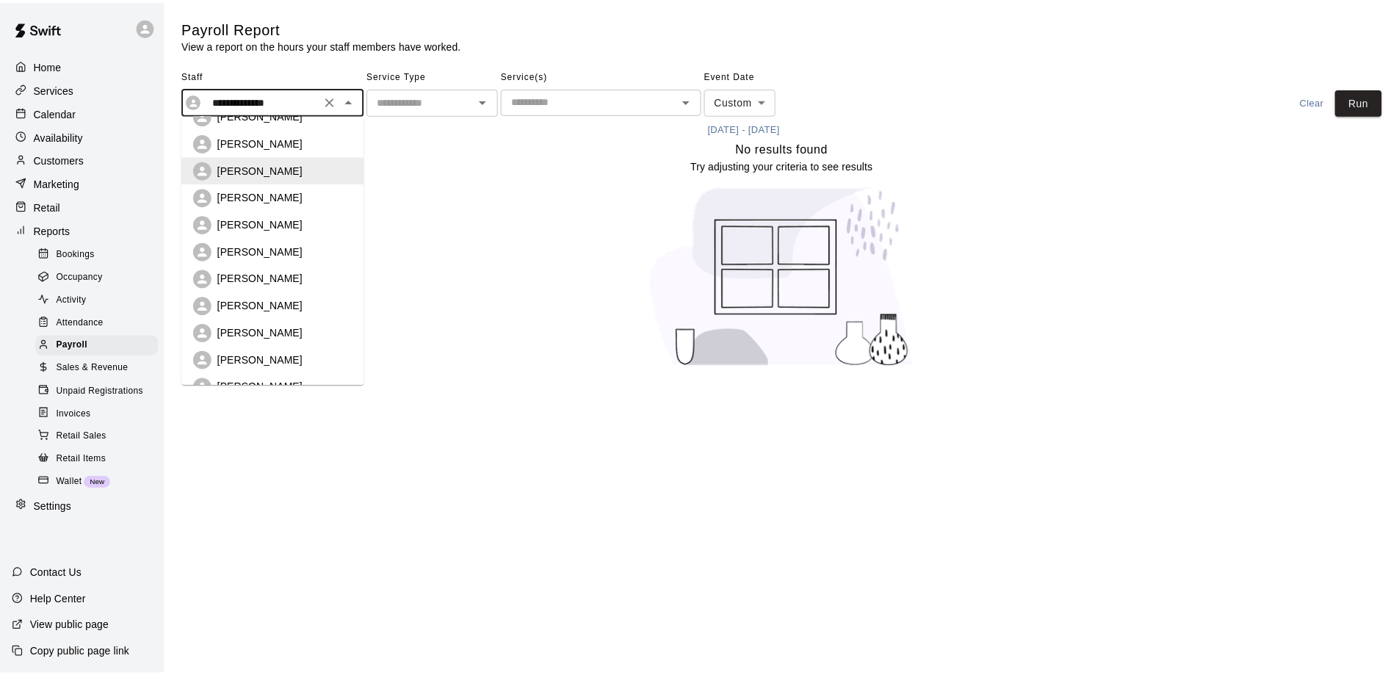
scroll to position [282, 0]
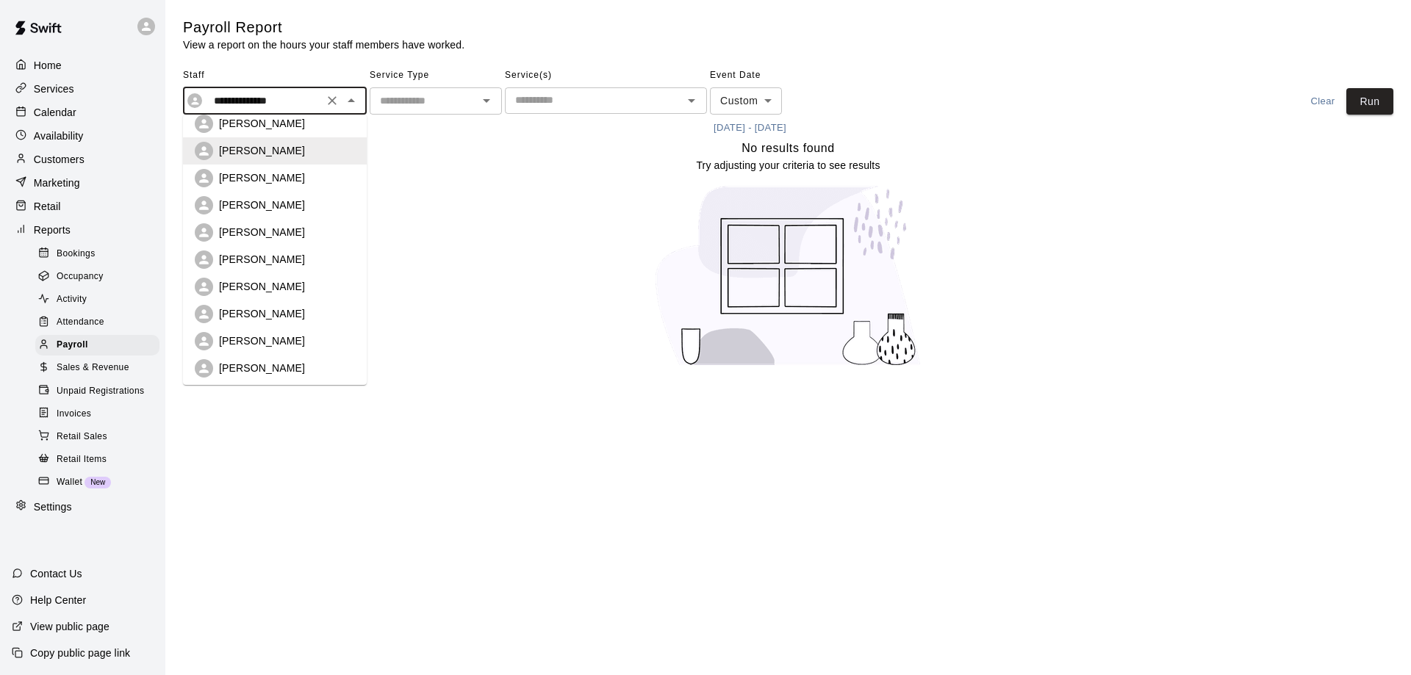
click at [259, 174] on p "Avery Spencer" at bounding box center [262, 177] width 86 height 15
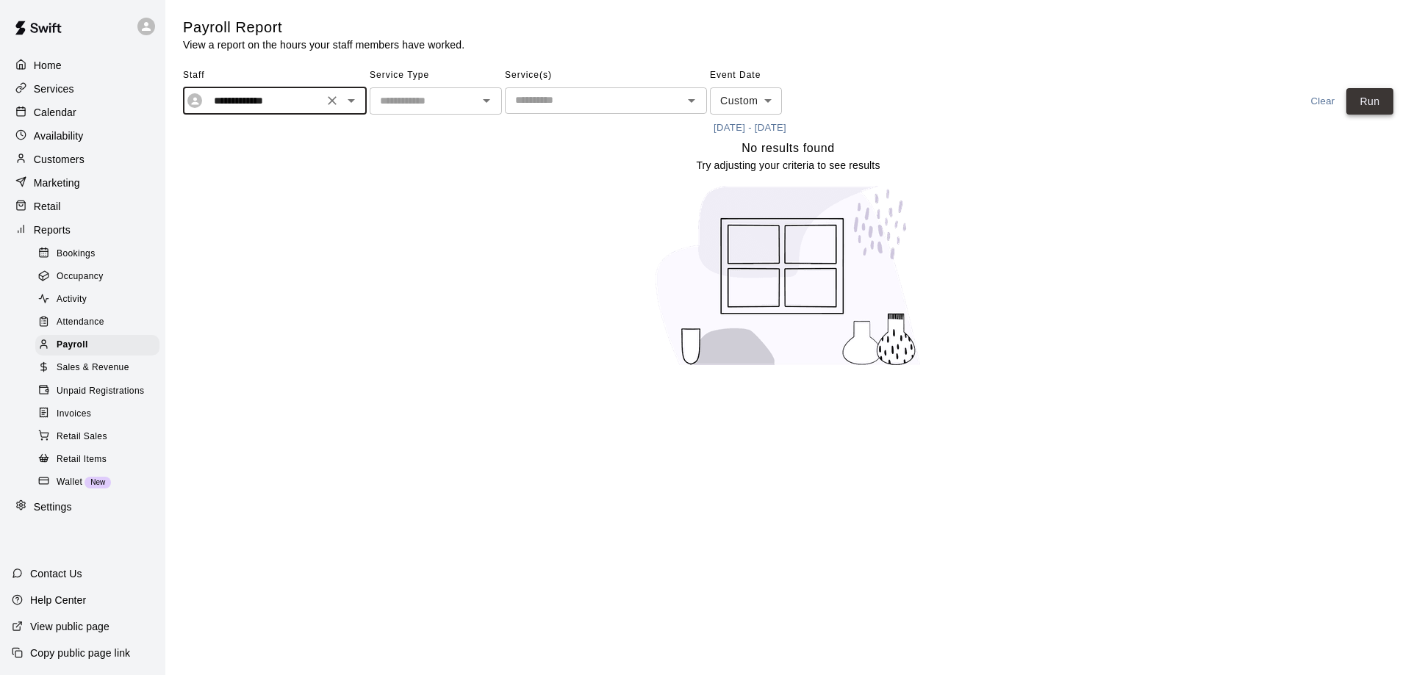
click at [1371, 98] on button "Run" at bounding box center [1369, 101] width 47 height 27
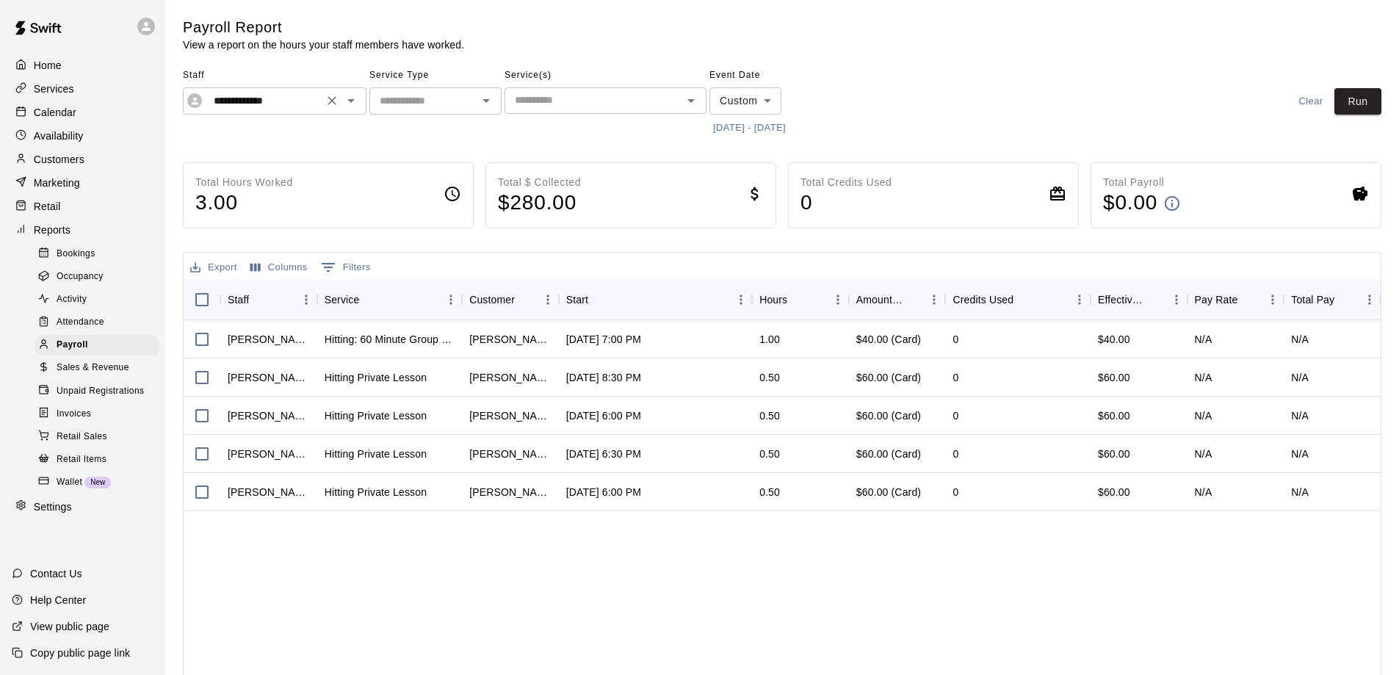
click at [354, 109] on icon "Open" at bounding box center [351, 101] width 18 height 18
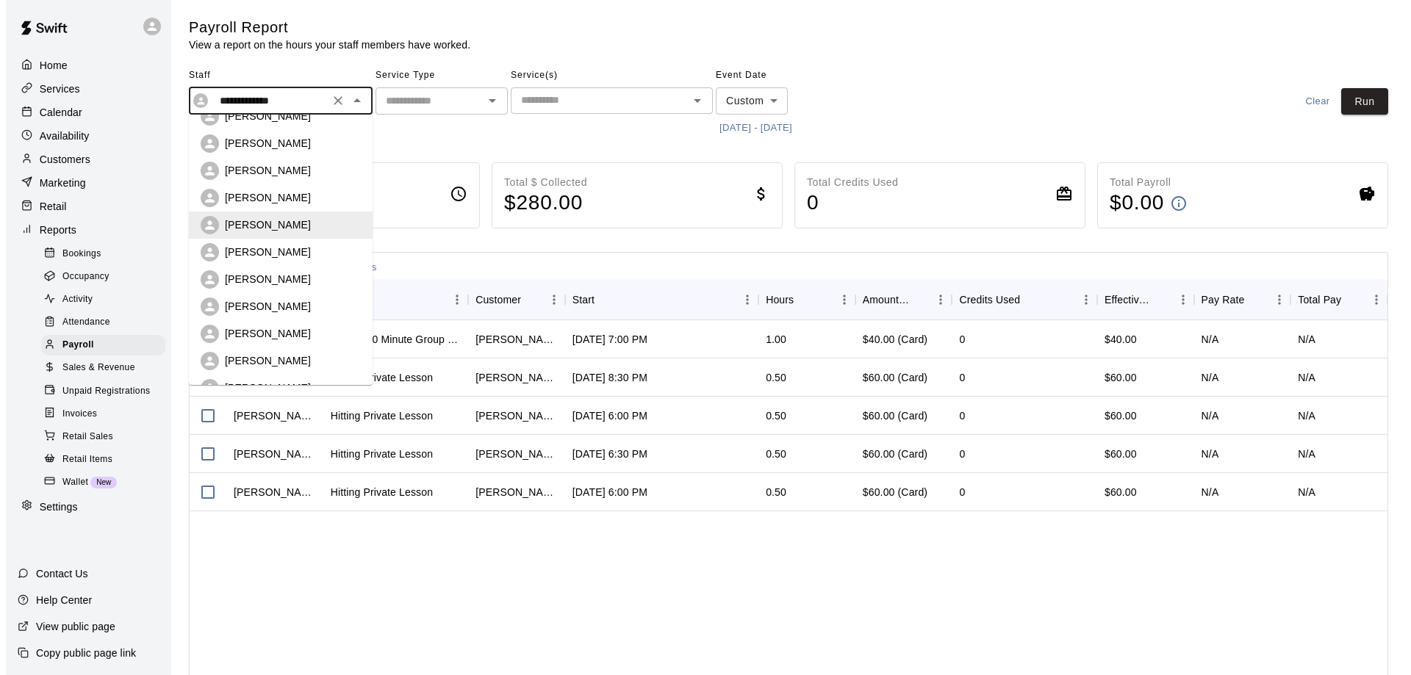
scroll to position [236, 0]
click at [251, 307] on p "Jeff Pinder" at bounding box center [262, 305] width 86 height 15
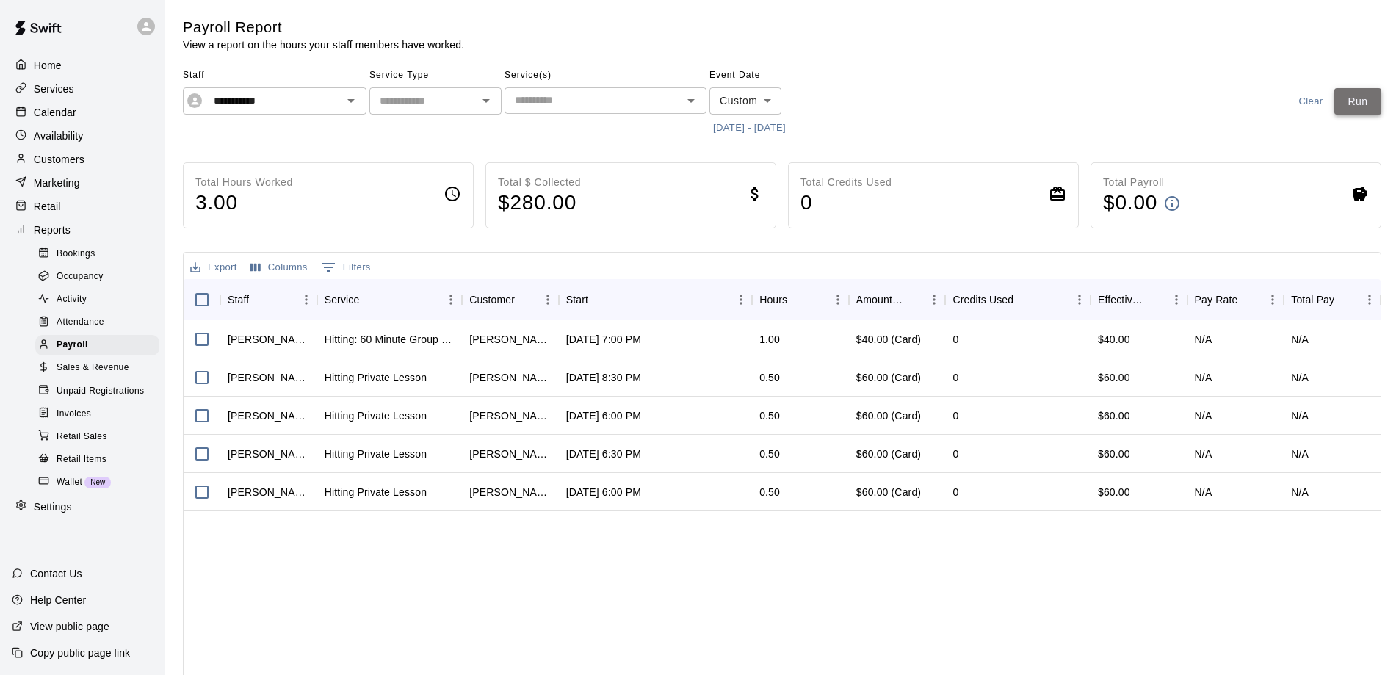
click at [1361, 96] on button "Run" at bounding box center [1358, 101] width 47 height 27
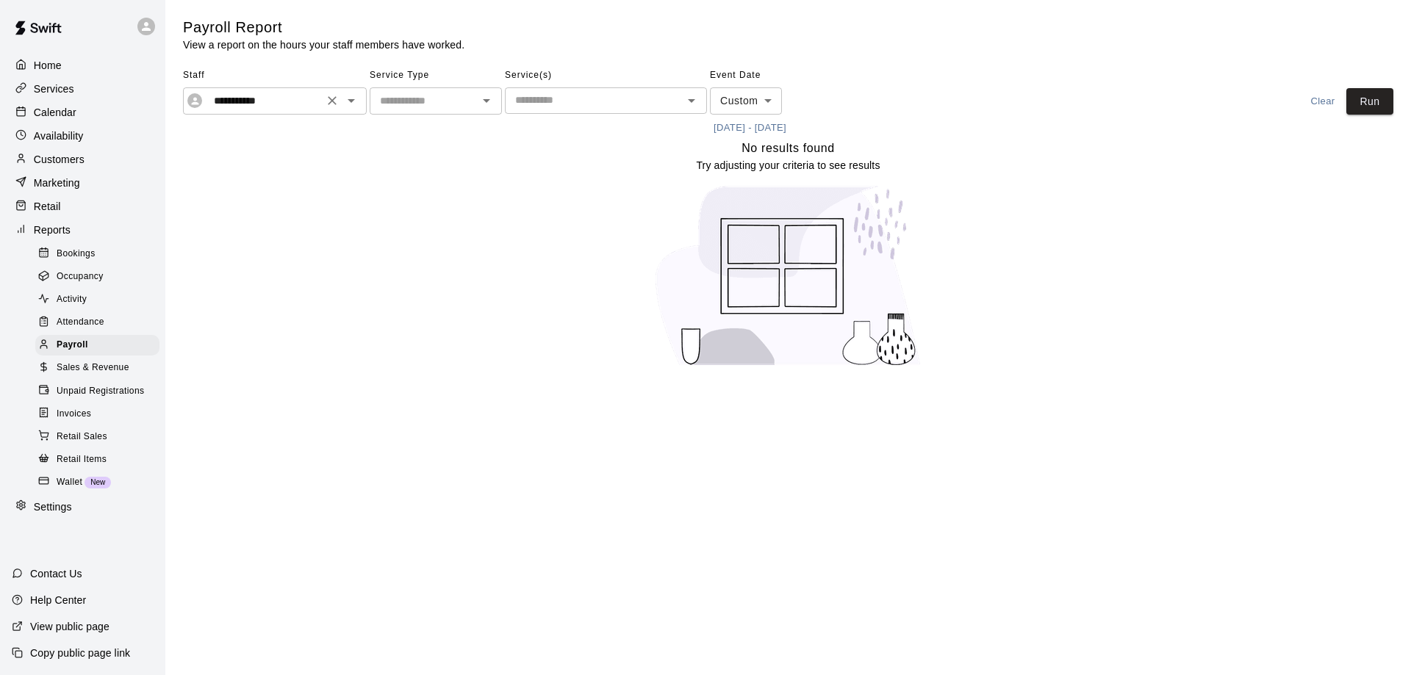
click at [355, 105] on icon "Open" at bounding box center [351, 101] width 18 height 18
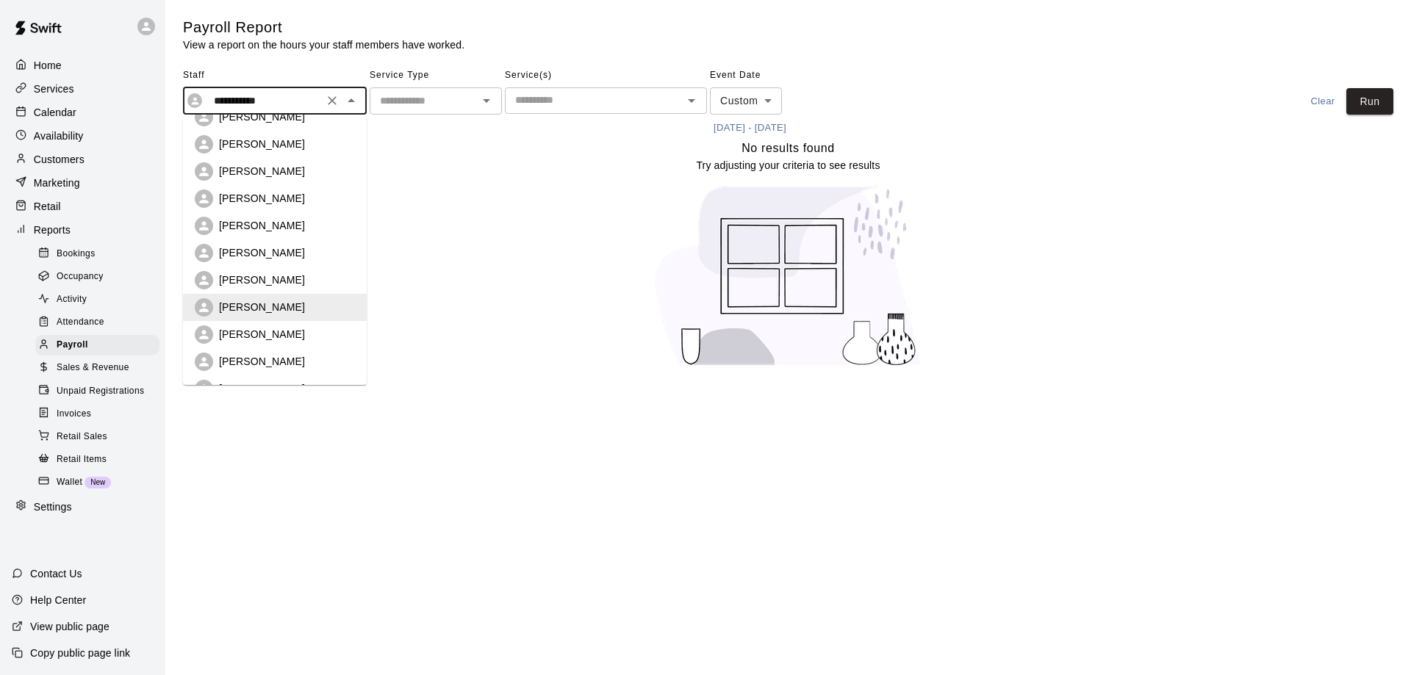
scroll to position [317, 0]
click at [259, 247] on p "Jake Carr" at bounding box center [262, 251] width 86 height 15
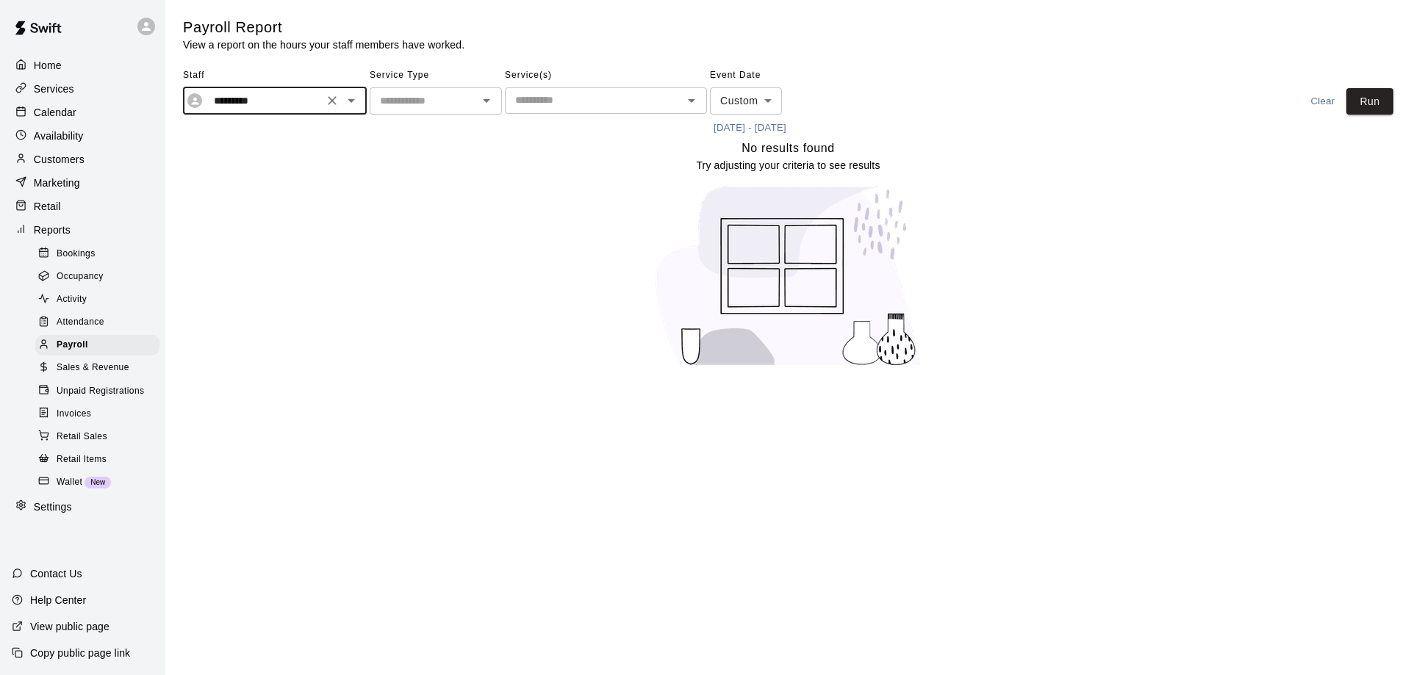
click at [355, 102] on icon "Open" at bounding box center [351, 101] width 18 height 18
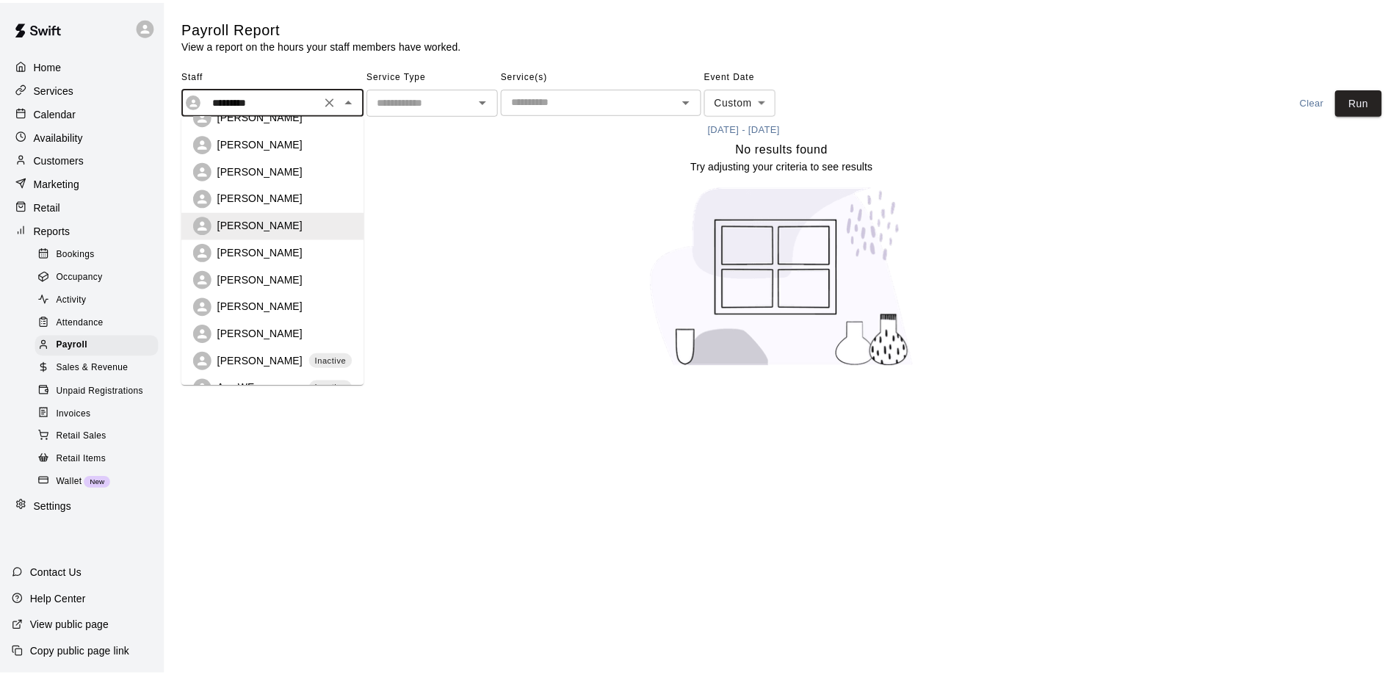
scroll to position [345, 0]
click at [262, 251] on p "Glenn Davis" at bounding box center [262, 251] width 86 height 15
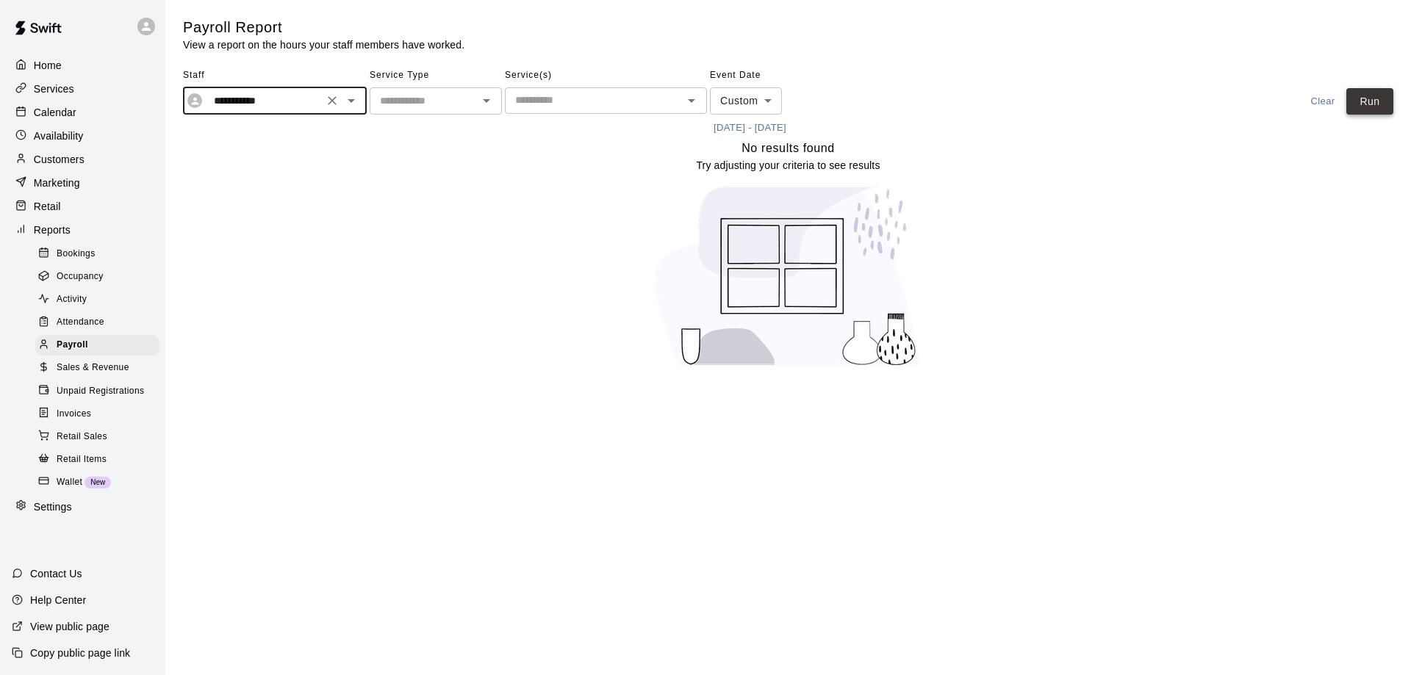
click at [1375, 101] on button "Run" at bounding box center [1369, 101] width 47 height 27
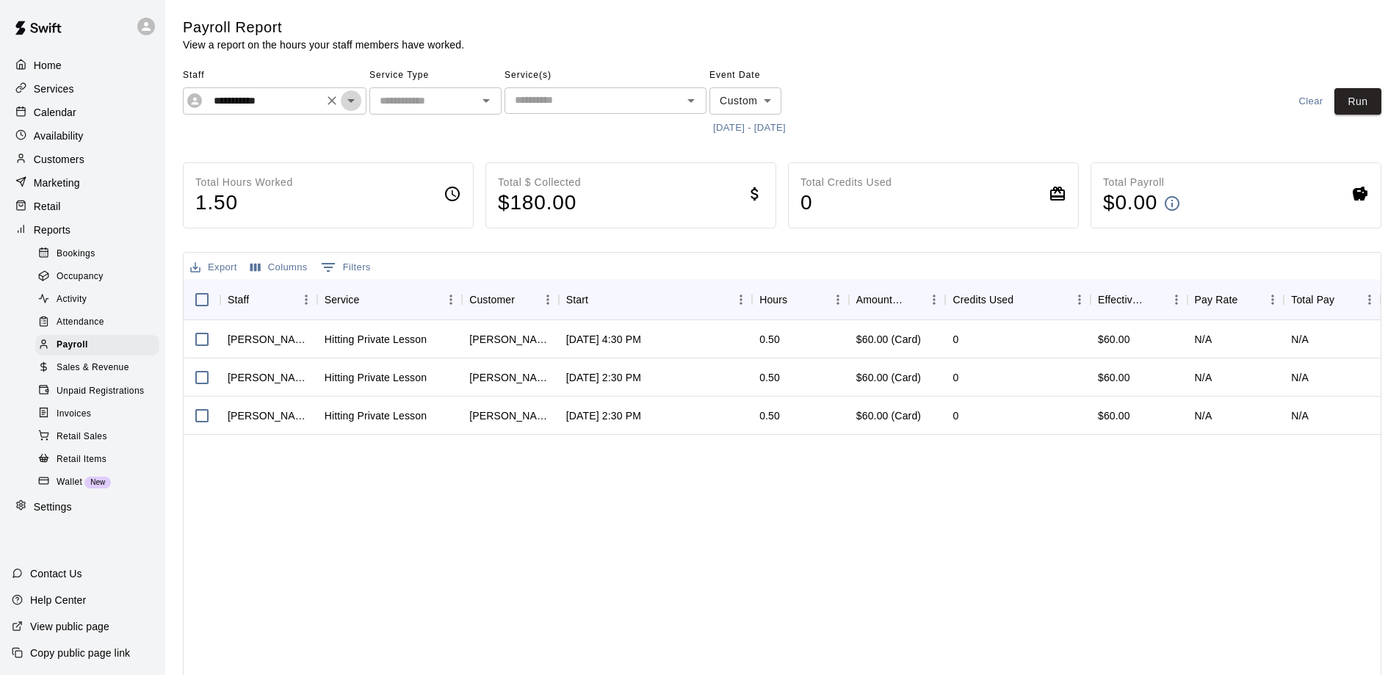
click at [347, 100] on icon "Open" at bounding box center [351, 101] width 18 height 18
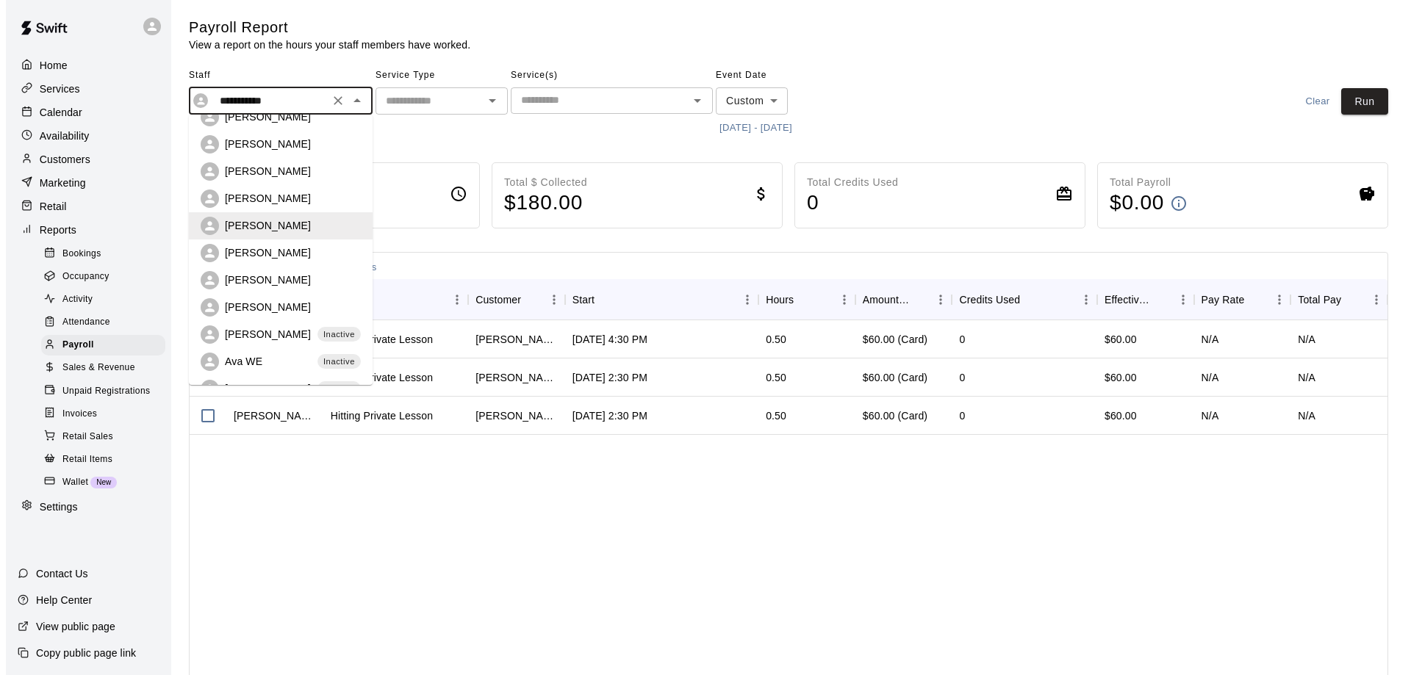
scroll to position [372, 0]
click at [258, 284] on p "John Fleming" at bounding box center [262, 278] width 86 height 15
type input "**********"
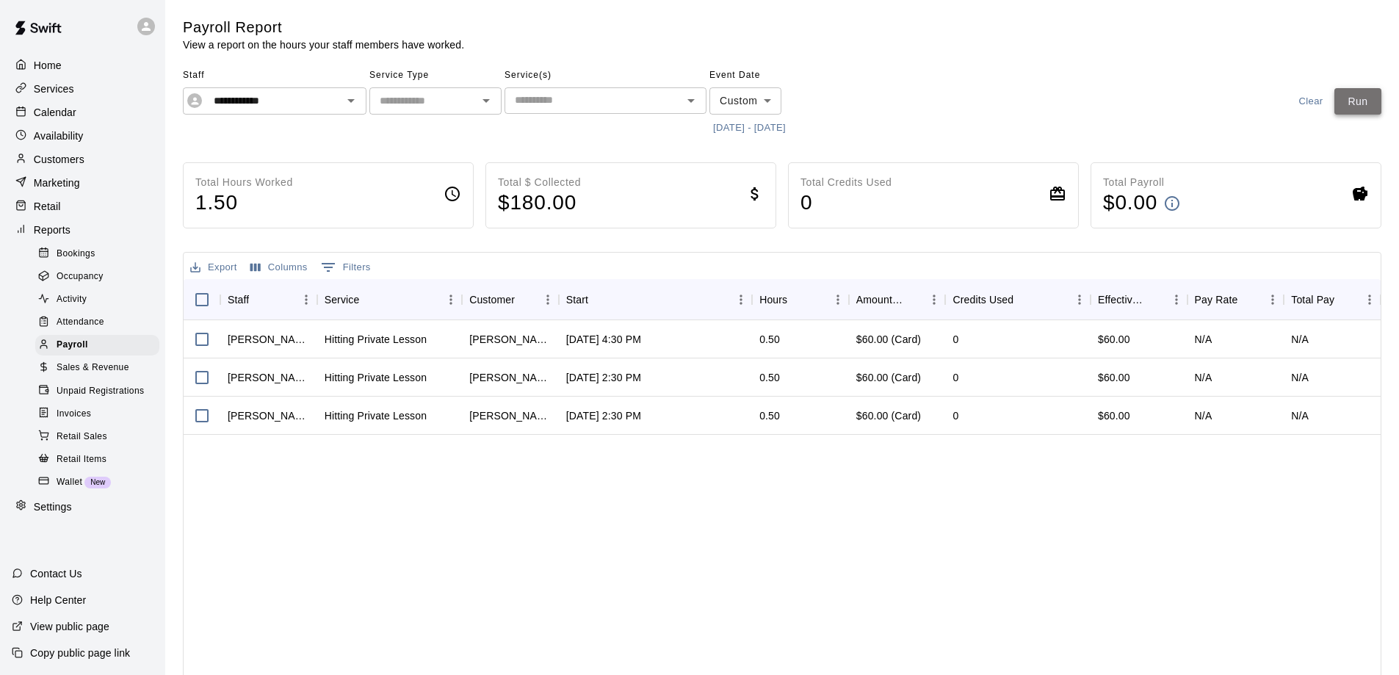
click at [1358, 99] on button "Run" at bounding box center [1358, 101] width 47 height 27
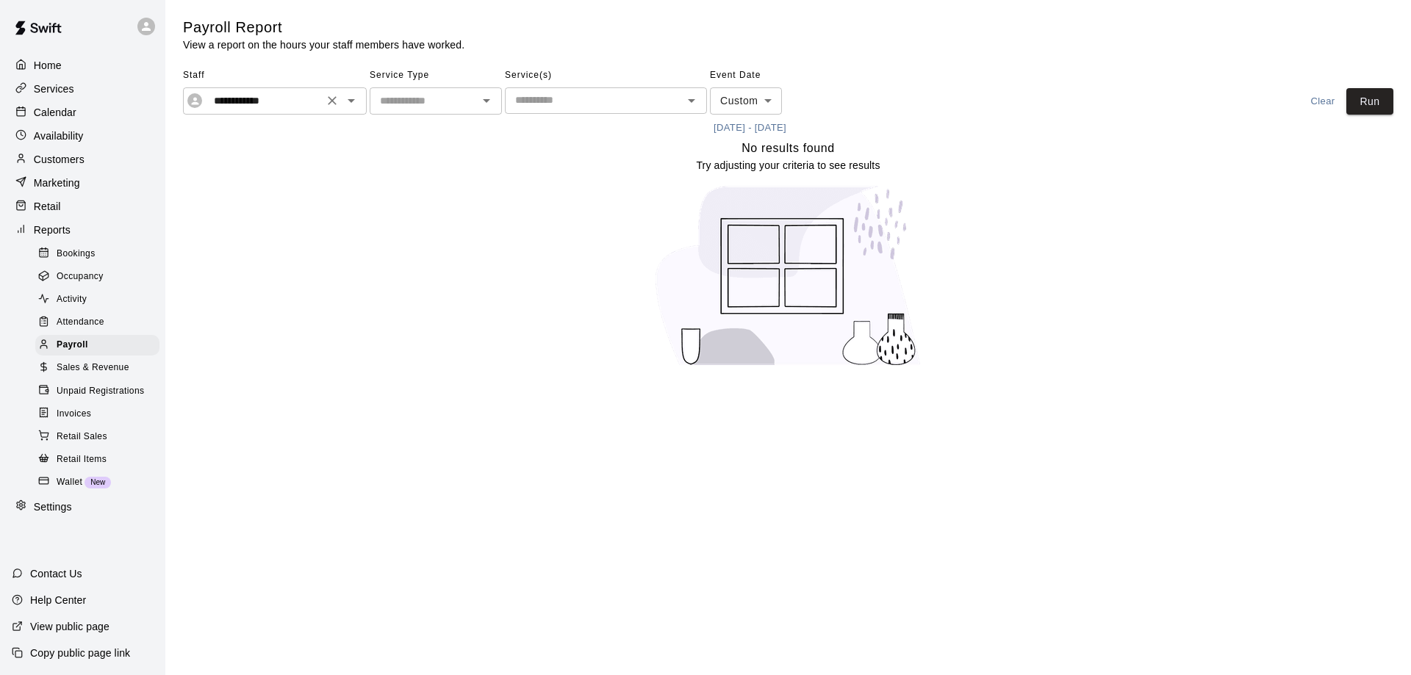
click at [357, 101] on icon "Open" at bounding box center [351, 101] width 18 height 18
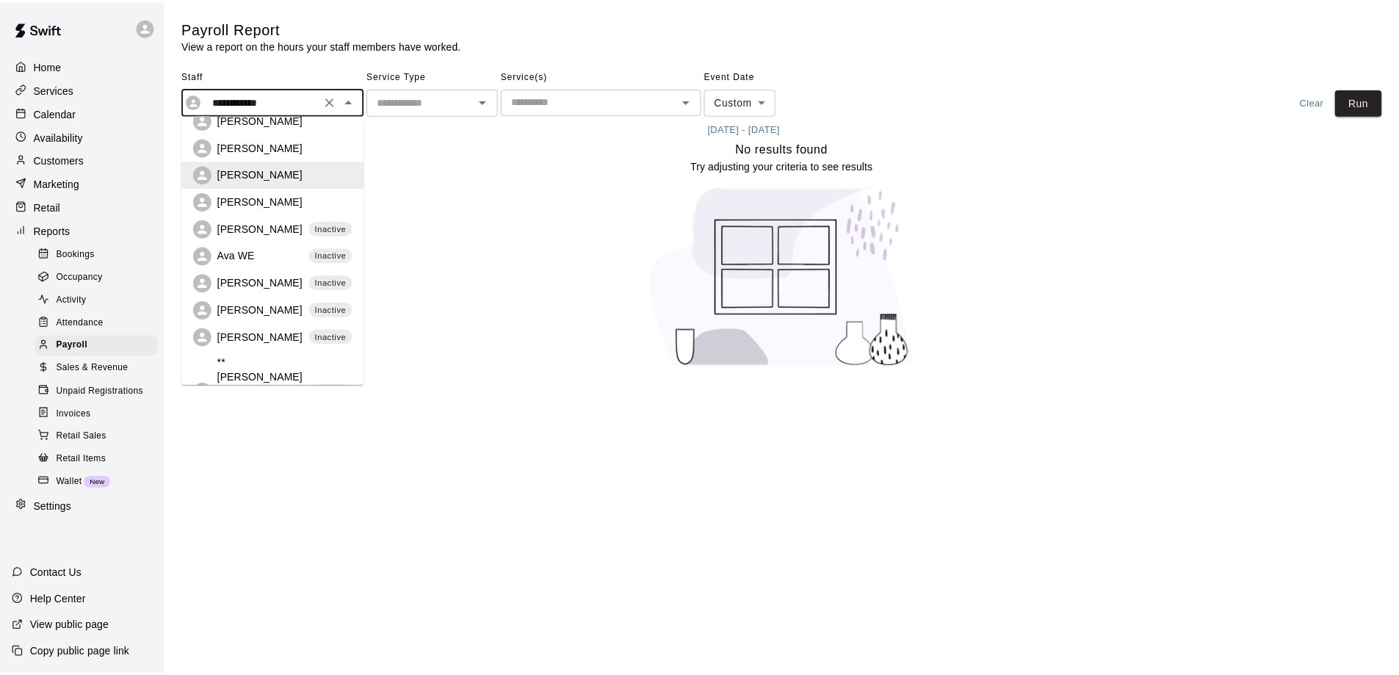
scroll to position [486, 0]
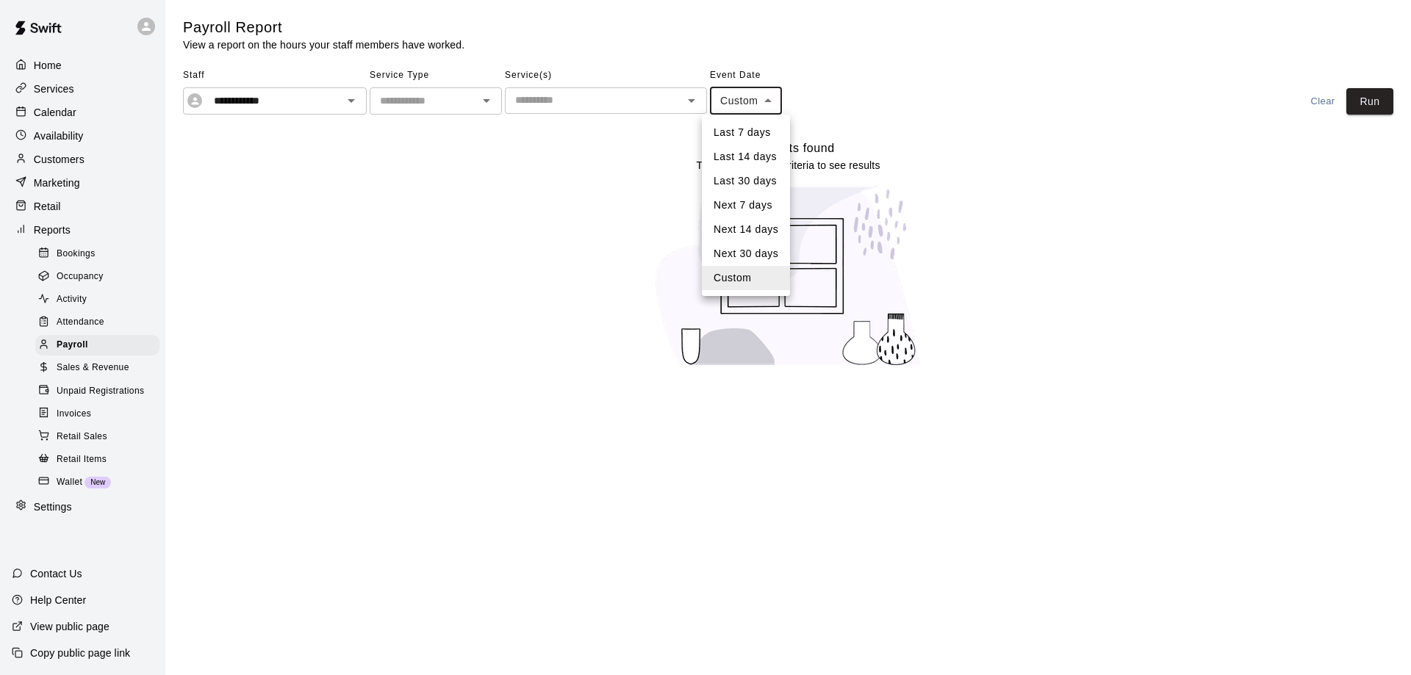
click at [771, 101] on body "**********" at bounding box center [705, 192] width 1411 height 385
click at [1017, 127] on div at bounding box center [705, 337] width 1411 height 675
click at [772, 123] on button "6/30/2025 - 8/17/2025" at bounding box center [750, 128] width 80 height 23
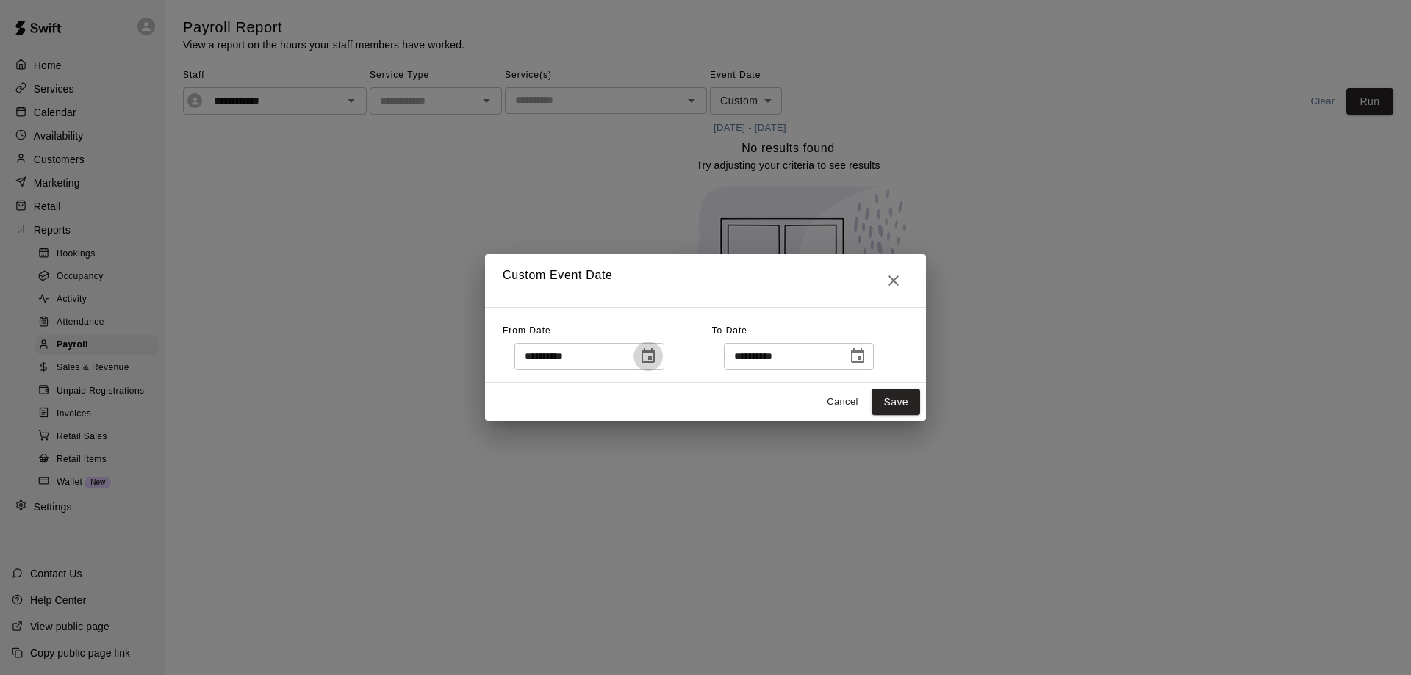
click at [657, 356] on icon "Choose date, selected date is Jun 30, 2025" at bounding box center [648, 356] width 18 height 18
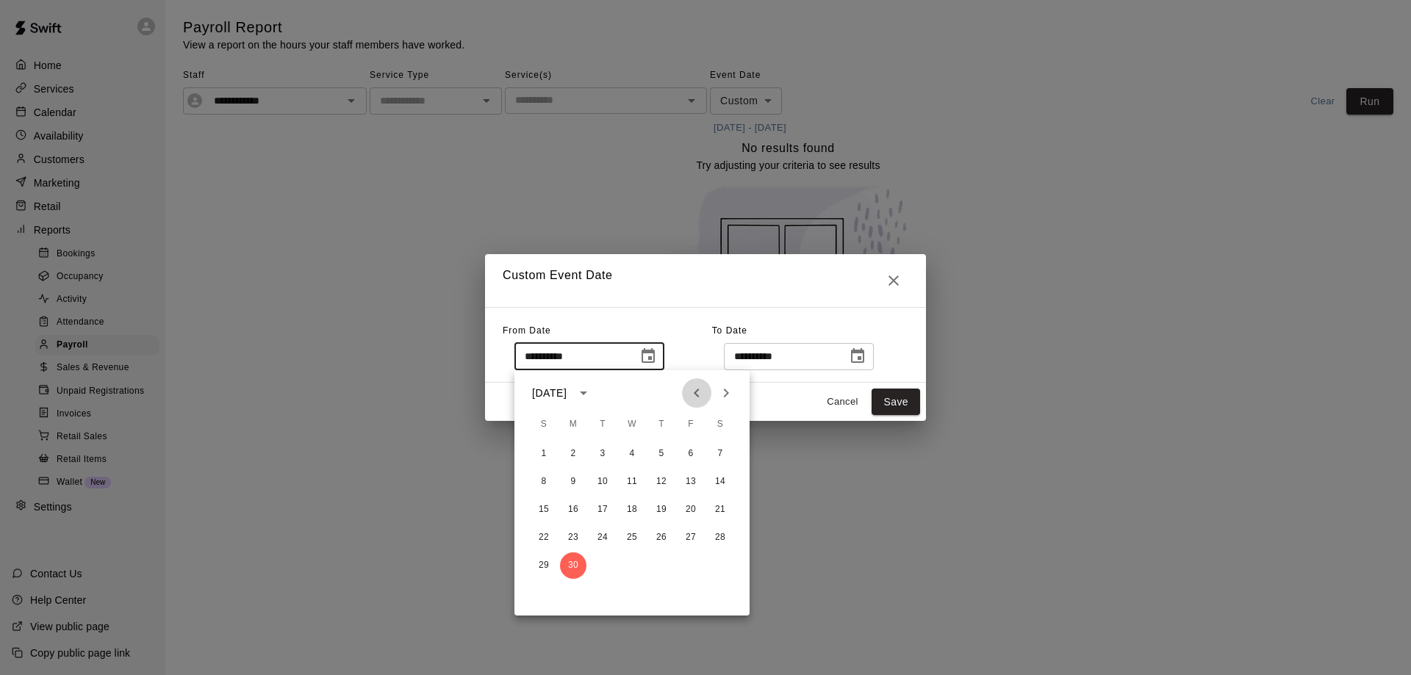
click at [699, 390] on icon "Previous month" at bounding box center [697, 393] width 18 height 18
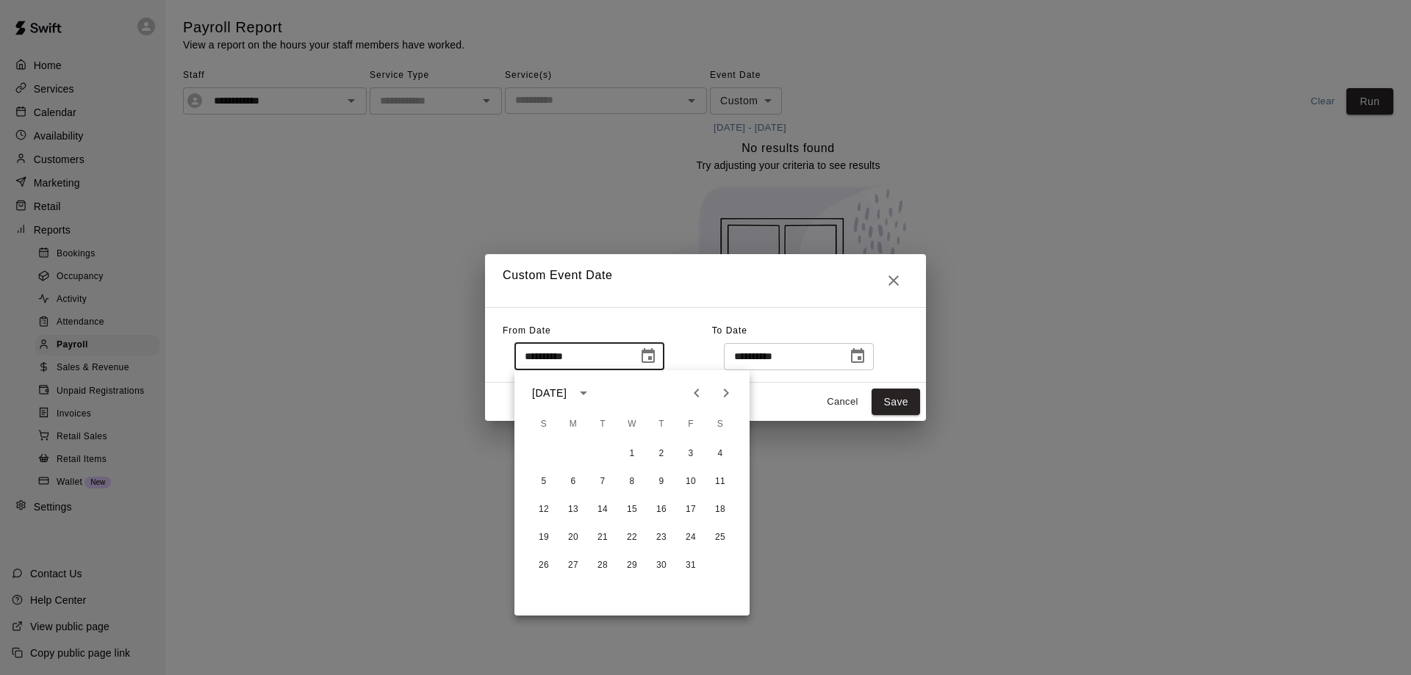
click at [699, 390] on icon "Previous month" at bounding box center [697, 393] width 18 height 18
click at [546, 453] on button "1" at bounding box center [543, 454] width 26 height 26
type input "**********"
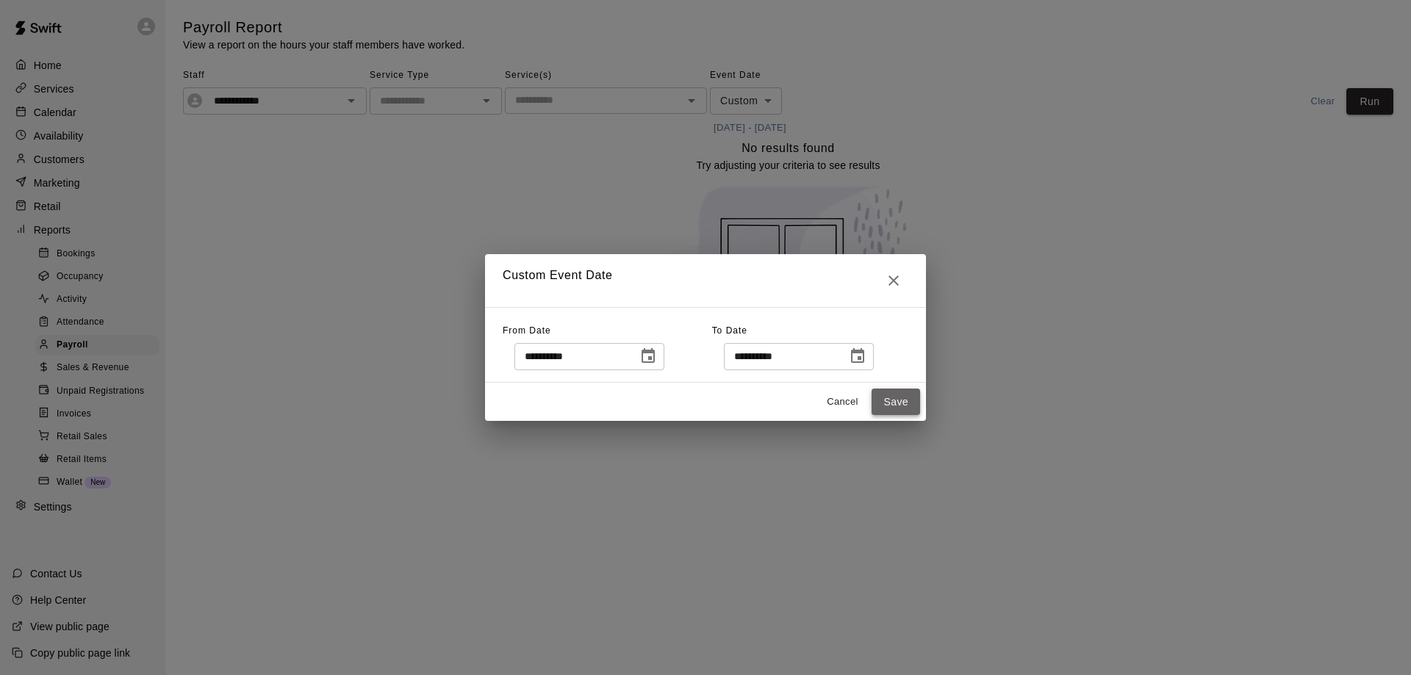
click at [903, 403] on button "Save" at bounding box center [895, 402] width 48 height 27
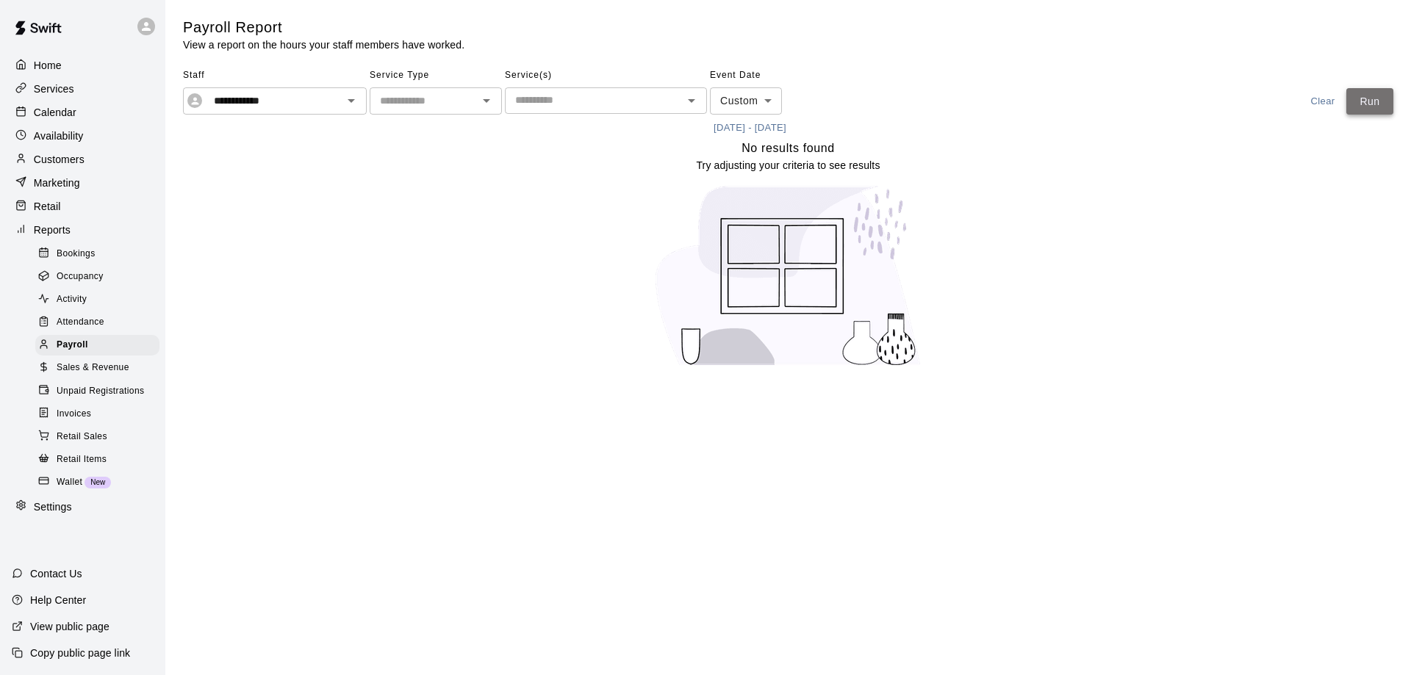
click at [1377, 100] on button "Run" at bounding box center [1369, 101] width 47 height 27
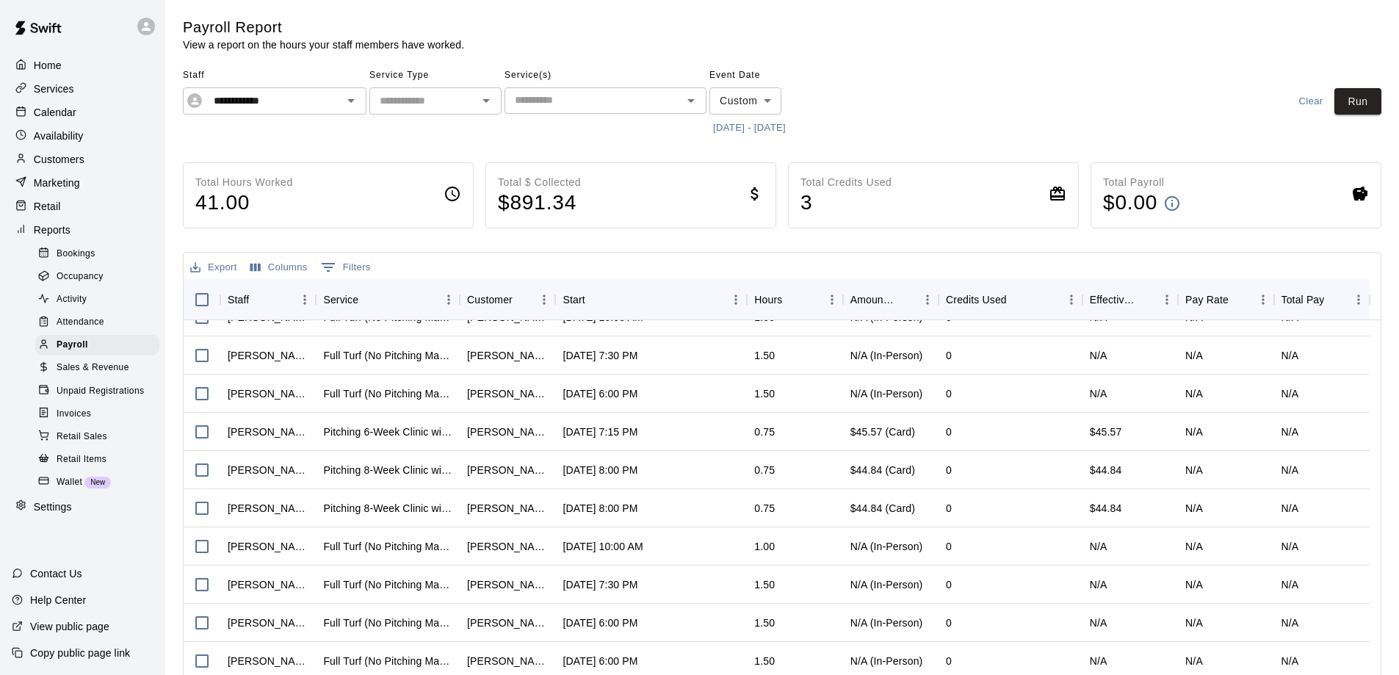
scroll to position [1159, 0]
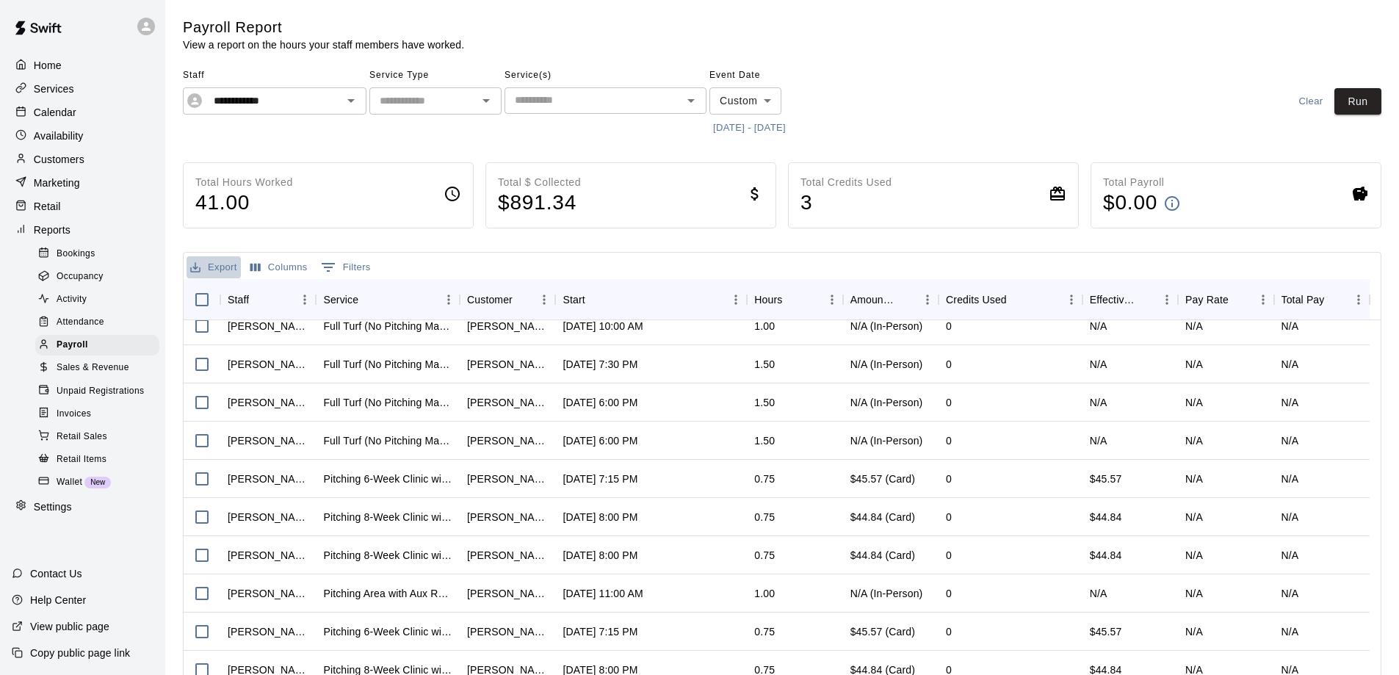
click at [217, 264] on button "Export" at bounding box center [214, 267] width 54 height 23
click at [235, 295] on li "Download as CSV" at bounding box center [243, 296] width 113 height 24
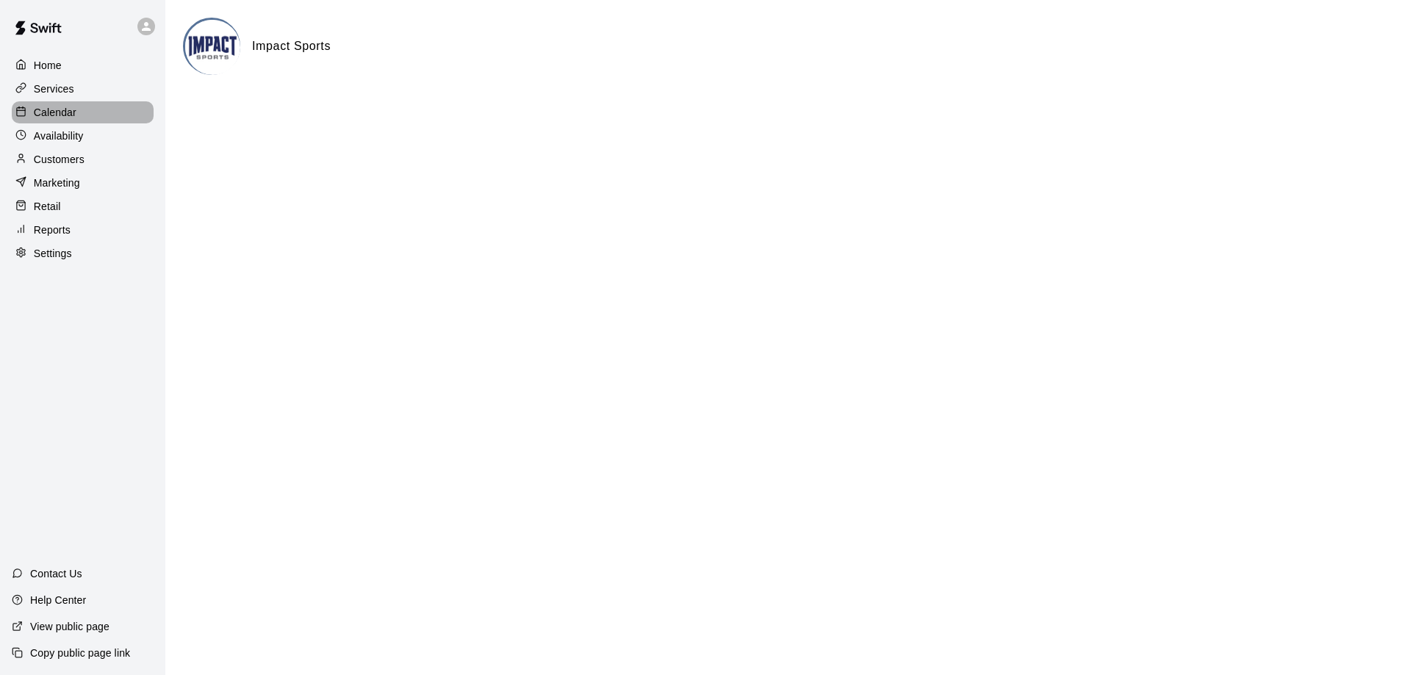
click at [61, 113] on p "Calendar" at bounding box center [55, 112] width 43 height 15
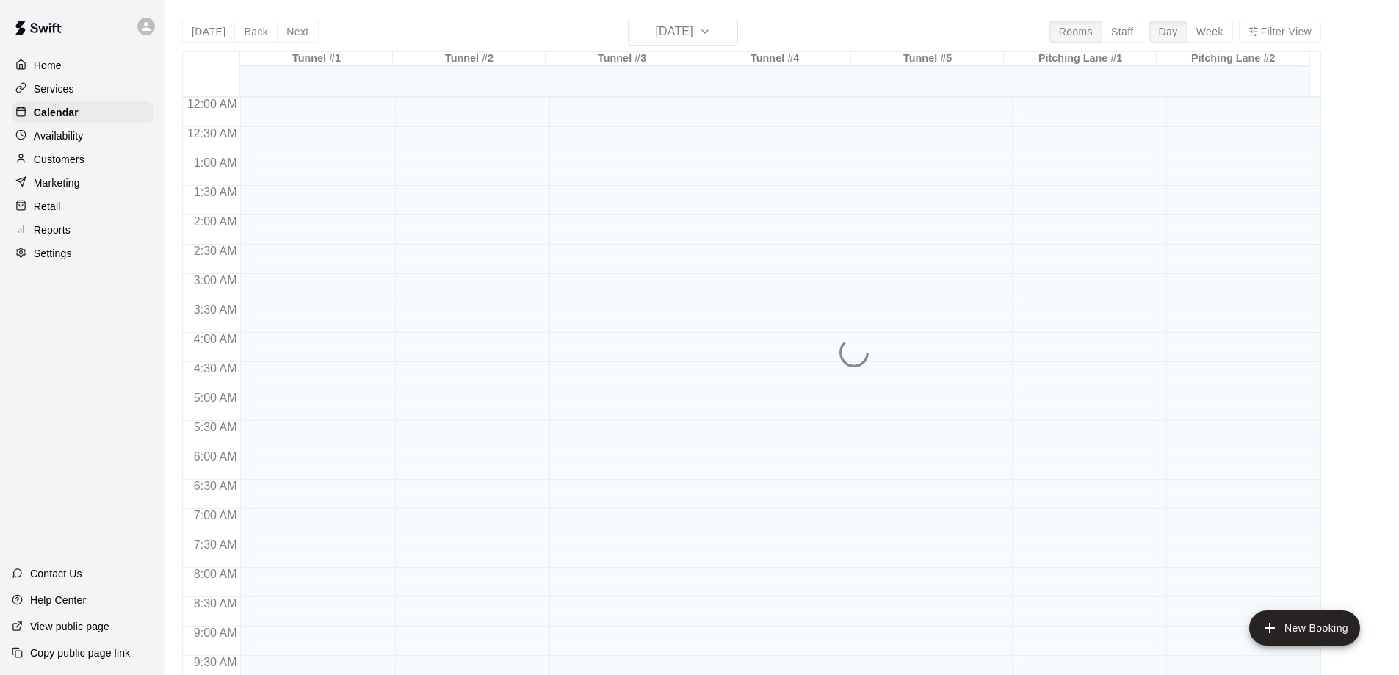
scroll to position [618, 0]
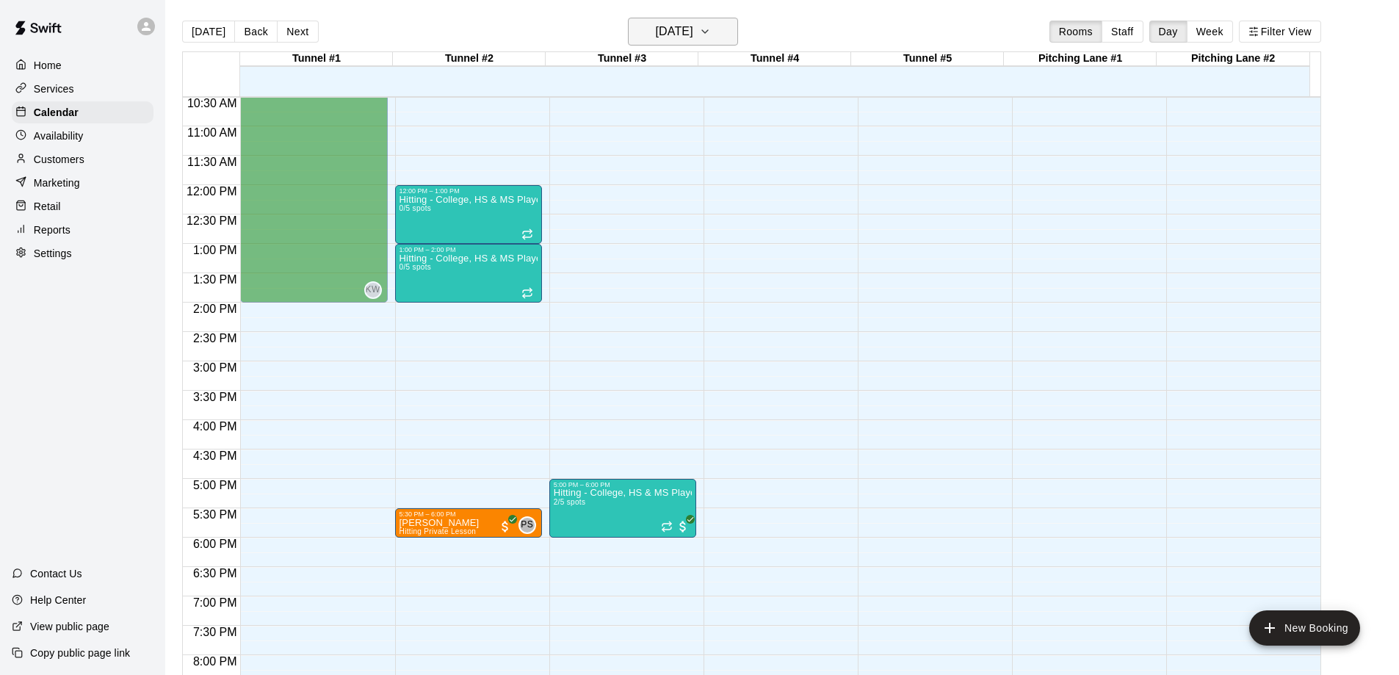
click at [708, 31] on icon "button" at bounding box center [705, 31] width 6 height 3
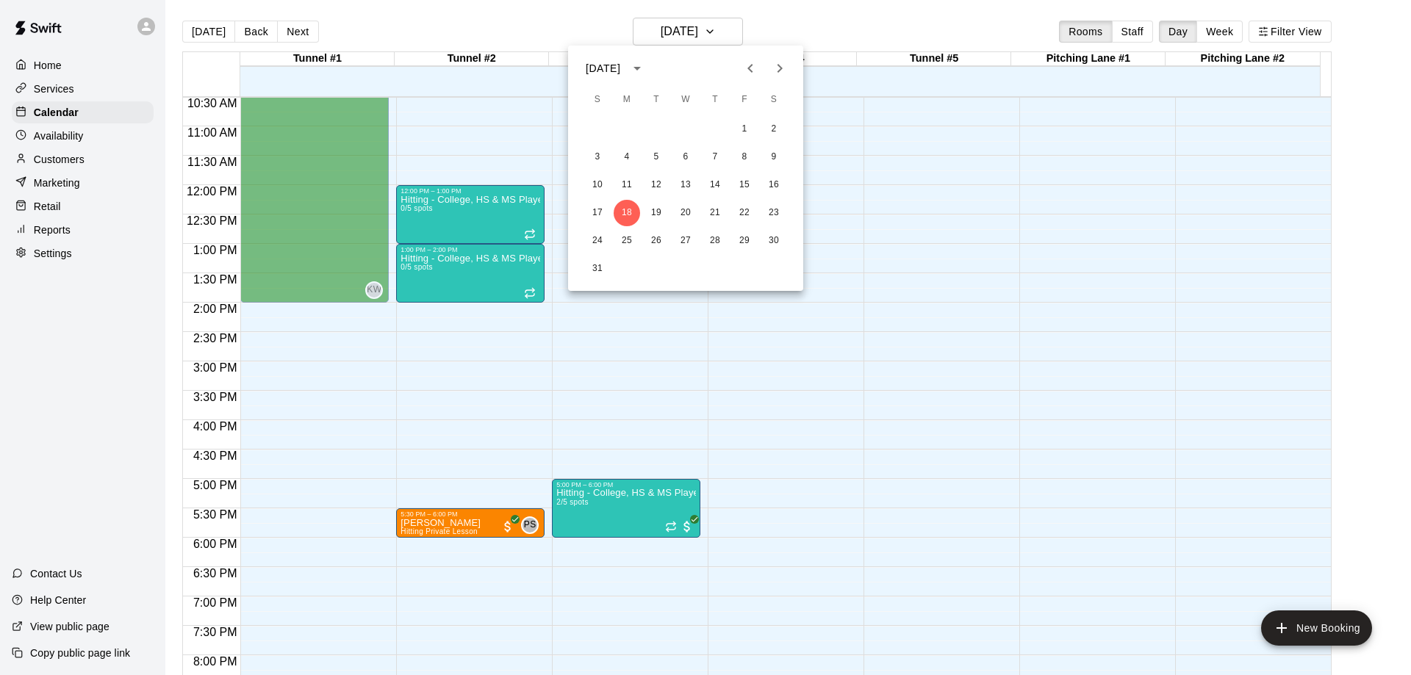
click at [751, 68] on icon "Previous month" at bounding box center [750, 69] width 18 height 18
click at [686, 154] on button "11" at bounding box center [685, 157] width 26 height 26
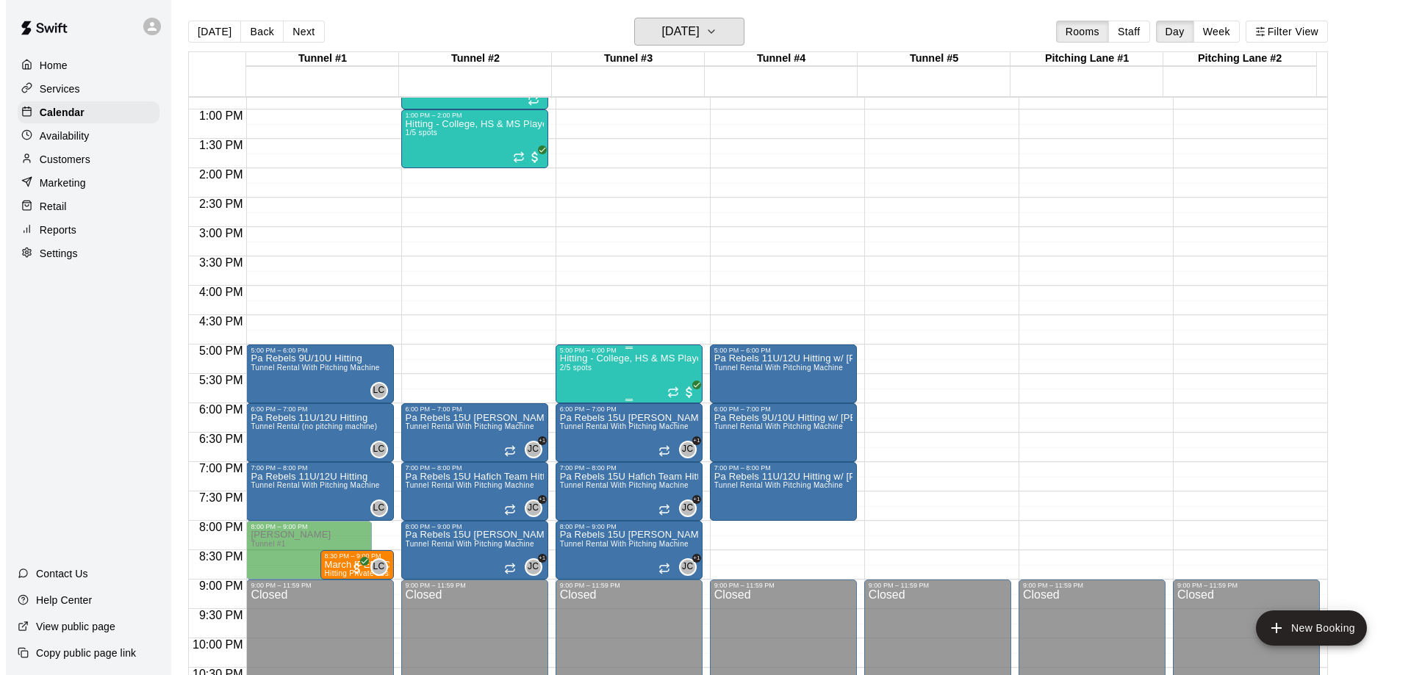
scroll to position [765, 0]
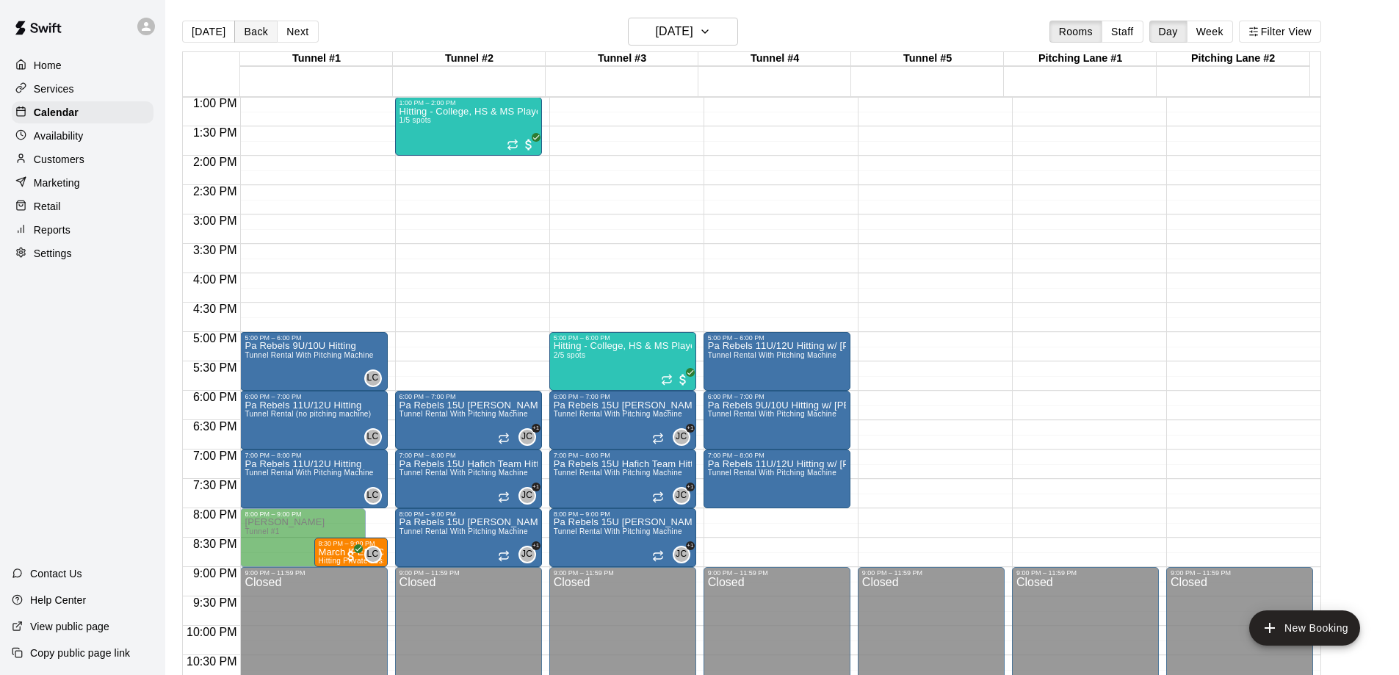
click at [257, 26] on button "Back" at bounding box center [255, 32] width 43 height 22
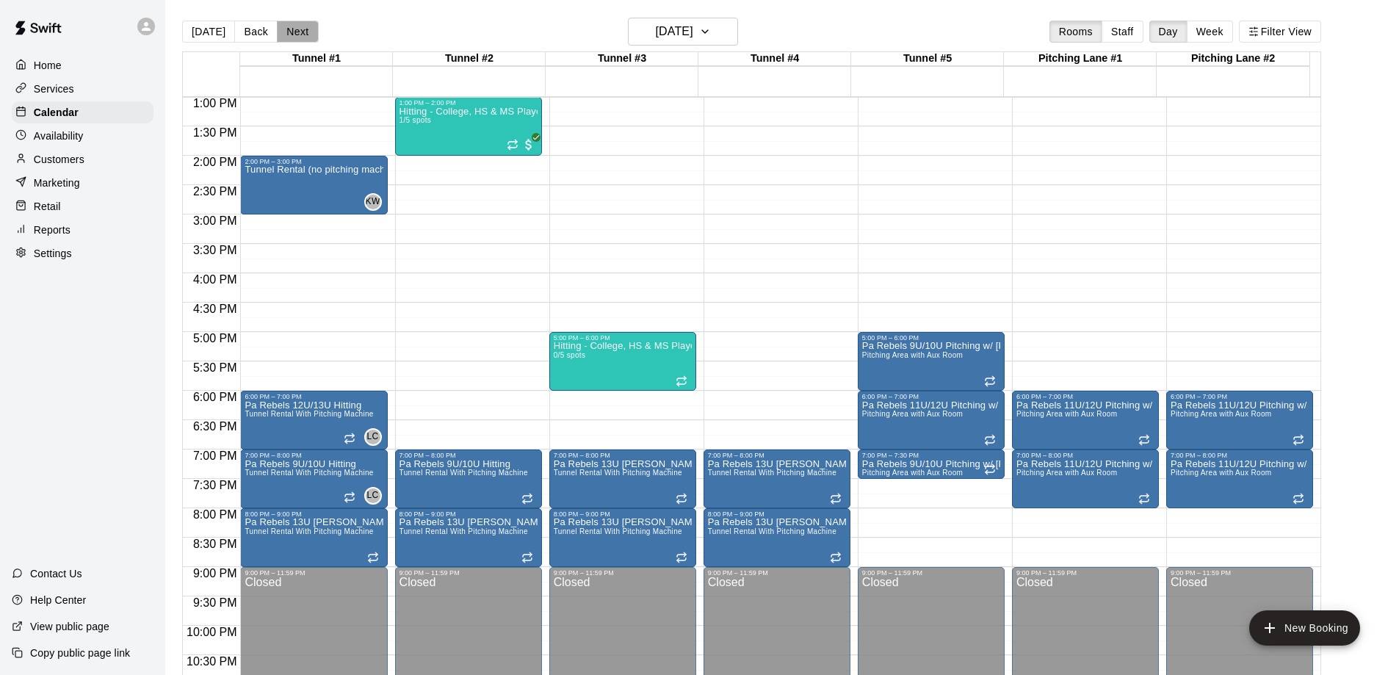
click at [288, 35] on button "Next" at bounding box center [297, 32] width 41 height 22
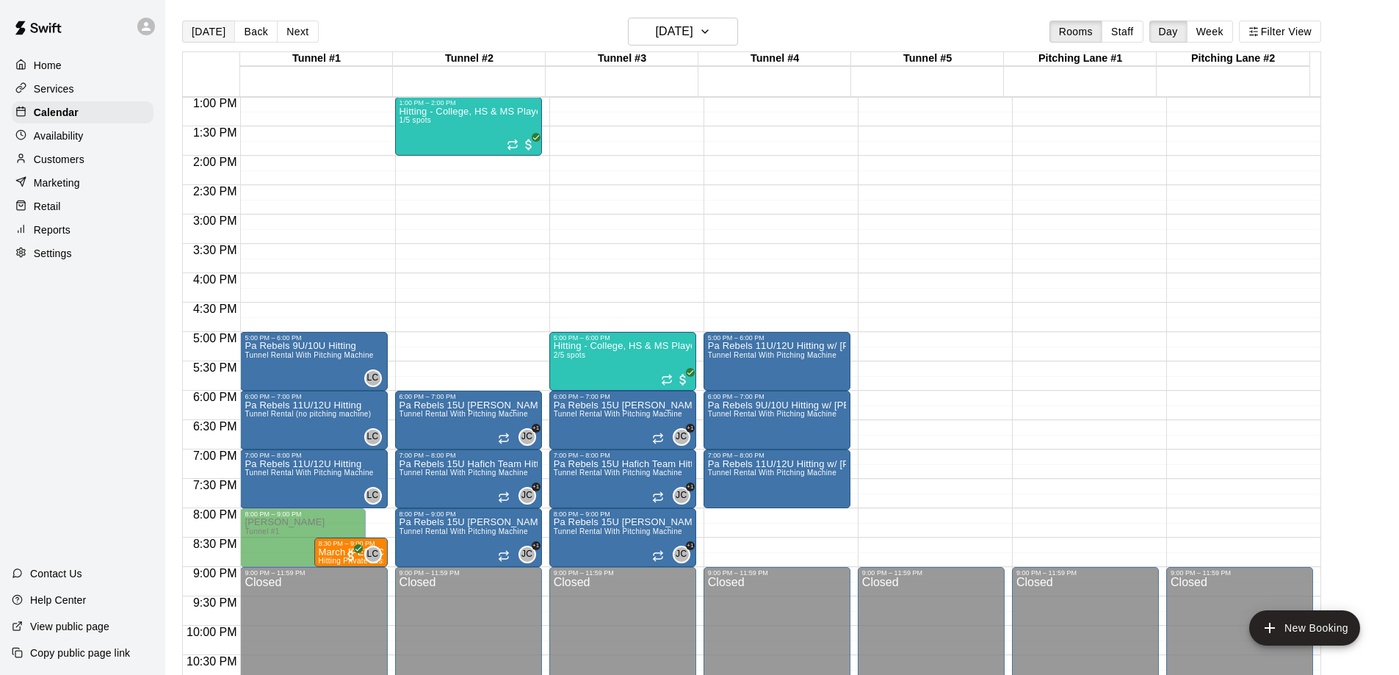
click at [213, 29] on button "Today" at bounding box center [208, 32] width 53 height 22
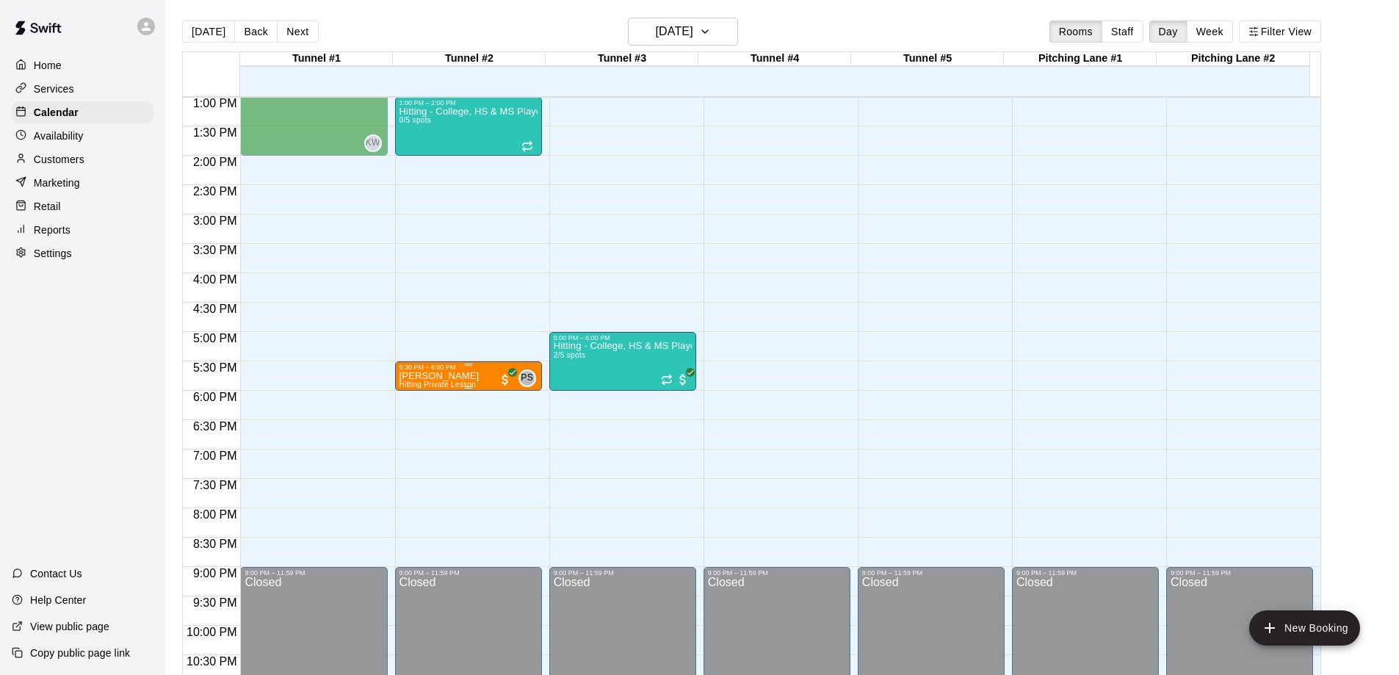
click at [412, 391] on icon "edit" at bounding box center [412, 388] width 13 height 13
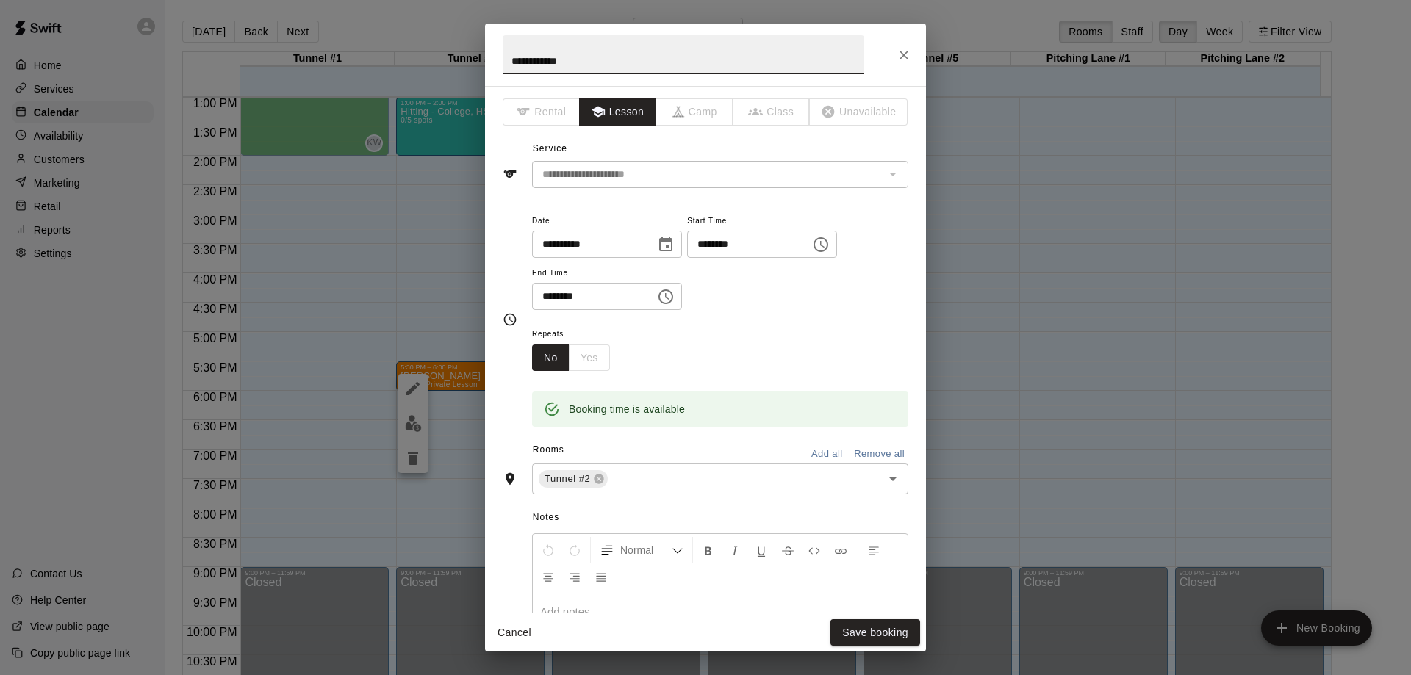
click at [672, 245] on icon "Choose date, selected date is Aug 18, 2025" at bounding box center [665, 244] width 13 height 15
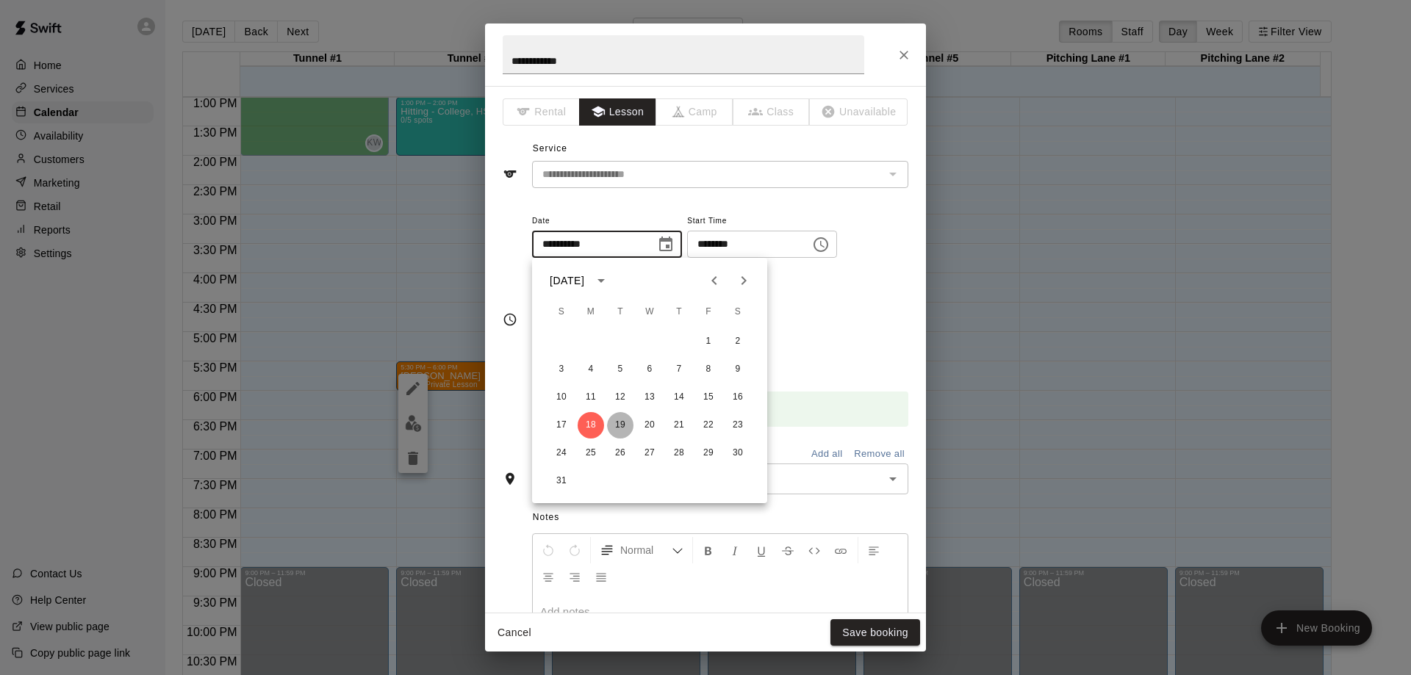
click at [621, 424] on button "19" at bounding box center [620, 425] width 26 height 26
type input "**********"
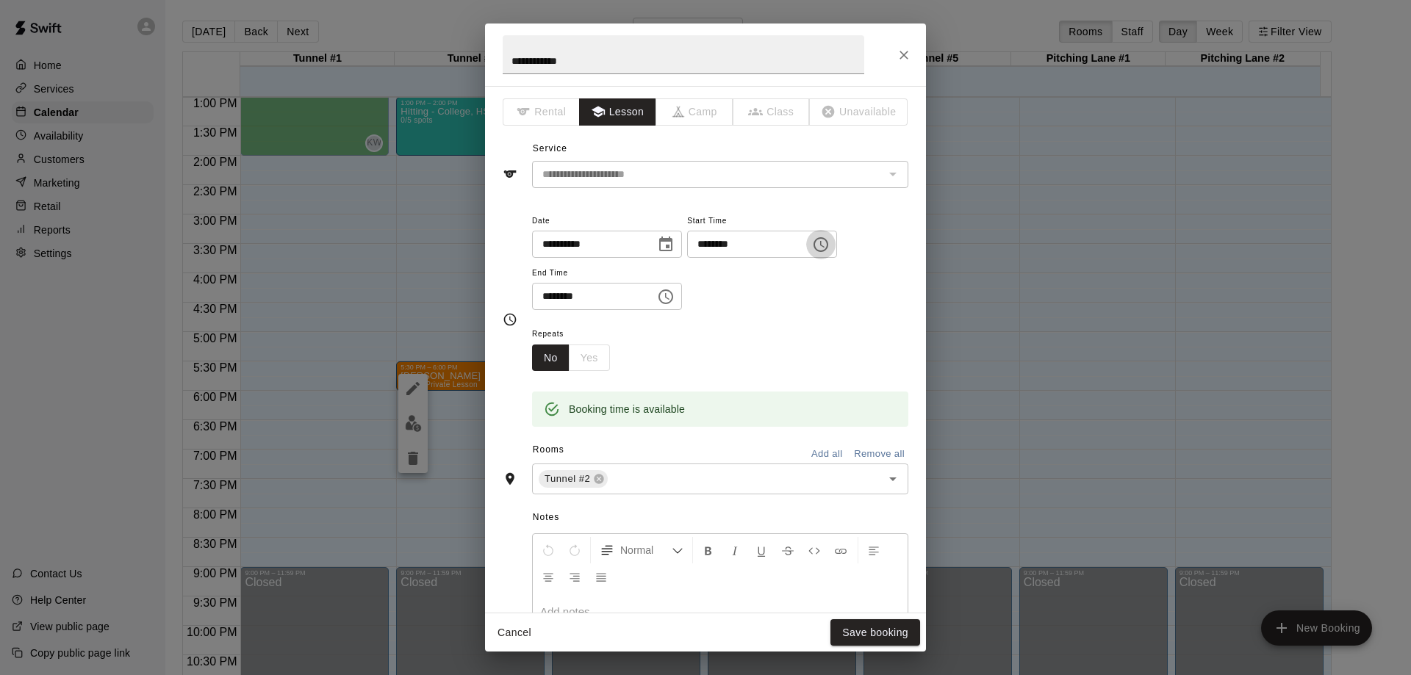
click at [829, 249] on icon "Choose time, selected time is 5:30 PM" at bounding box center [821, 245] width 18 height 18
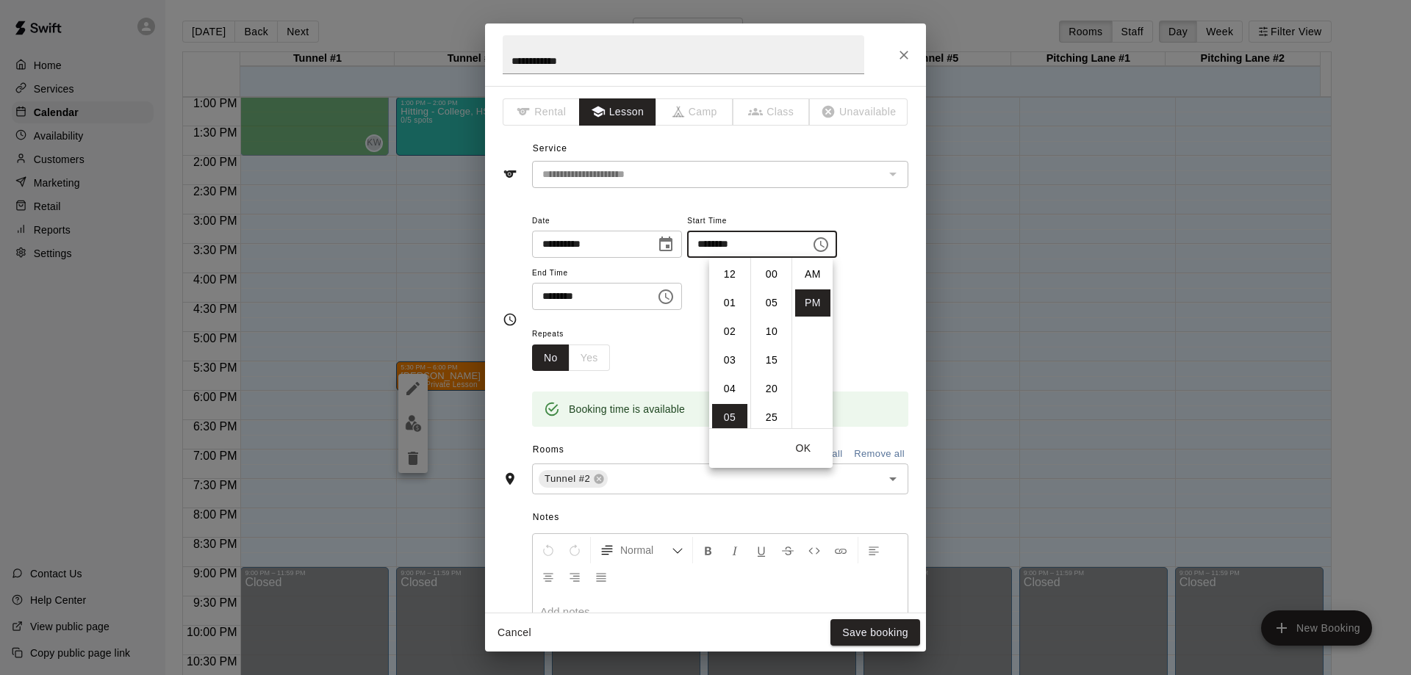
scroll to position [26, 0]
click at [728, 304] on li "06" at bounding box center [729, 302] width 35 height 27
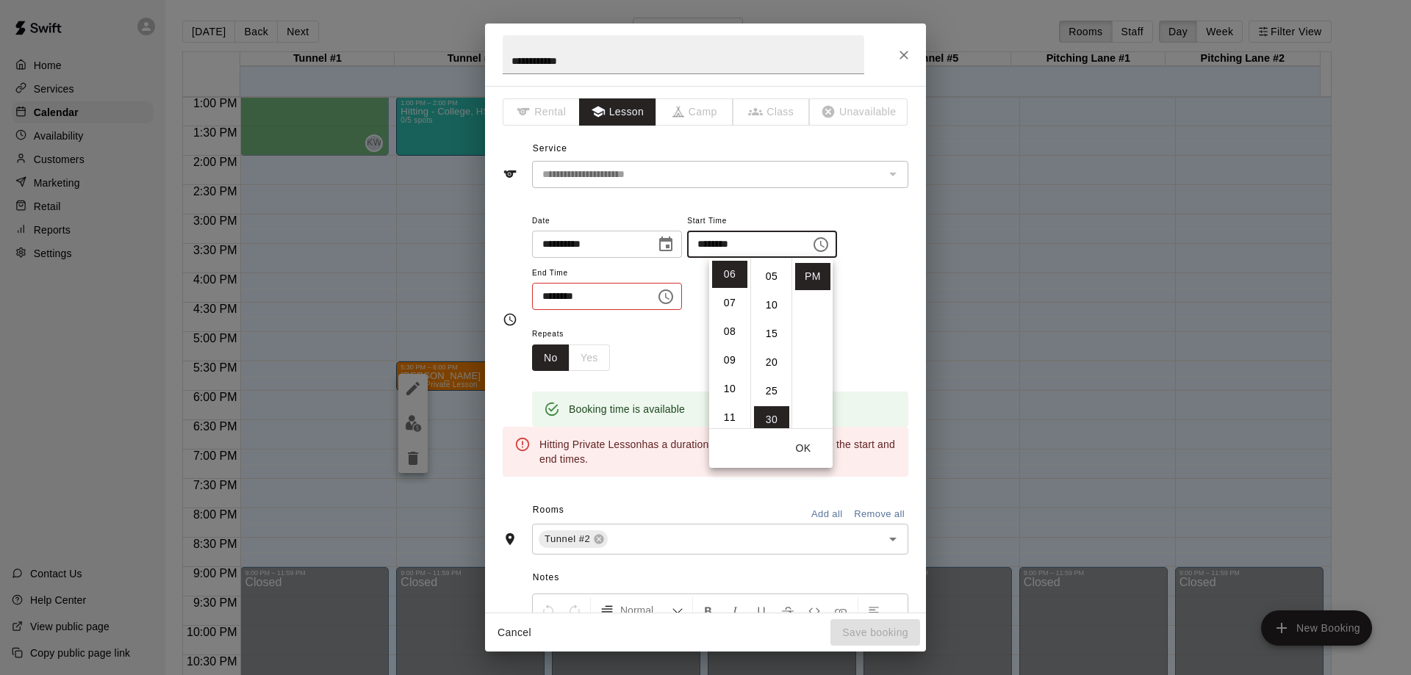
scroll to position [25, 0]
click at [771, 334] on li "15" at bounding box center [771, 335] width 35 height 27
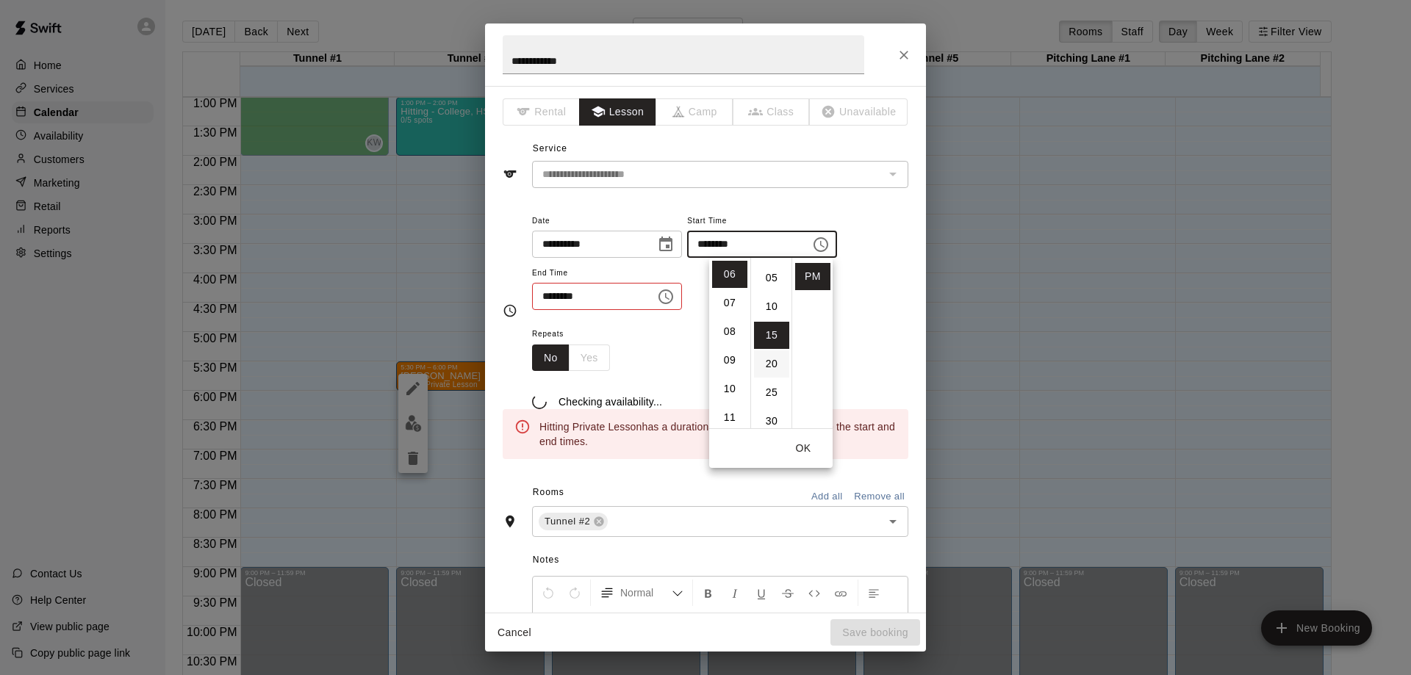
scroll to position [86, 0]
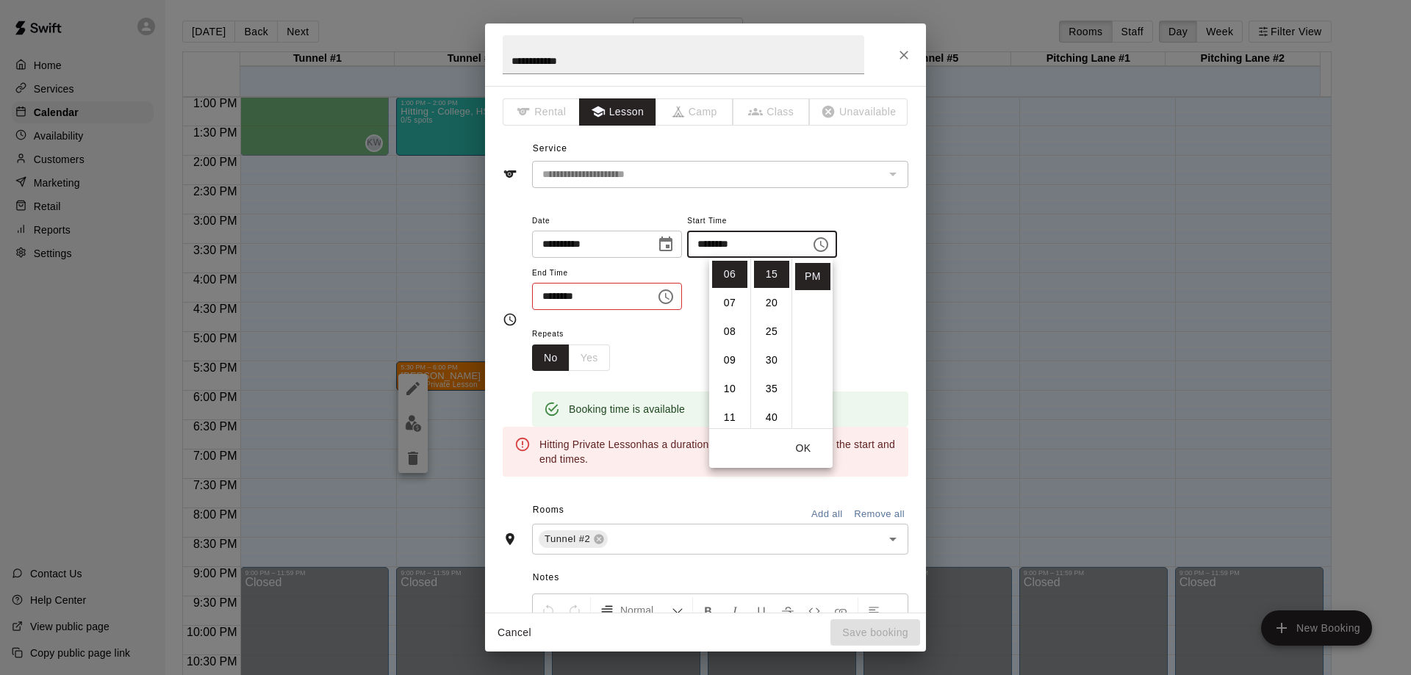
click at [727, 244] on input "********" at bounding box center [743, 244] width 113 height 27
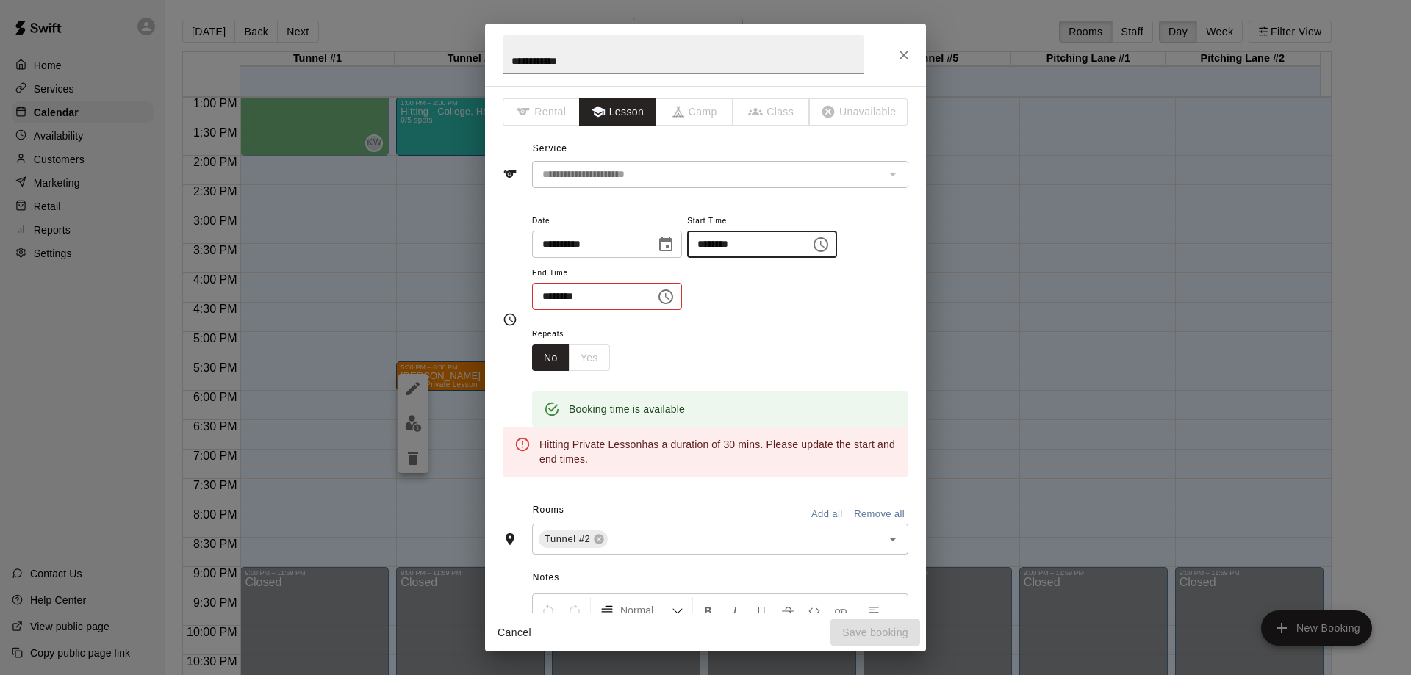
click at [732, 245] on input "********" at bounding box center [743, 244] width 113 height 27
type input "********"
click at [674, 296] on icon "Choose time, selected time is 6:00 PM" at bounding box center [666, 297] width 18 height 18
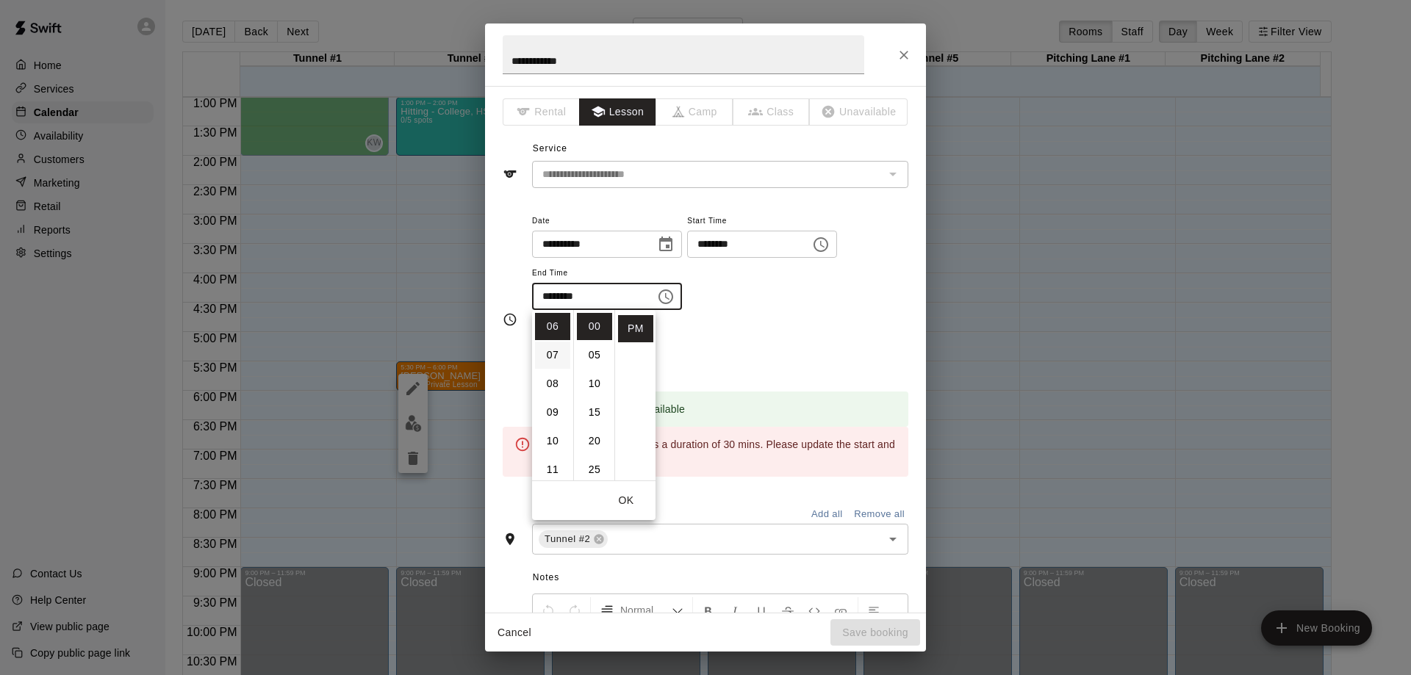
scroll to position [98, 0]
click at [555, 371] on li "05" at bounding box center [552, 371] width 35 height 27
click at [589, 438] on li "45" at bounding box center [594, 437] width 35 height 27
type input "********"
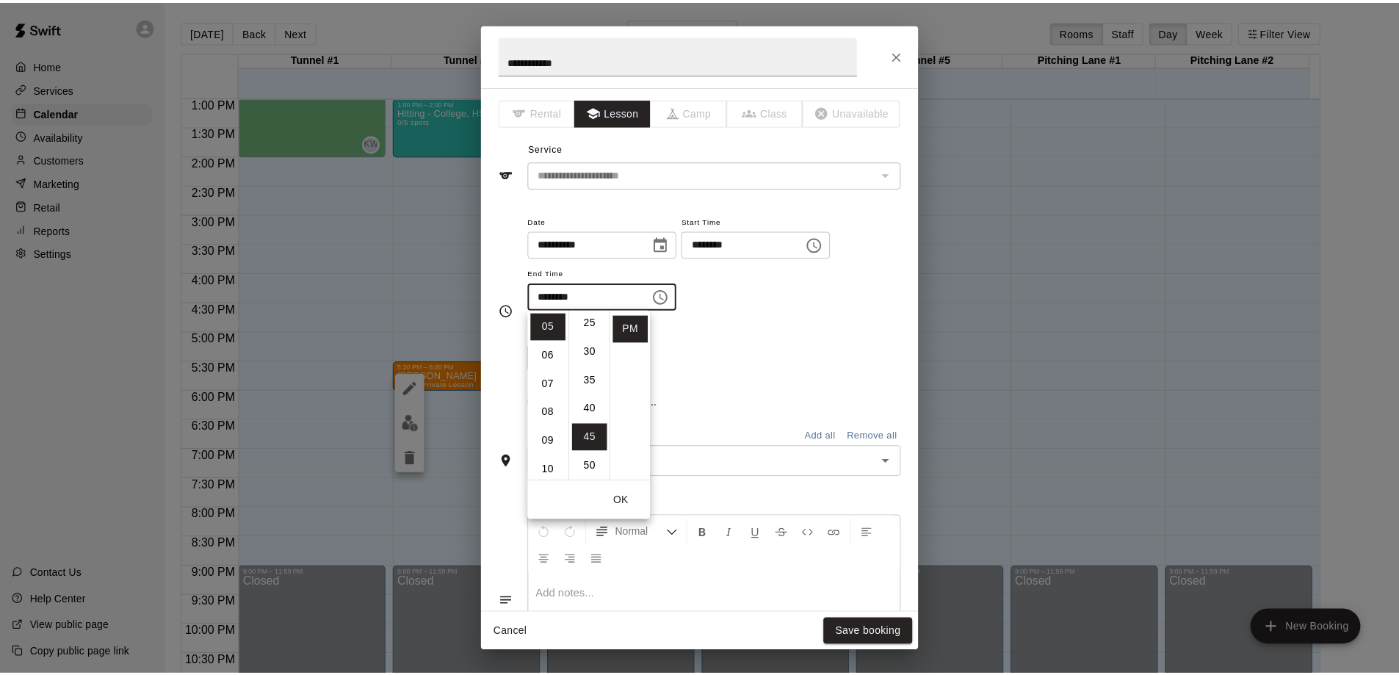
scroll to position [258, 0]
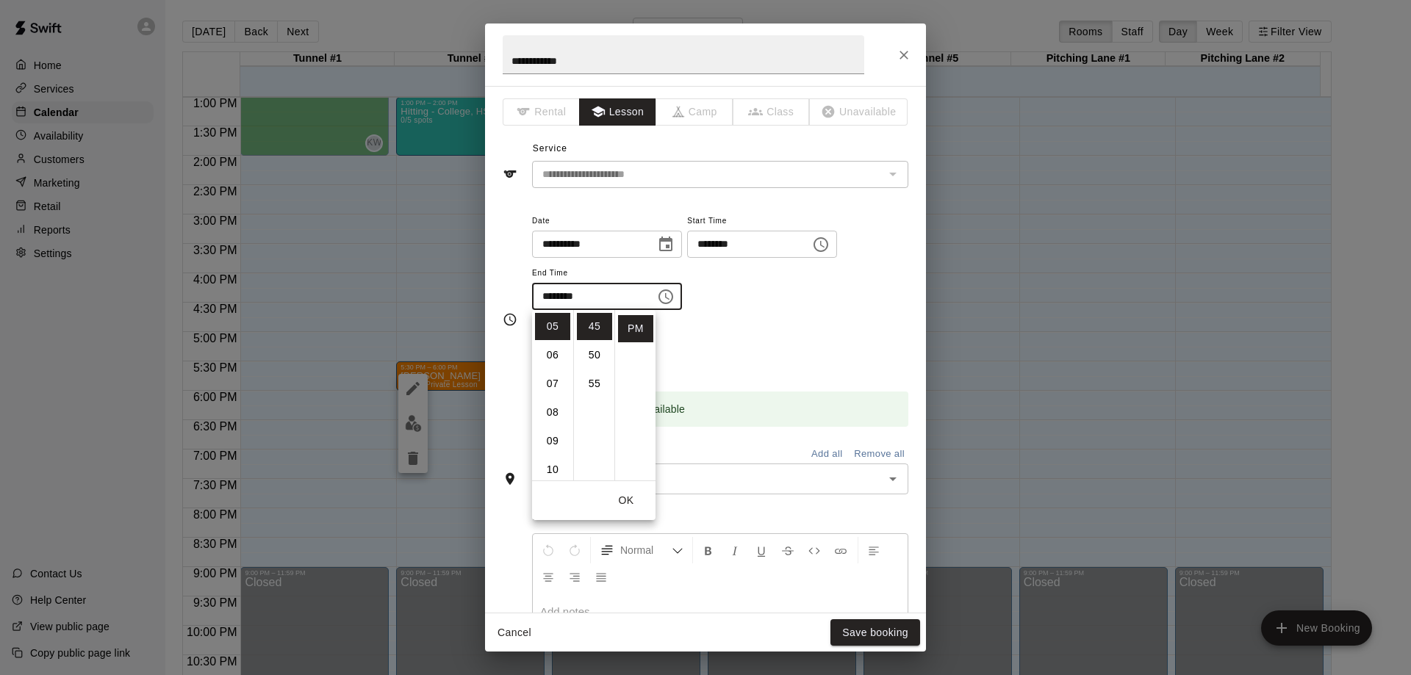
click at [801, 336] on div "Repeats No Yes" at bounding box center [720, 348] width 376 height 46
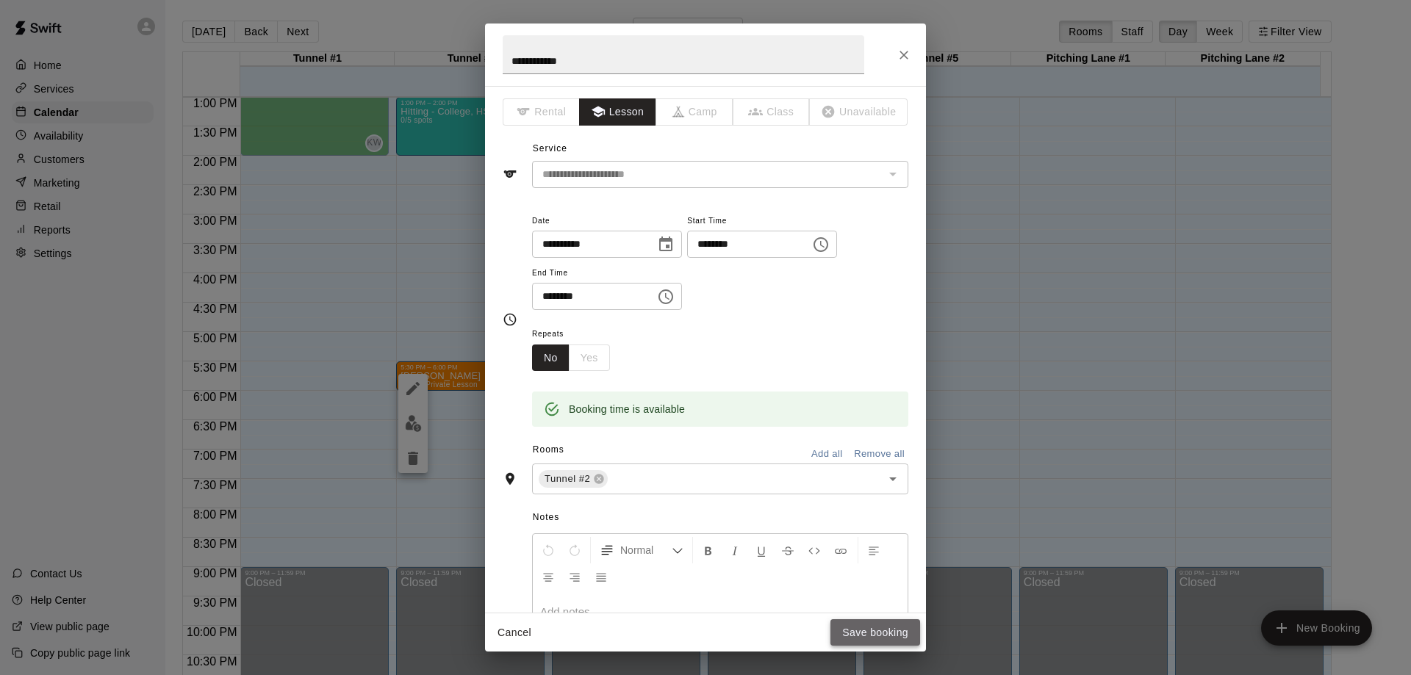
click at [857, 634] on button "Save booking" at bounding box center [875, 632] width 90 height 27
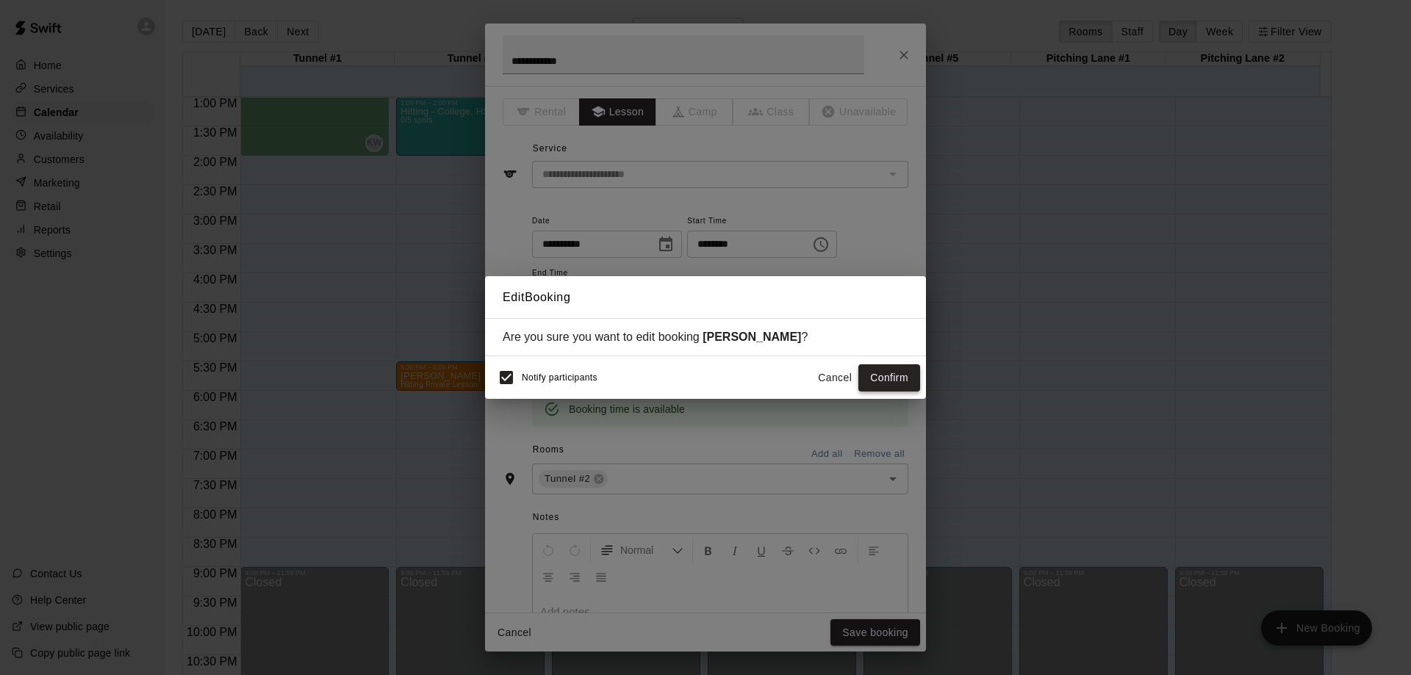
click at [892, 381] on button "Confirm" at bounding box center [889, 377] width 62 height 27
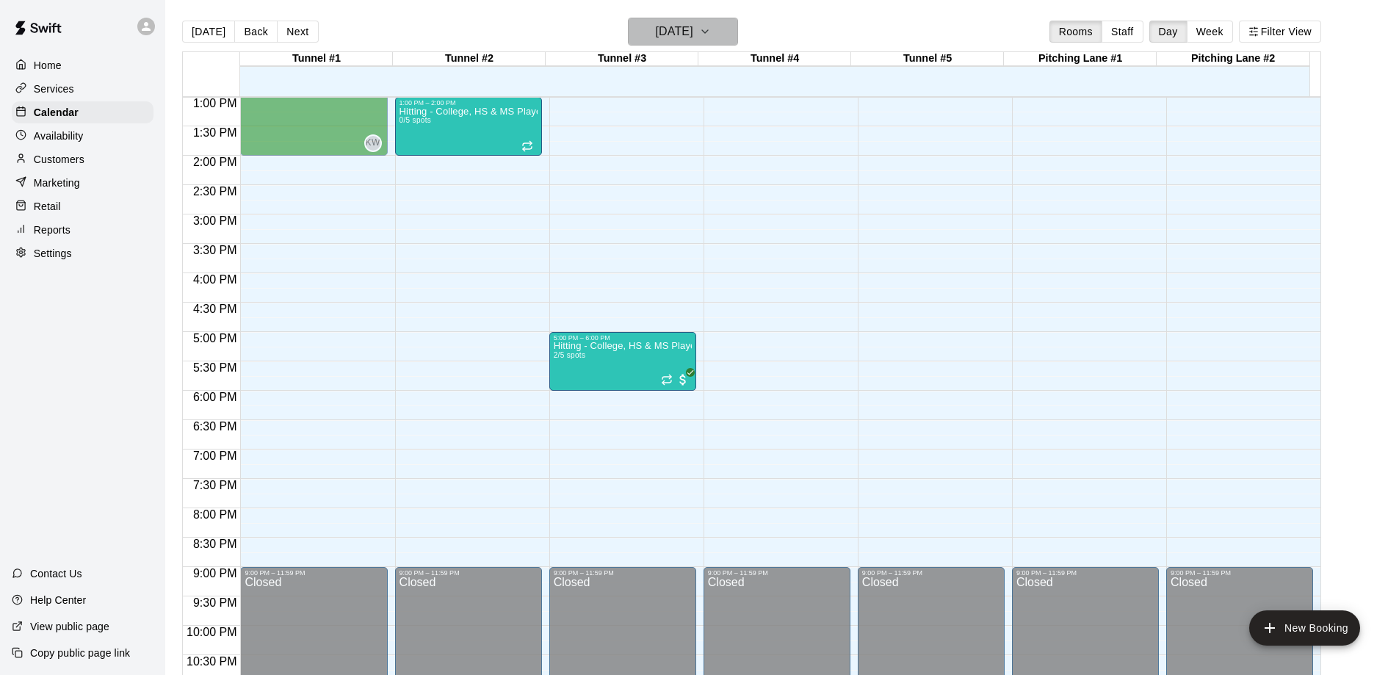
click at [736, 28] on button "Monday Aug 18" at bounding box center [683, 32] width 110 height 28
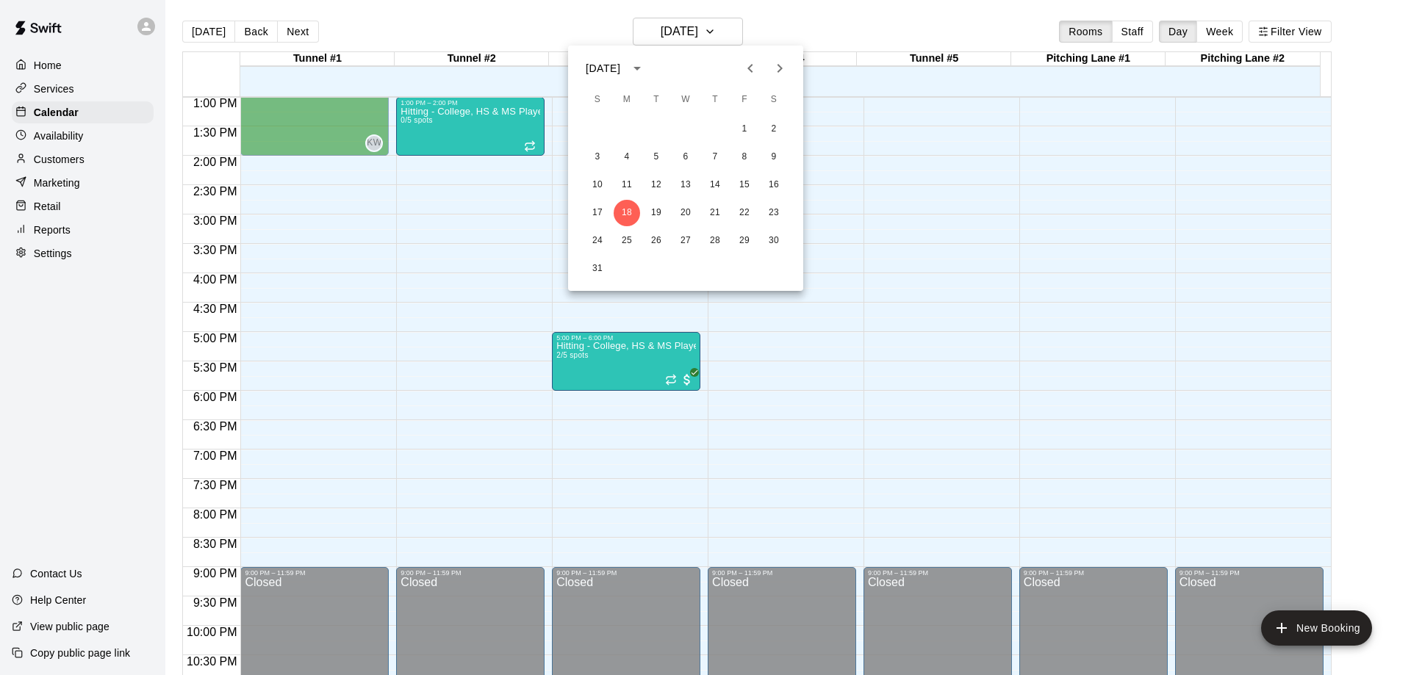
click at [749, 65] on icon "Previous month" at bounding box center [750, 69] width 18 height 18
click at [744, 182] on button "18" at bounding box center [744, 185] width 26 height 26
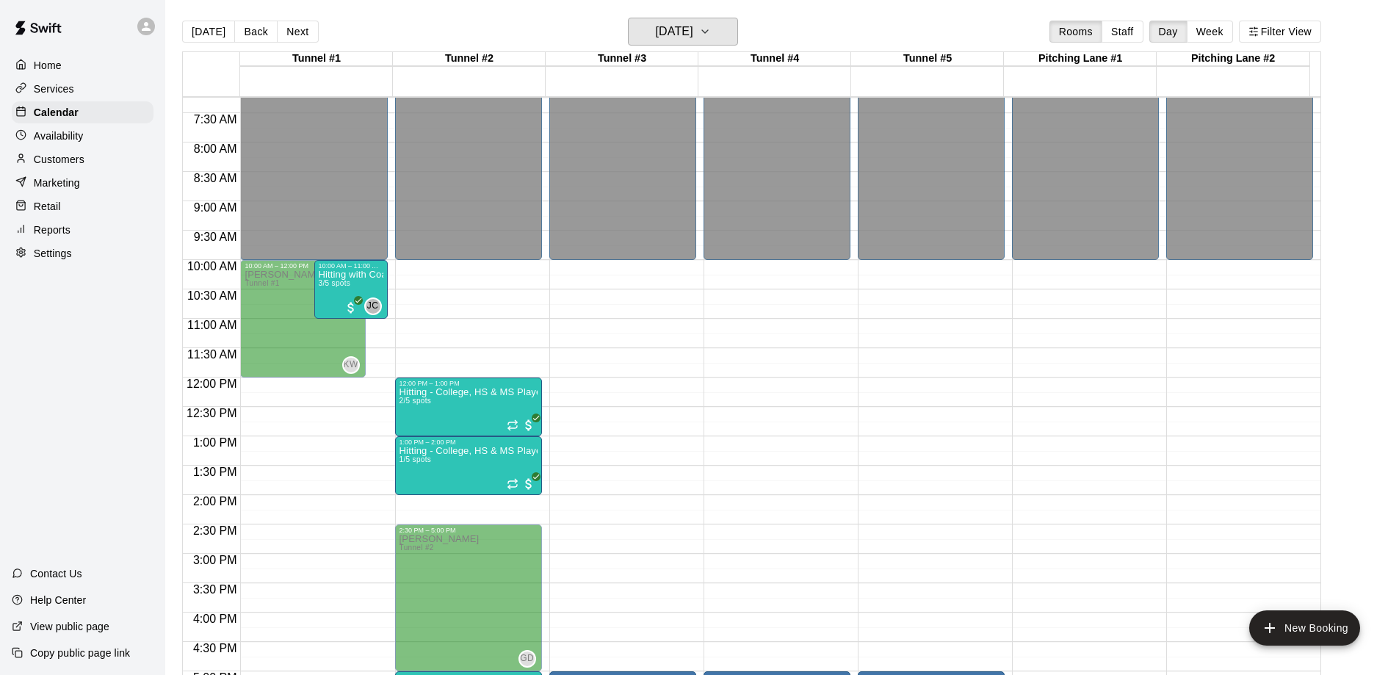
scroll to position [450, 0]
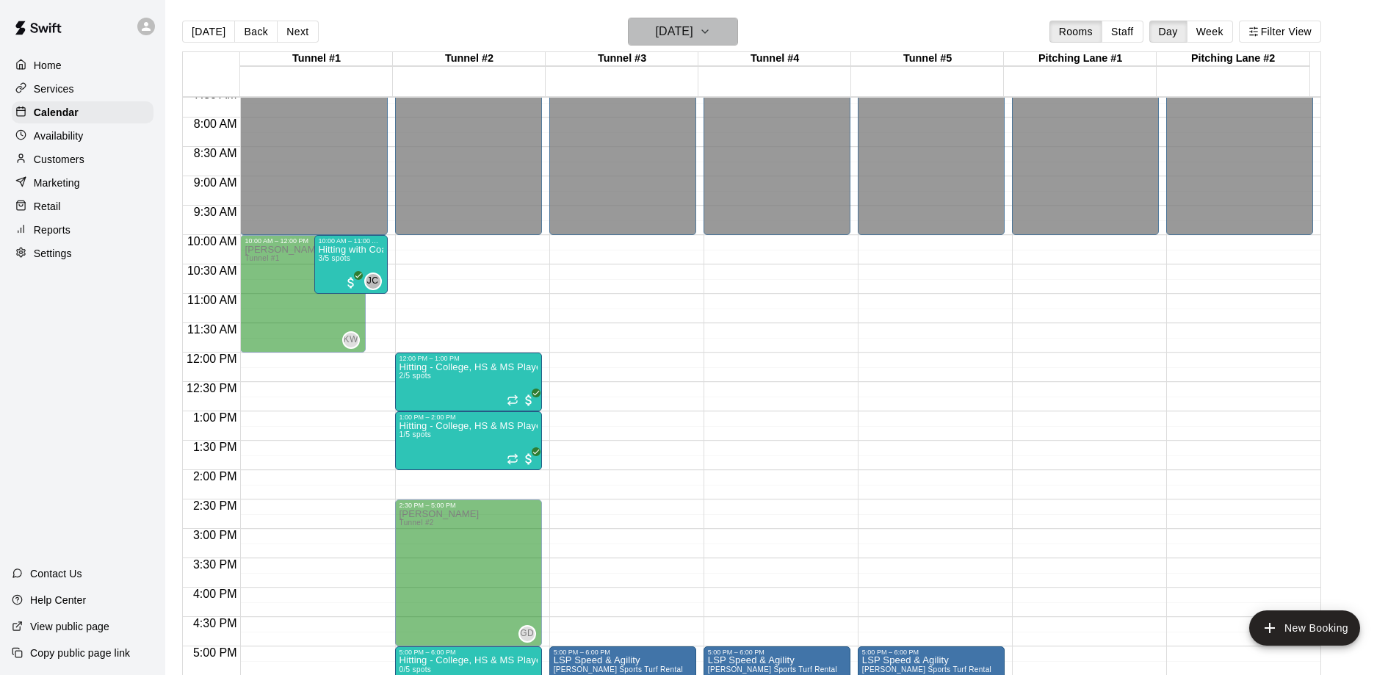
click at [729, 32] on button "Friday Jul 18" at bounding box center [683, 32] width 110 height 28
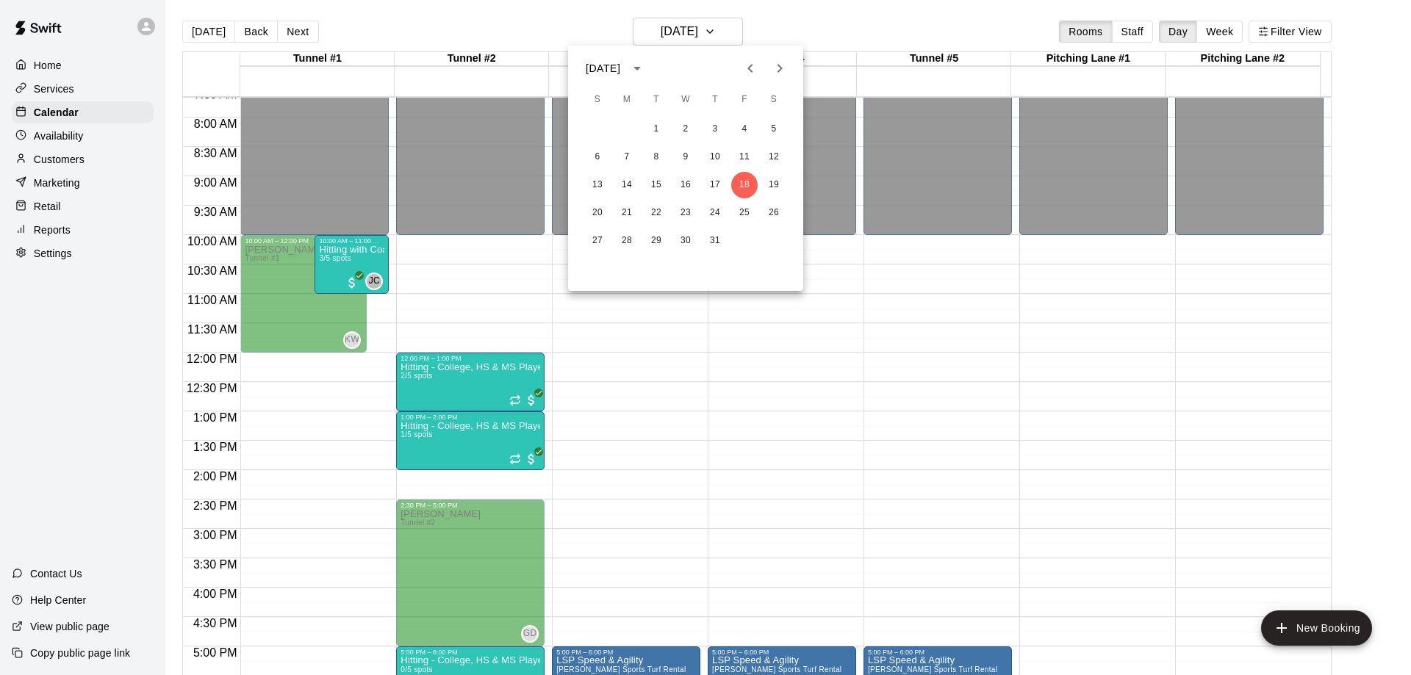
click at [625, 491] on div at bounding box center [705, 337] width 1411 height 675
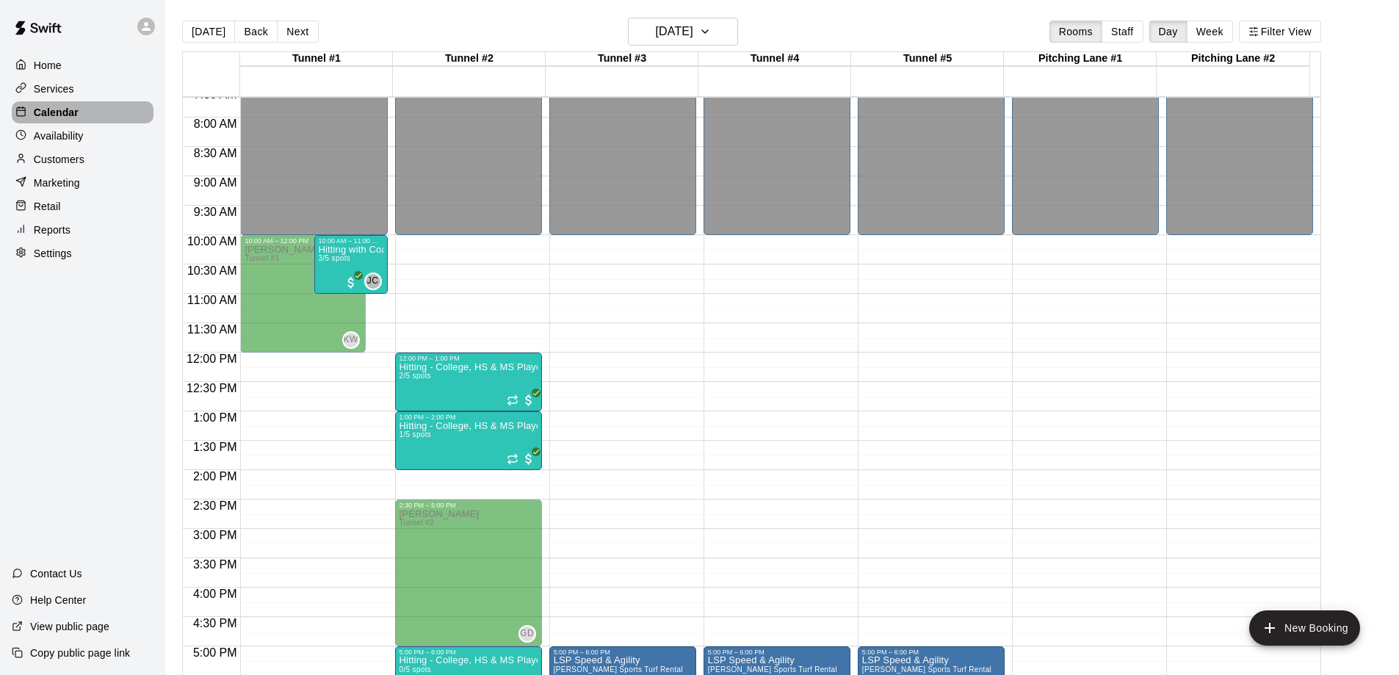
click at [54, 118] on p "Calendar" at bounding box center [56, 112] width 45 height 15
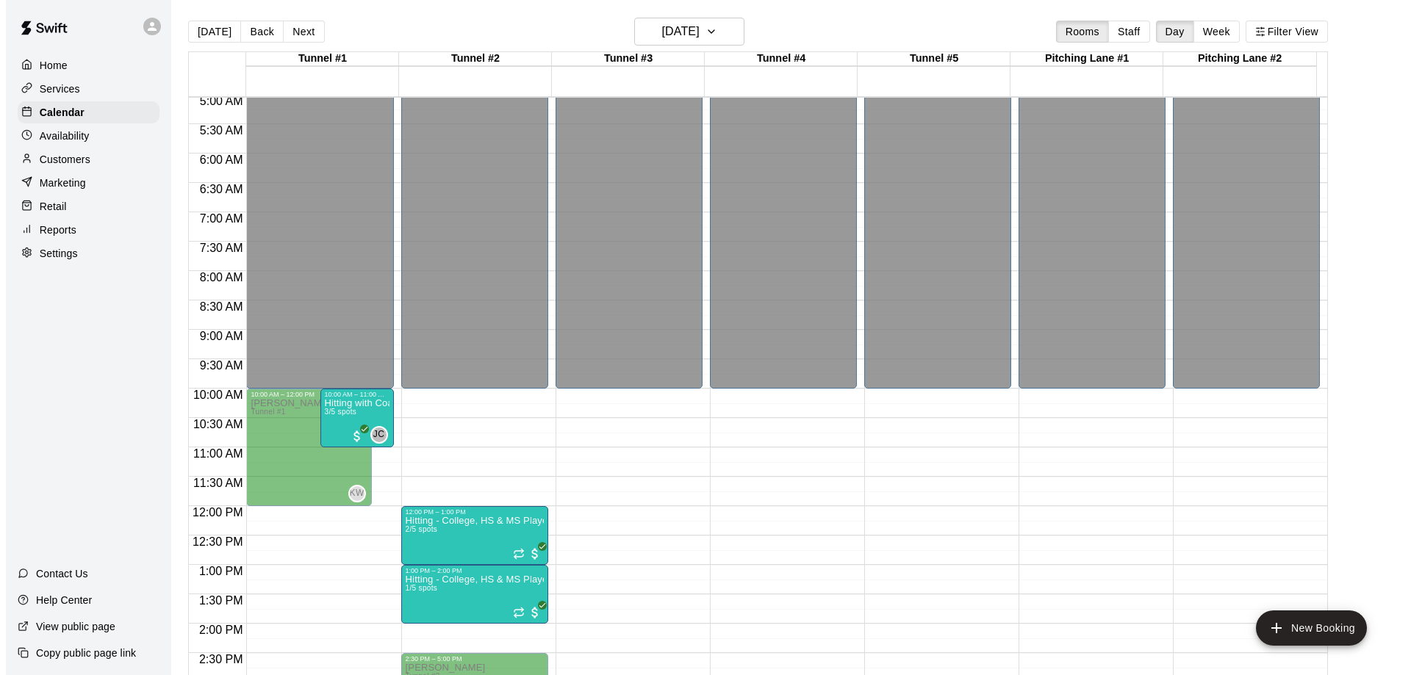
scroll to position [383, 0]
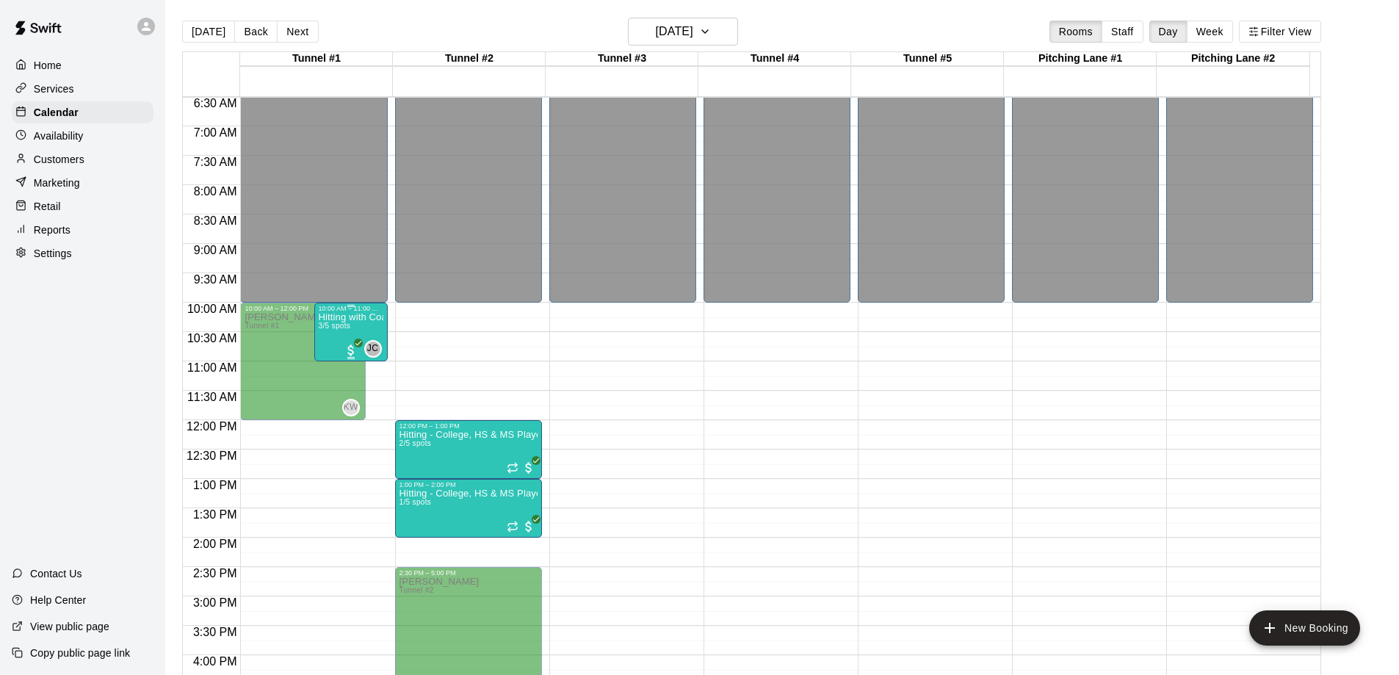
click at [361, 317] on p "Hitting with Coach Carr: 45 Minute Semi-Private (13U-17U)" at bounding box center [351, 317] width 65 height 0
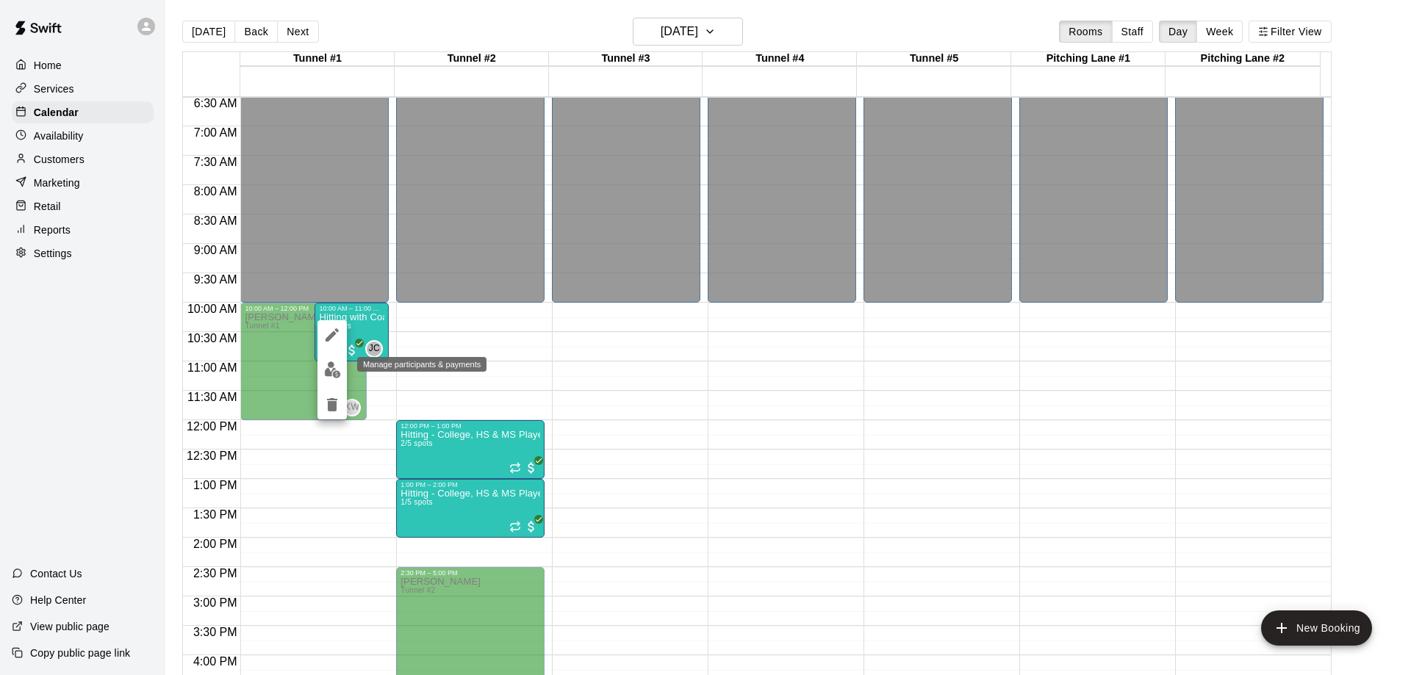
click at [334, 376] on img "edit" at bounding box center [332, 369] width 17 height 17
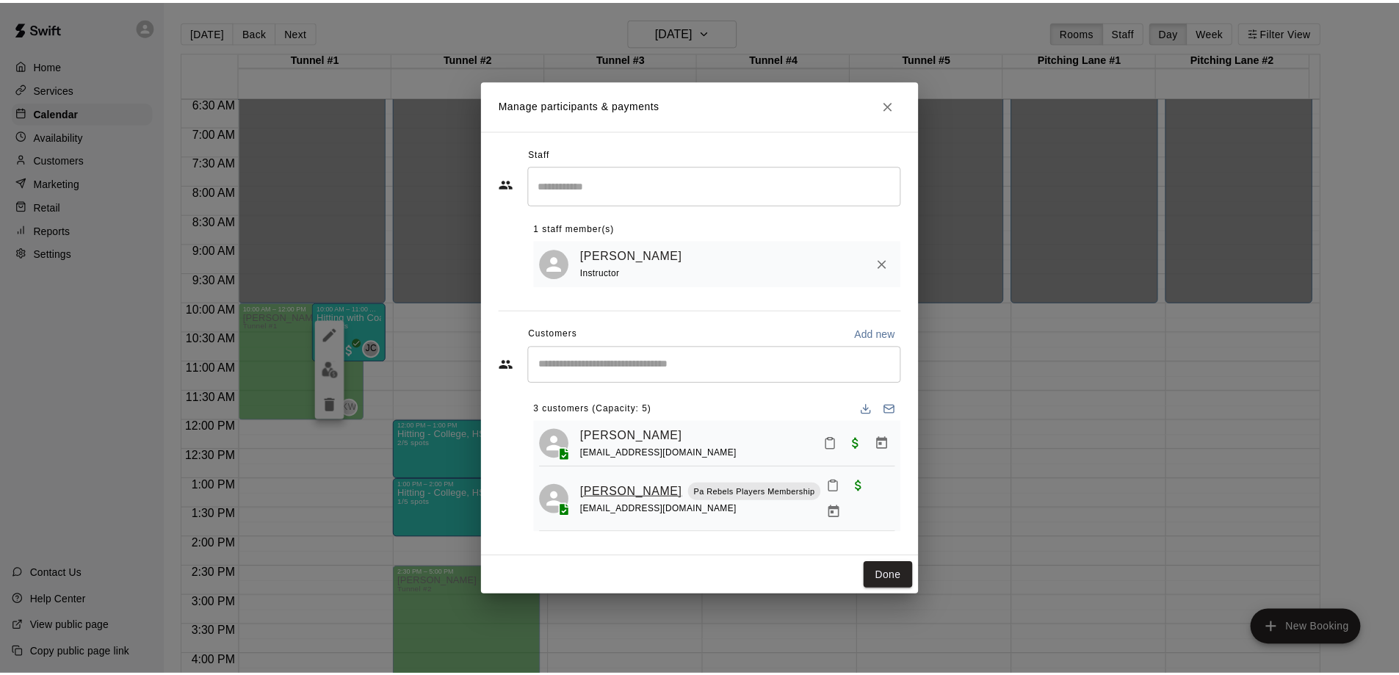
scroll to position [73, 0]
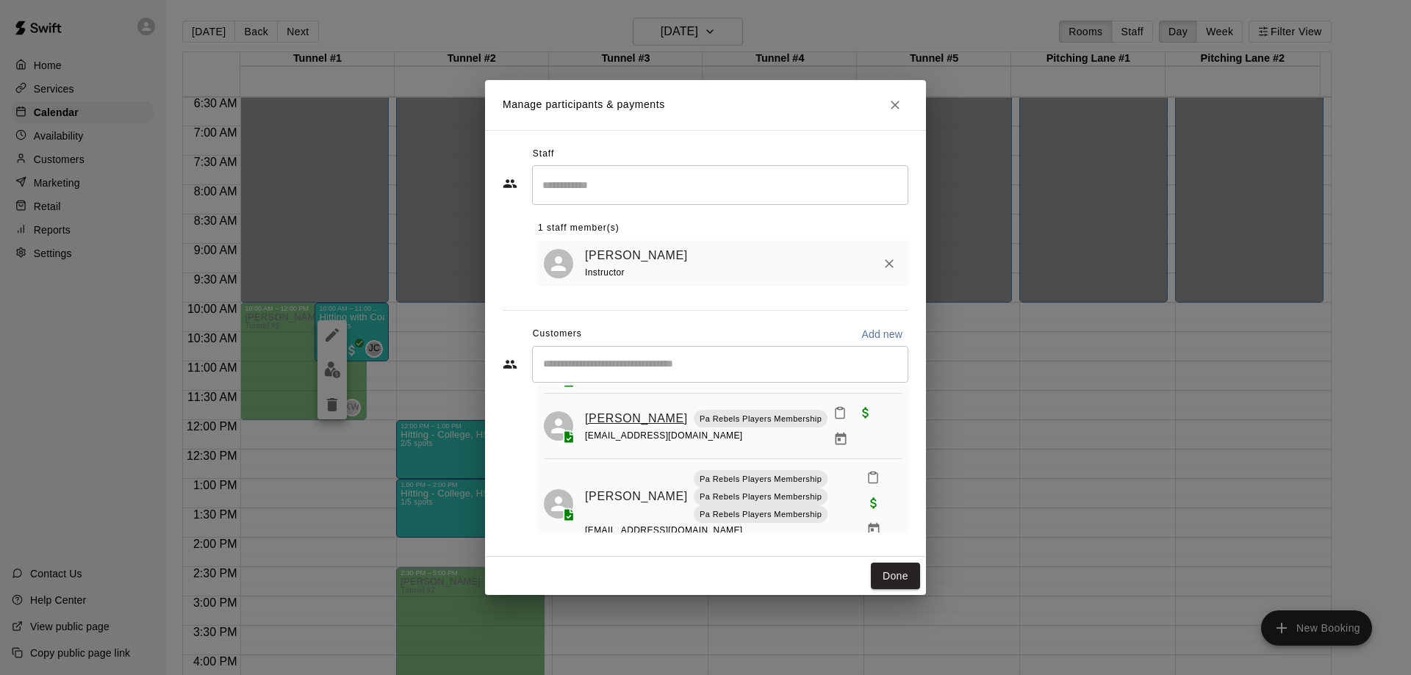
click at [622, 412] on link "[PERSON_NAME]" at bounding box center [636, 418] width 103 height 19
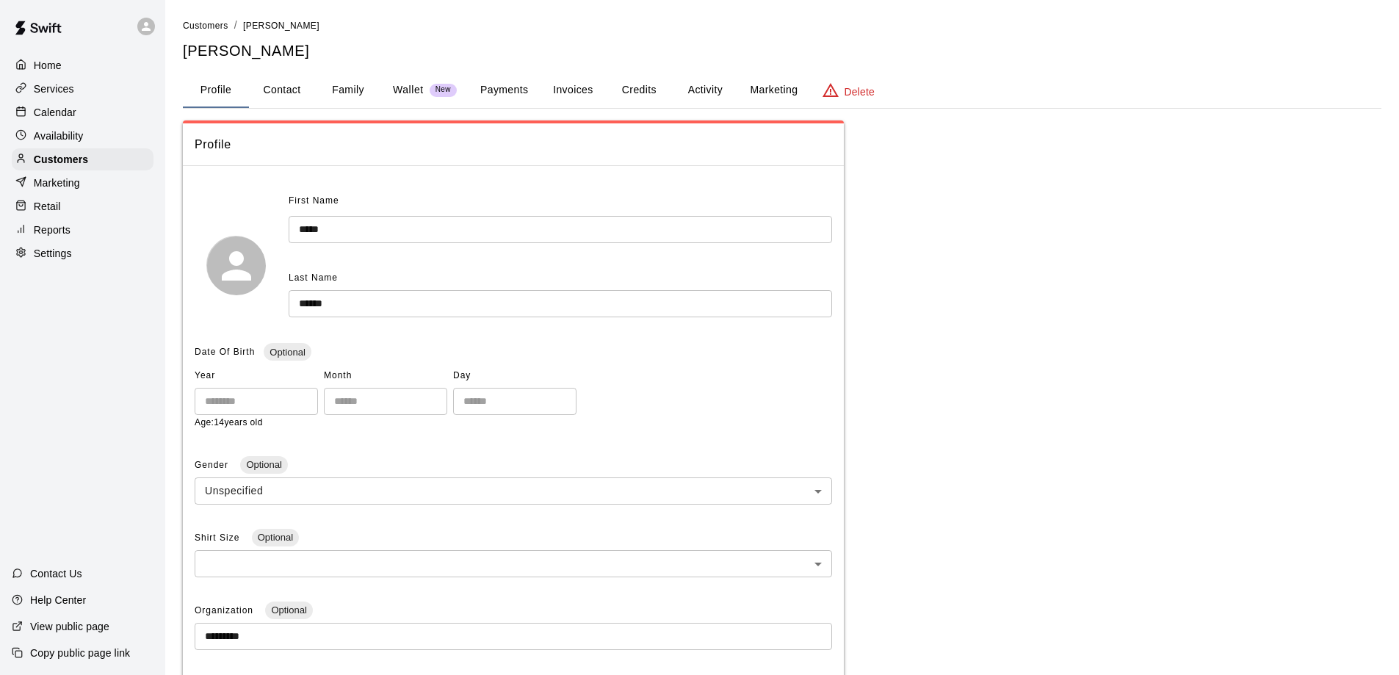
click at [505, 91] on button "Payments" at bounding box center [504, 90] width 71 height 35
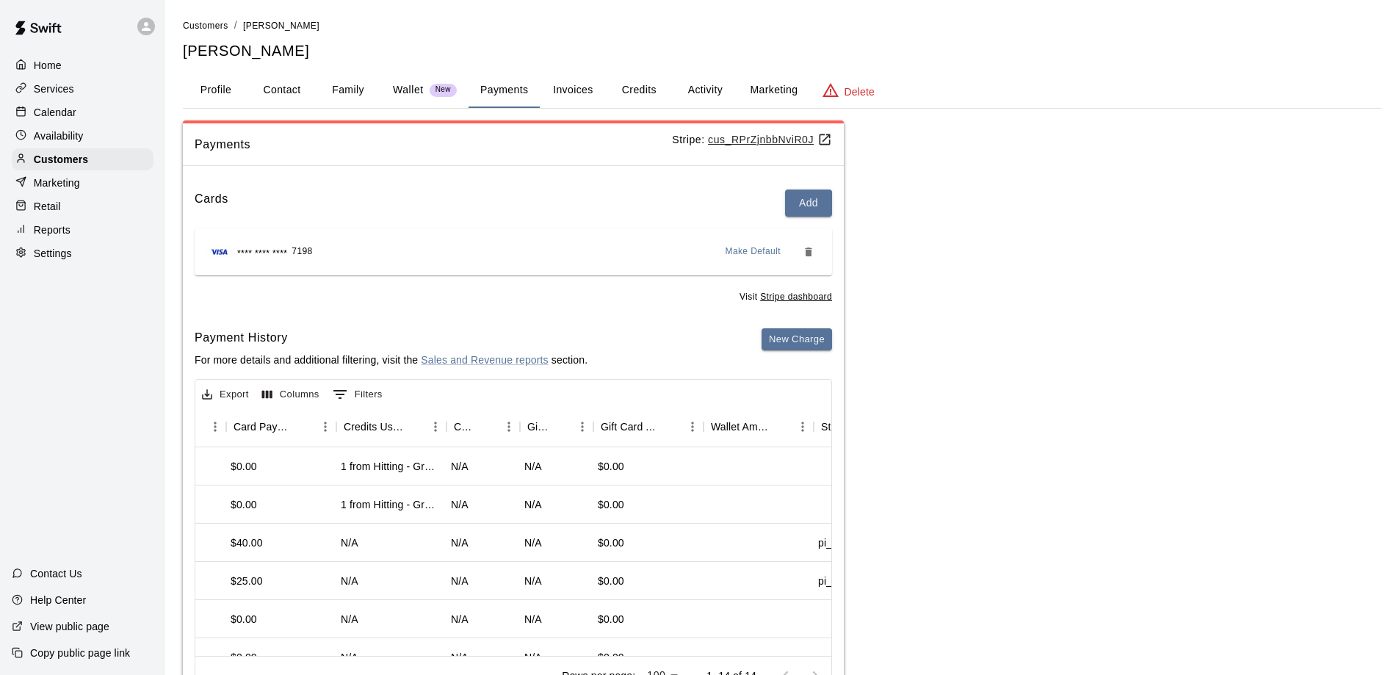
scroll to position [0, 876]
click at [641, 88] on button "Credits" at bounding box center [639, 90] width 66 height 35
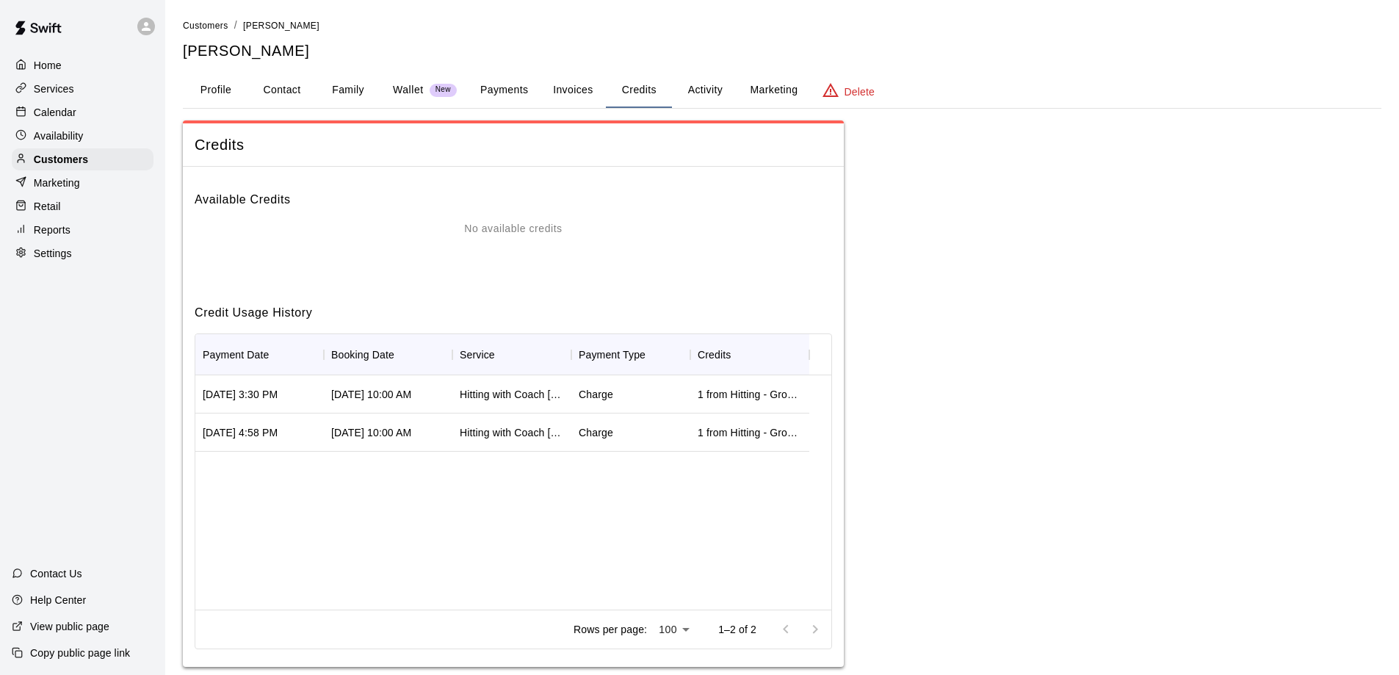
click at [733, 397] on div "1 from Hitting - Group Sessions (1 Credit)" at bounding box center [750, 394] width 104 height 15
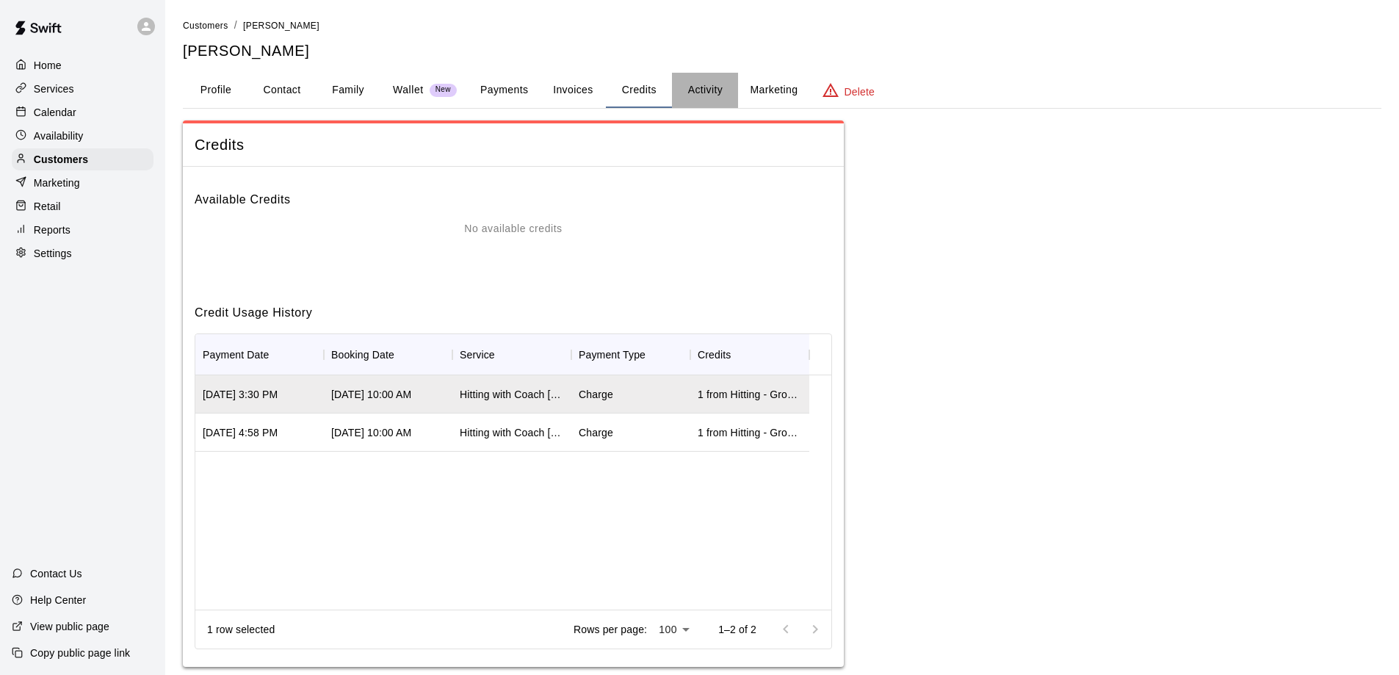
click at [703, 93] on button "Activity" at bounding box center [705, 90] width 66 height 35
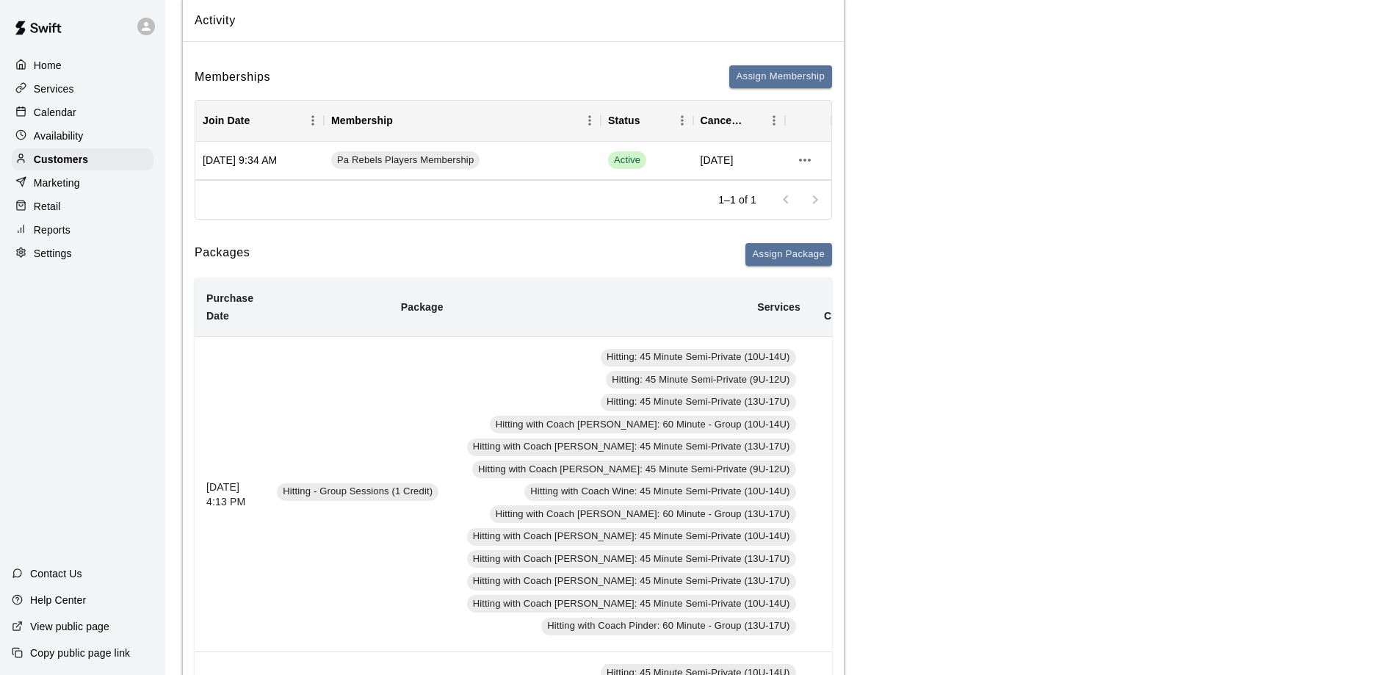
scroll to position [0, 0]
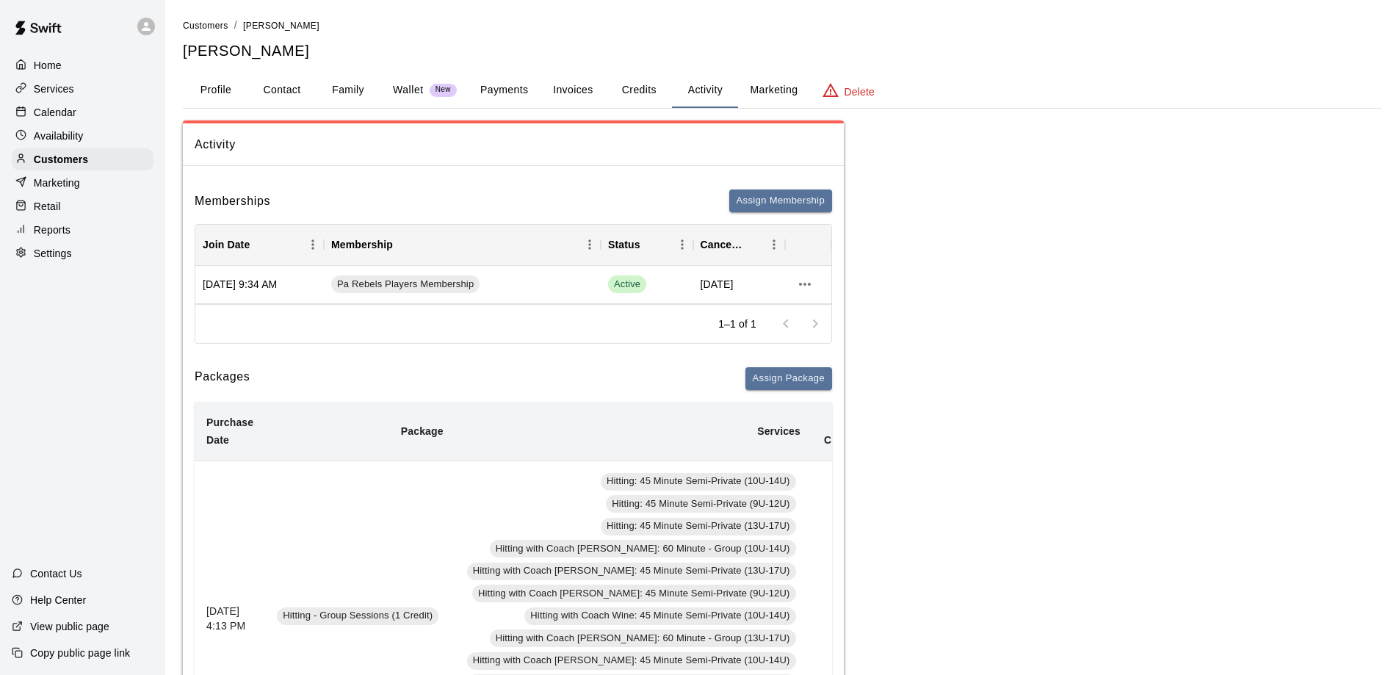
click at [406, 87] on p "Wallet" at bounding box center [408, 89] width 31 height 15
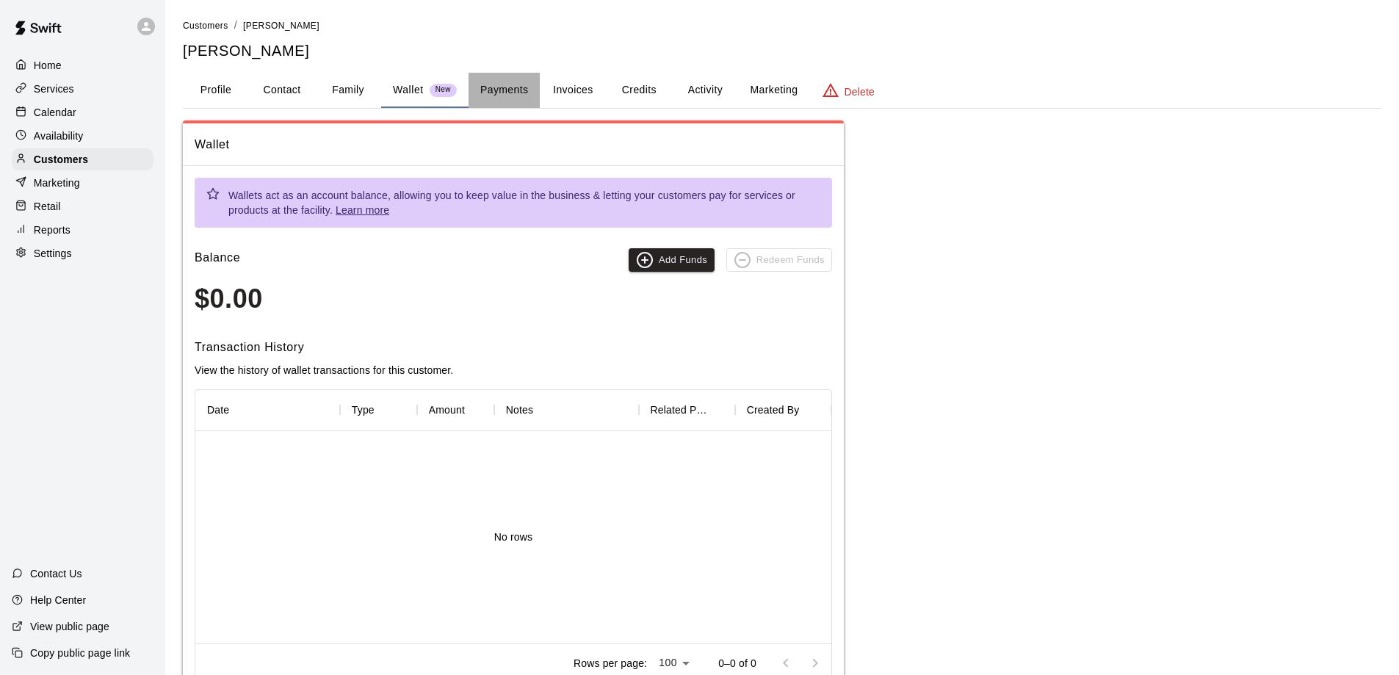
click at [500, 90] on button "Payments" at bounding box center [504, 90] width 71 height 35
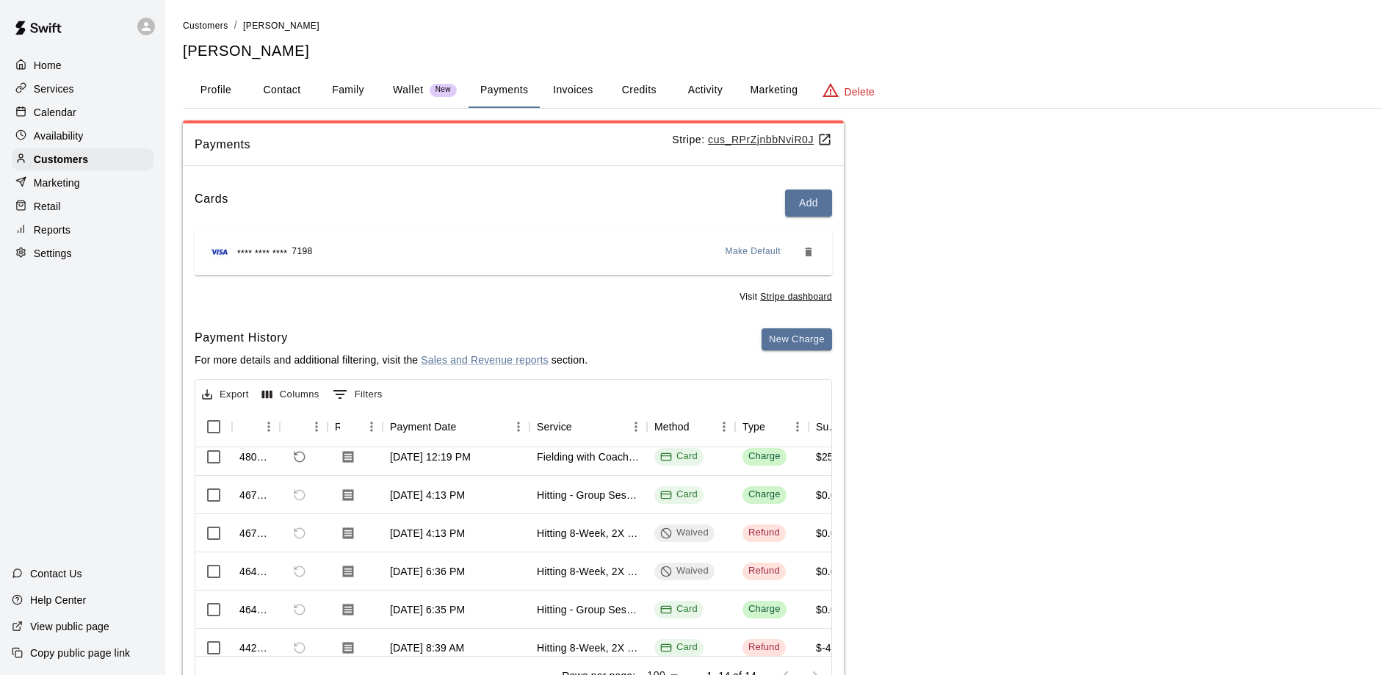
scroll to position [147, 0]
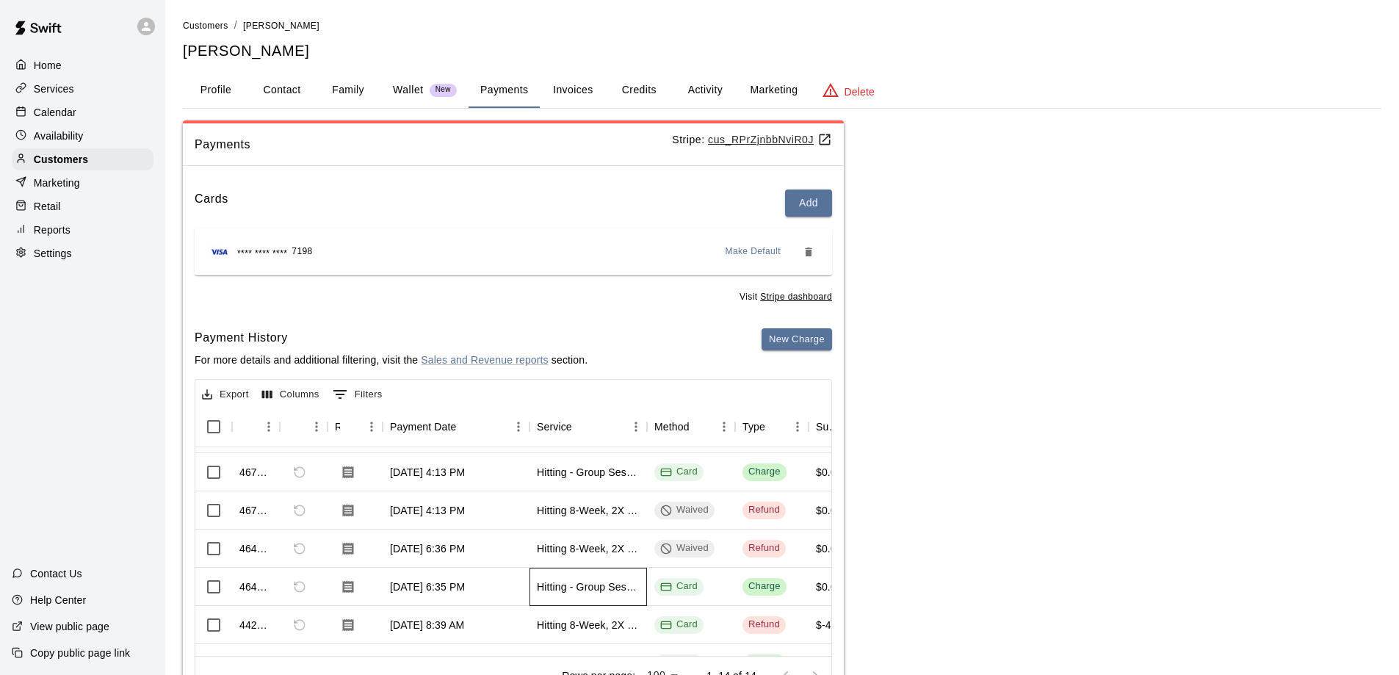
click at [596, 590] on div "Hitting - Group Sessions (1 Credit)" at bounding box center [588, 587] width 103 height 15
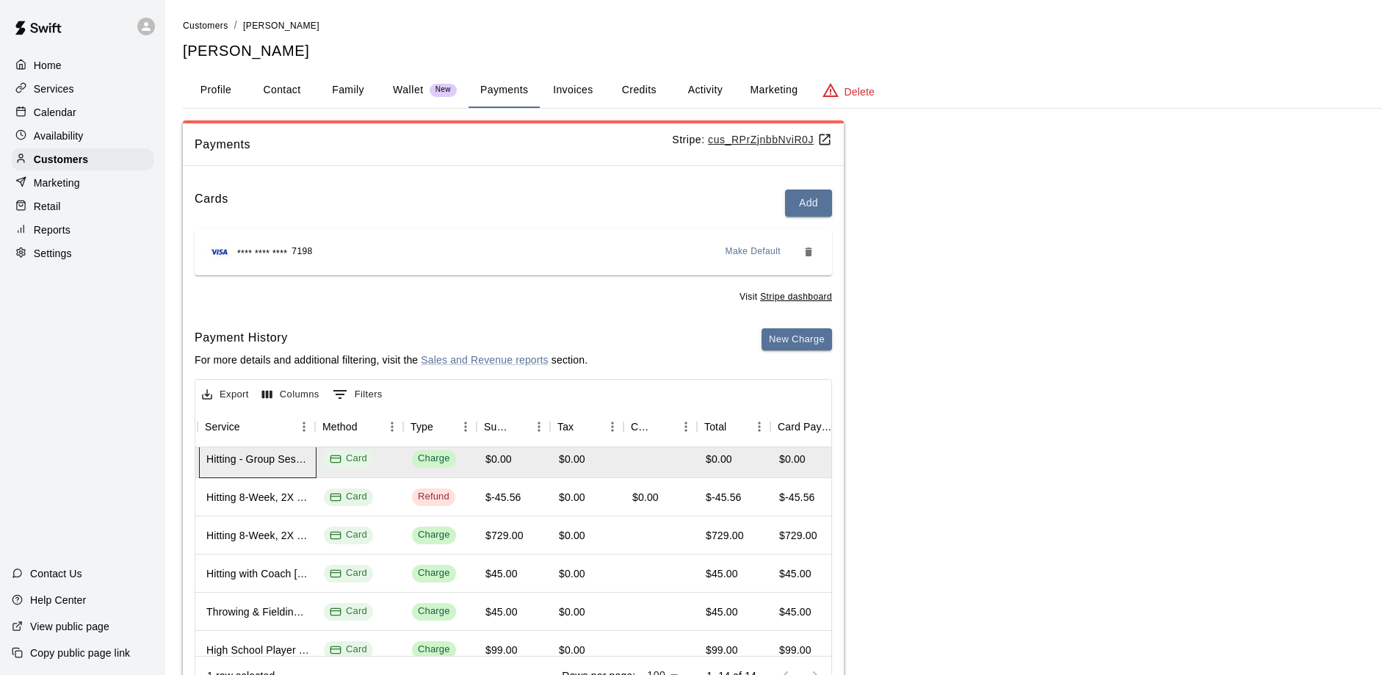
scroll to position [275, 332]
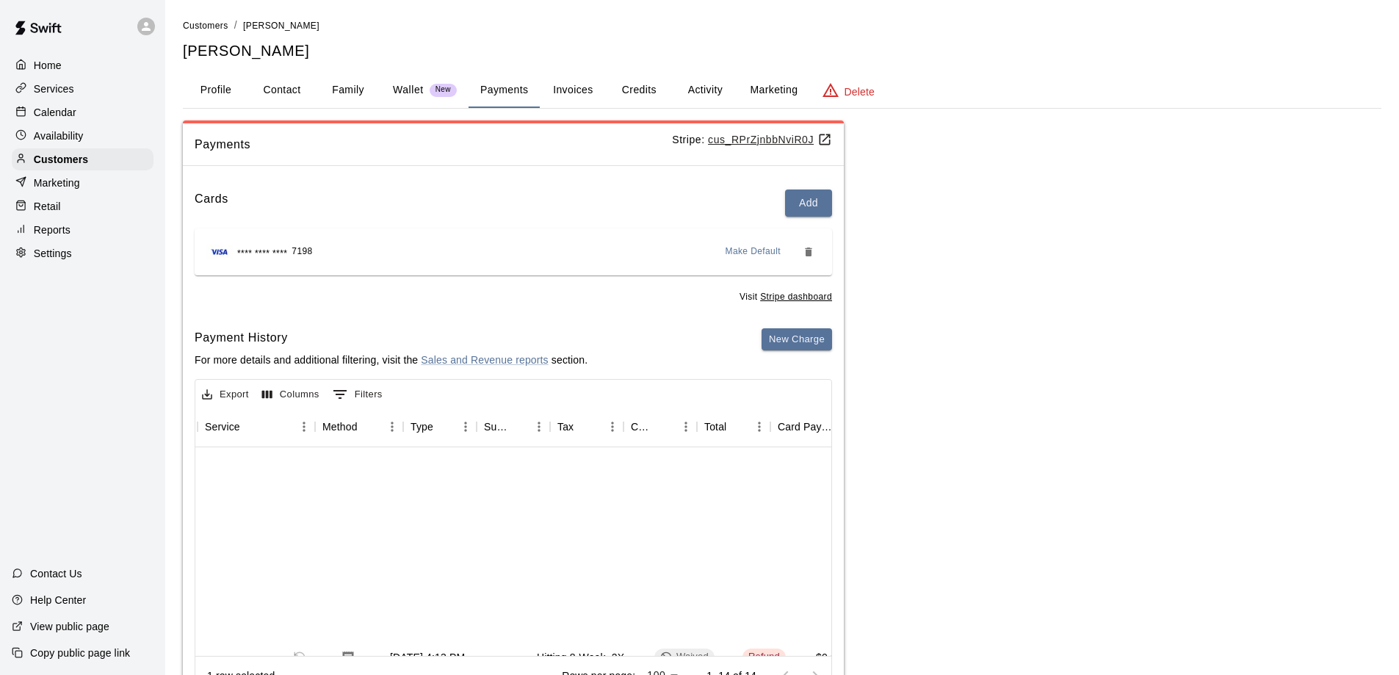
scroll to position [275, 332]
